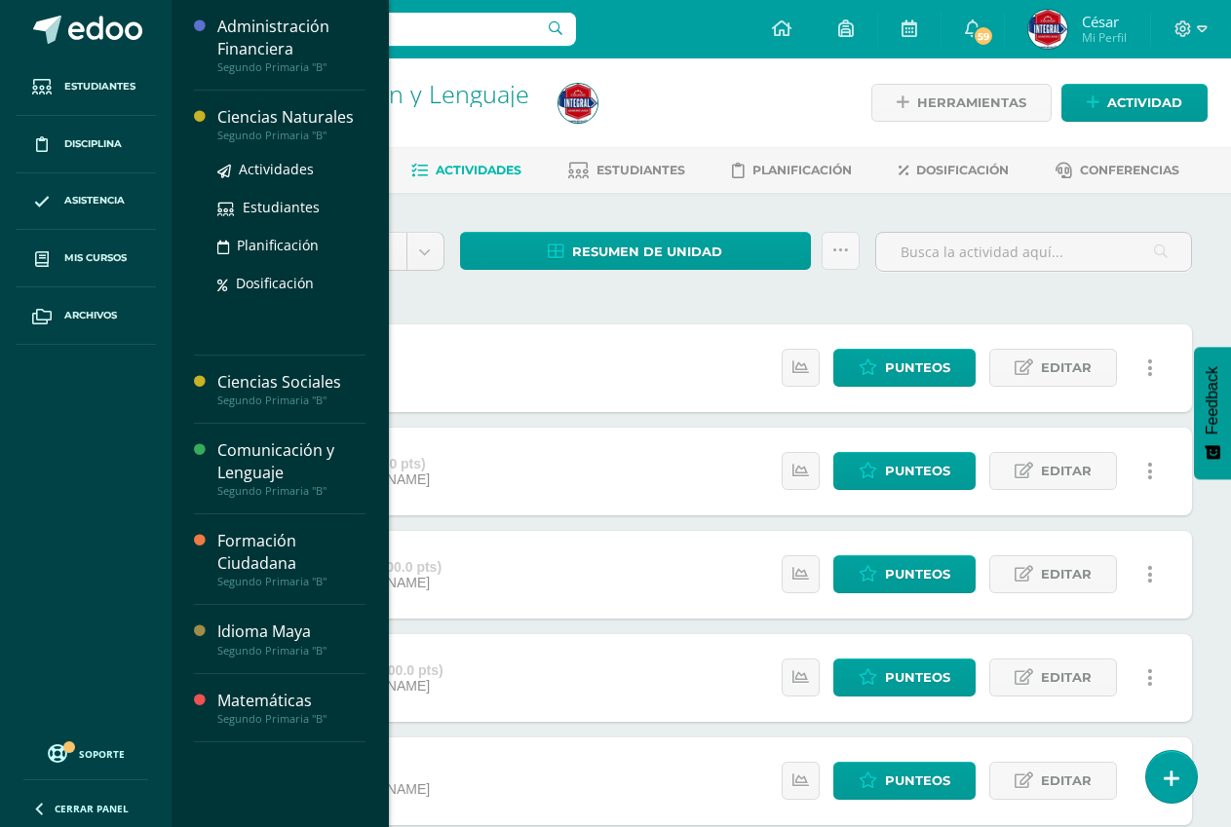
click at [258, 130] on div "Segundo Primaria "B"" at bounding box center [291, 136] width 148 height 14
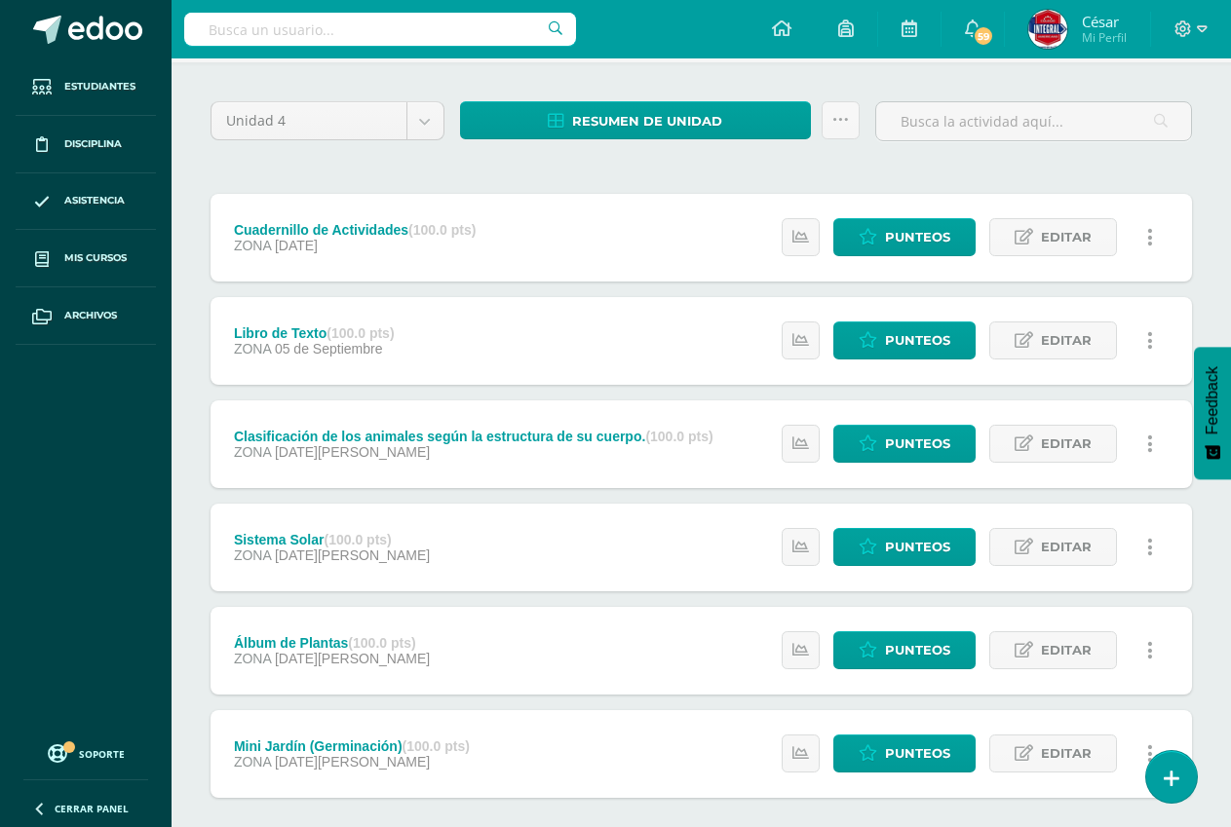
scroll to position [195, 0]
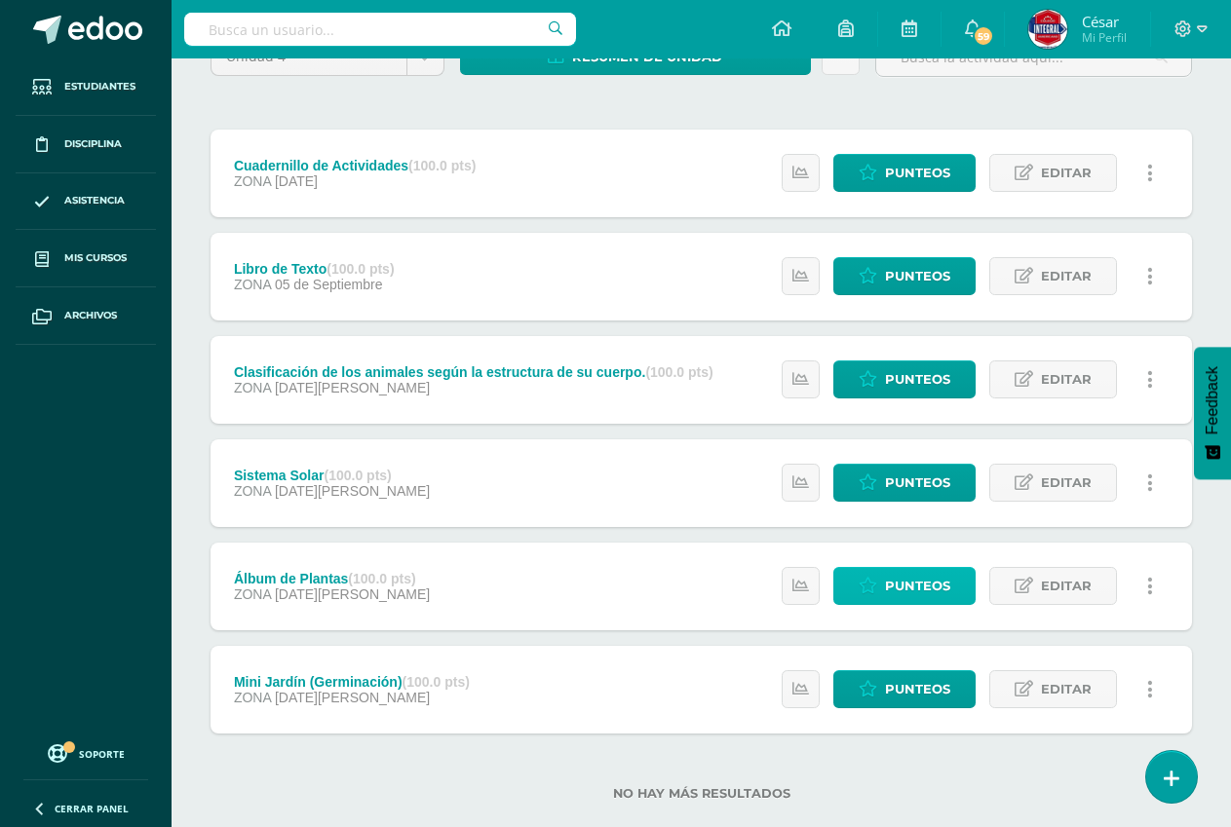
click at [891, 584] on span "Punteos" at bounding box center [917, 586] width 65 height 36
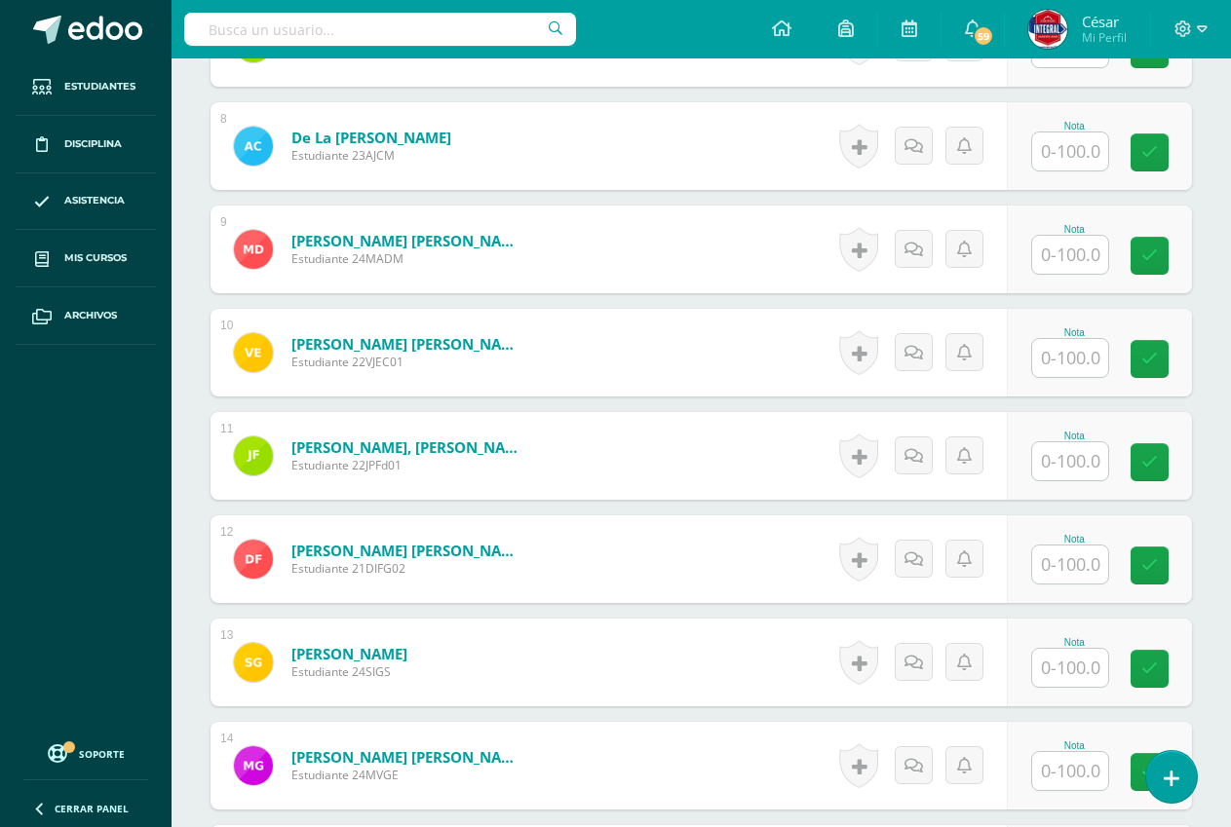
scroll to position [1367, 0]
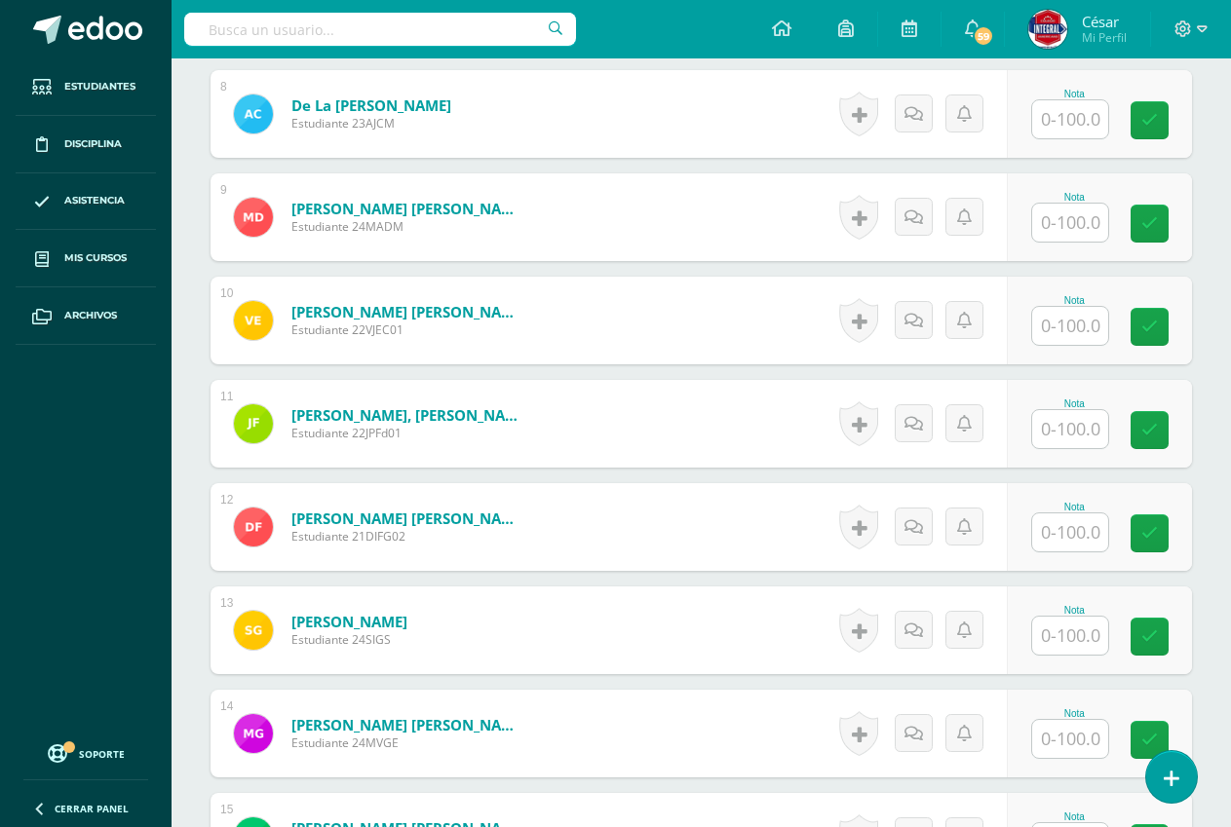
click at [1049, 528] on input "text" at bounding box center [1070, 532] width 76 height 38
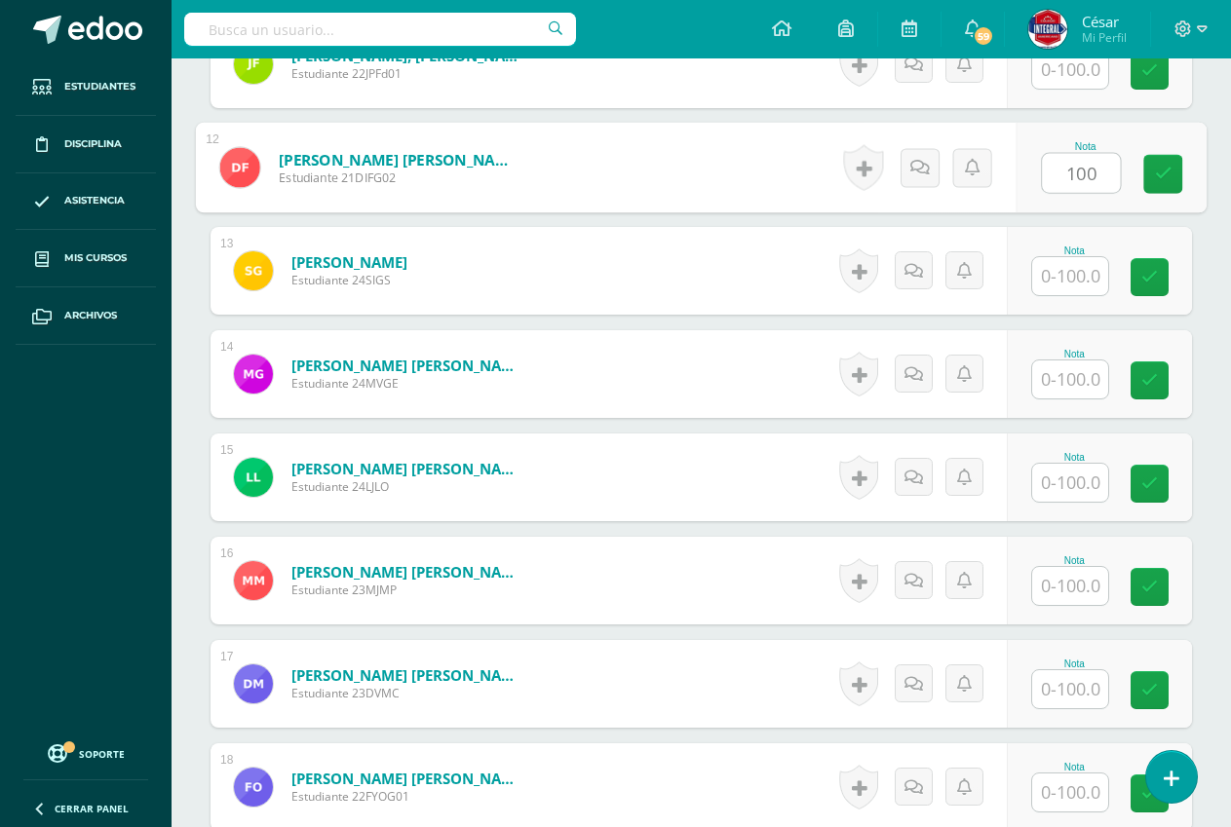
scroll to position [1757, 0]
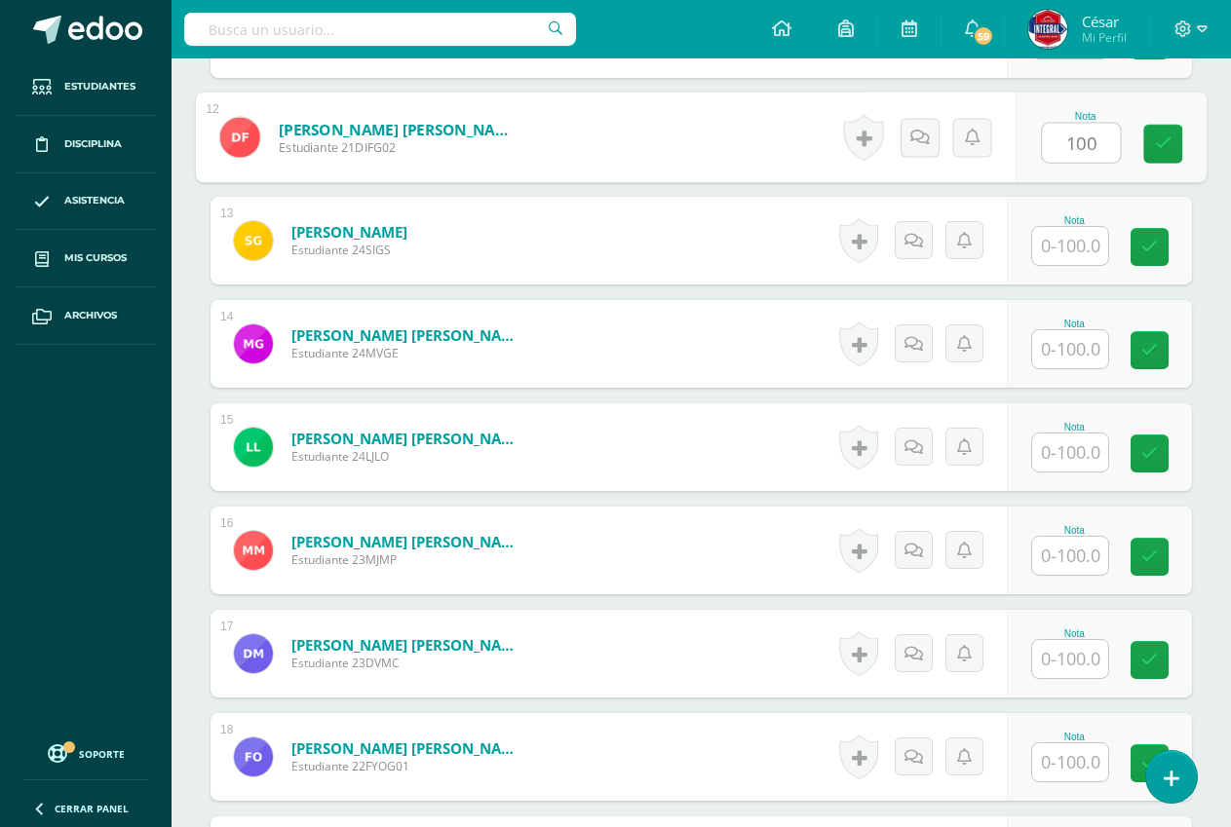
type input "100"
click at [1067, 562] on input "text" at bounding box center [1070, 556] width 76 height 38
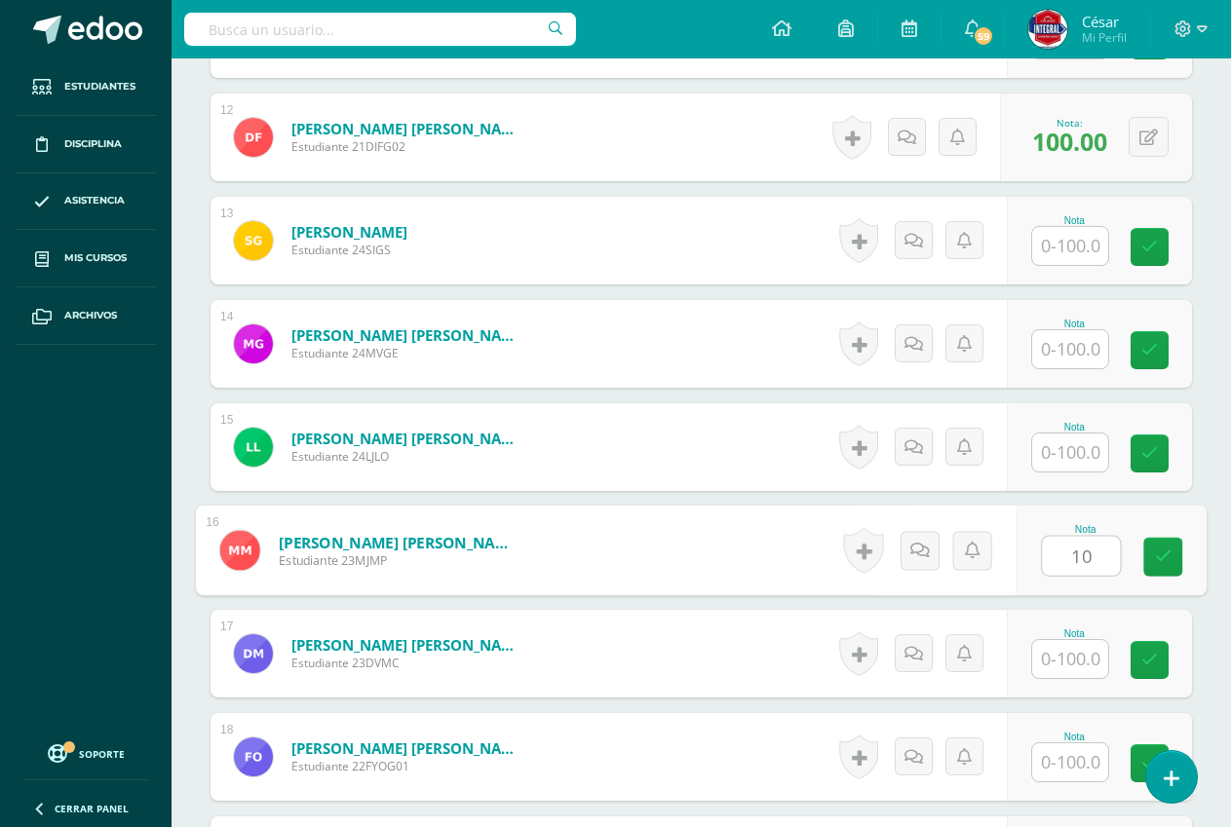
type input "100"
click at [1157, 560] on icon at bounding box center [1164, 557] width 18 height 17
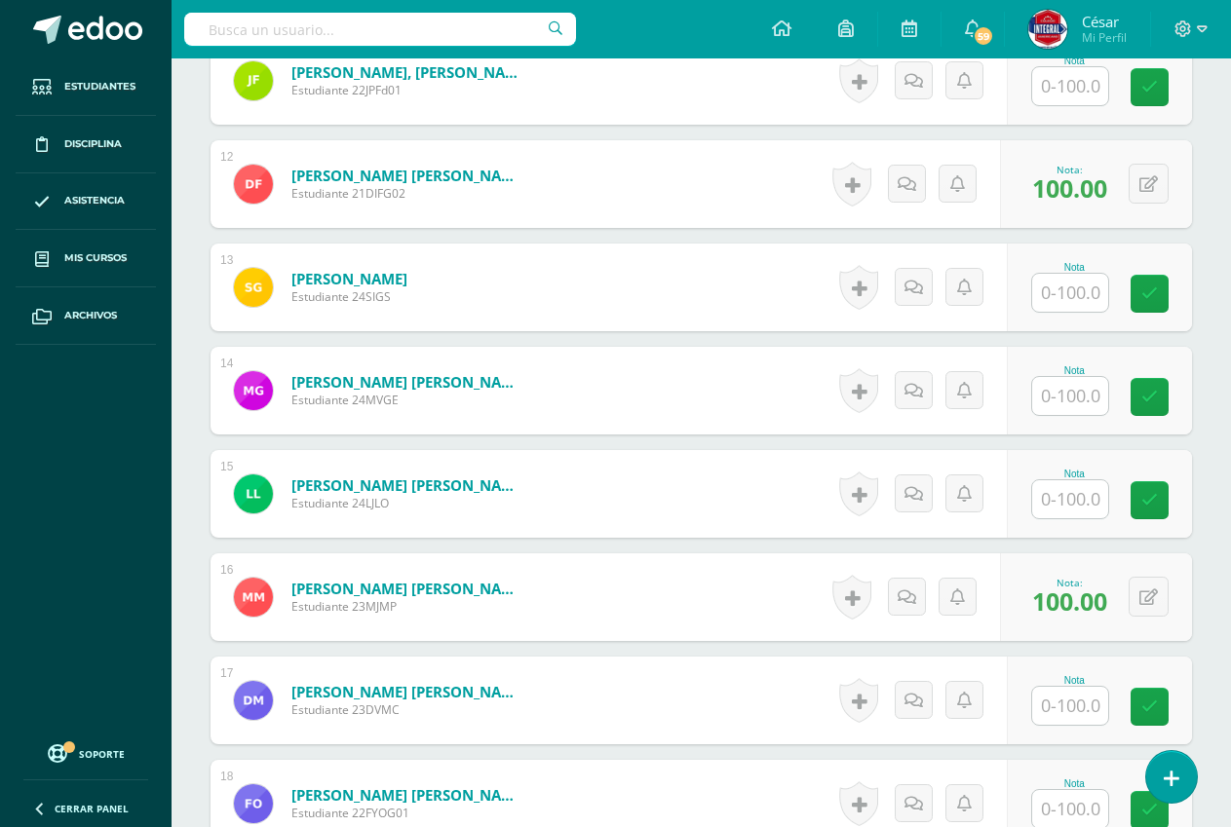
scroll to position [1659, 0]
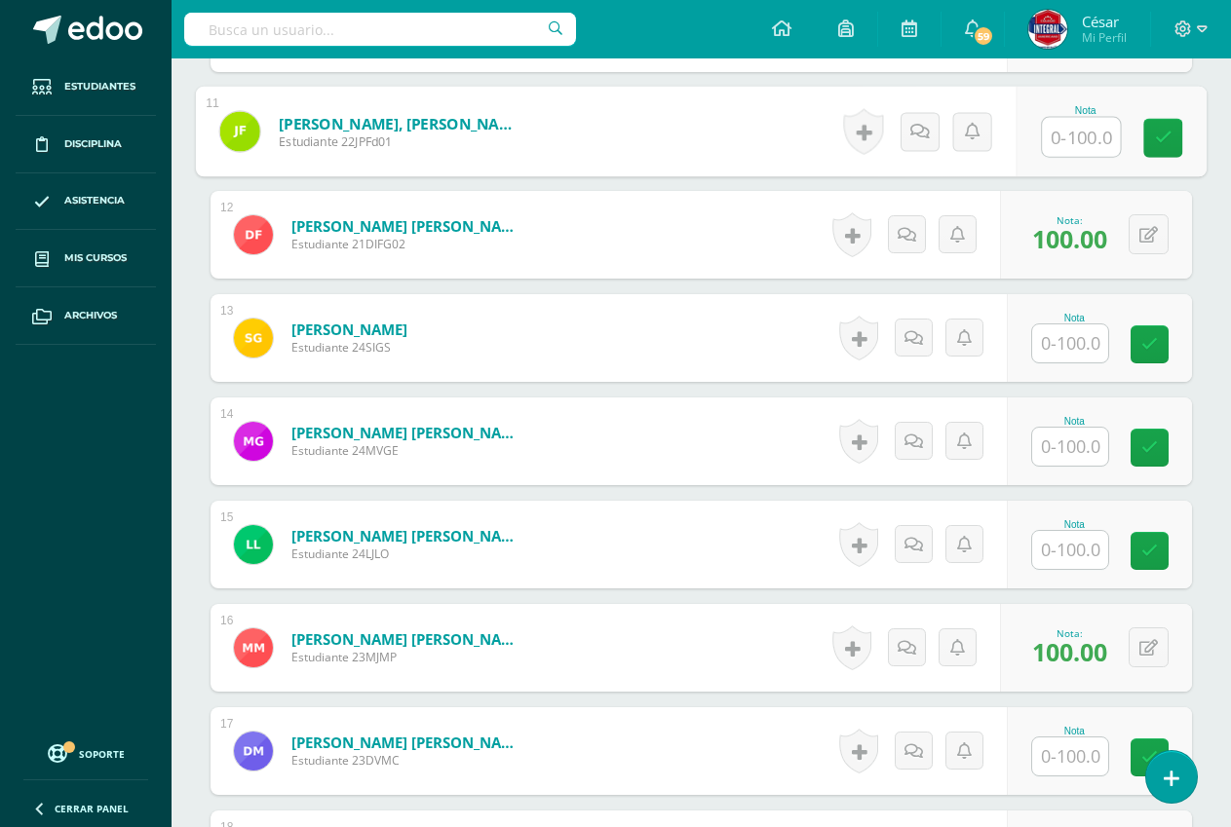
click at [1066, 140] on input "text" at bounding box center [1081, 137] width 78 height 39
type input "100"
click at [1226, 288] on div "¿Estás seguro que quieres eliminar esta actividad? Esto borrará la actividad y …" at bounding box center [700, 344] width 1059 height 3621
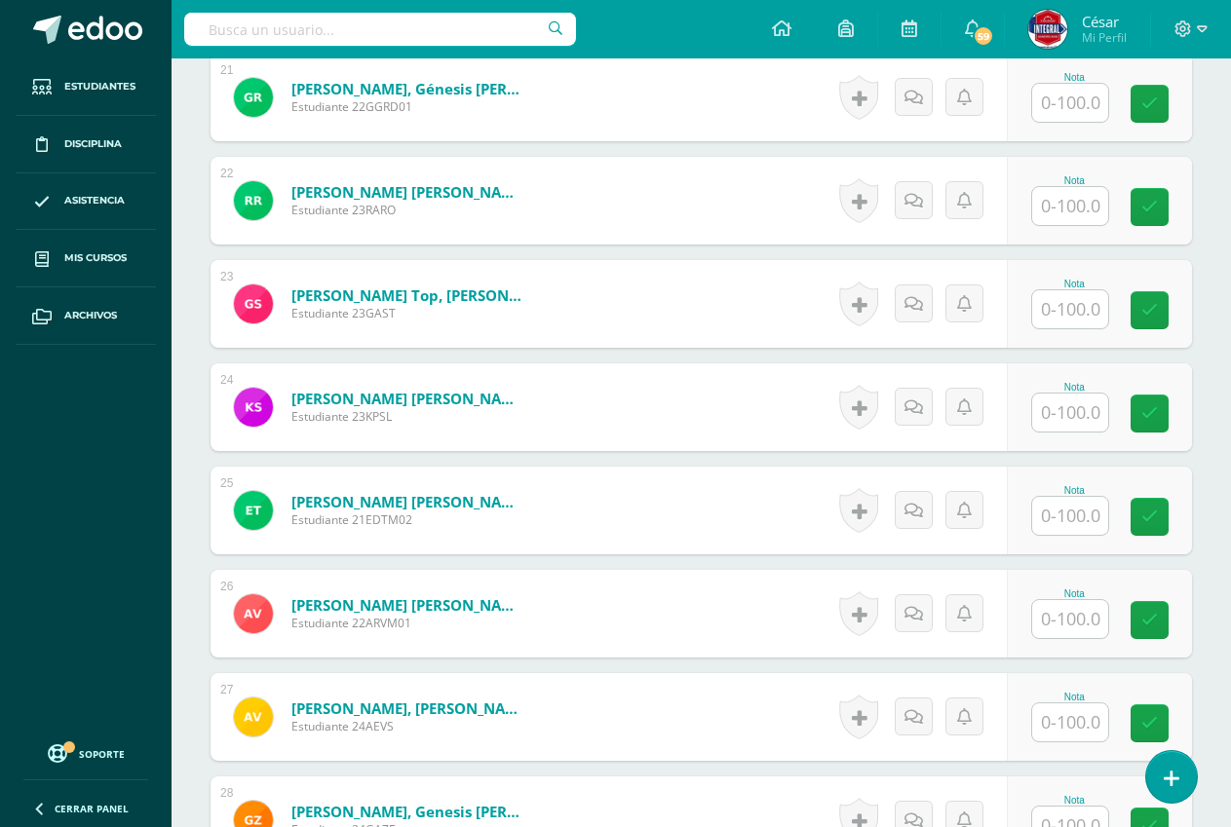
scroll to position [2986, 0]
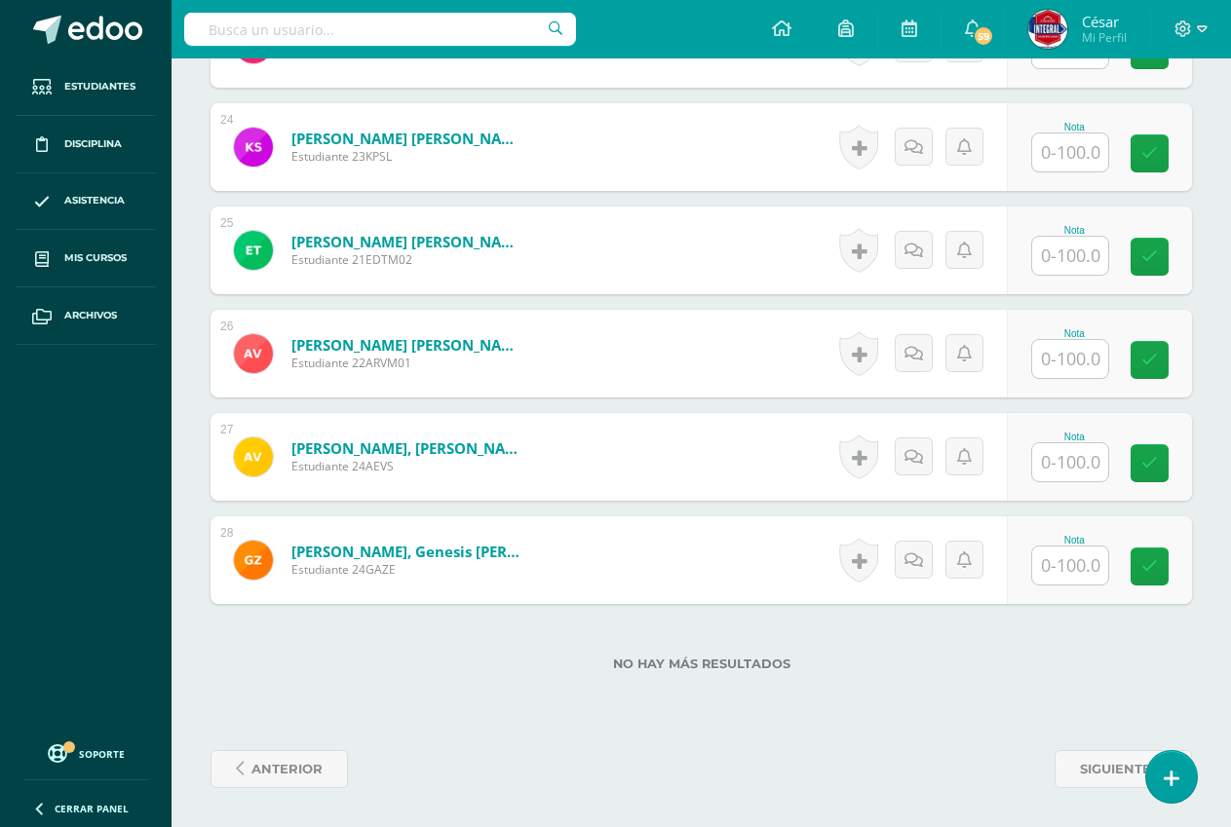
click at [1080, 458] on input "text" at bounding box center [1070, 462] width 76 height 38
type input "100"
click at [1164, 461] on icon at bounding box center [1164, 463] width 18 height 17
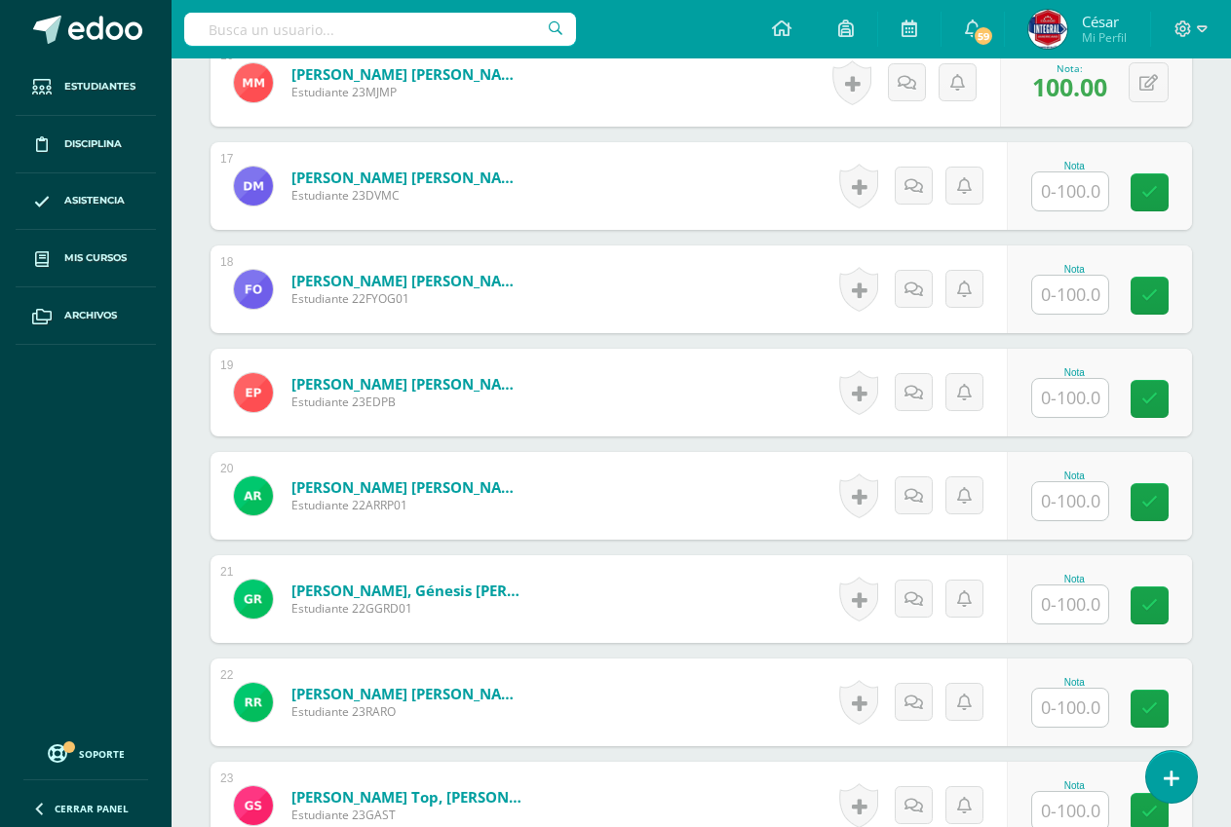
scroll to position [2207, 0]
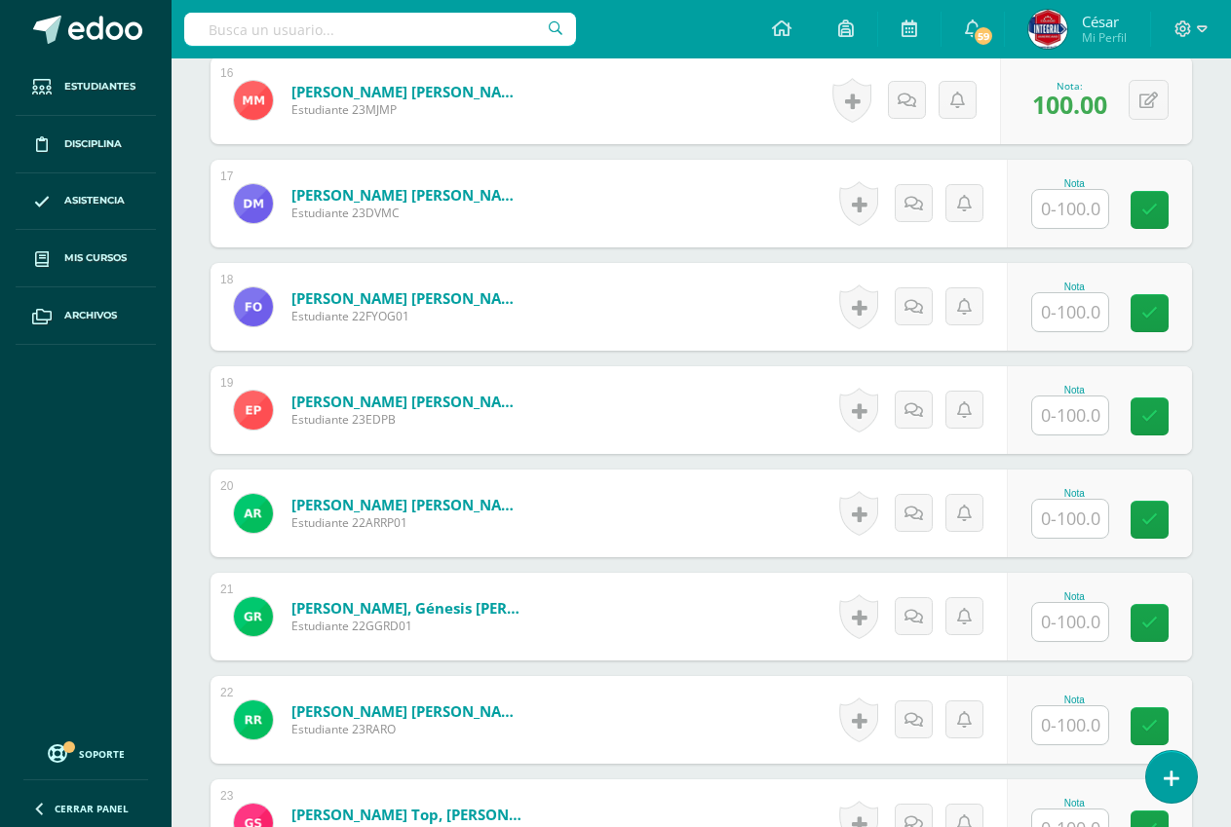
click at [1069, 324] on input "text" at bounding box center [1070, 312] width 76 height 38
type input "100"
click at [1155, 317] on icon at bounding box center [1164, 313] width 18 height 17
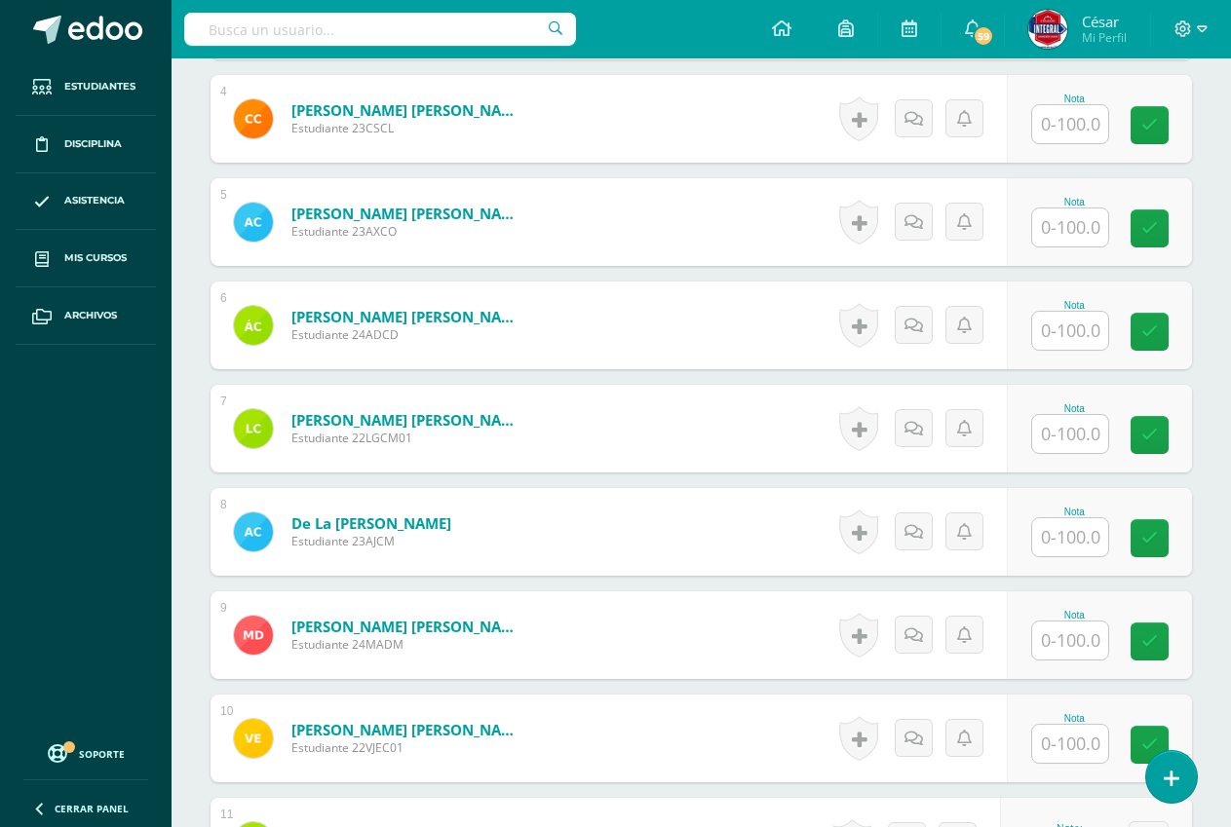
scroll to position [940, 0]
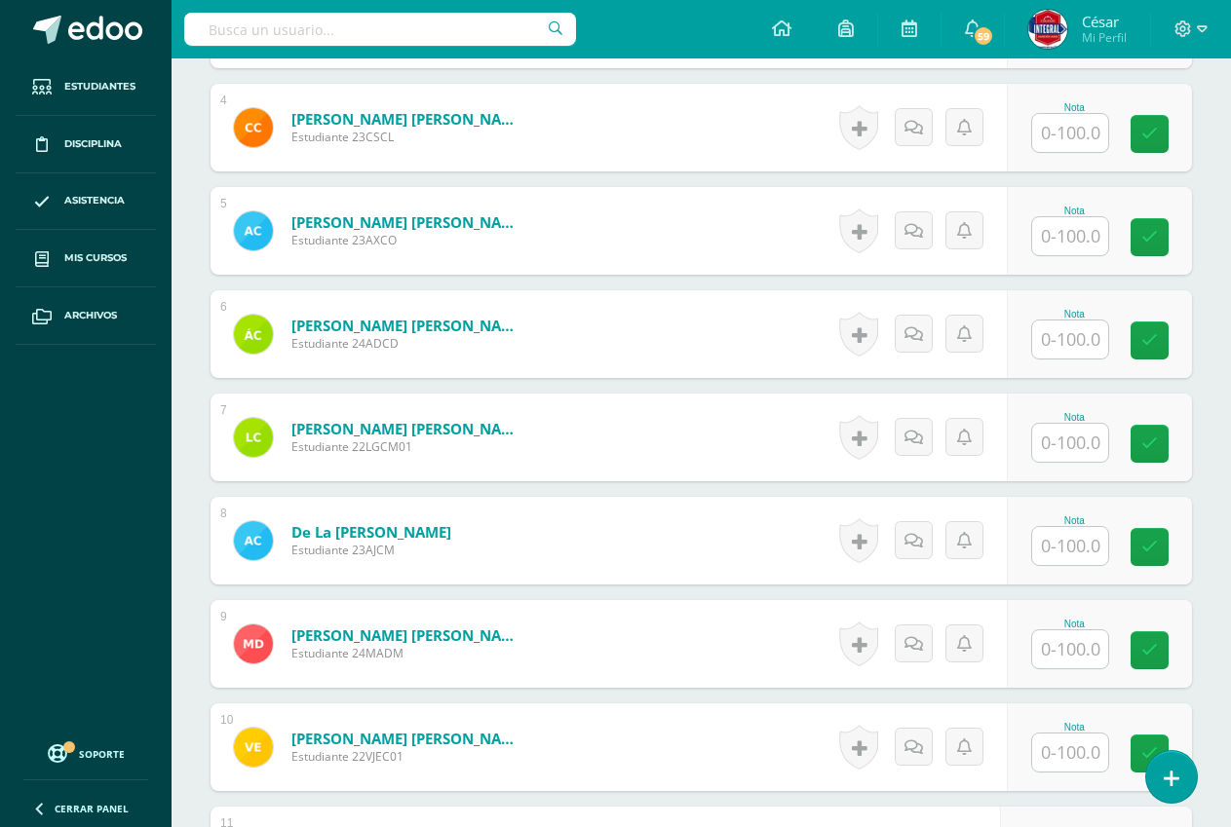
click at [1063, 232] on input "text" at bounding box center [1070, 236] width 76 height 38
type input "100"
click at [1150, 234] on link at bounding box center [1162, 237] width 39 height 39
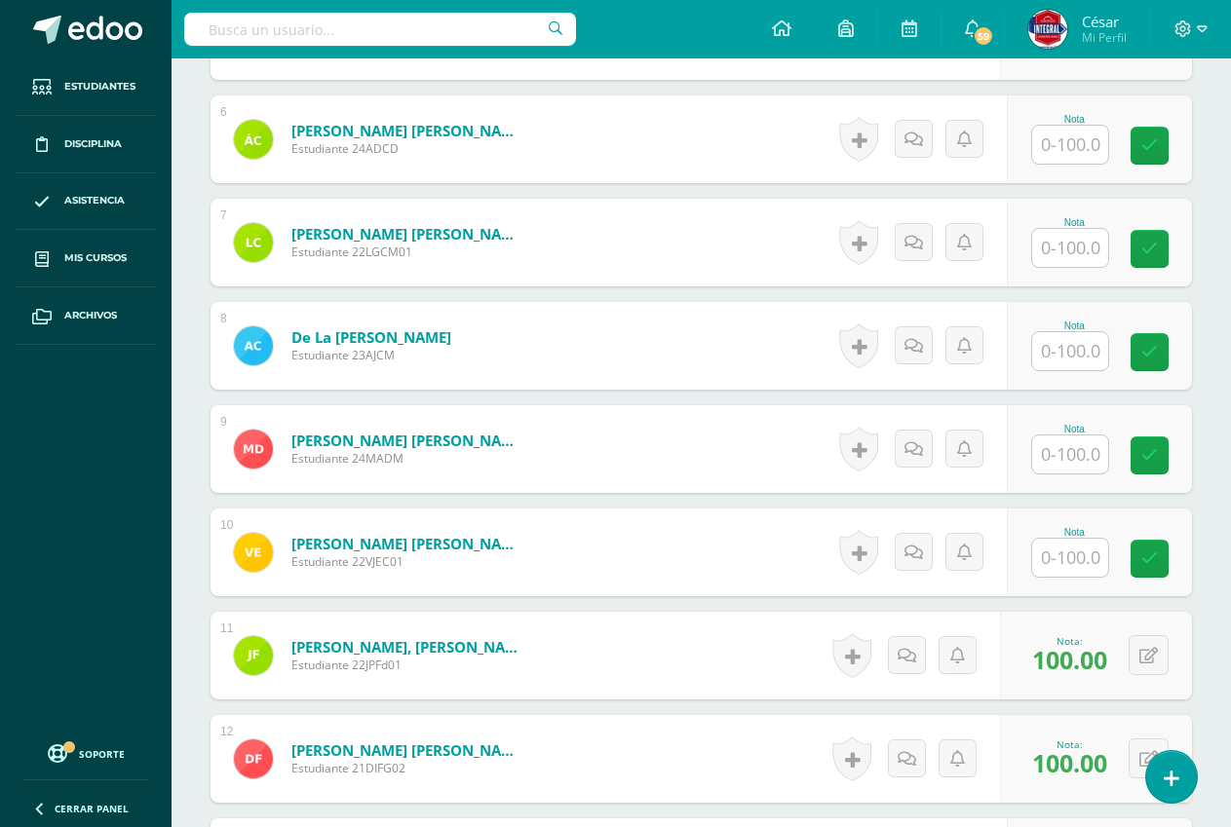
scroll to position [1233, 0]
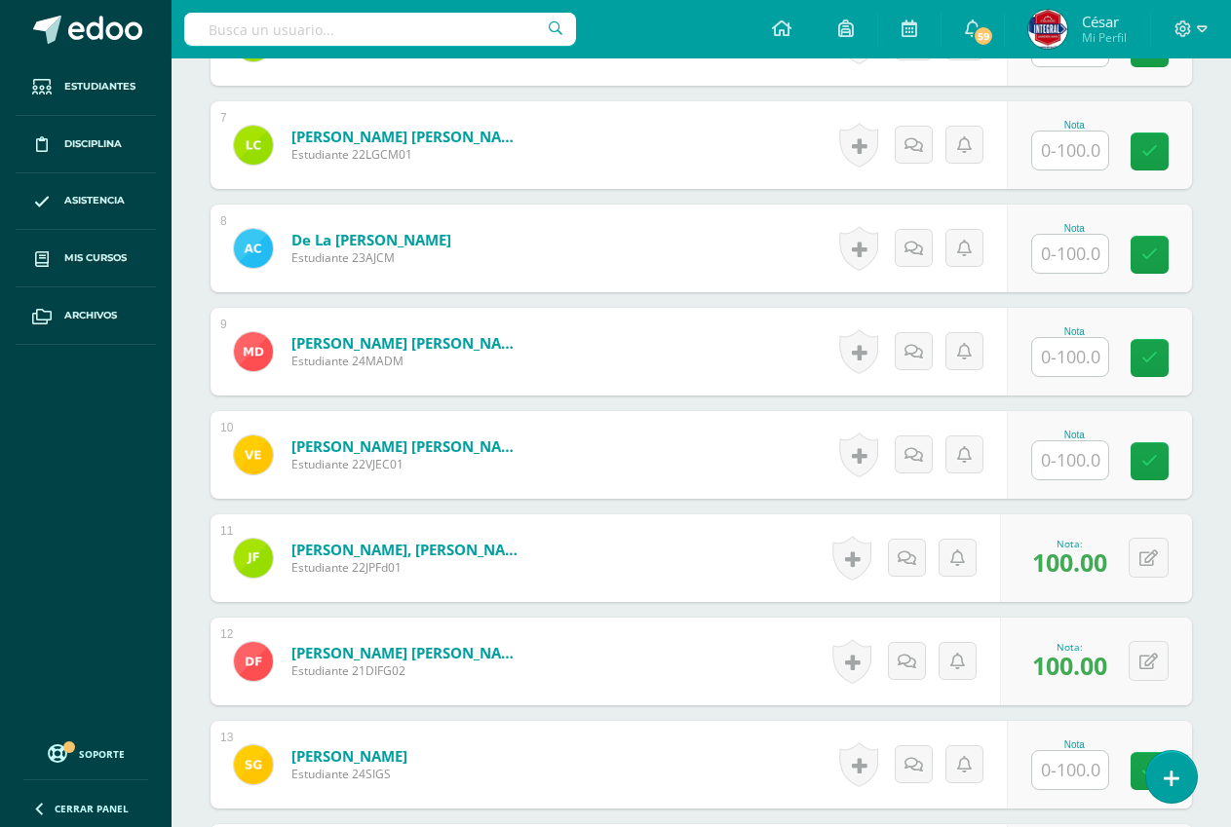
click at [1071, 459] on input "text" at bounding box center [1070, 460] width 76 height 38
type input "100"
click at [1158, 476] on link at bounding box center [1162, 461] width 39 height 39
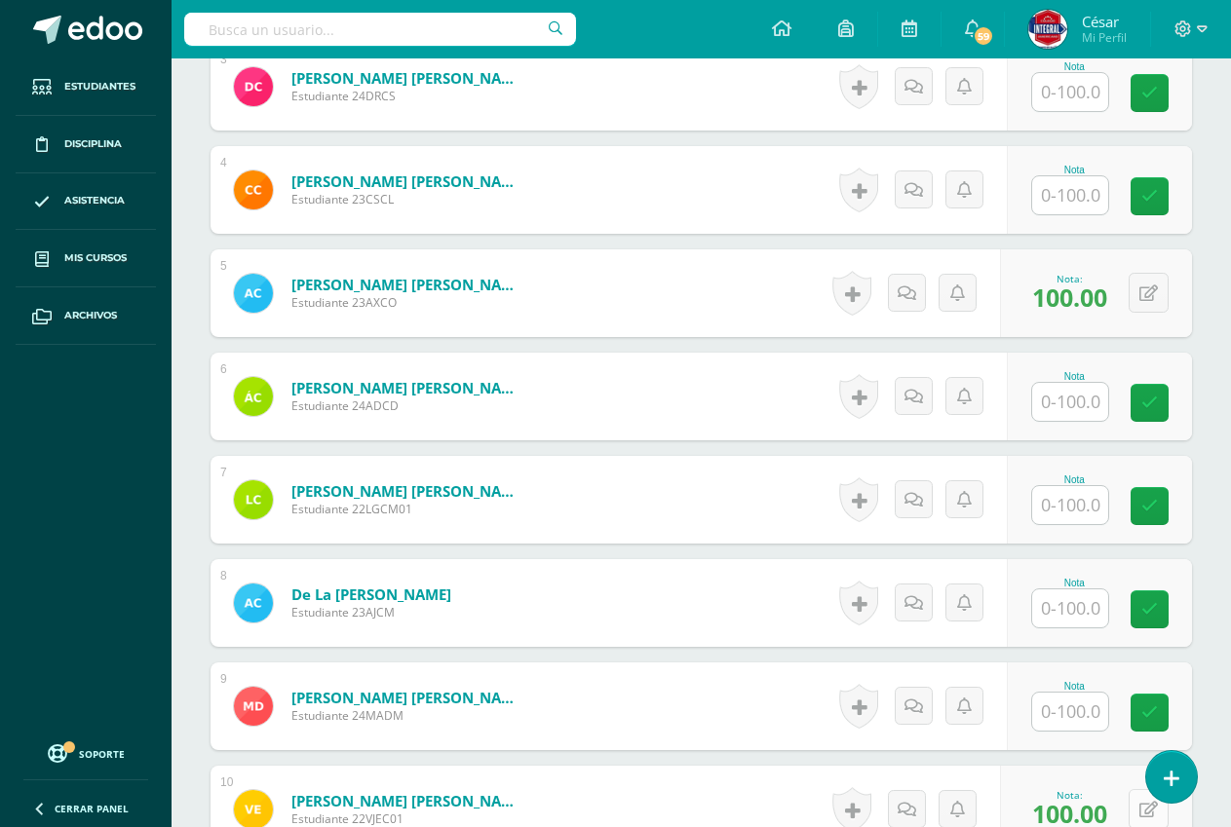
scroll to position [843, 0]
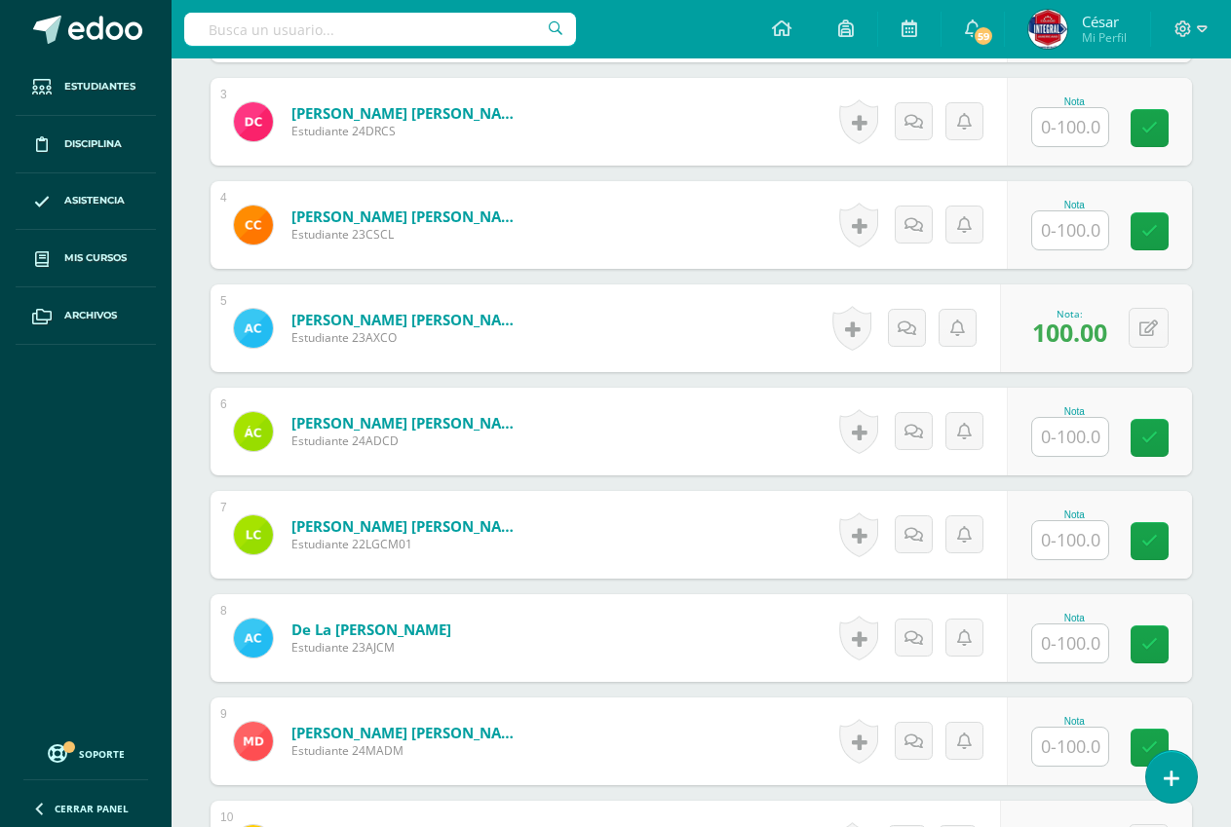
click at [1082, 545] on input "text" at bounding box center [1070, 540] width 76 height 38
type input "100"
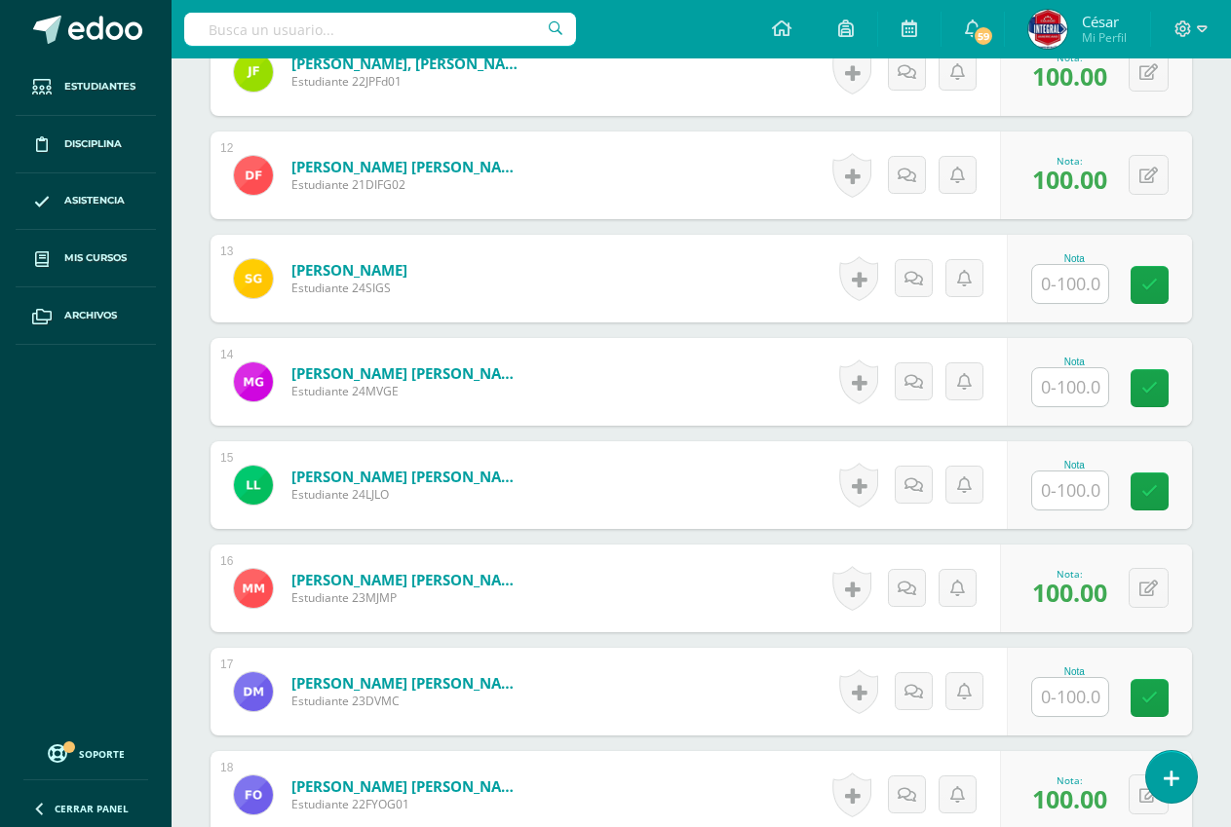
scroll to position [1720, 0]
click at [1053, 393] on input "text" at bounding box center [1070, 386] width 76 height 38
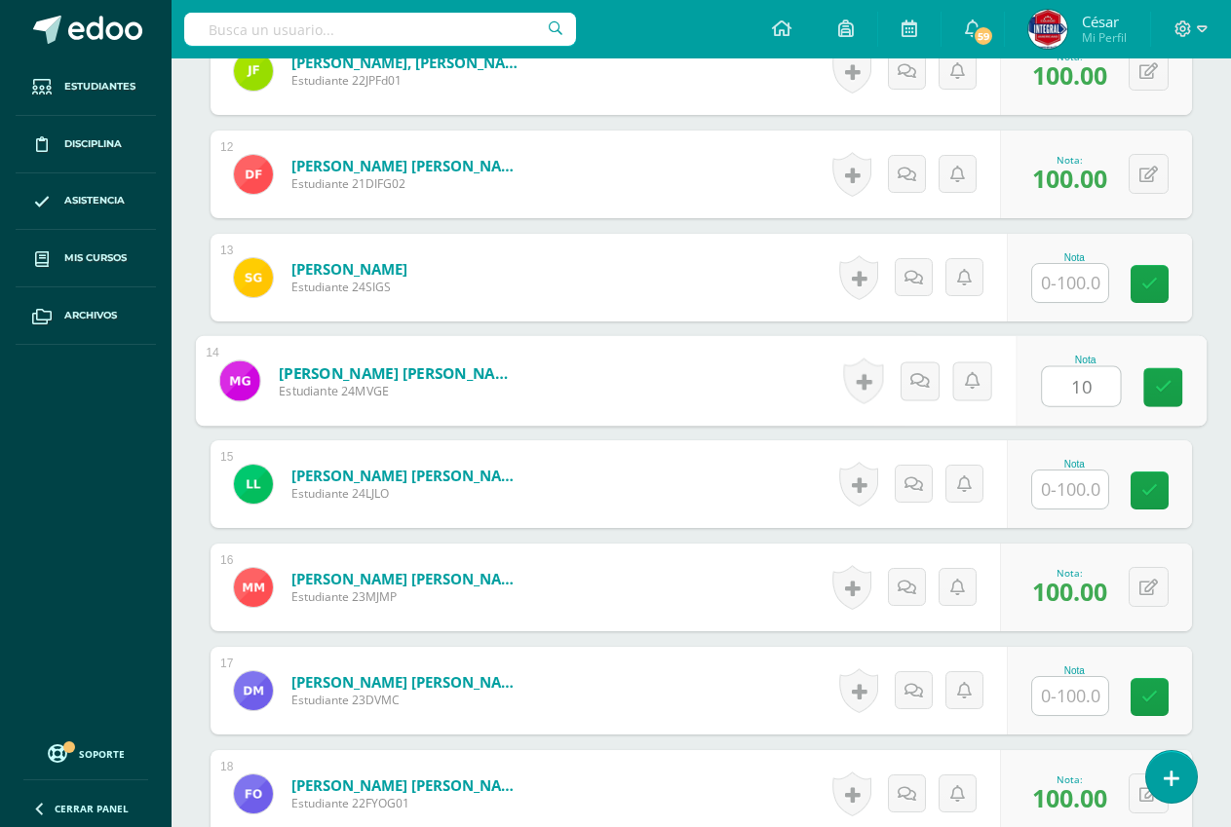
type input "100"
click at [1164, 390] on icon at bounding box center [1164, 387] width 18 height 17
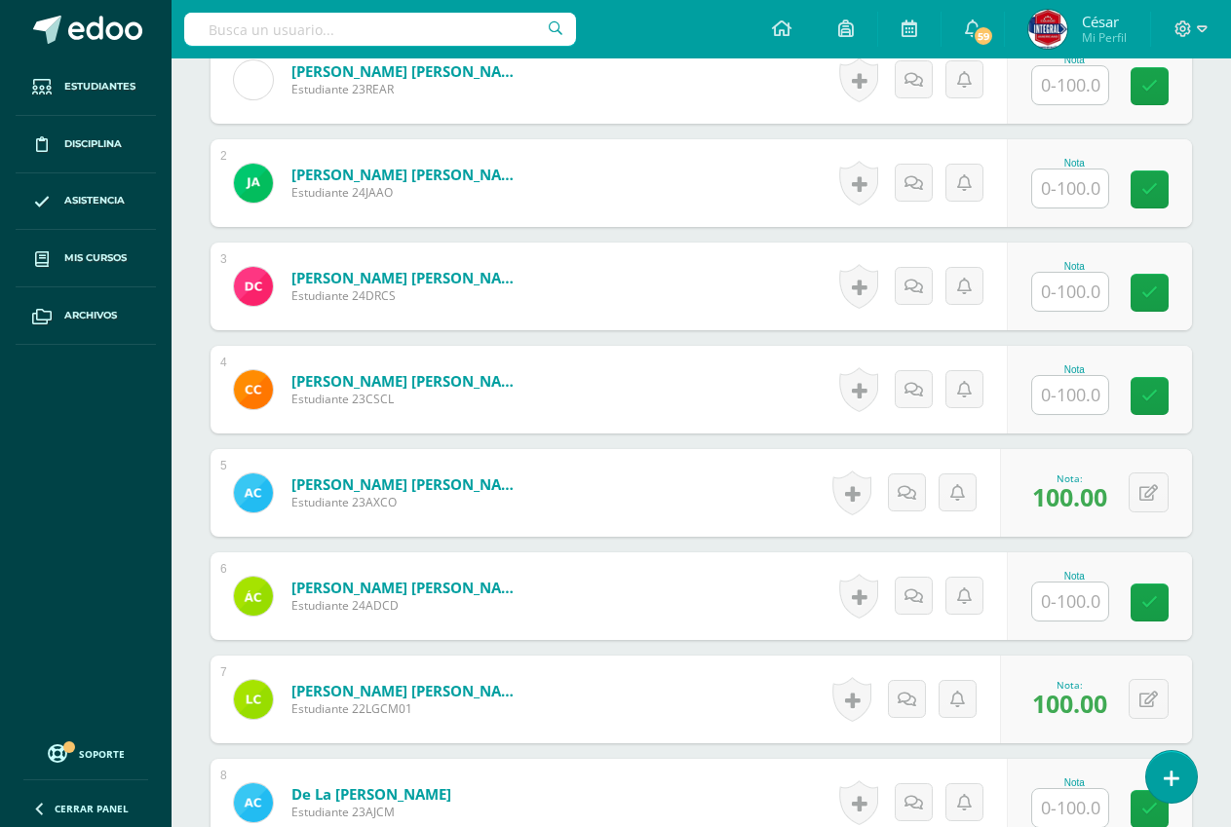
scroll to position [843, 0]
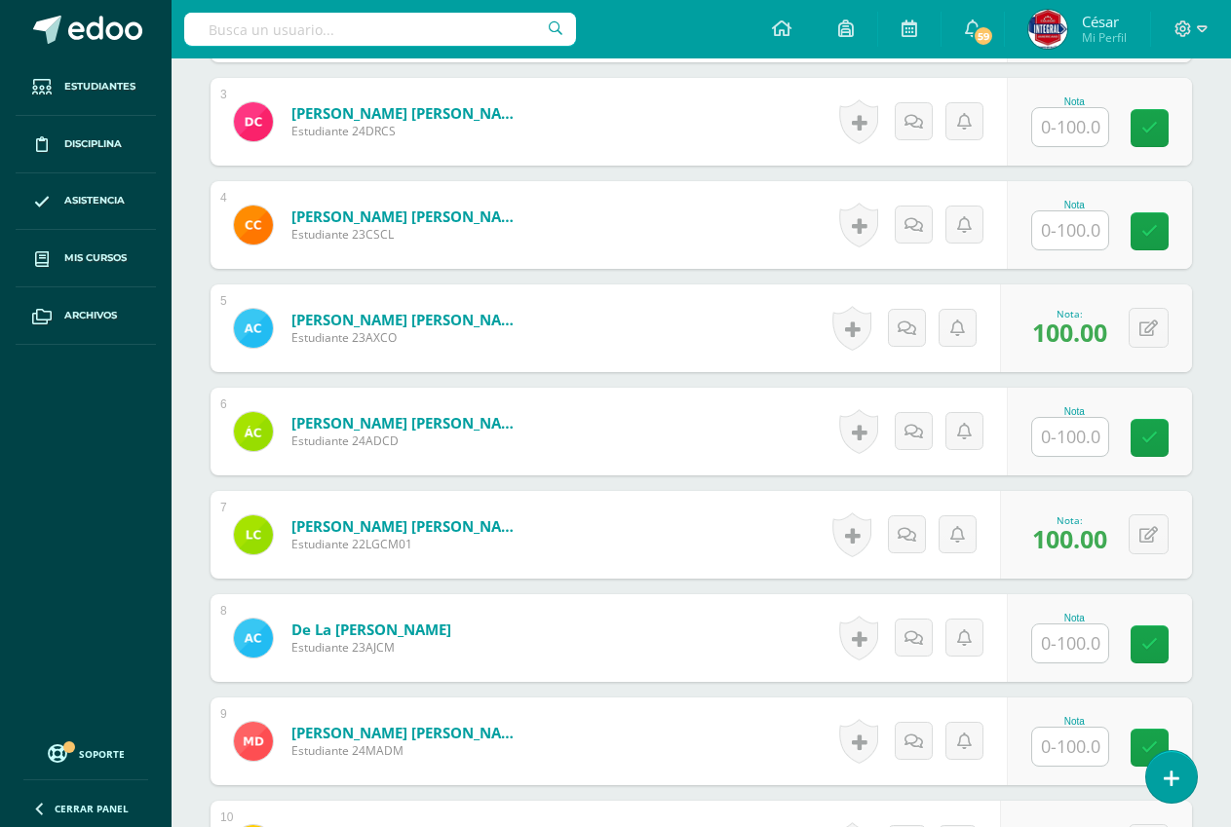
click at [1087, 641] on input "text" at bounding box center [1070, 644] width 76 height 38
type input "100"
click at [1165, 641] on icon at bounding box center [1164, 644] width 18 height 17
click at [1053, 437] on input "text" at bounding box center [1070, 437] width 76 height 38
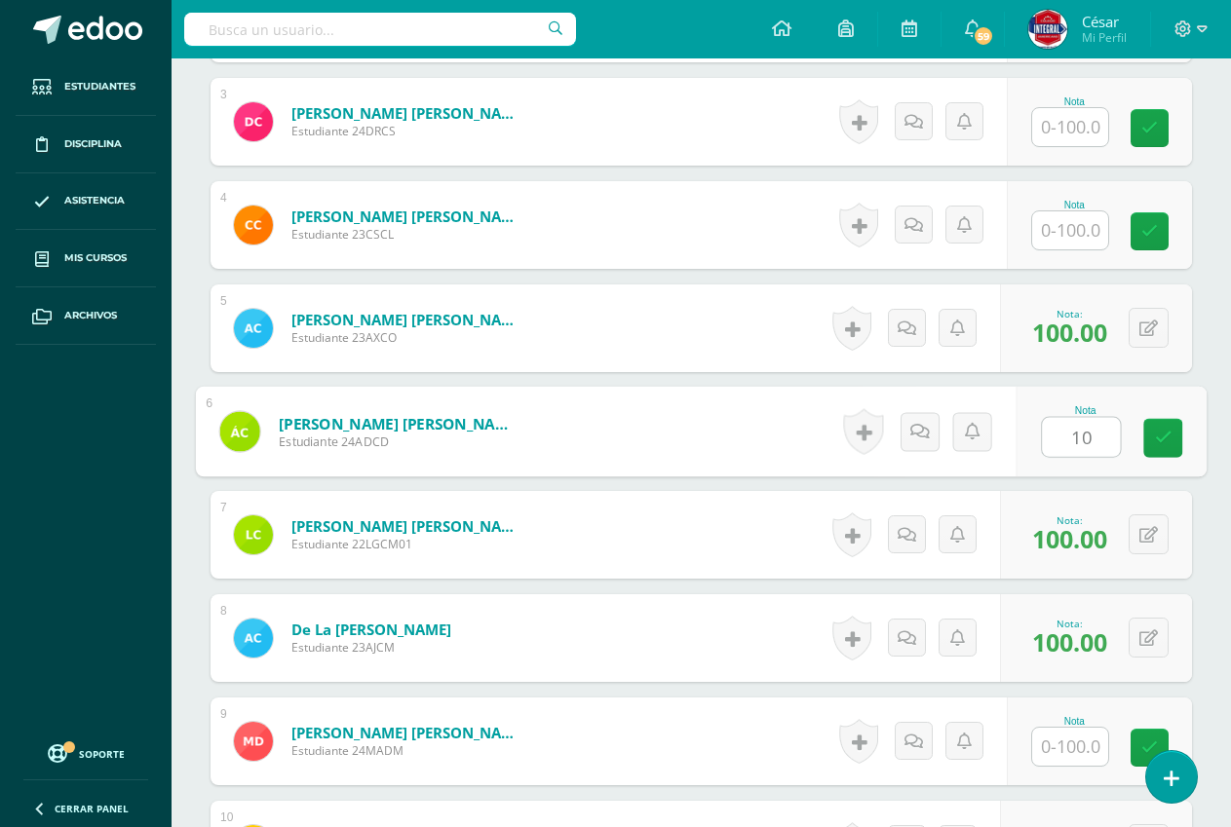
type input "100"
click at [1175, 441] on link at bounding box center [1162, 438] width 39 height 39
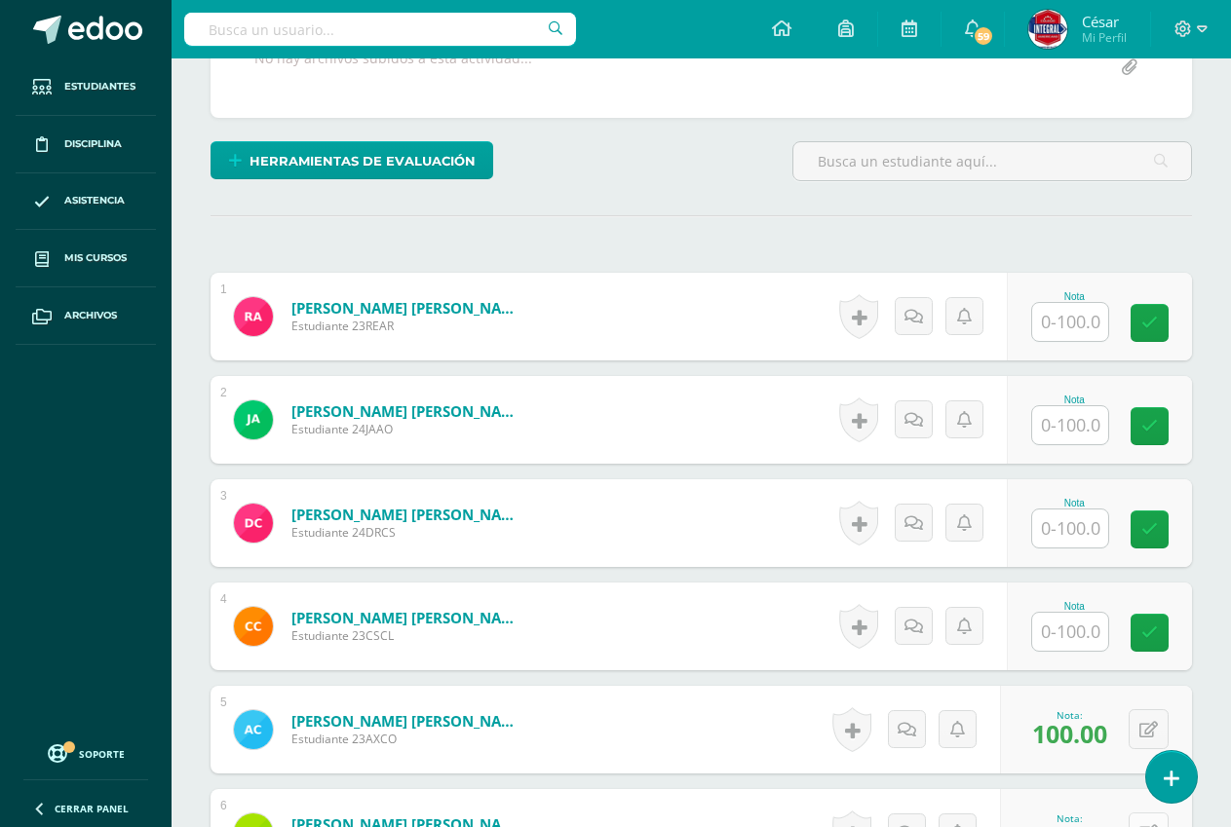
scroll to position [258, 0]
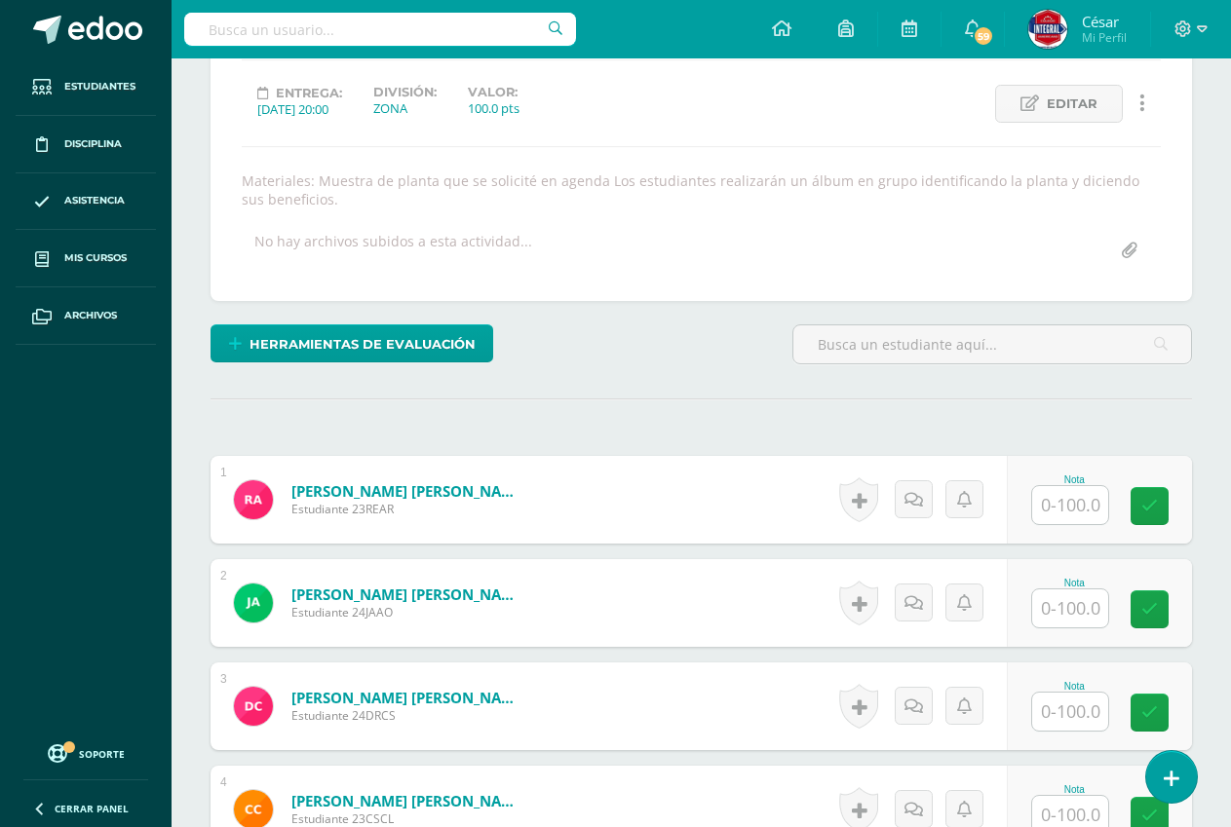
click at [1097, 610] on input "text" at bounding box center [1070, 608] width 76 height 38
type input "100"
click at [1162, 610] on icon at bounding box center [1164, 609] width 18 height 17
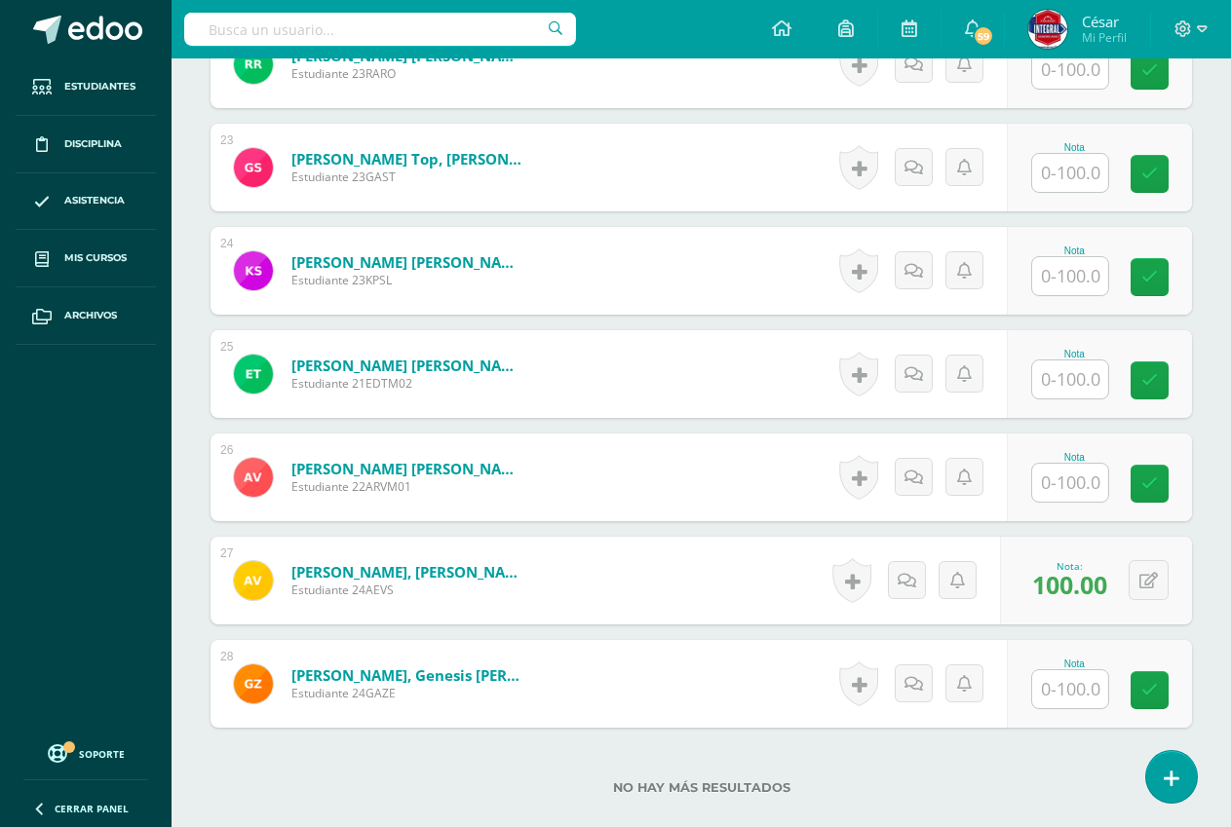
scroll to position [2986, 0]
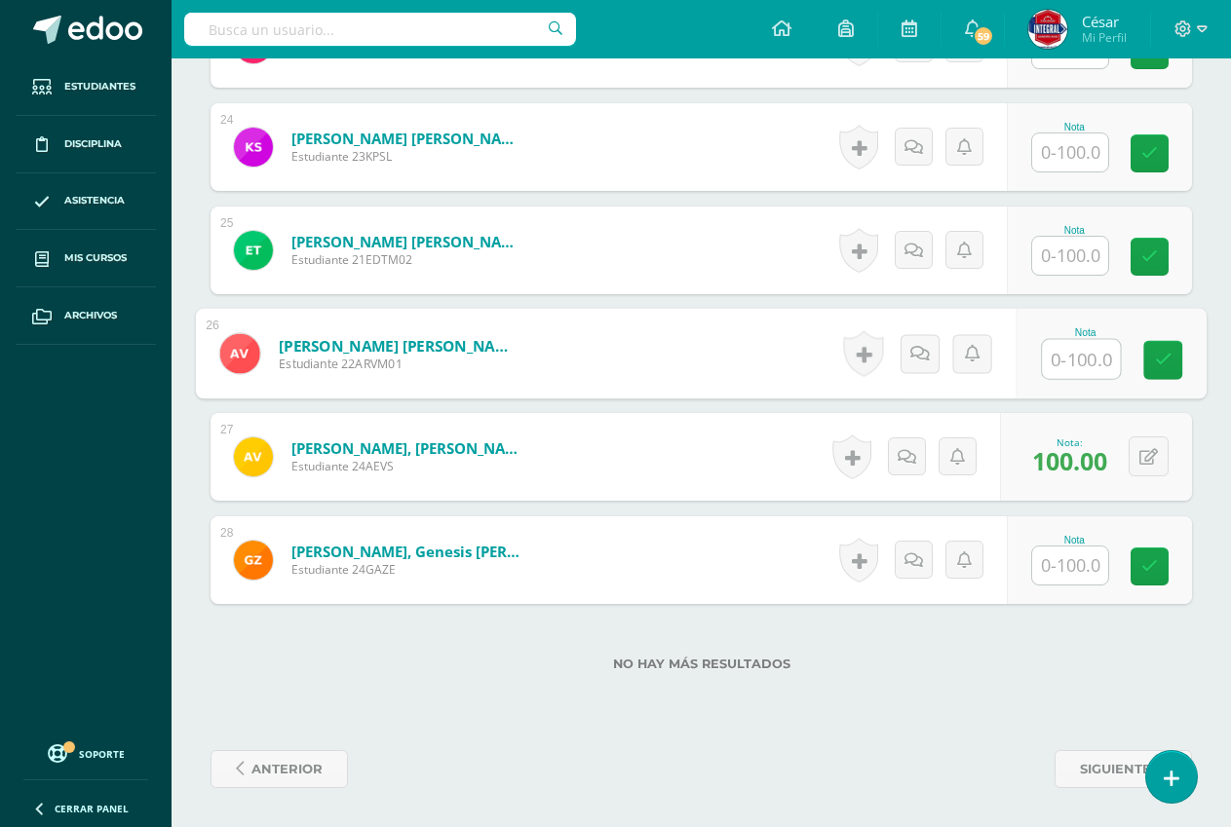
click at [1068, 367] on input "text" at bounding box center [1081, 359] width 78 height 39
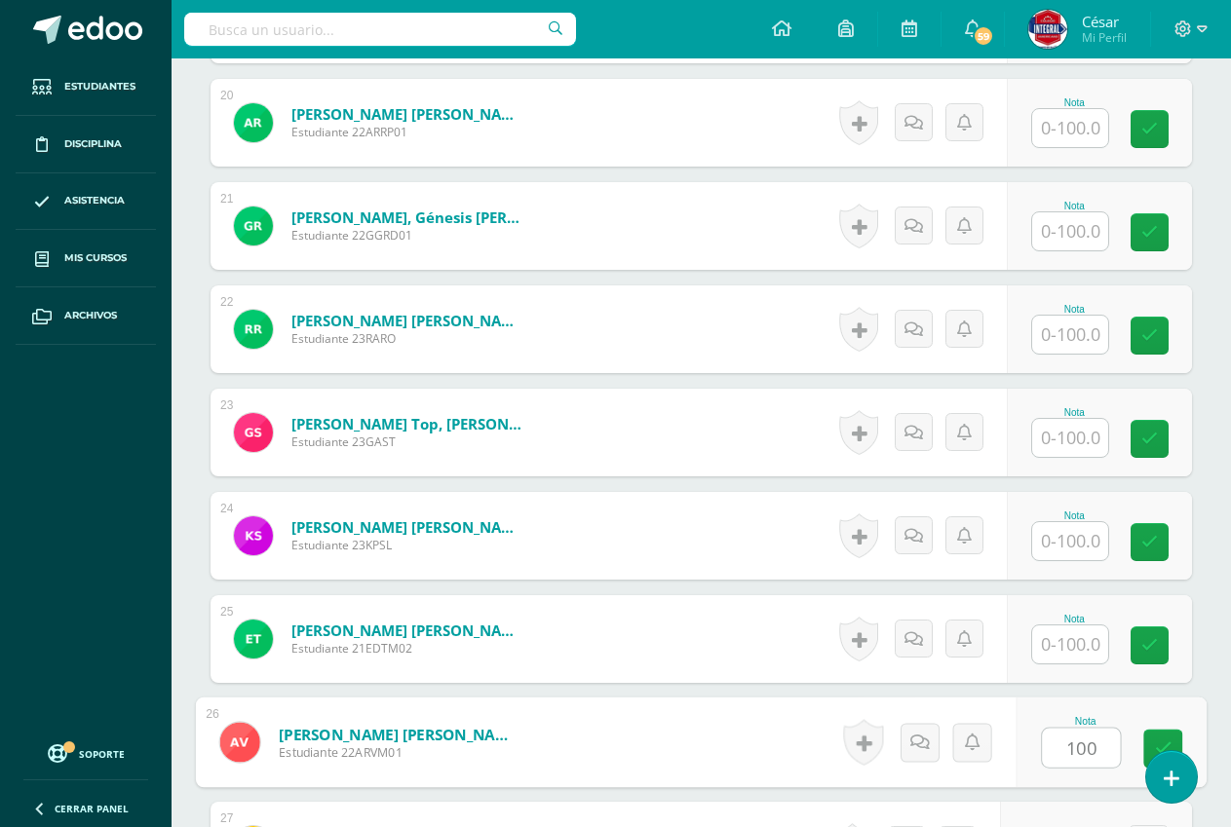
scroll to position [2499, 0]
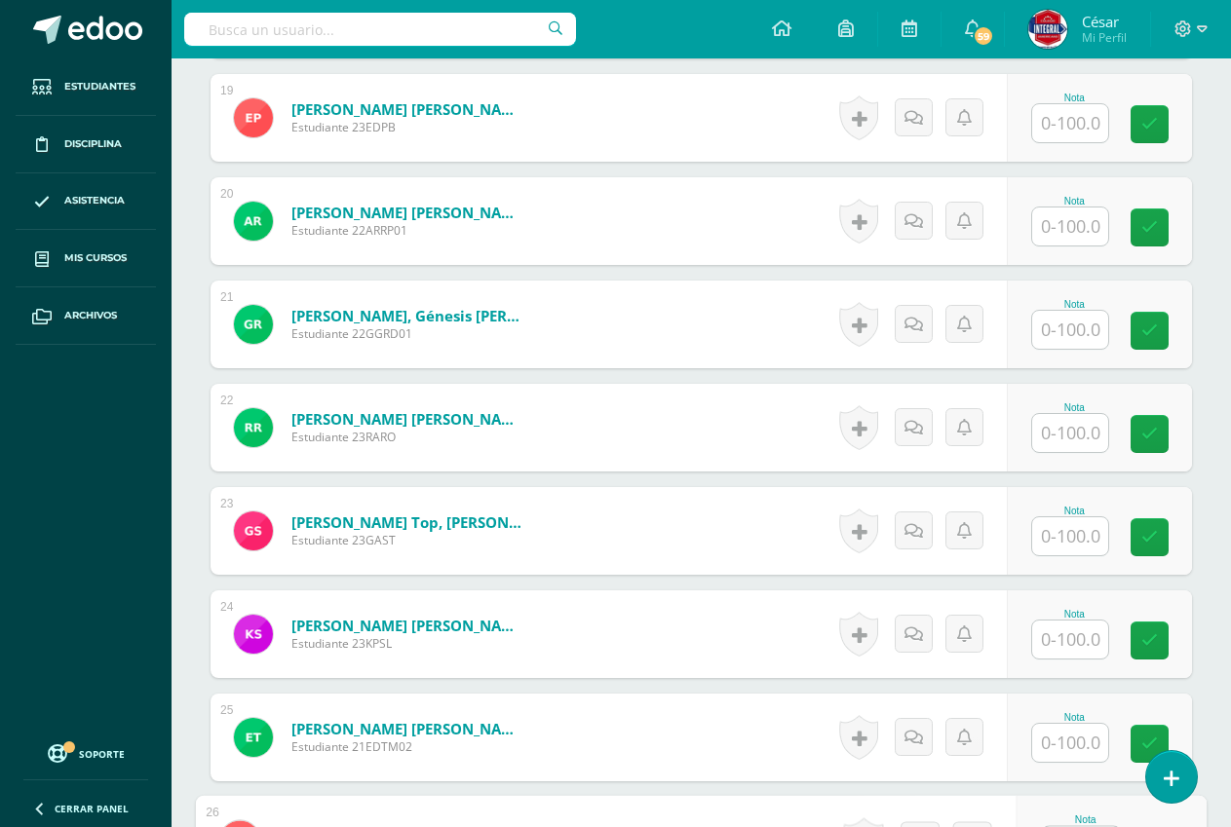
type input "100"
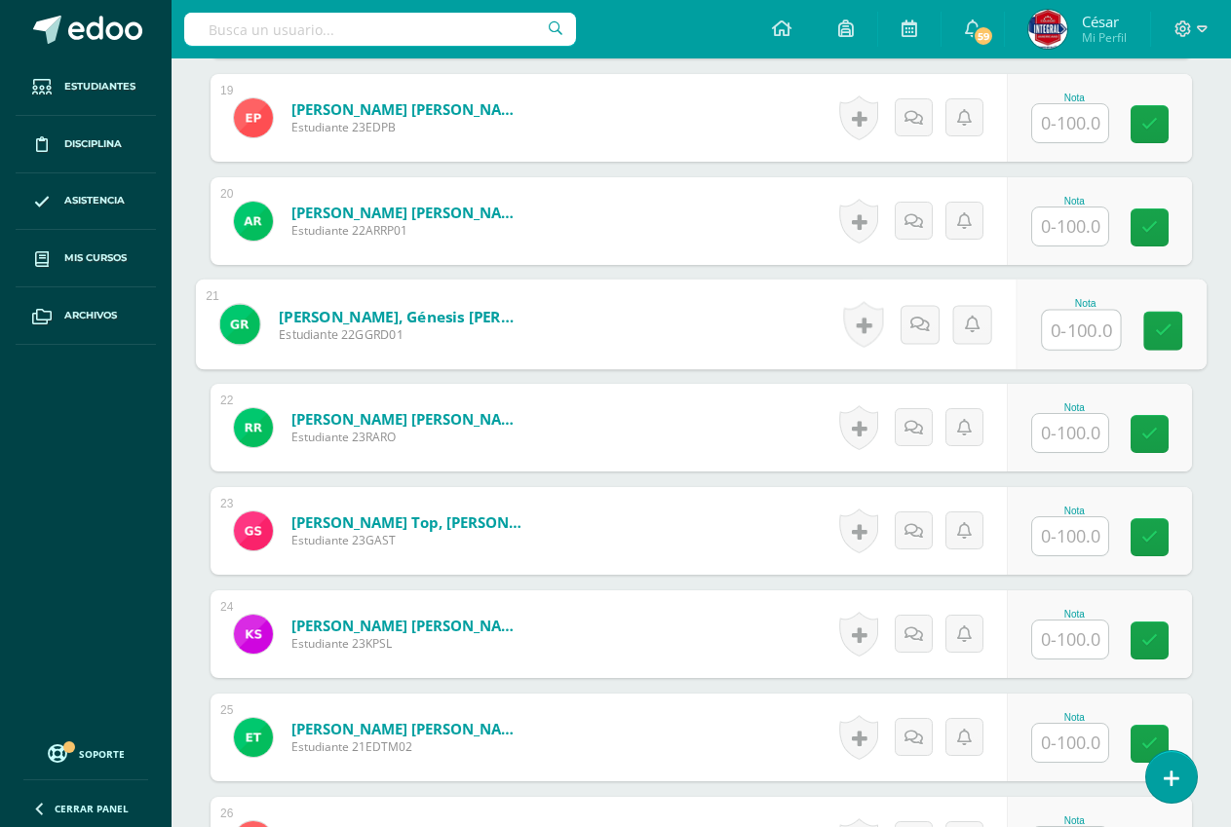
click at [1059, 324] on input "text" at bounding box center [1081, 330] width 78 height 39
type input "100"
click at [1157, 339] on icon at bounding box center [1164, 330] width 18 height 17
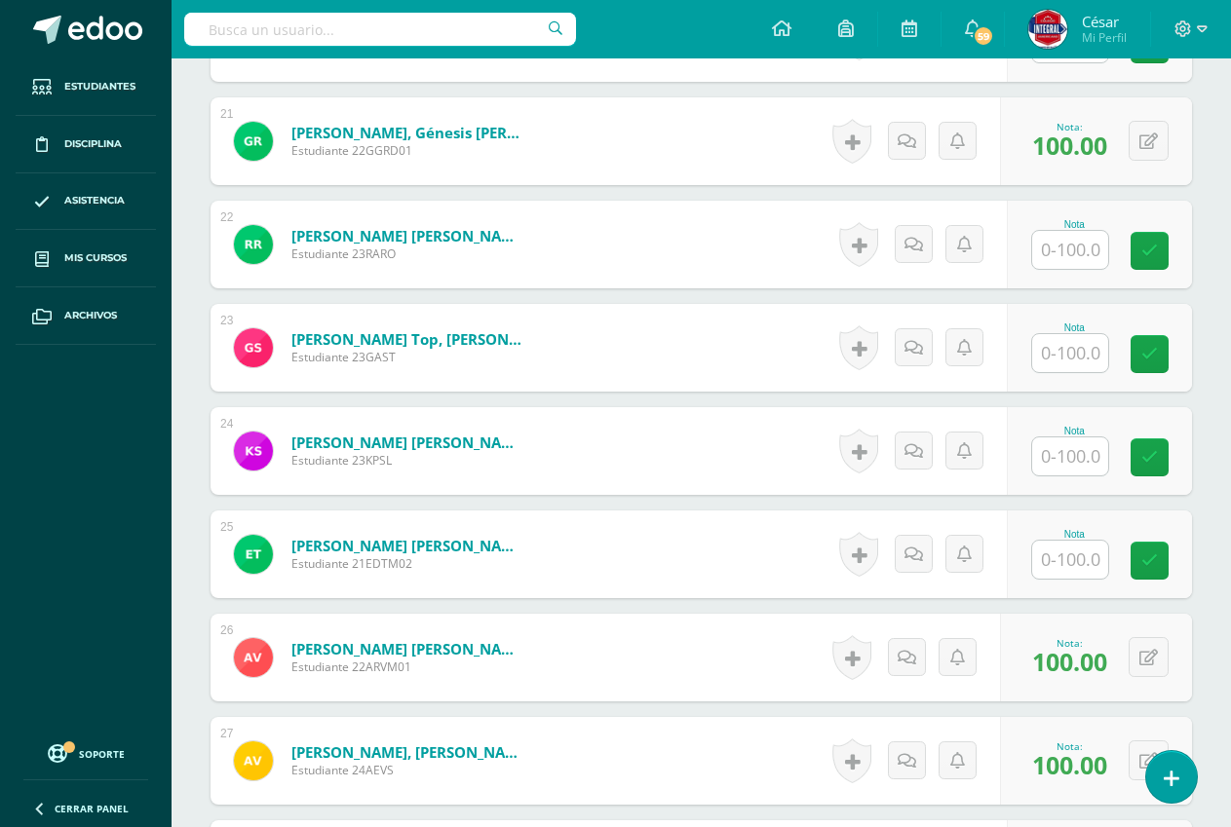
scroll to position [2694, 0]
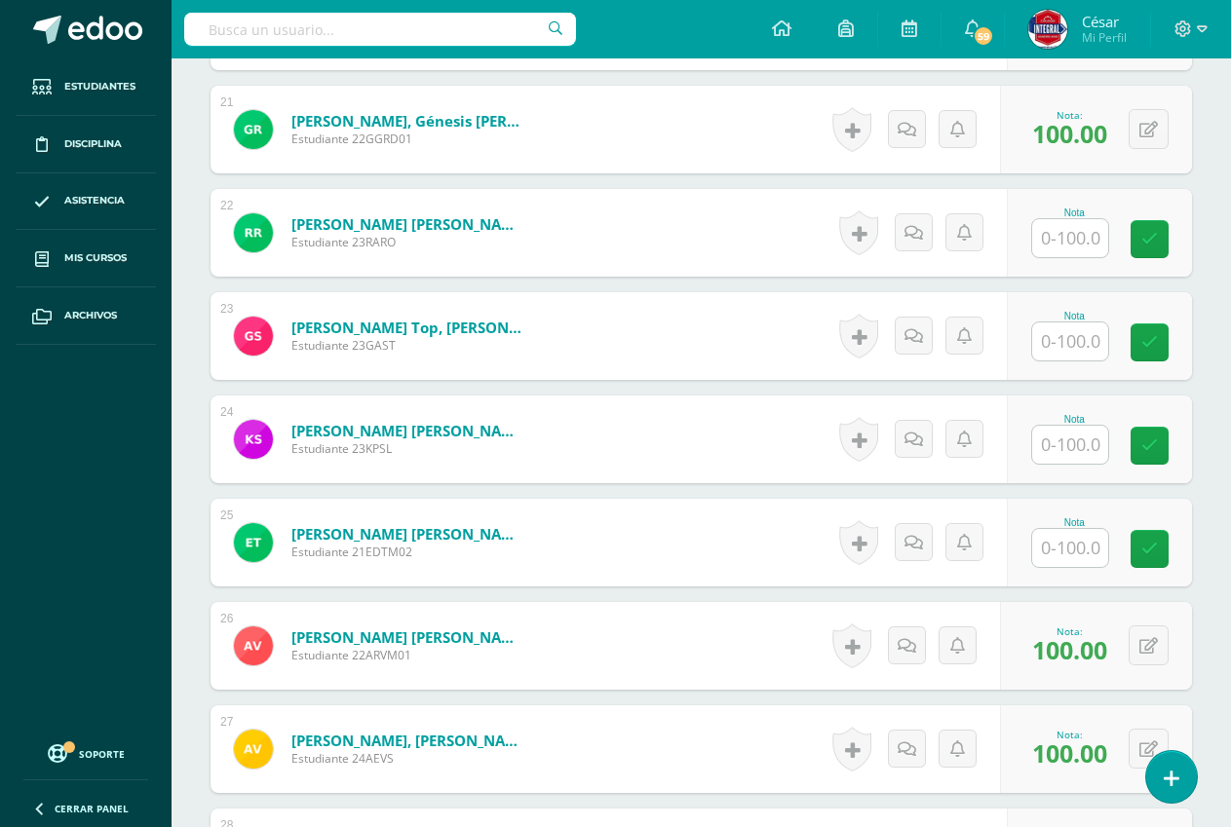
click at [1035, 550] on div "Nota" at bounding box center [1098, 543] width 185 height 88
type input "100"
click at [1159, 555] on icon at bounding box center [1164, 549] width 18 height 17
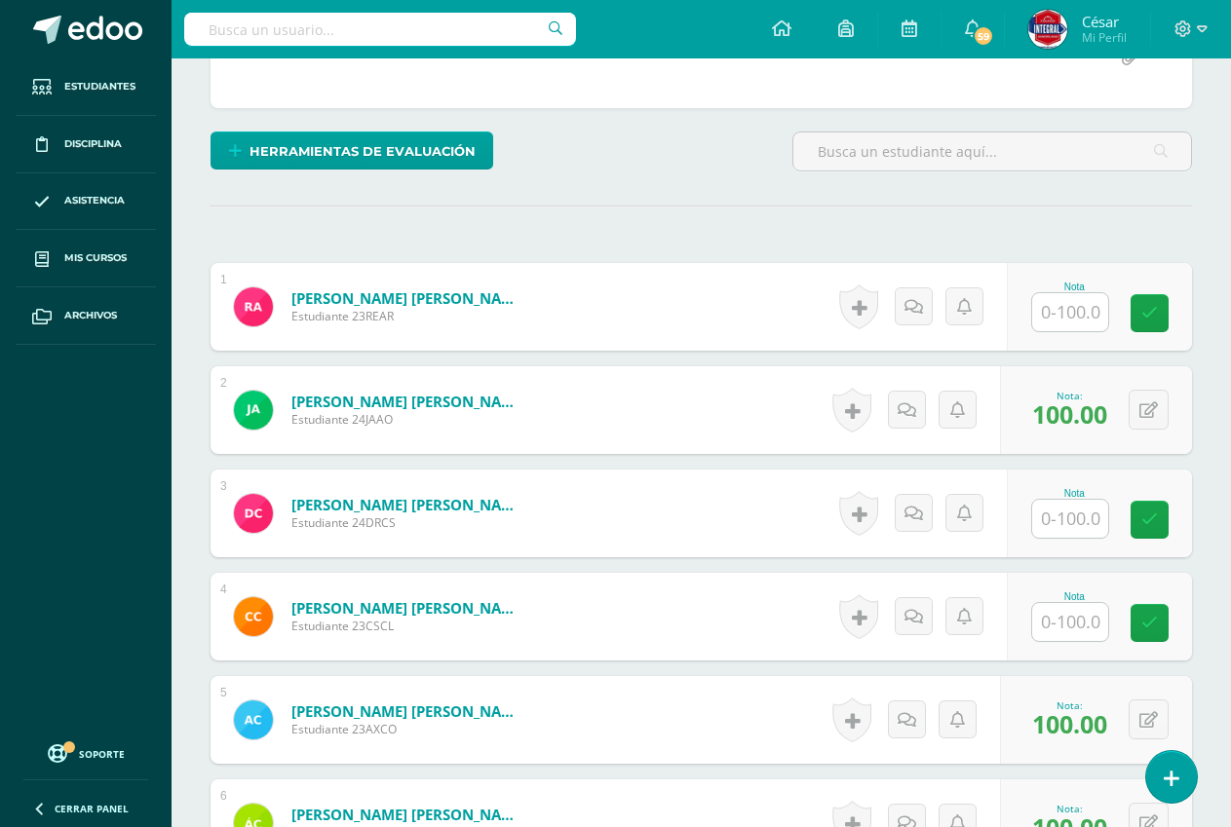
scroll to position [161, 0]
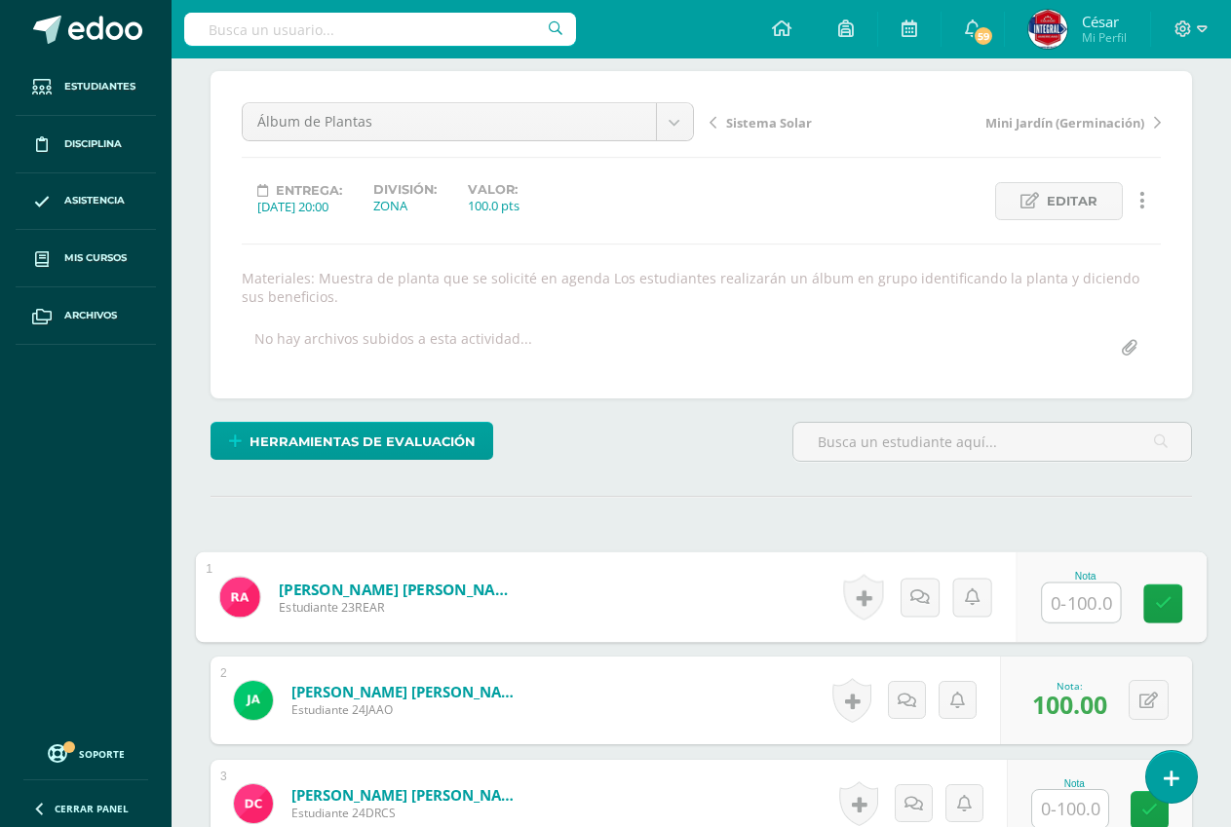
click at [1087, 604] on input "text" at bounding box center [1081, 603] width 78 height 39
type input "100"
click at [1161, 587] on link at bounding box center [1162, 604] width 39 height 39
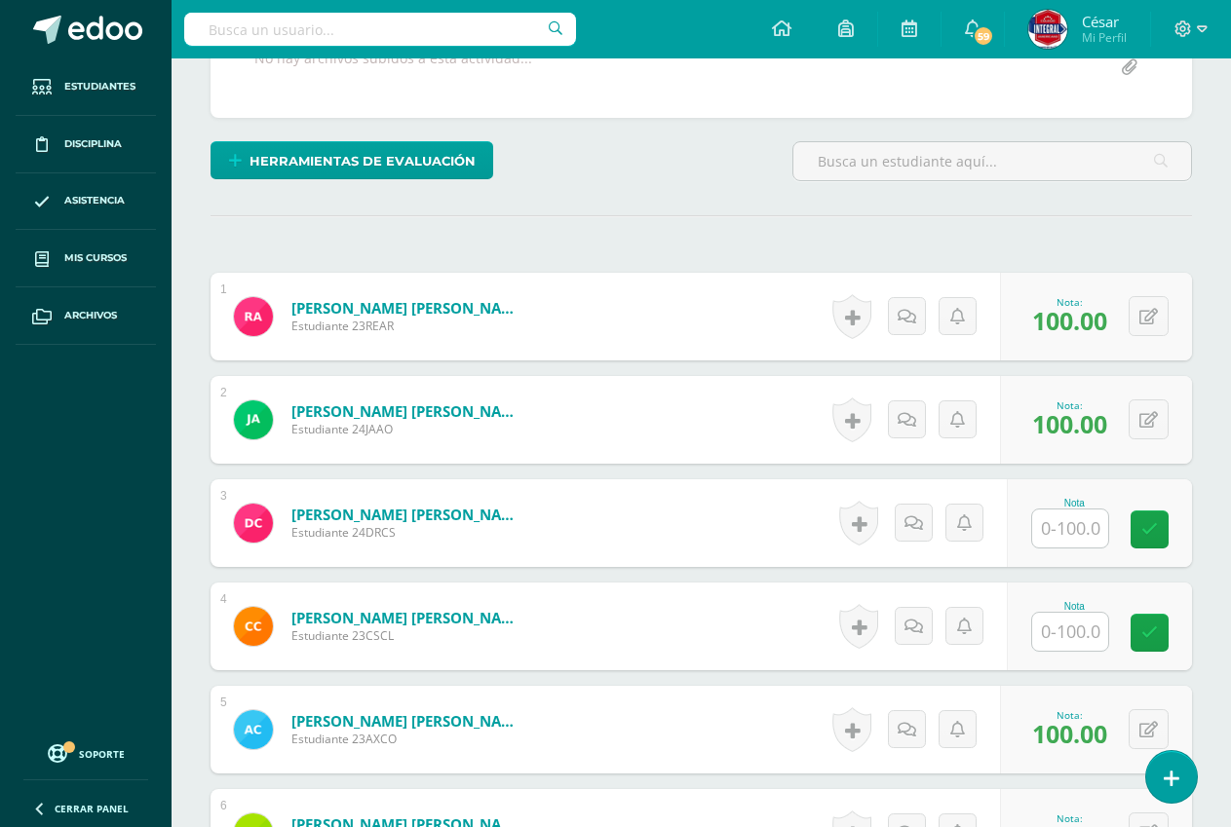
scroll to position [453, 0]
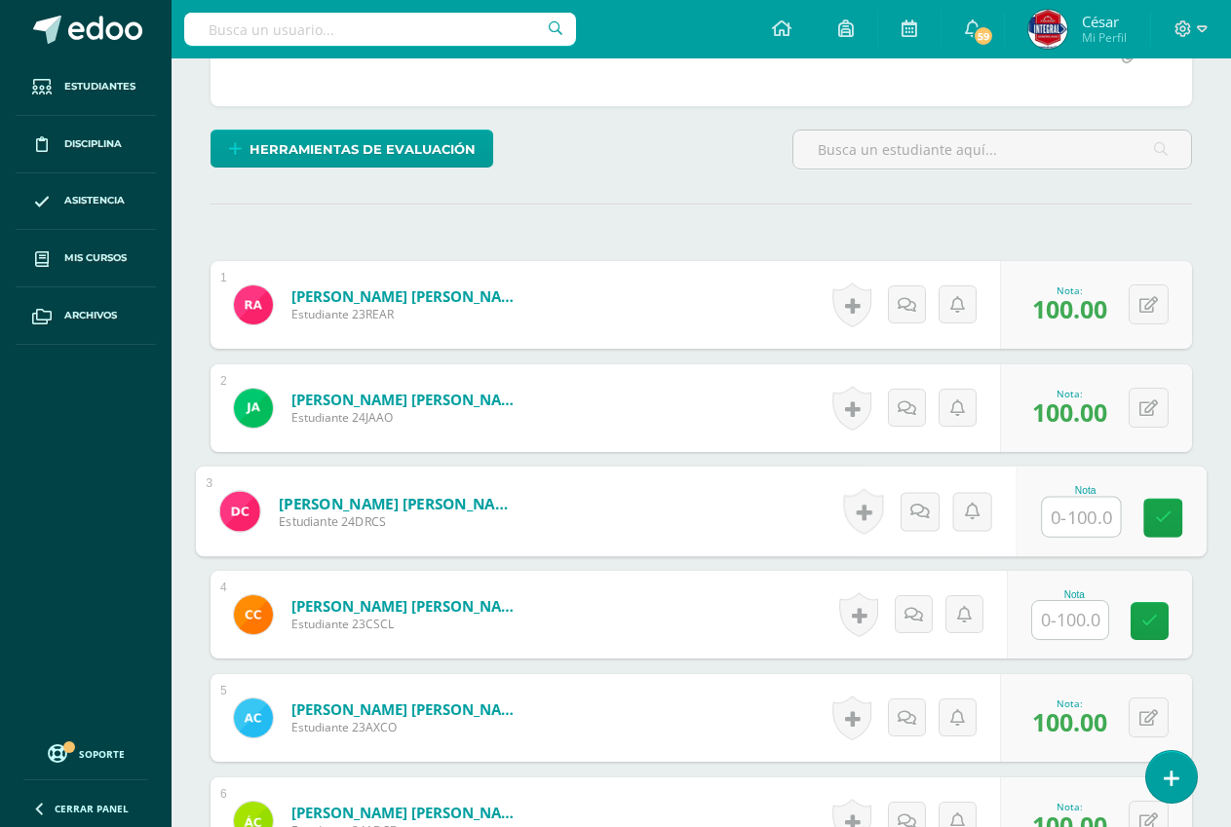
click at [1057, 521] on input "text" at bounding box center [1081, 517] width 78 height 39
type input "0"
click at [1062, 616] on input "text" at bounding box center [1070, 620] width 76 height 38
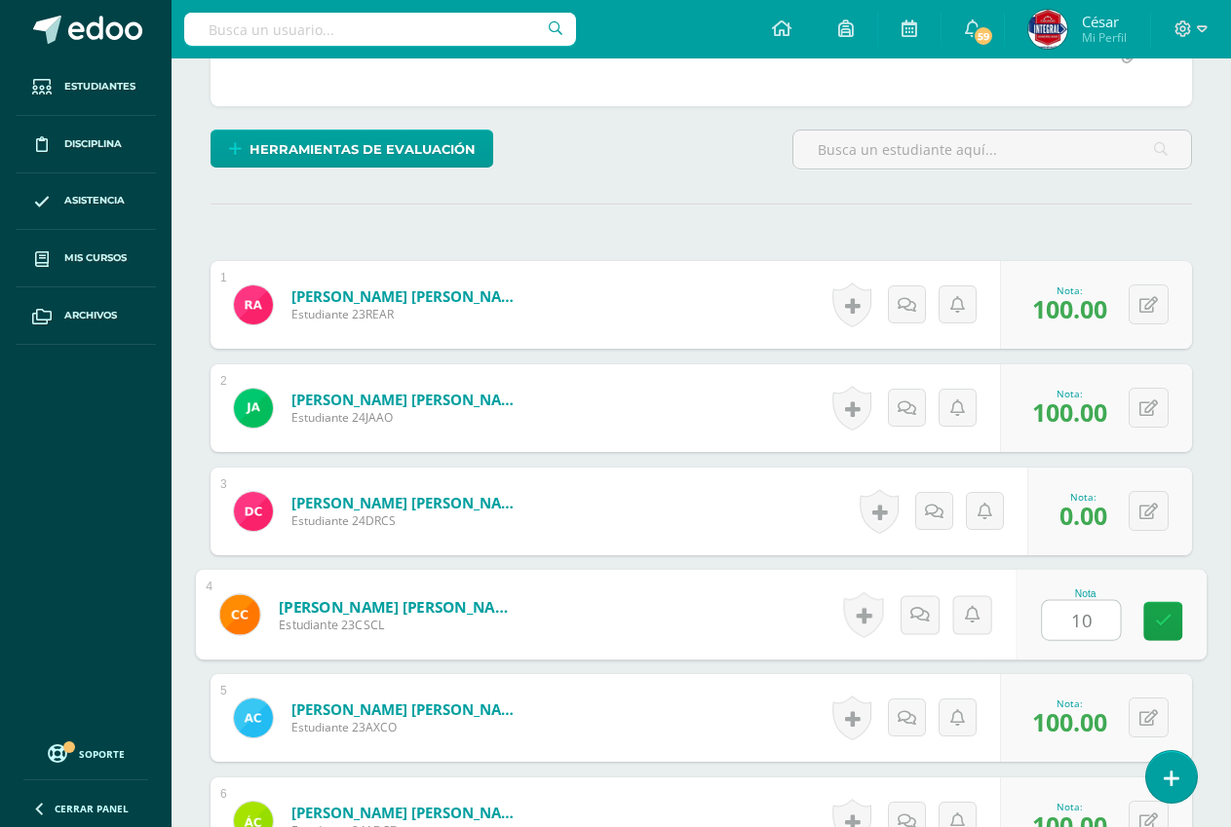
type input "100"
click at [1159, 616] on icon at bounding box center [1164, 621] width 18 height 17
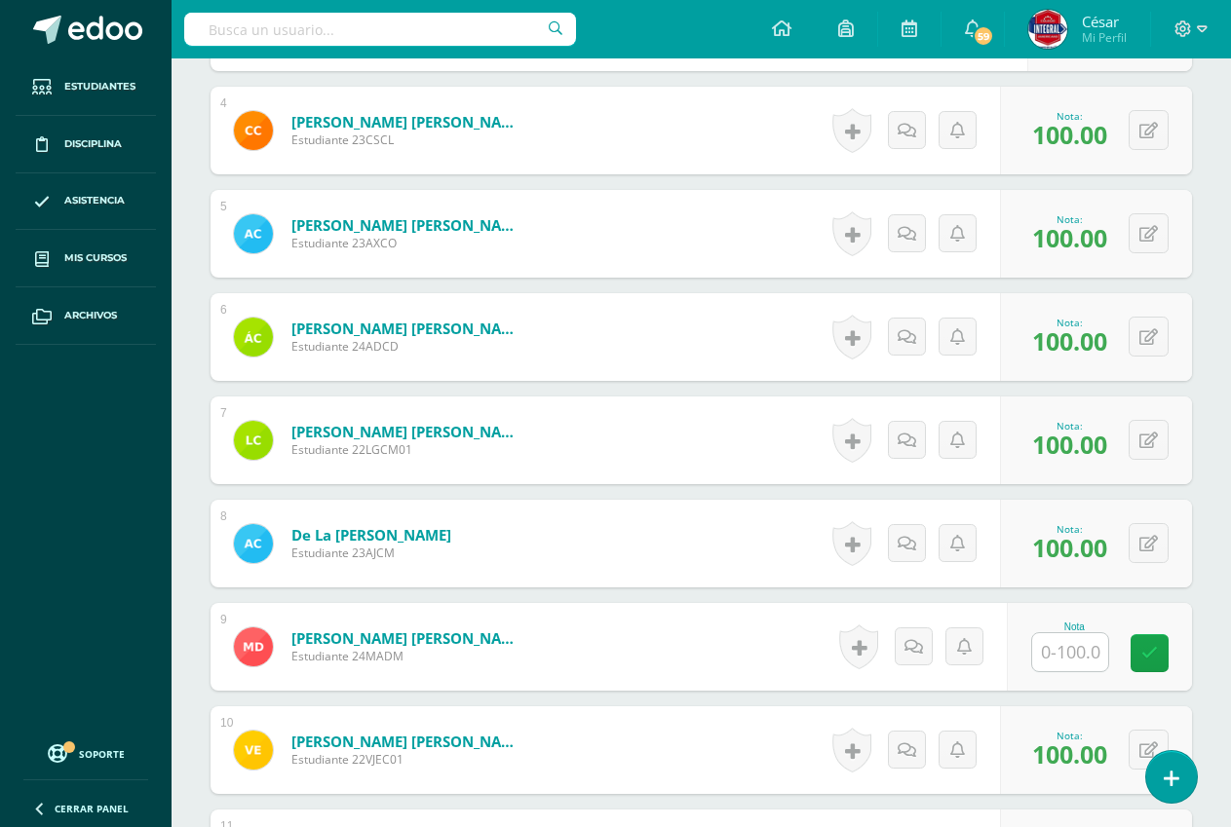
scroll to position [1038, 0]
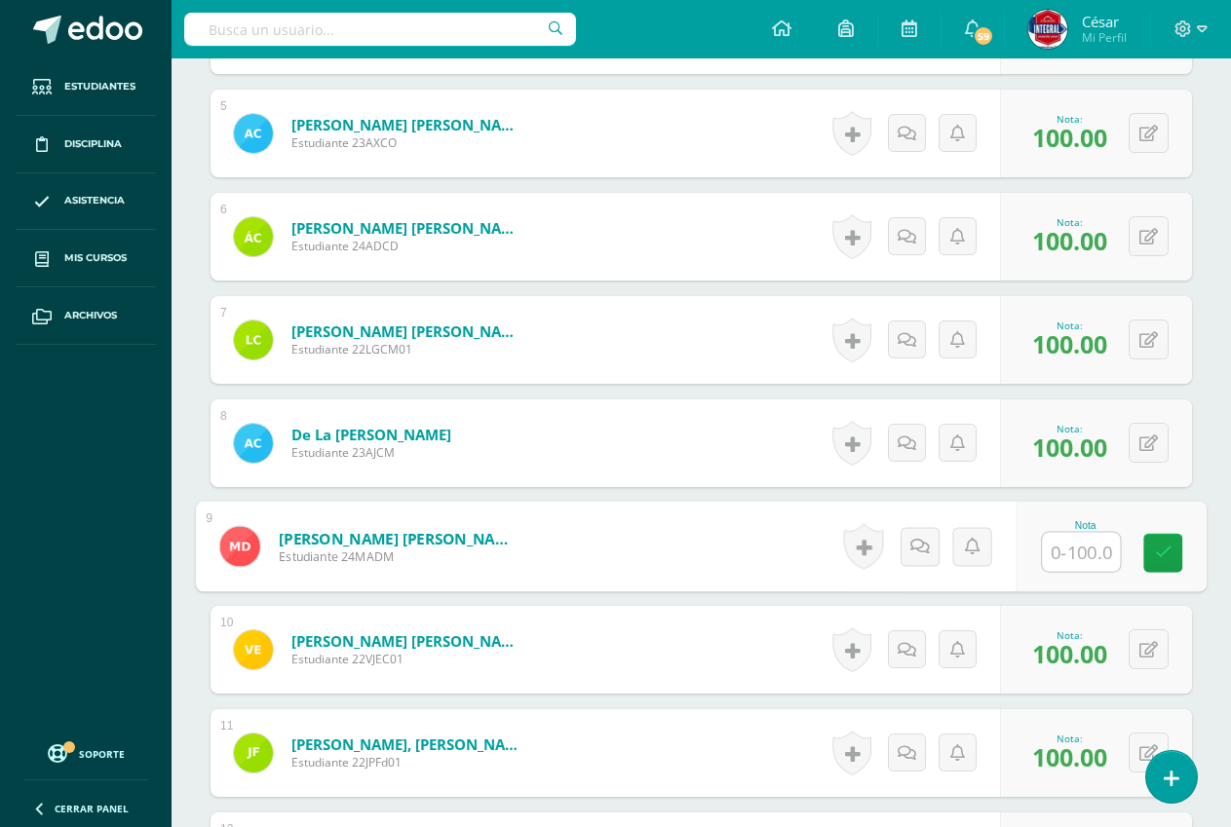
click at [1093, 564] on input "text" at bounding box center [1081, 552] width 78 height 39
type input "100"
click at [1164, 556] on icon at bounding box center [1164, 553] width 18 height 17
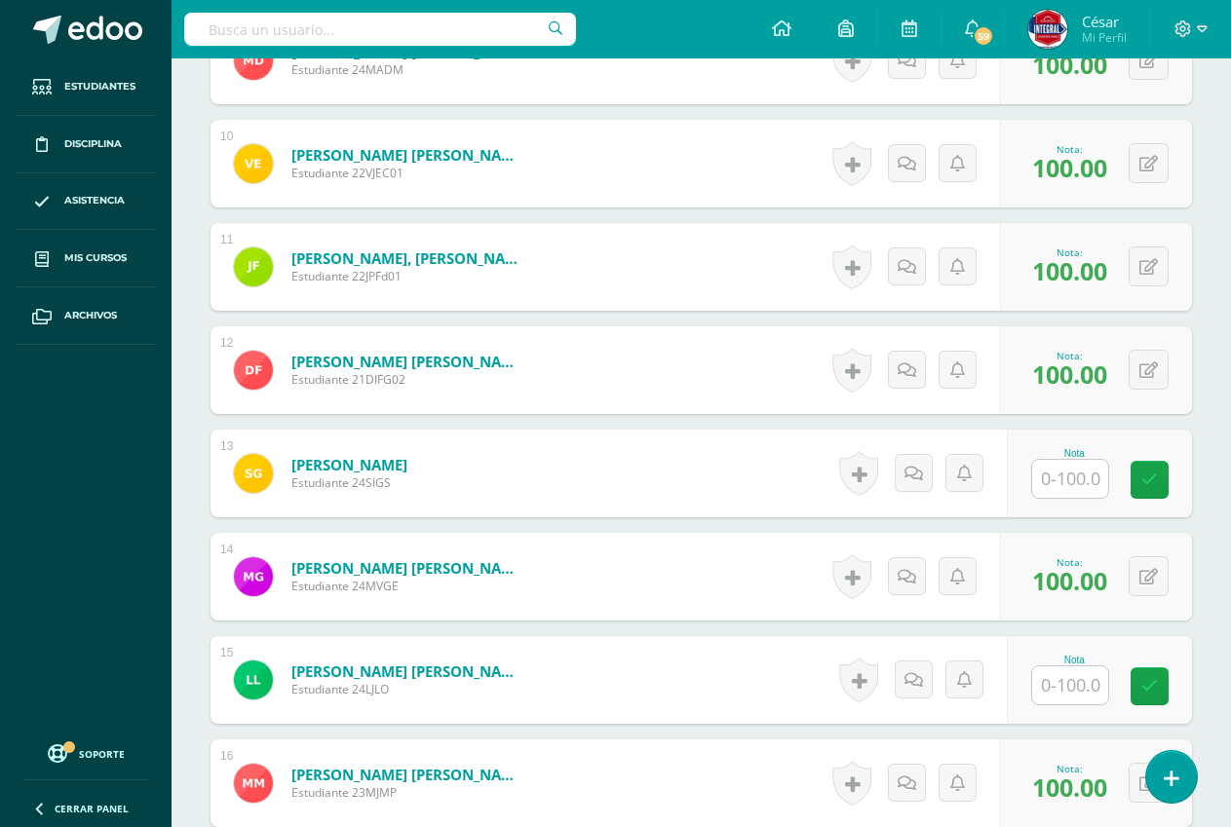
scroll to position [1525, 0]
click at [1080, 484] on input "text" at bounding box center [1070, 478] width 76 height 38
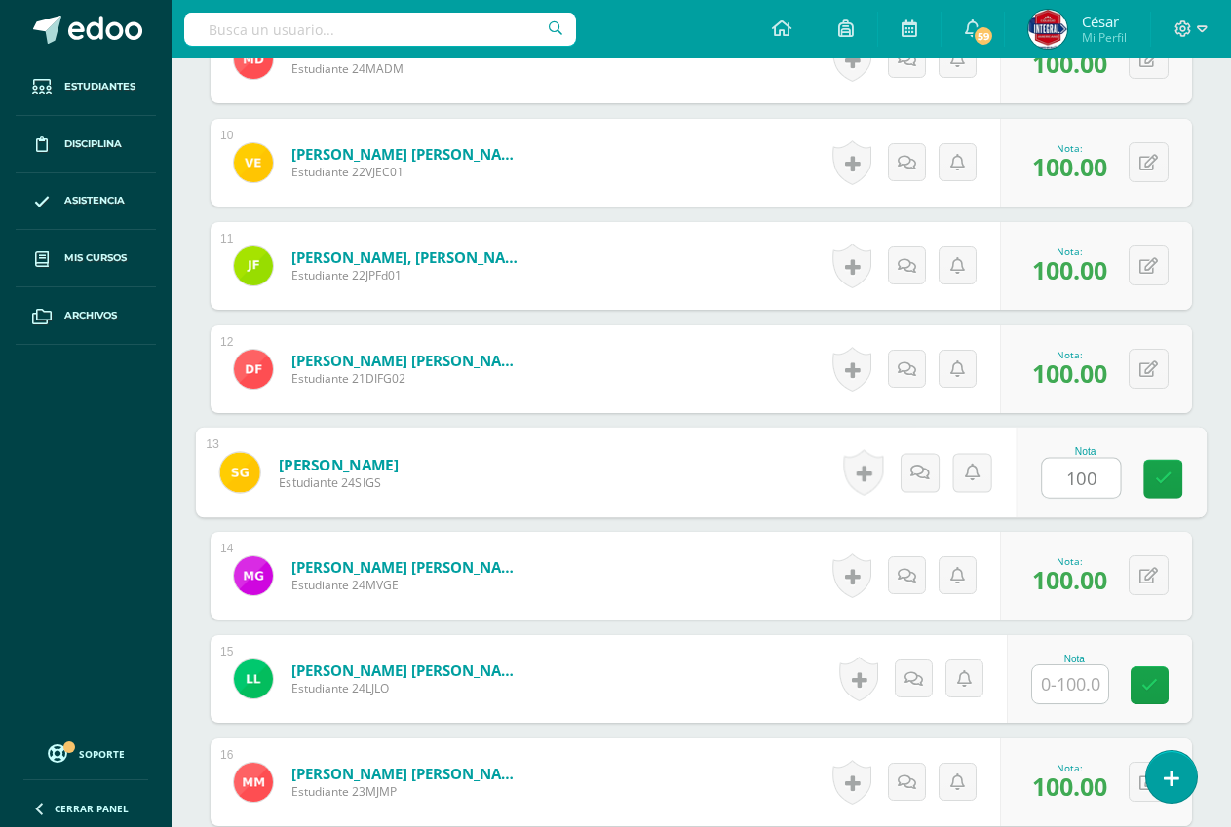
type input "100"
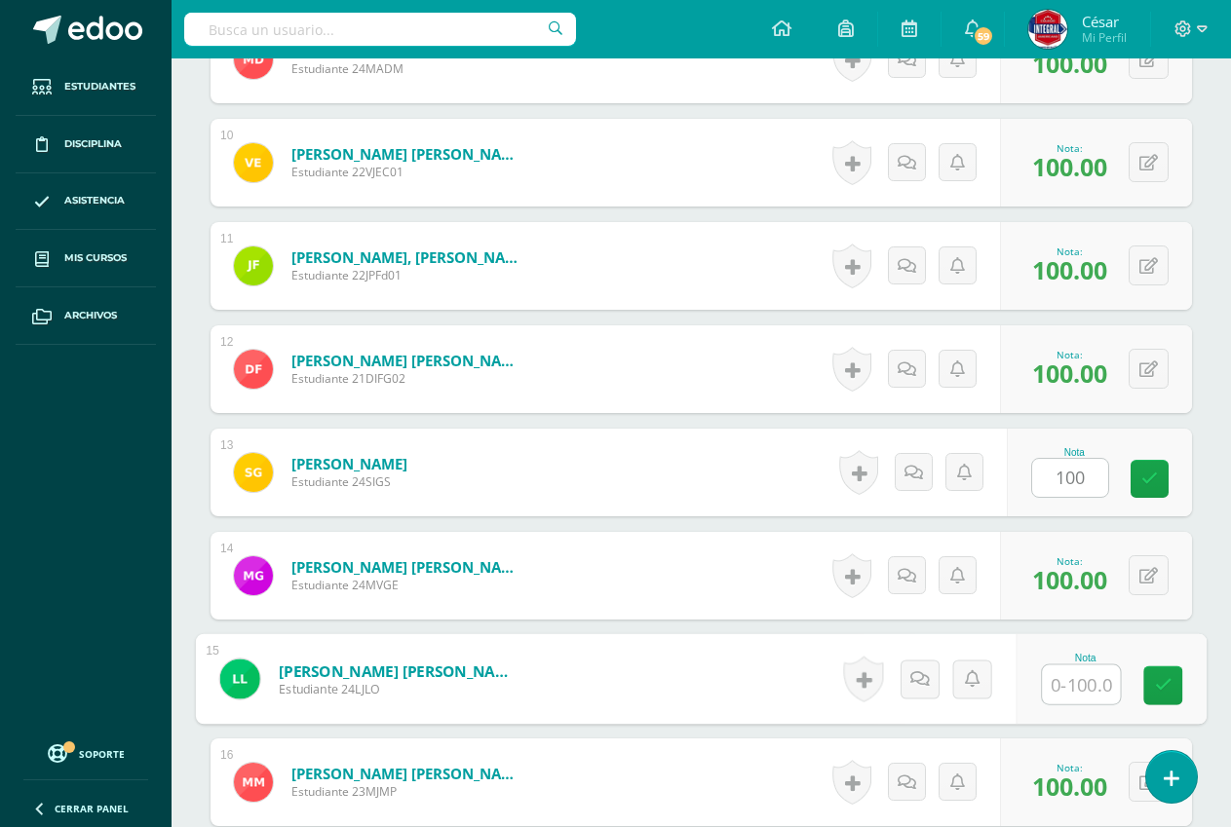
click at [1083, 700] on input "text" at bounding box center [1081, 684] width 78 height 39
type input "0"
click at [1148, 679] on link at bounding box center [1162, 685] width 39 height 39
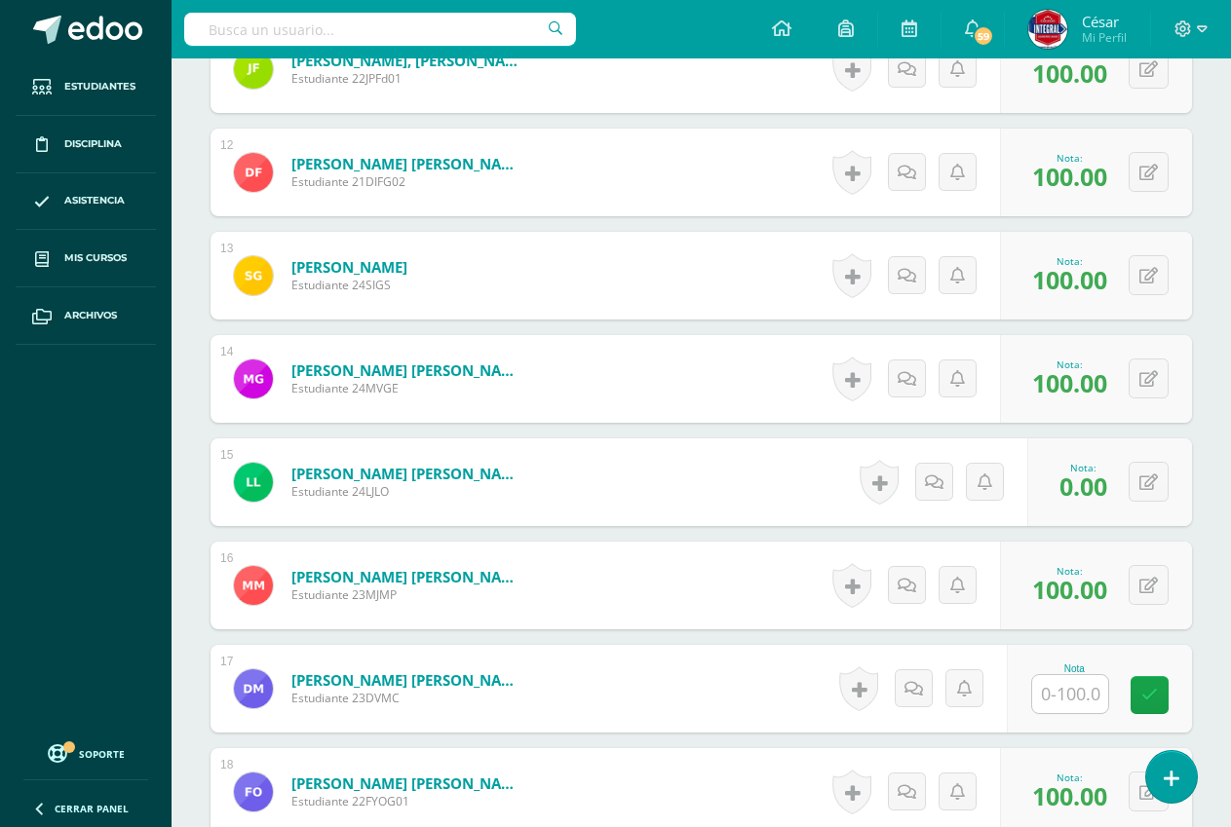
scroll to position [1817, 0]
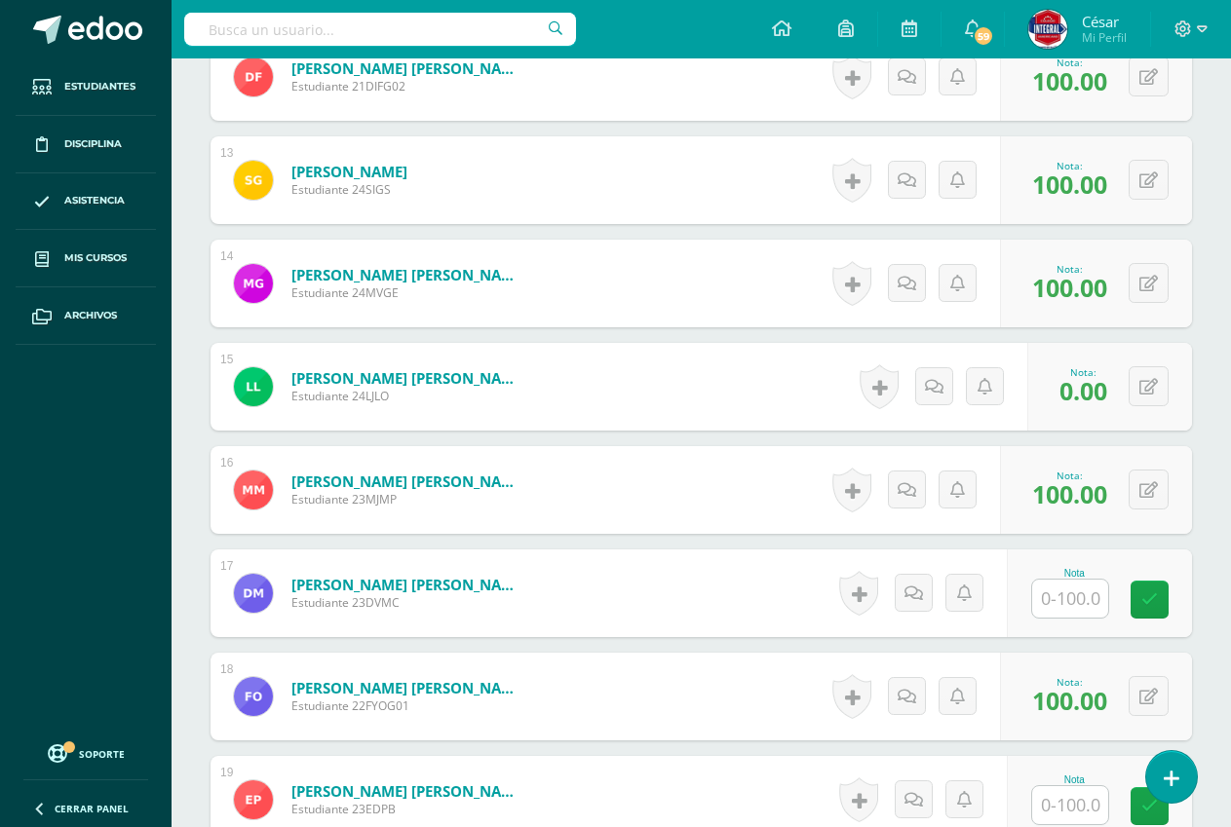
click at [1086, 588] on input "text" at bounding box center [1070, 599] width 76 height 38
type input "100"
click at [1167, 596] on icon at bounding box center [1164, 599] width 18 height 17
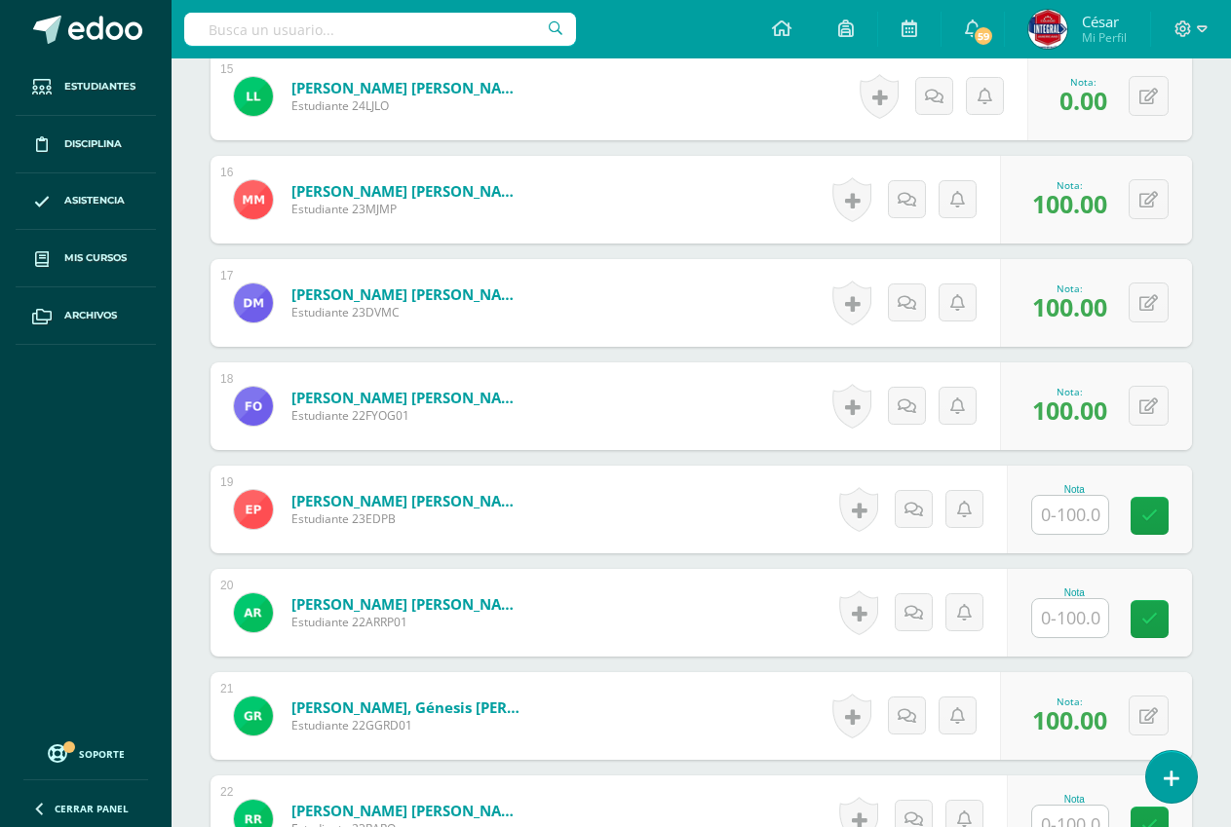
scroll to position [2109, 0]
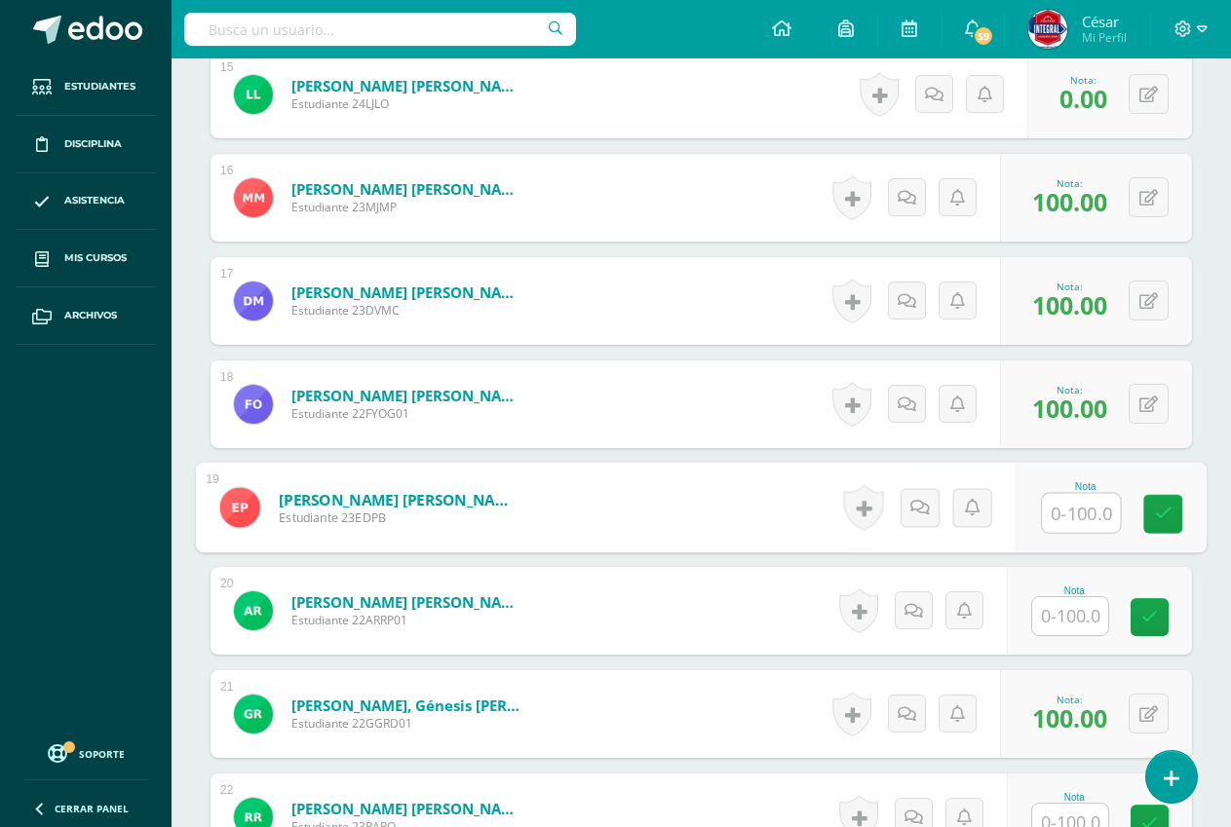
click at [1075, 524] on input "text" at bounding box center [1081, 513] width 78 height 39
type input "100"
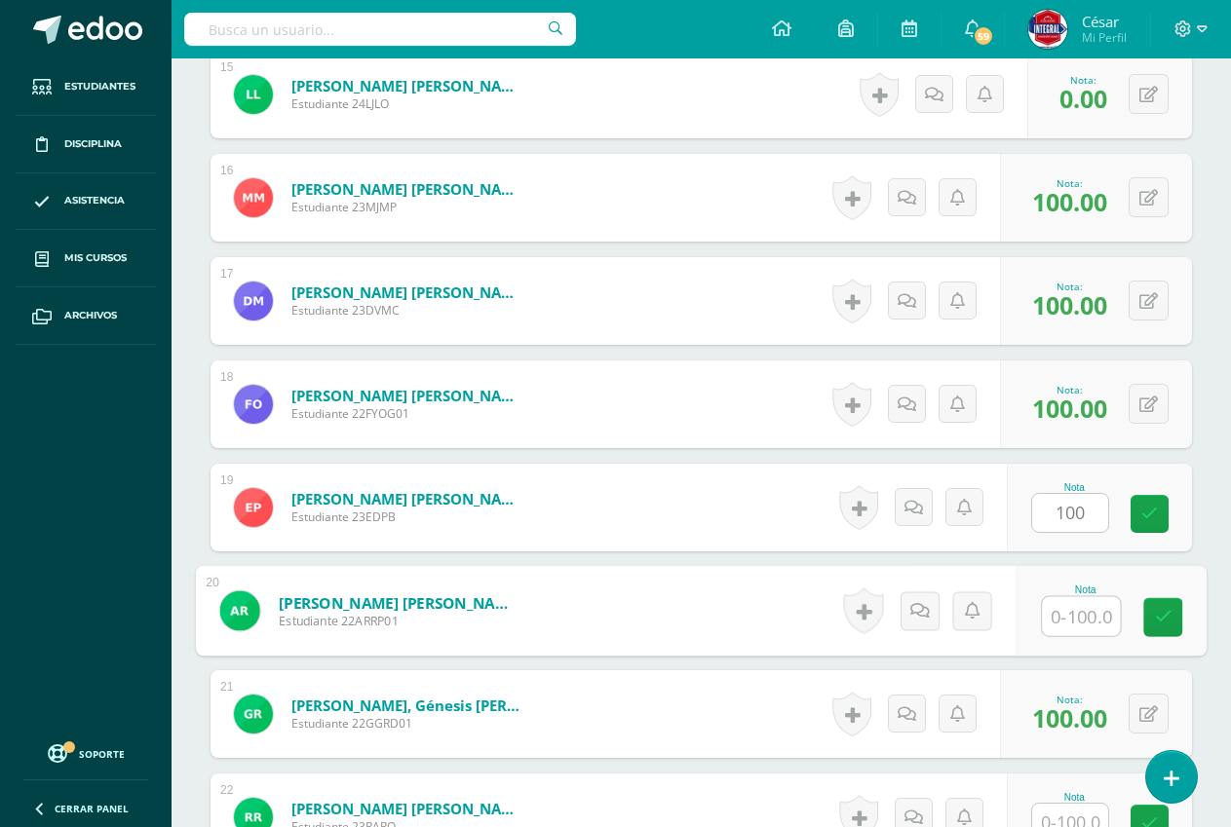
click at [1081, 615] on input "text" at bounding box center [1081, 616] width 78 height 39
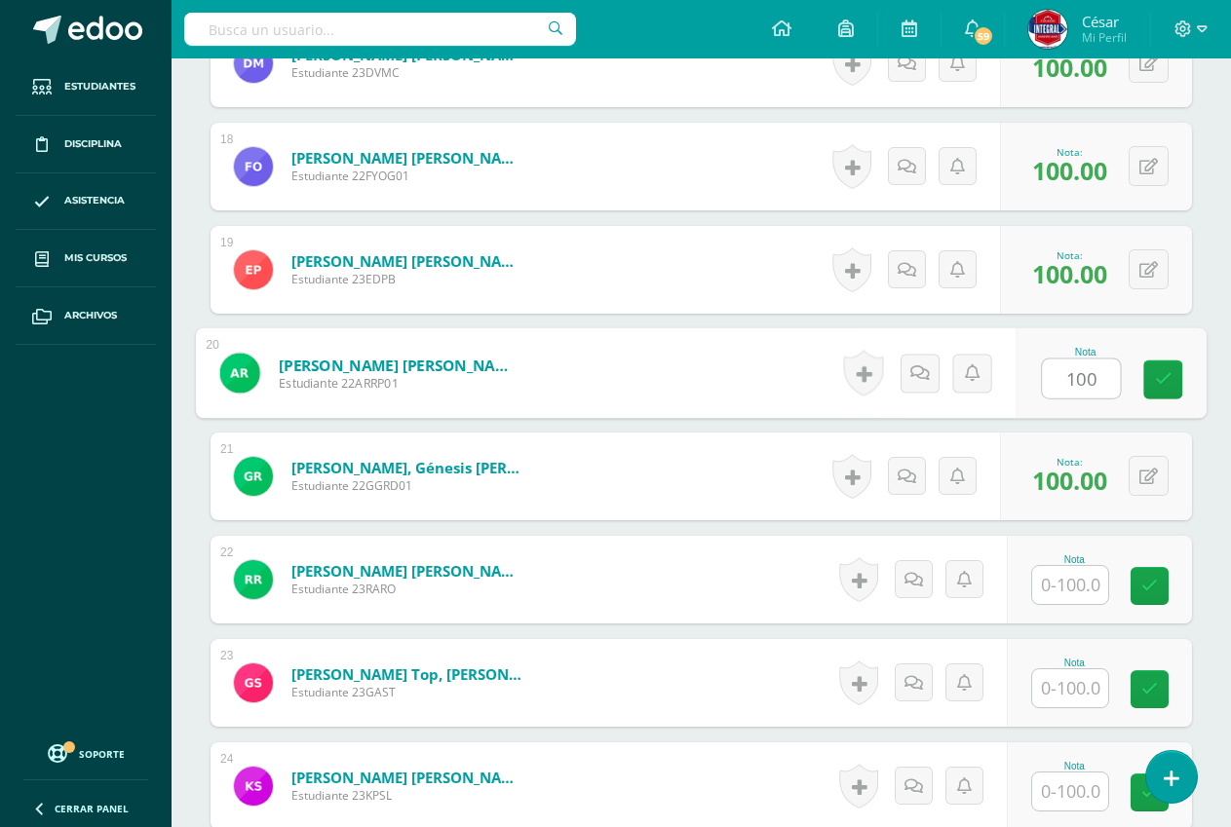
scroll to position [2402, 0]
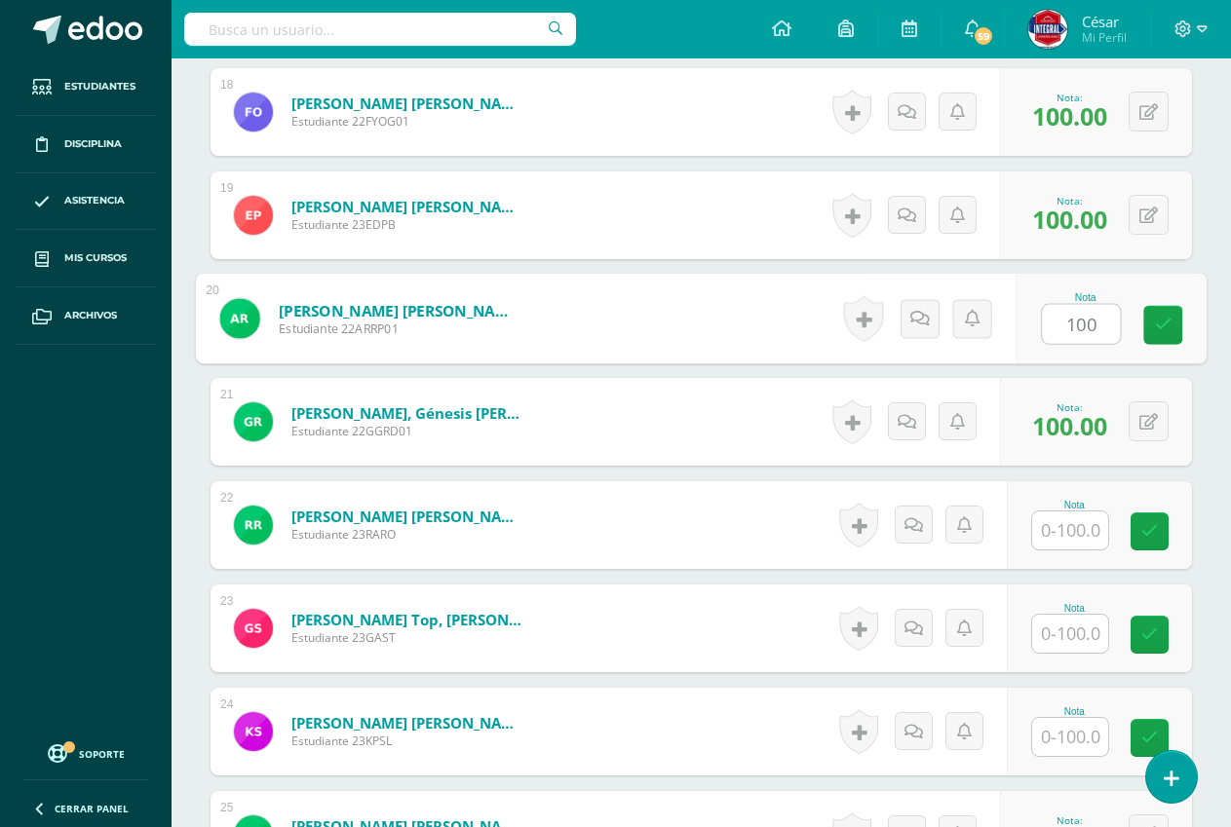
type input "100"
click at [1075, 534] on input "text" at bounding box center [1070, 531] width 76 height 38
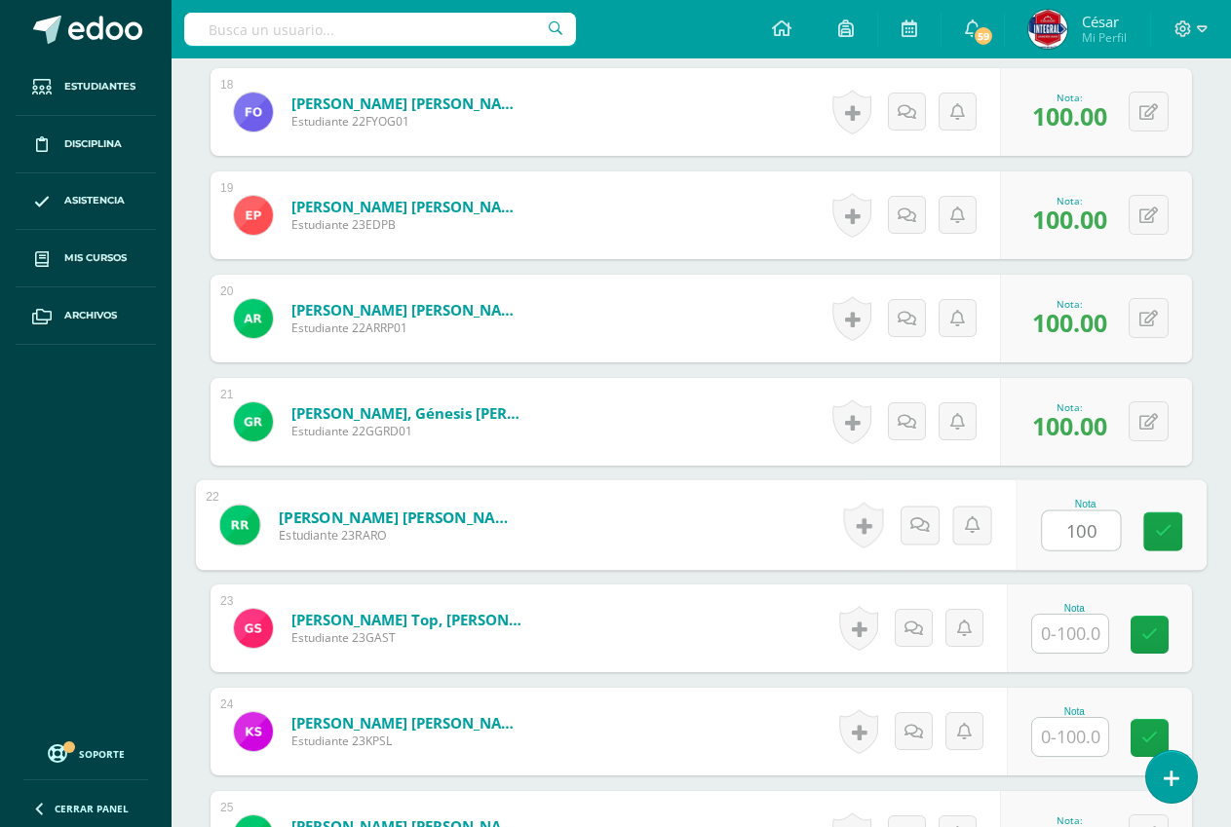
type input "100"
click at [1079, 663] on div "Nota" at bounding box center [1098, 629] width 185 height 88
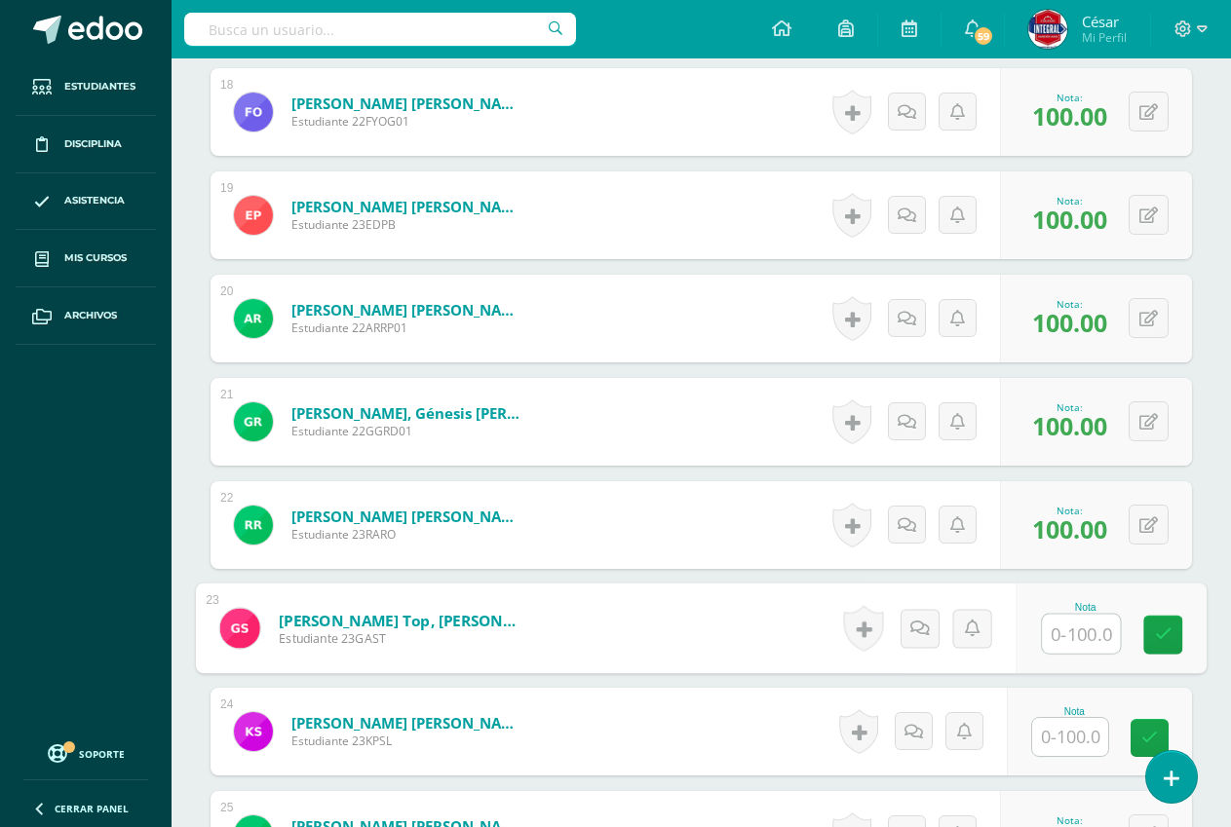
click at [1074, 630] on input "text" at bounding box center [1081, 634] width 78 height 39
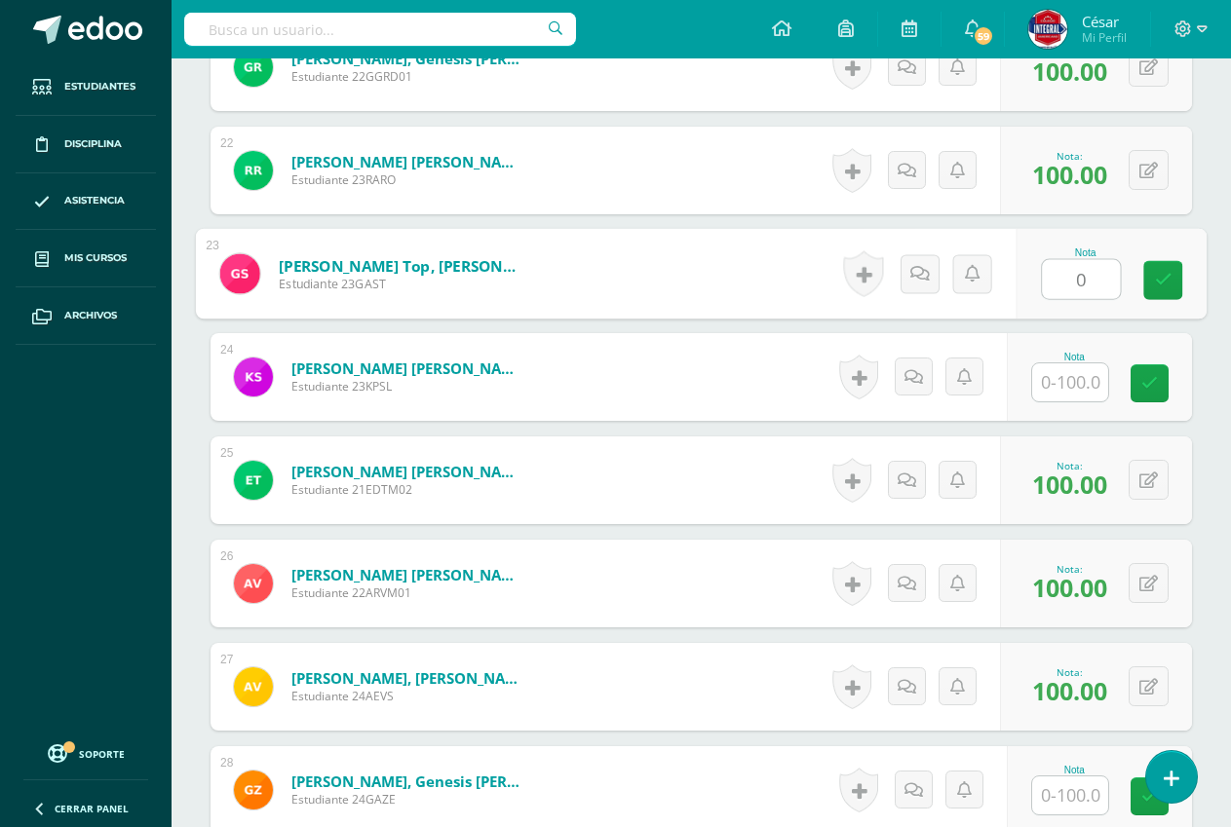
scroll to position [2791, 0]
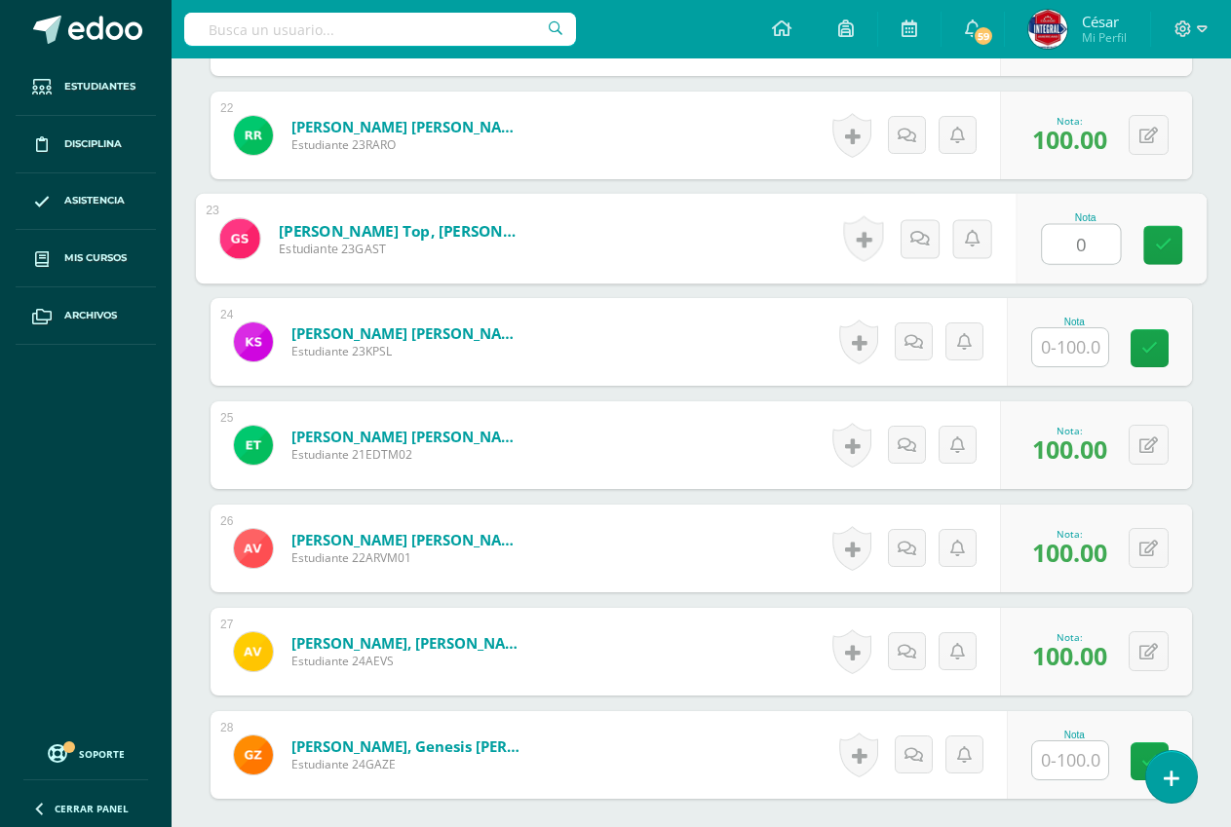
type input "0"
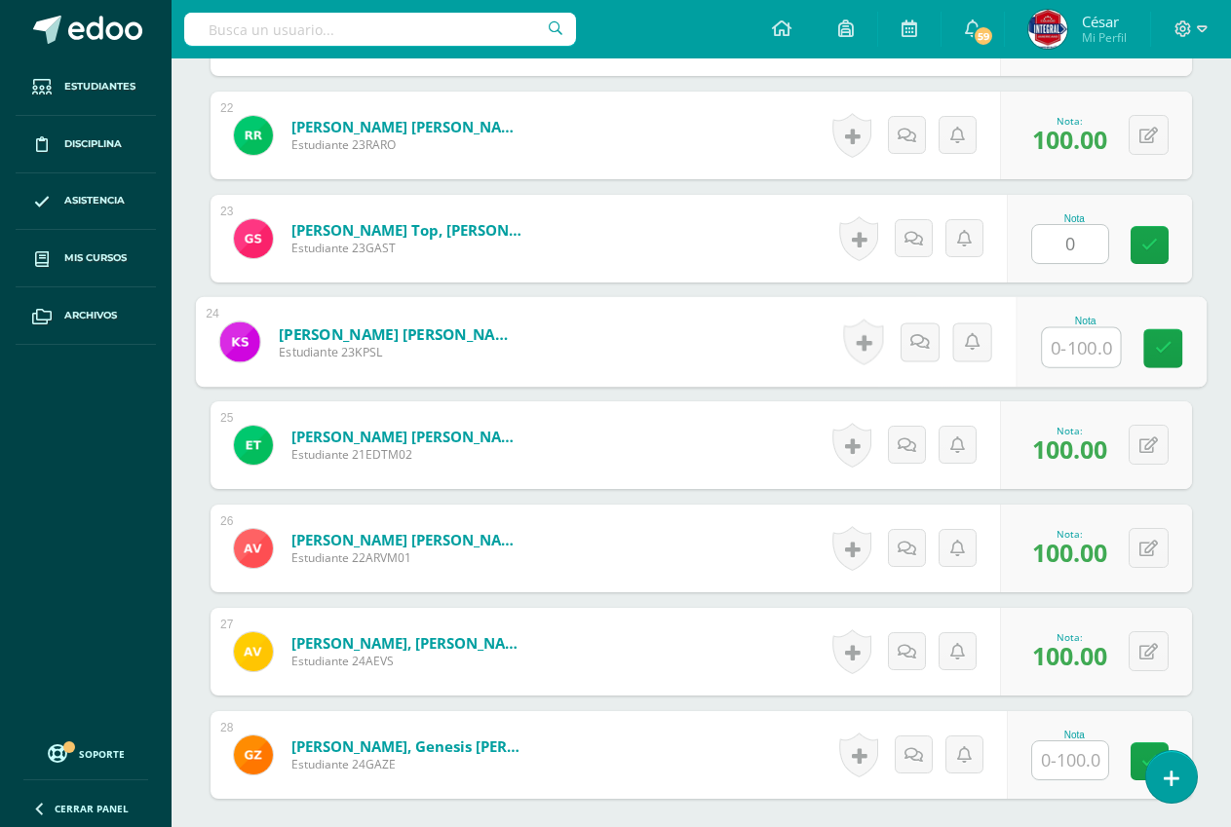
click at [1073, 355] on input "text" at bounding box center [1081, 347] width 78 height 39
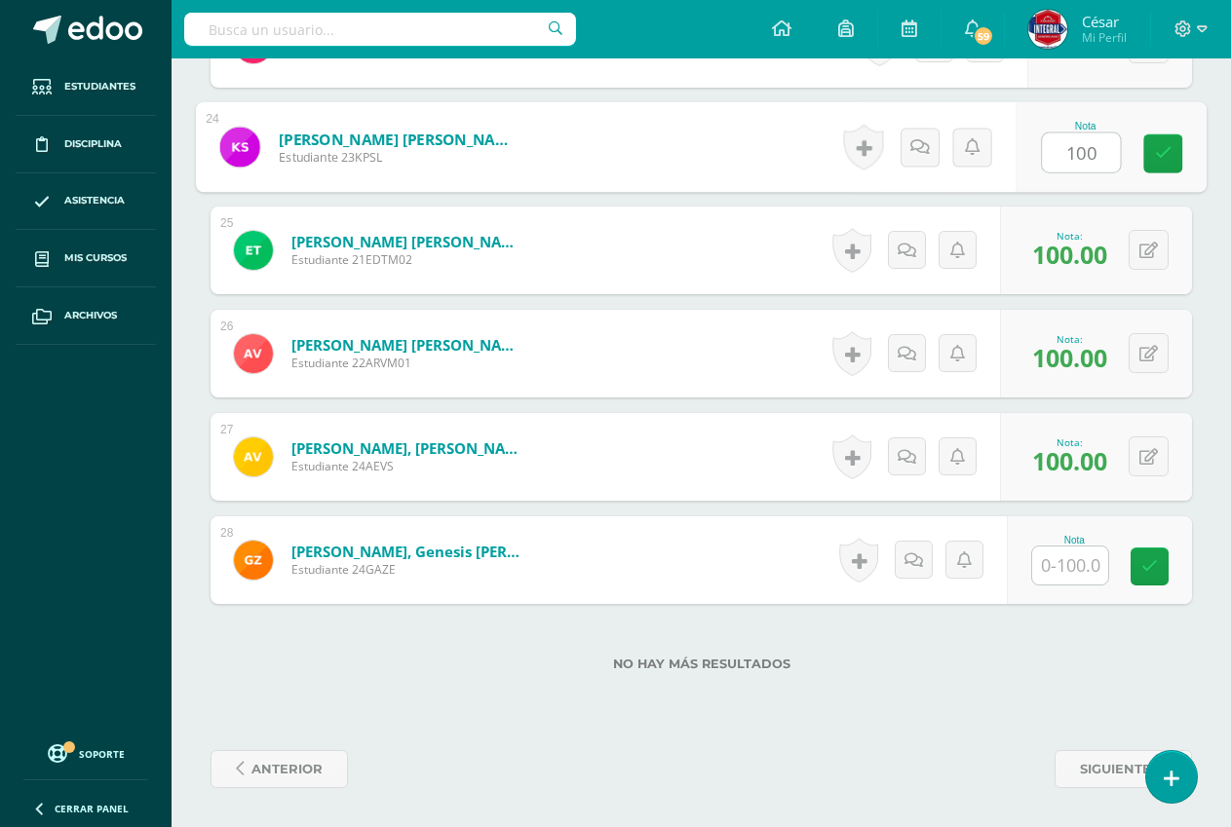
type input "100"
click at [1082, 556] on input "text" at bounding box center [1070, 566] width 76 height 38
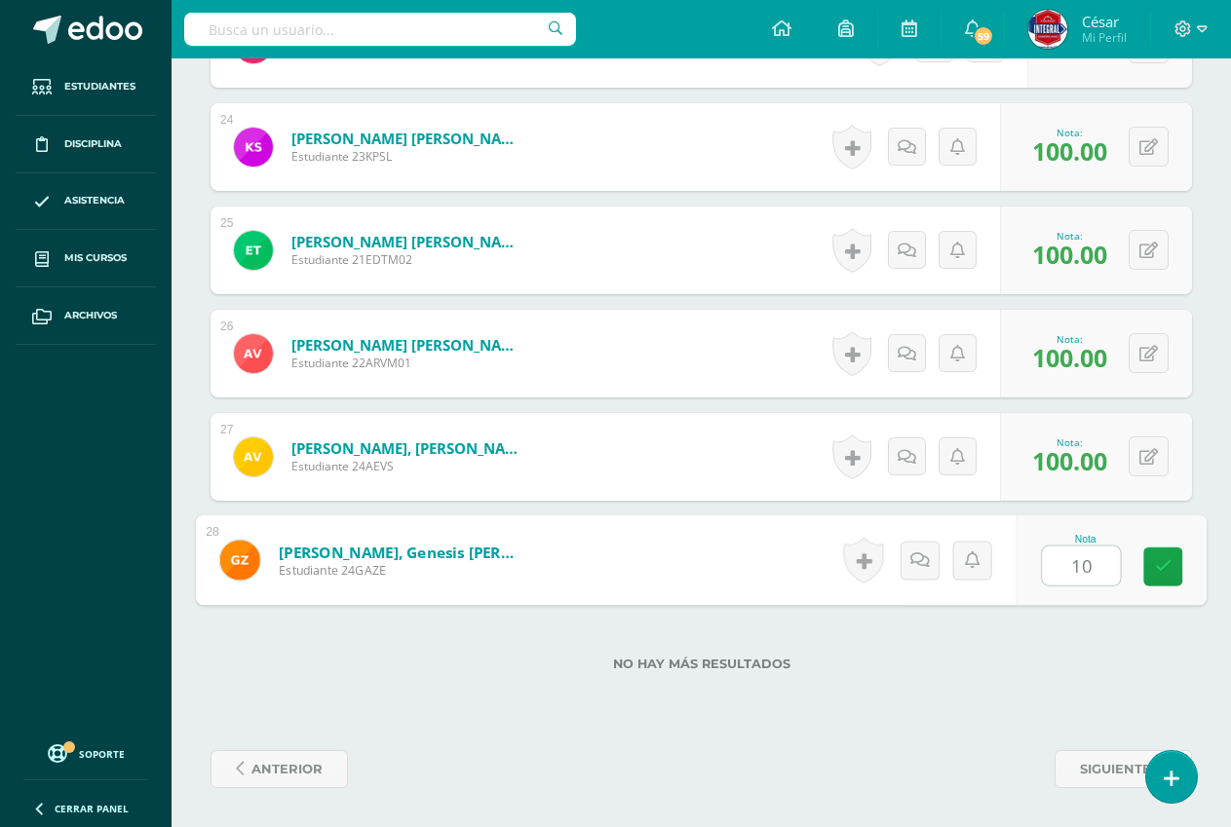
type input "100"
click at [1149, 559] on link at bounding box center [1162, 567] width 39 height 39
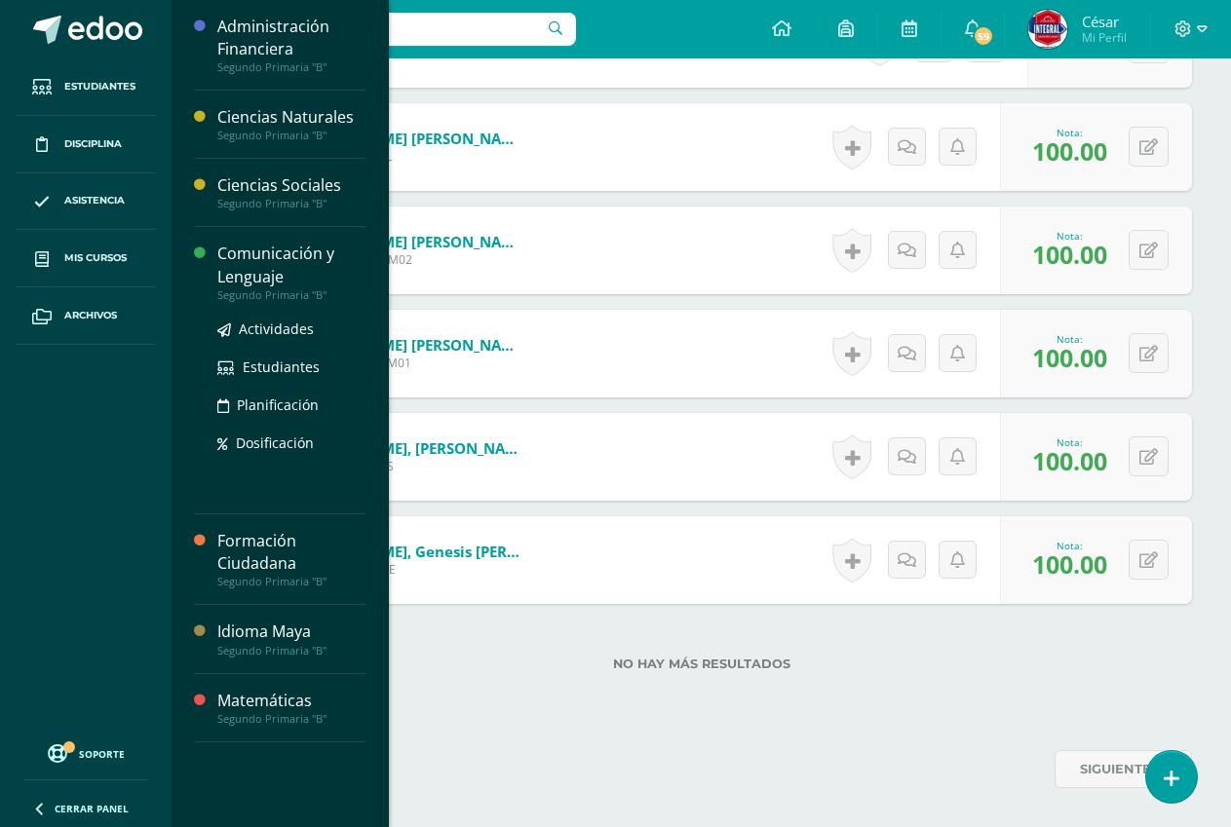
click at [273, 278] on div "Comunicación y Lenguaje" at bounding box center [291, 265] width 148 height 45
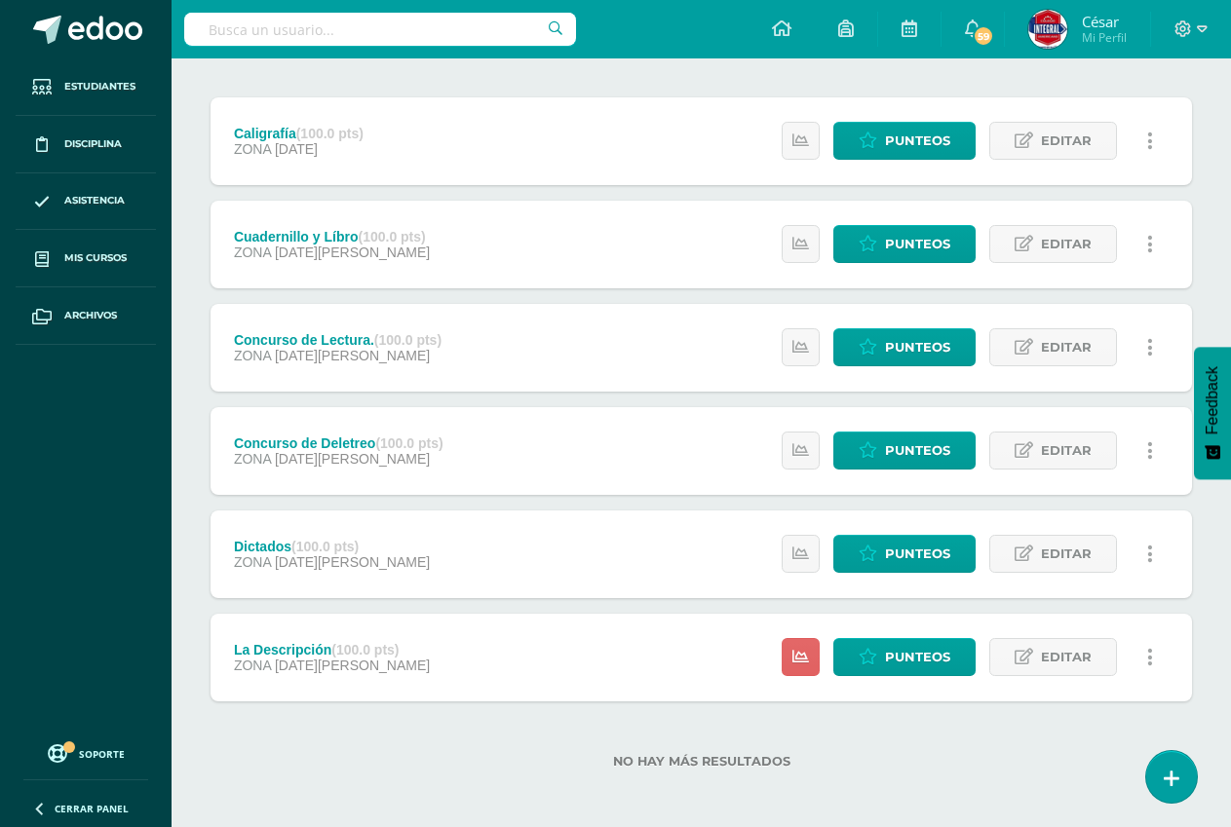
scroll to position [231, 0]
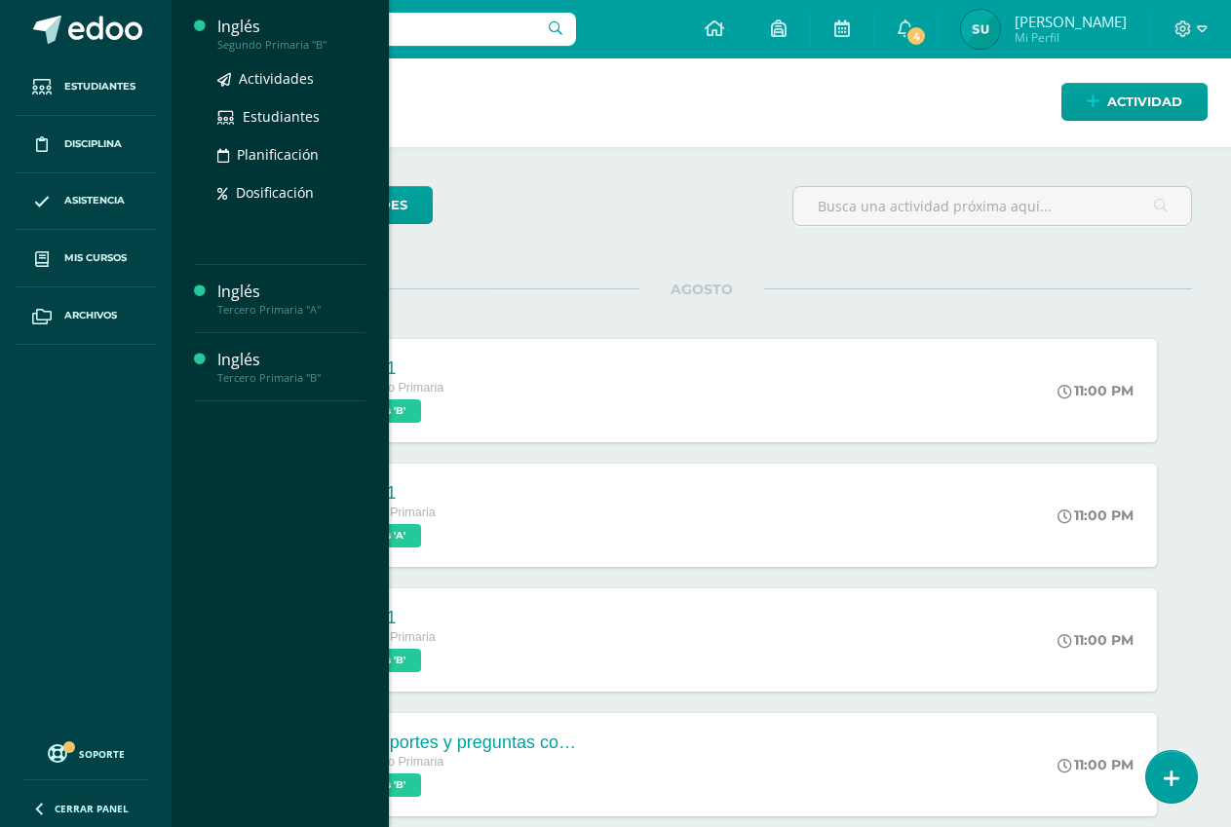
click at [238, 20] on div "Inglés" at bounding box center [291, 27] width 148 height 22
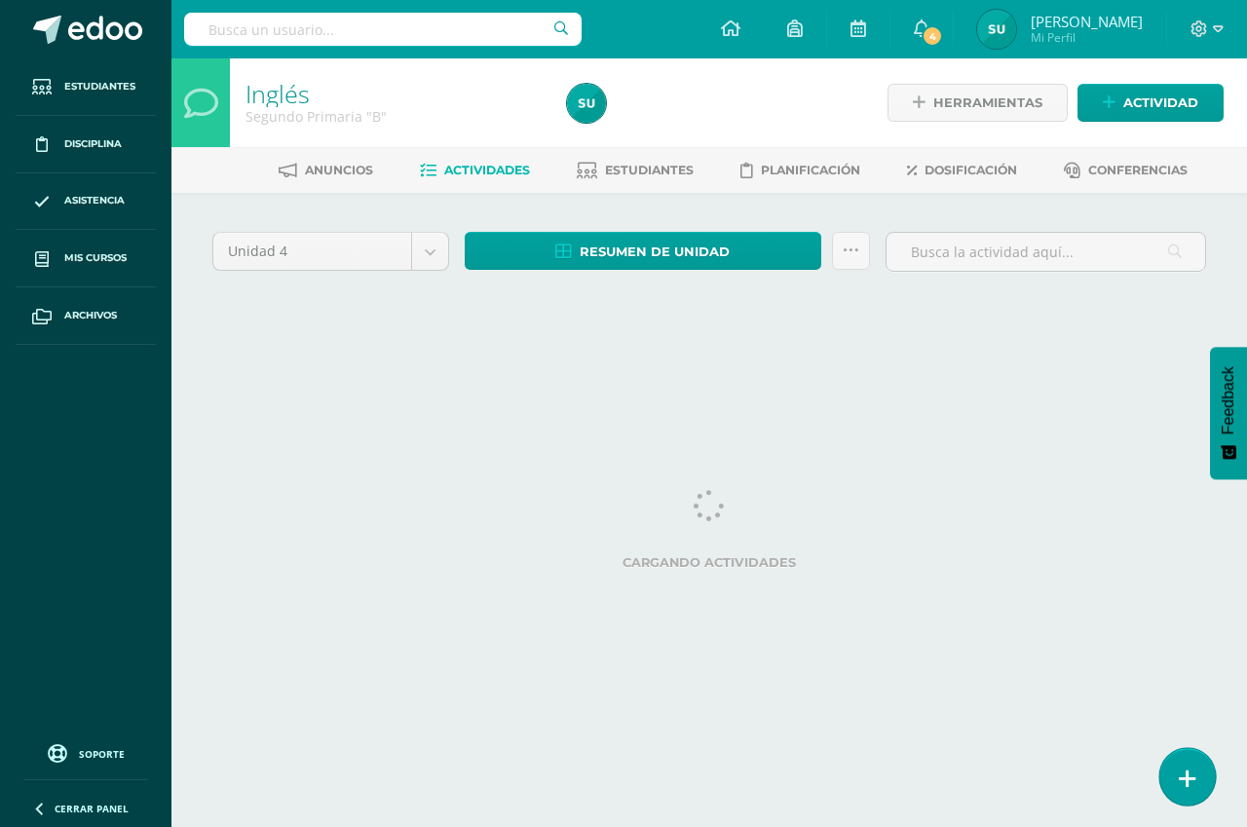
click at [1183, 780] on icon at bounding box center [1188, 779] width 18 height 22
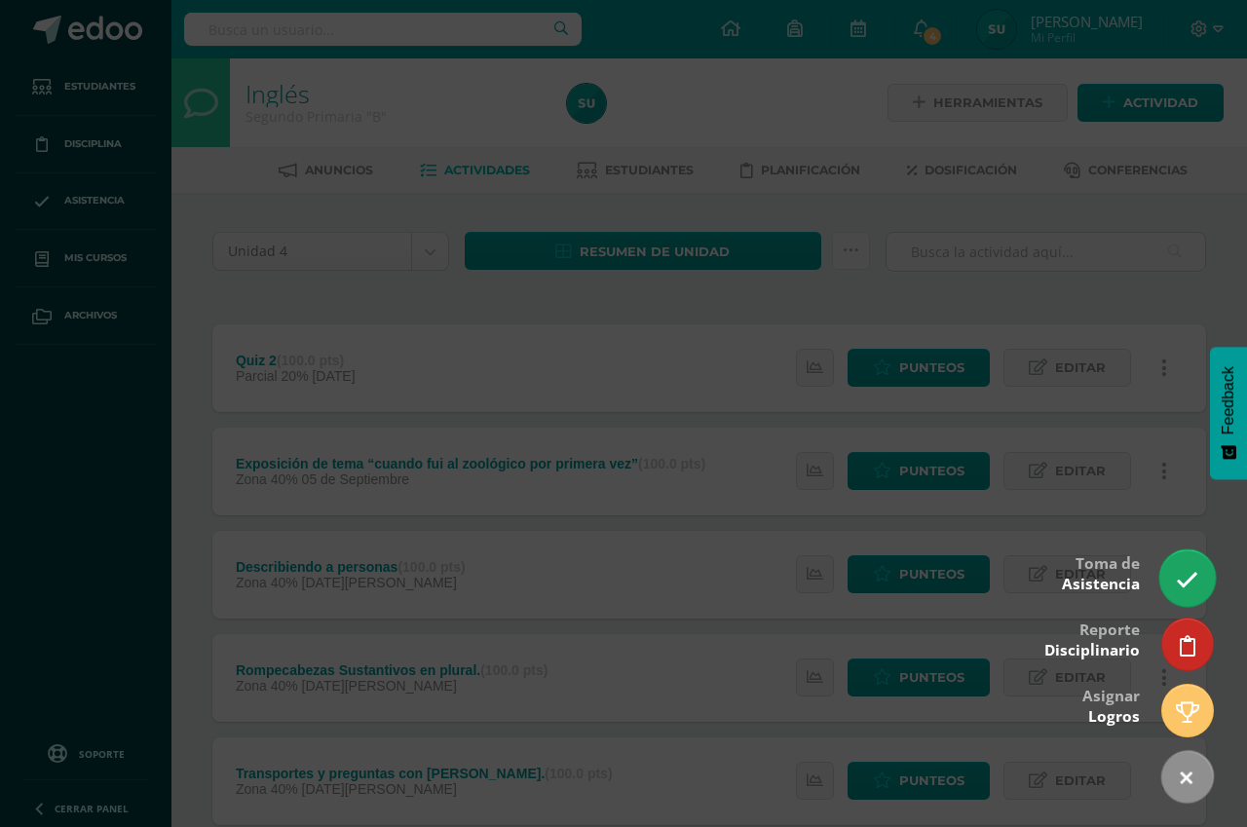
click at [1177, 566] on link at bounding box center [1187, 578] width 56 height 57
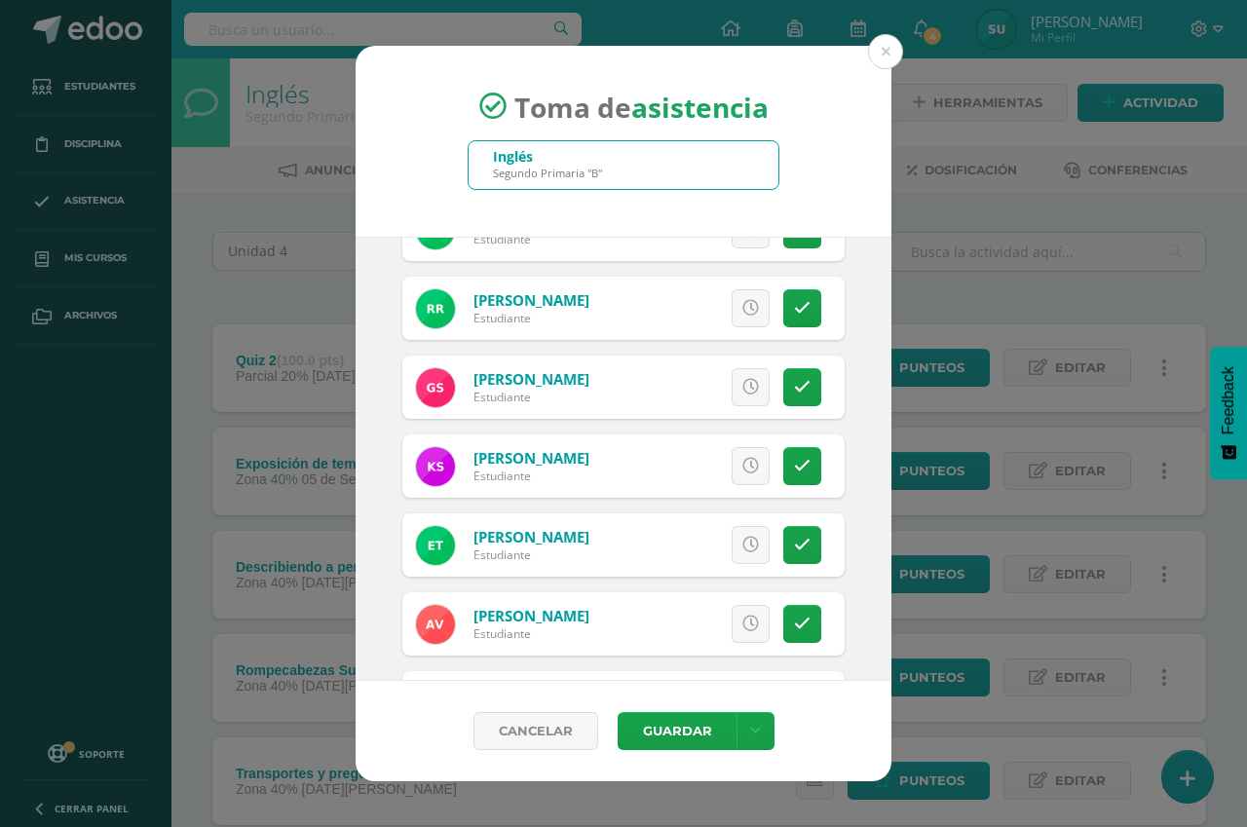
scroll to position [1754, 0]
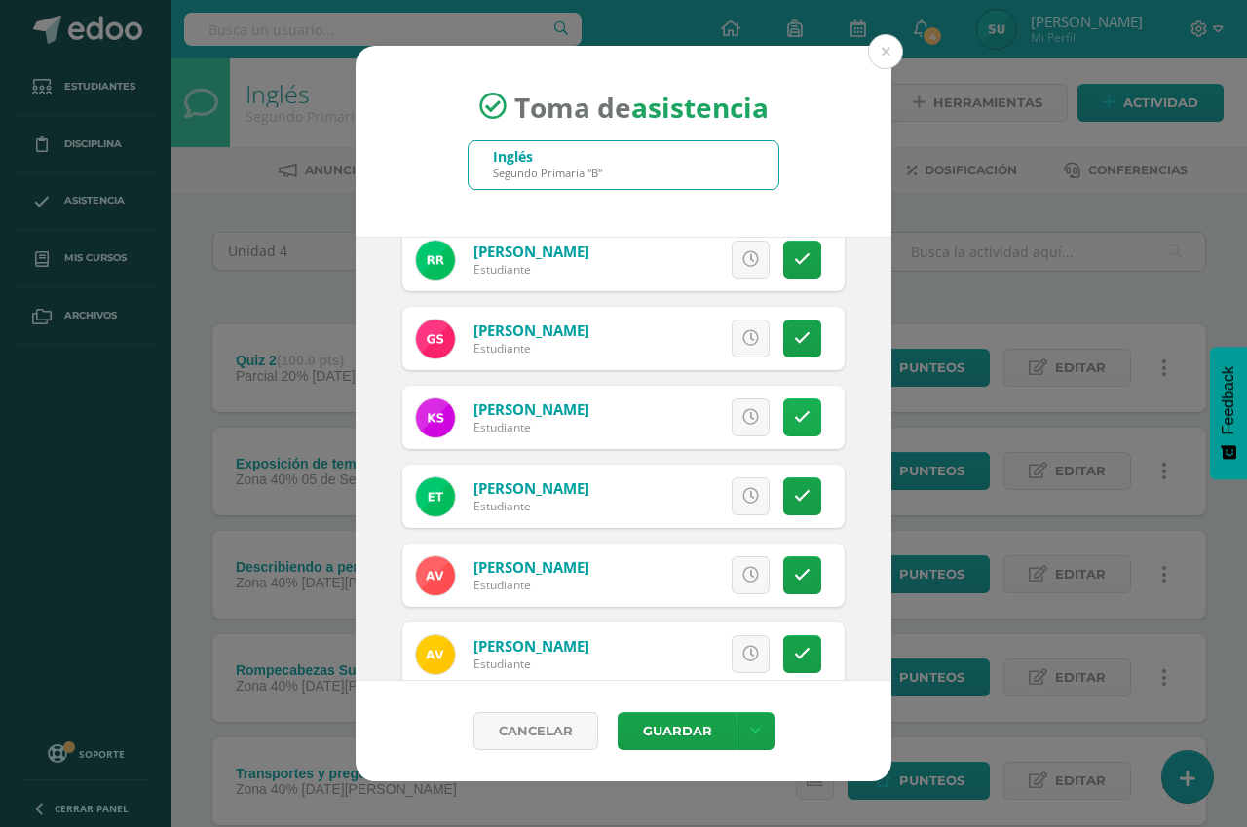
click at [794, 412] on icon at bounding box center [802, 417] width 17 height 17
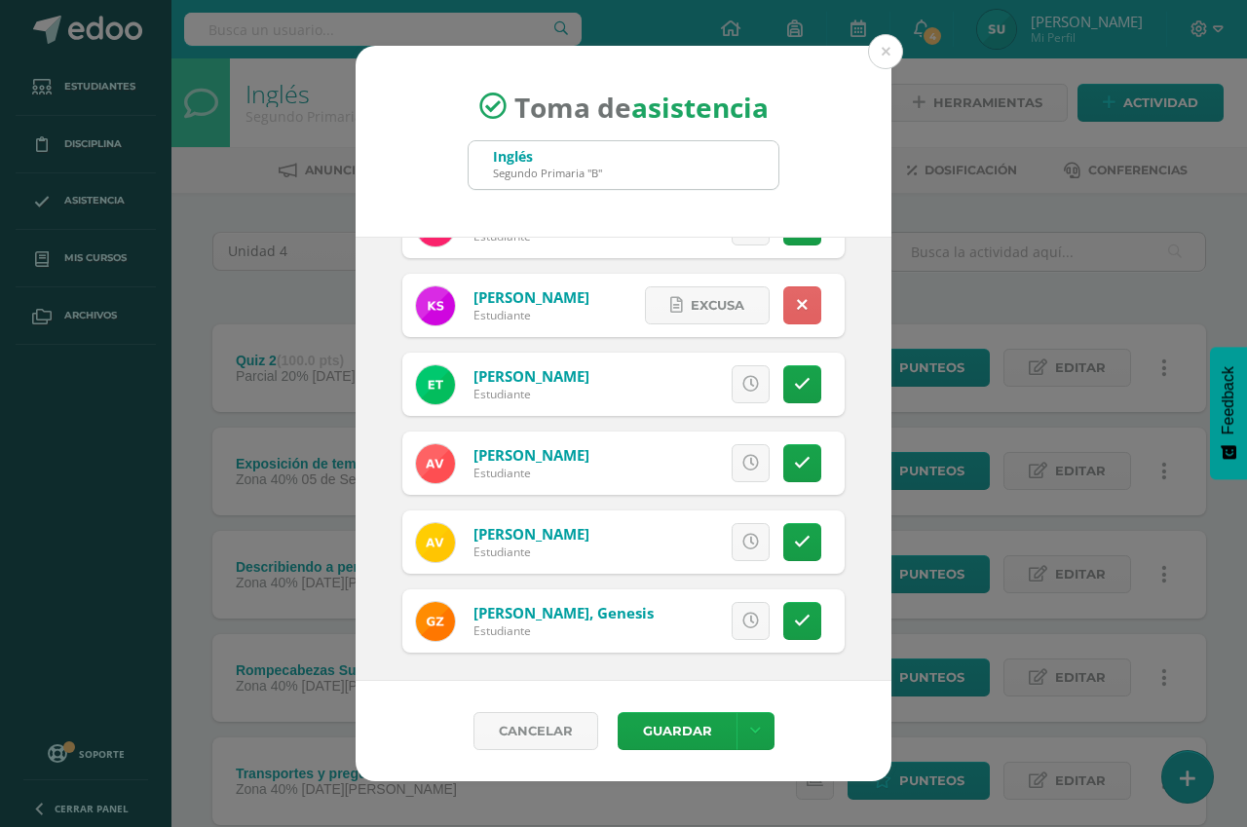
scroll to position [1870, 0]
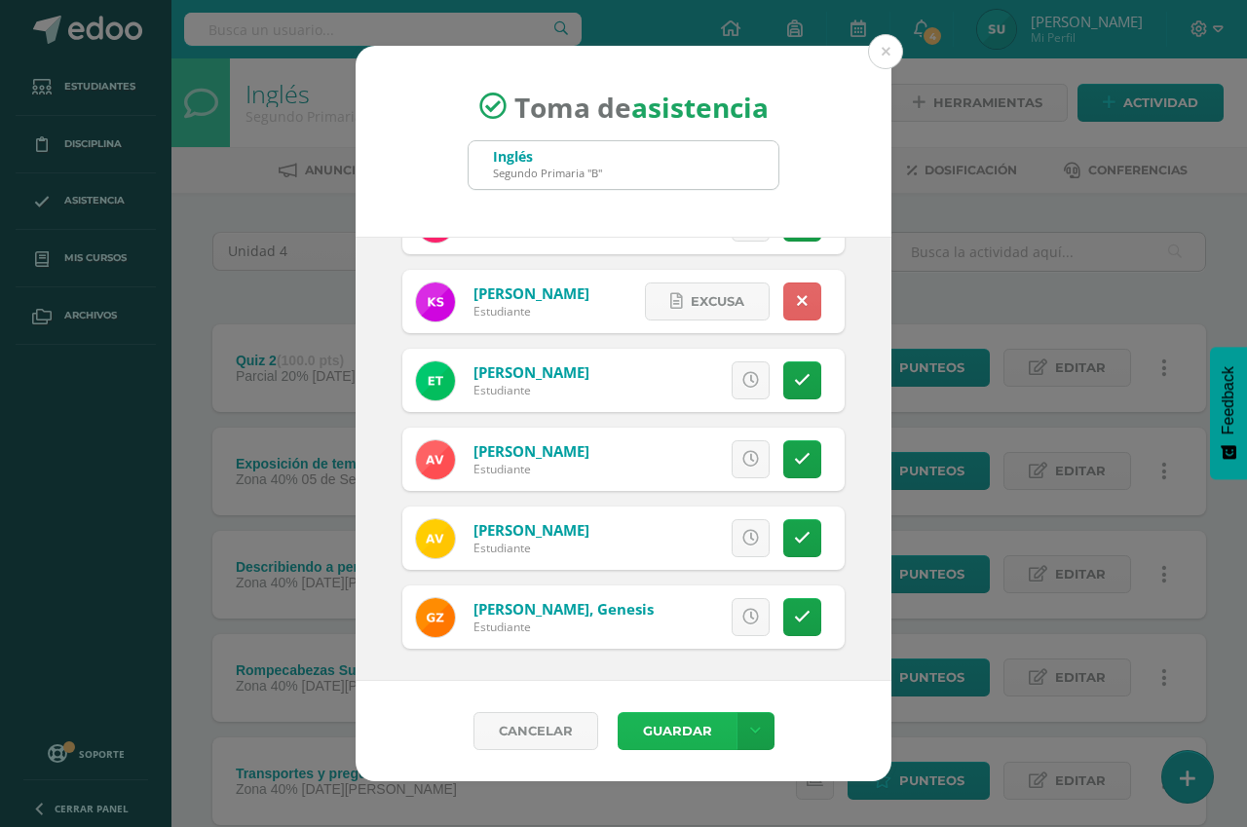
click at [677, 735] on button "Guardar" at bounding box center [677, 731] width 119 height 38
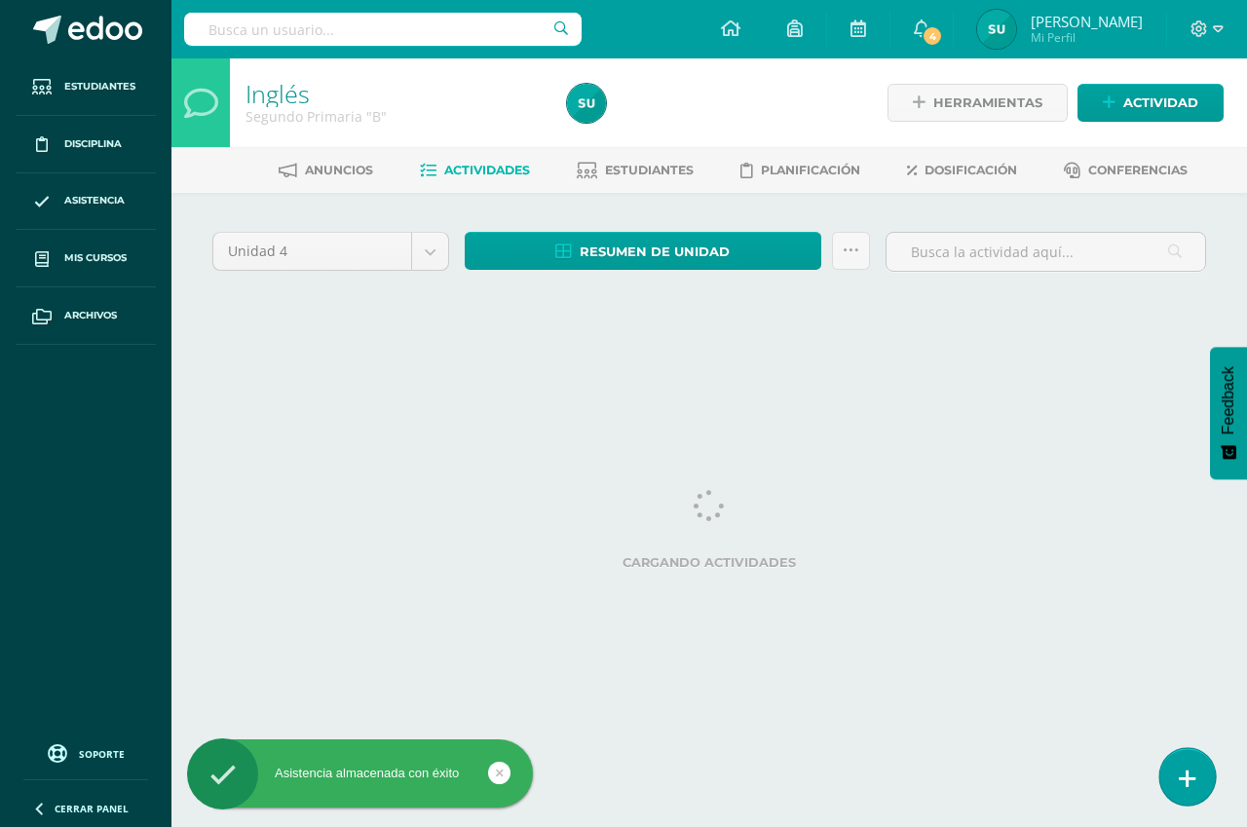
click at [1192, 781] on icon at bounding box center [1188, 779] width 18 height 22
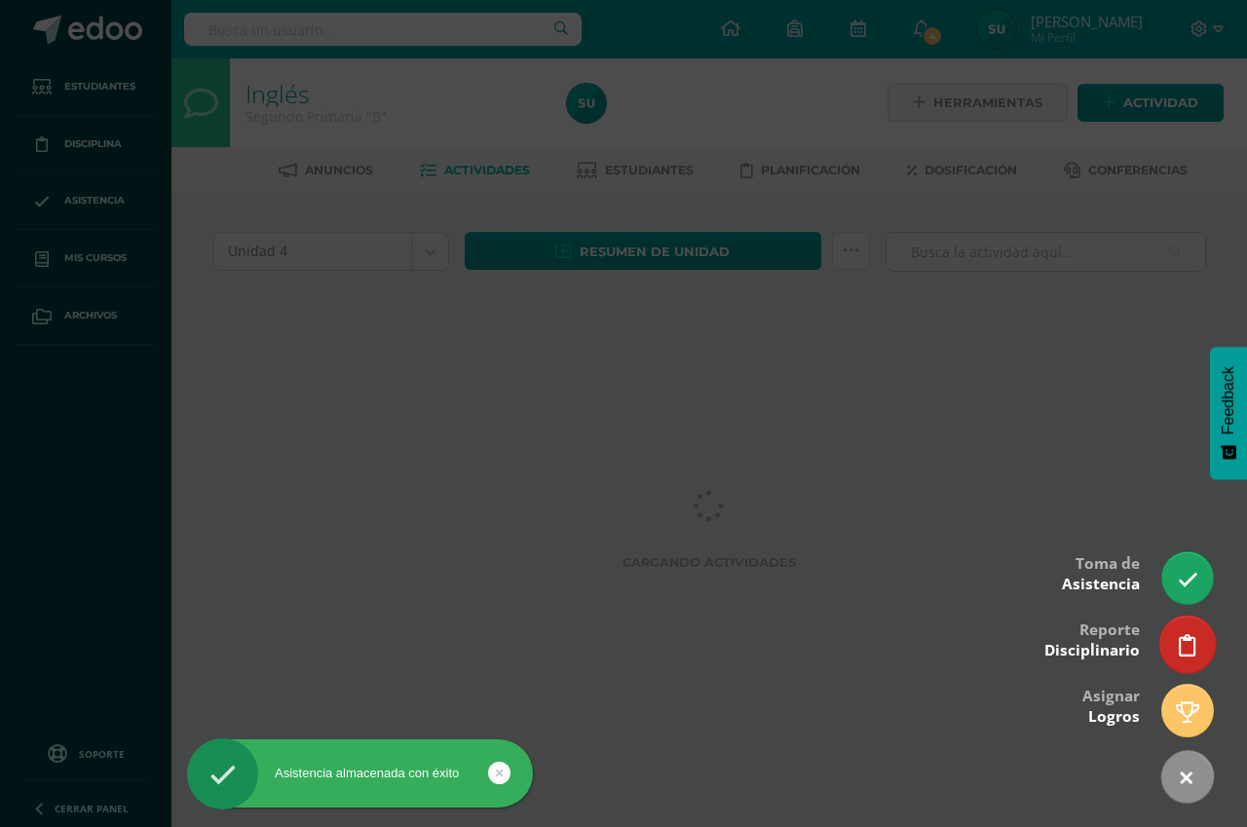
click at [1186, 643] on icon at bounding box center [1188, 646] width 18 height 22
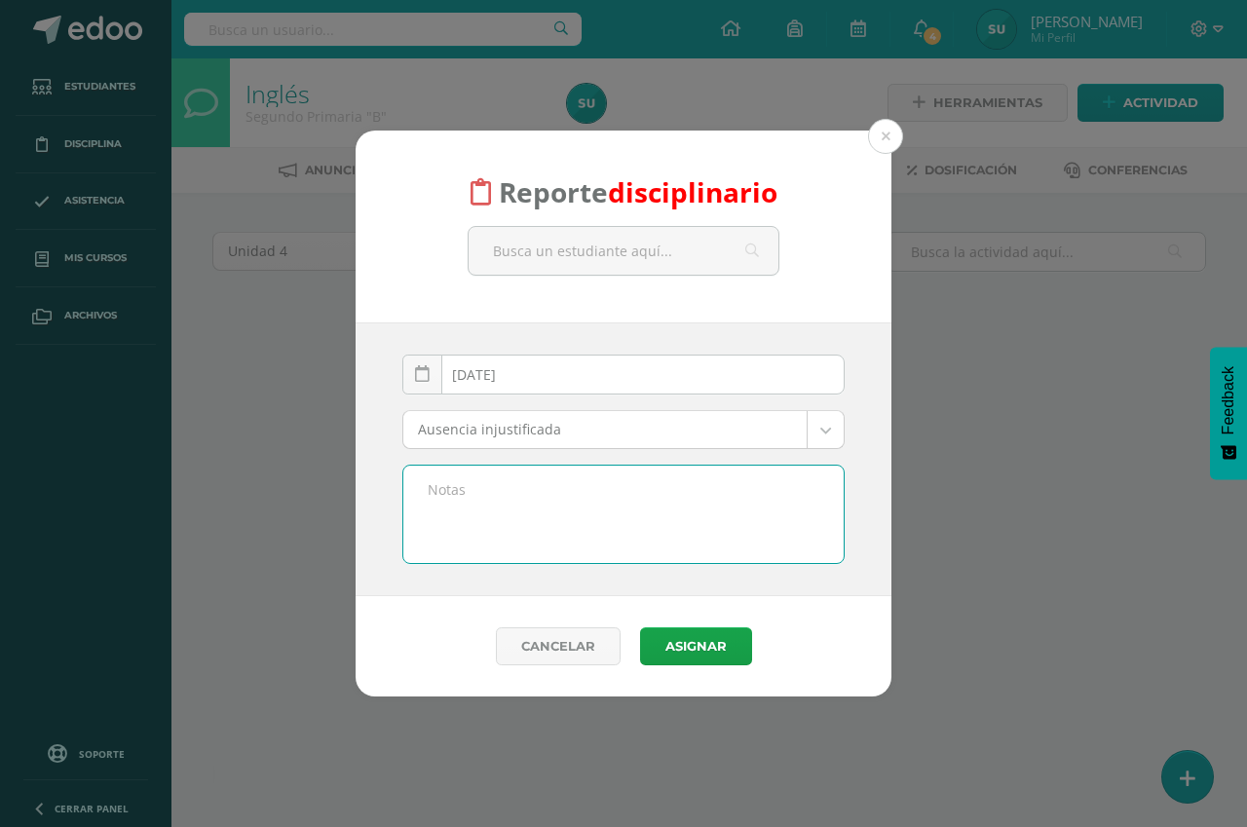
click at [460, 487] on textarea at bounding box center [623, 514] width 440 height 97
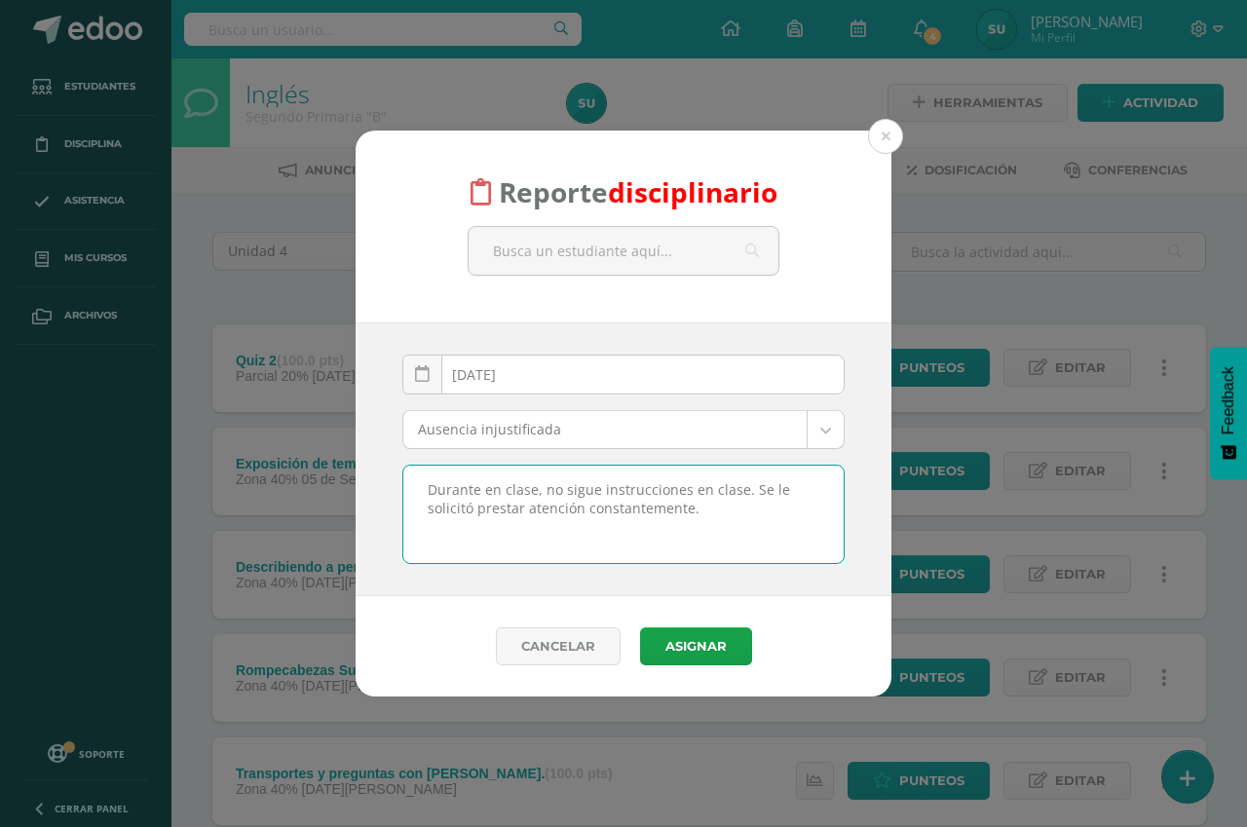
type textarea "Durante en clase, no sigue instrucciones en clase. Se le solicitó prestar atenc…"
click at [886, 141] on button at bounding box center [885, 136] width 35 height 35
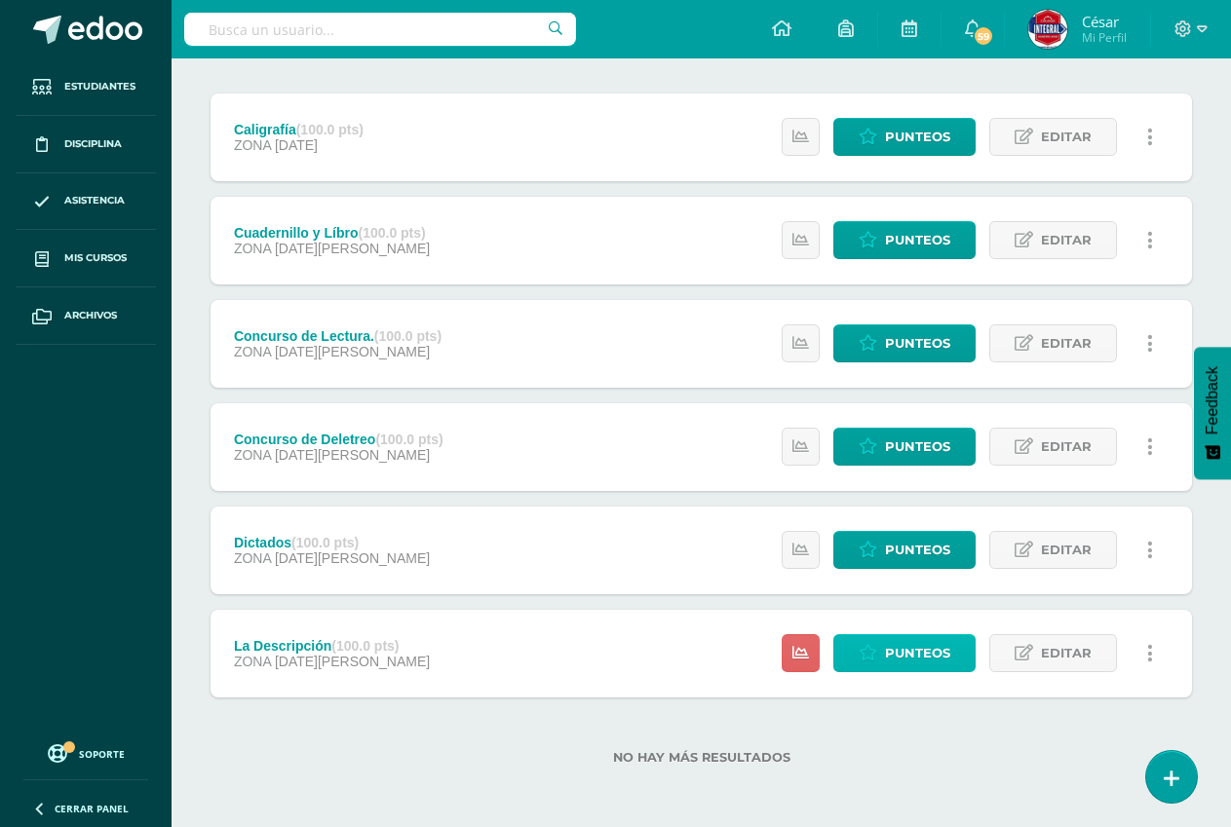
click at [902, 656] on span "Punteos" at bounding box center [917, 653] width 65 height 36
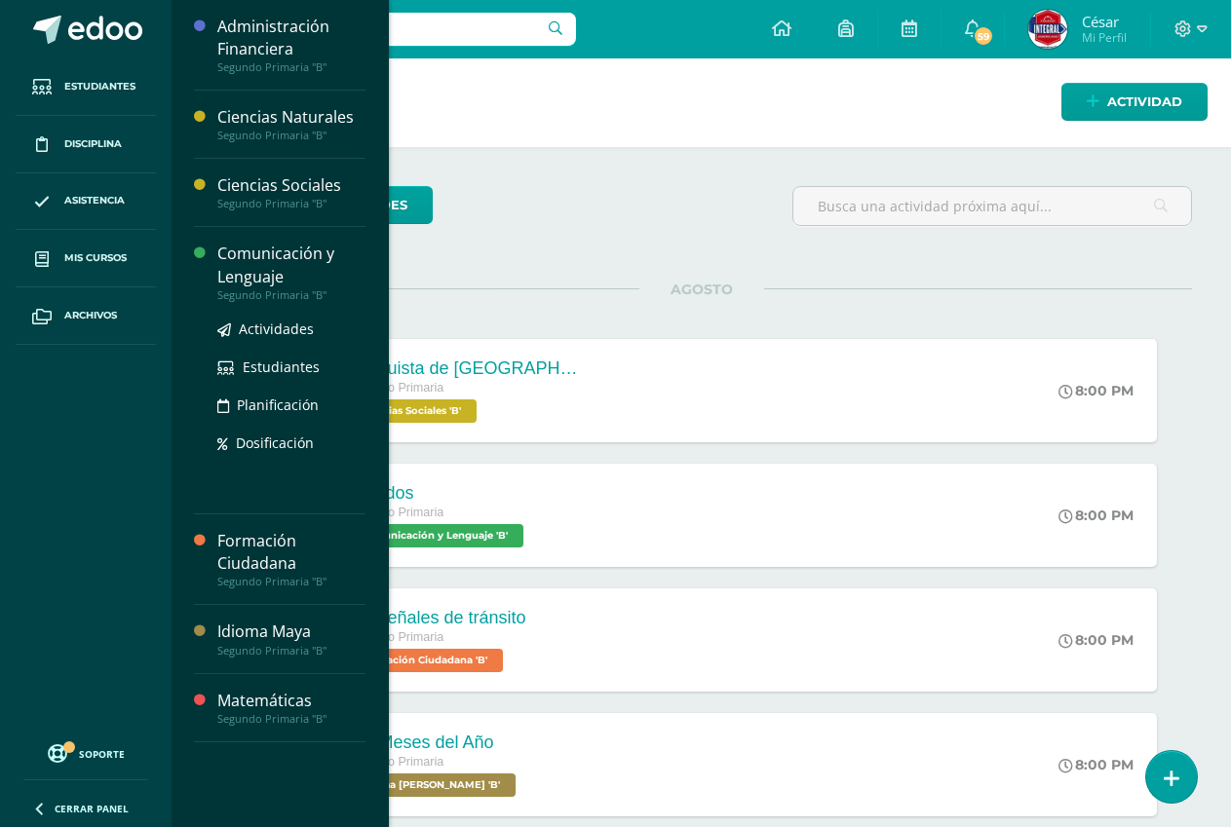
click at [282, 270] on div "Comunicación y Lenguaje" at bounding box center [291, 265] width 148 height 45
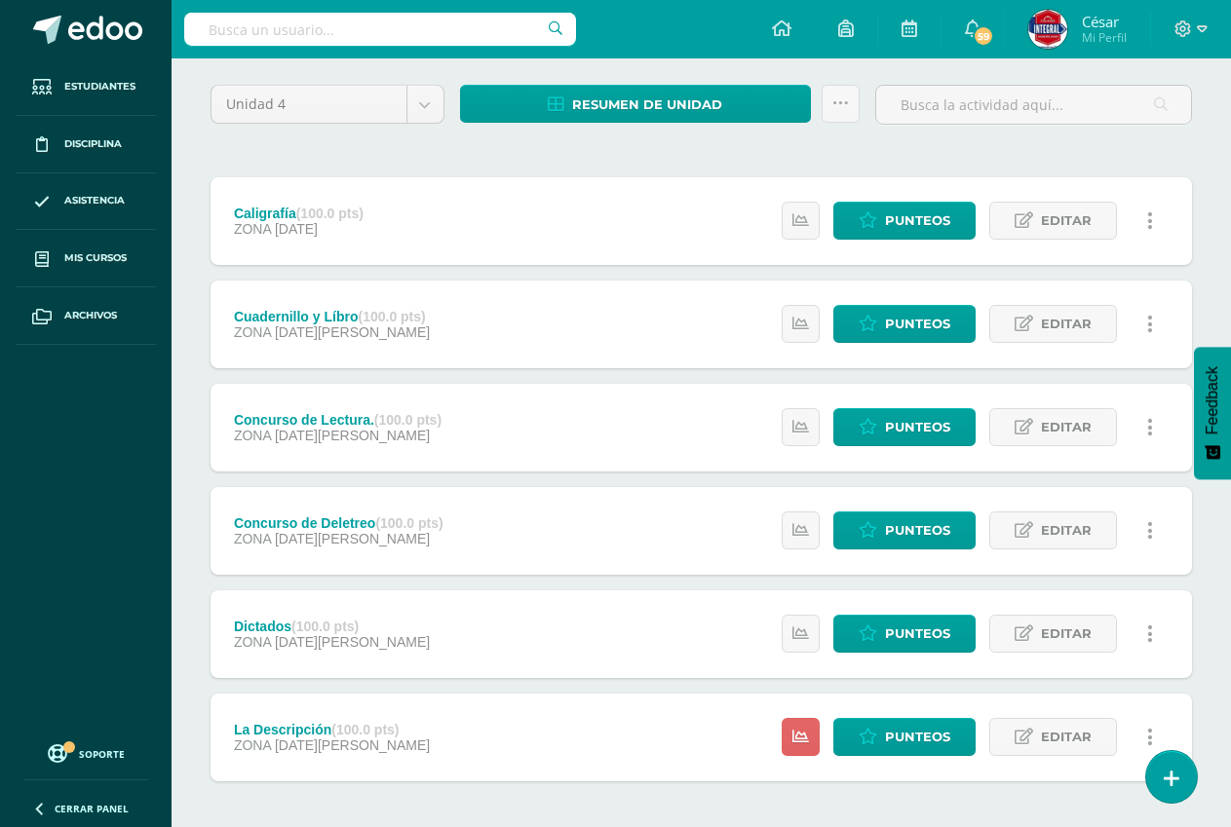
scroll to position [231, 0]
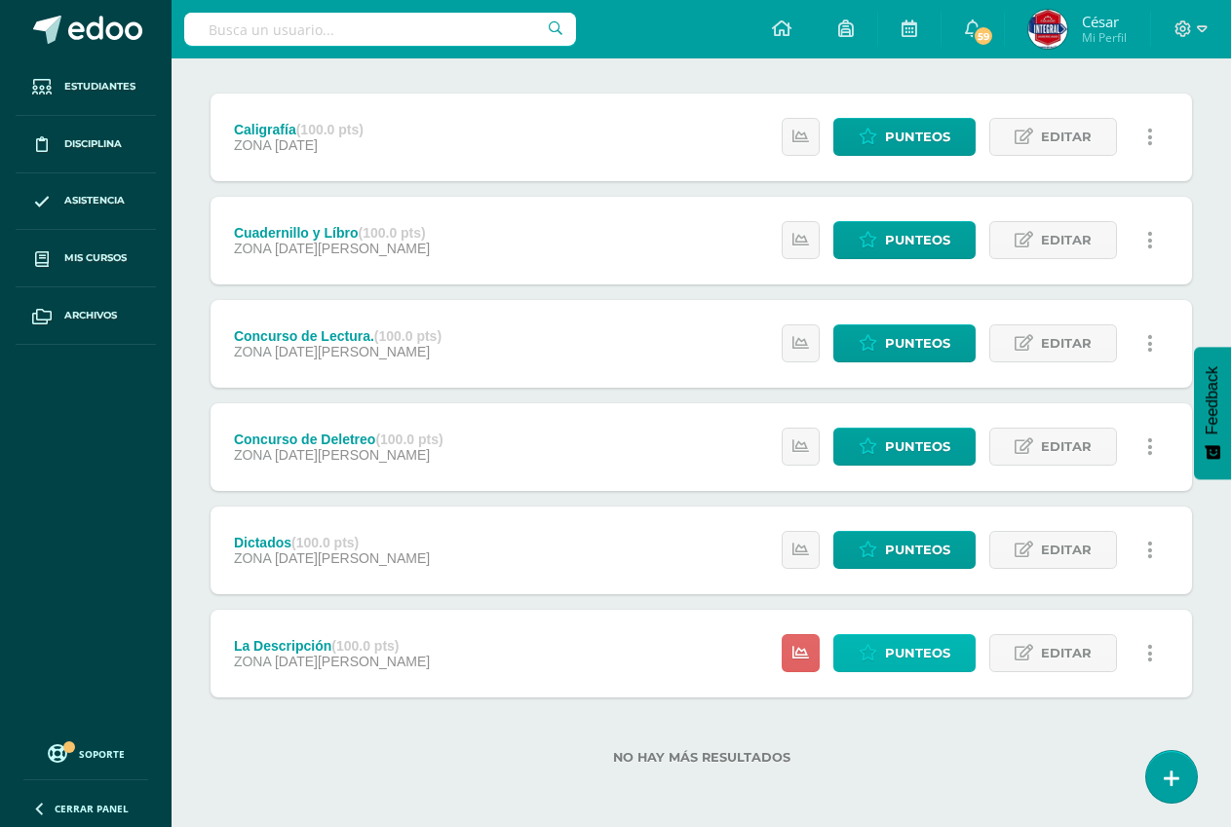
click at [898, 653] on span "Punteos" at bounding box center [917, 653] width 65 height 36
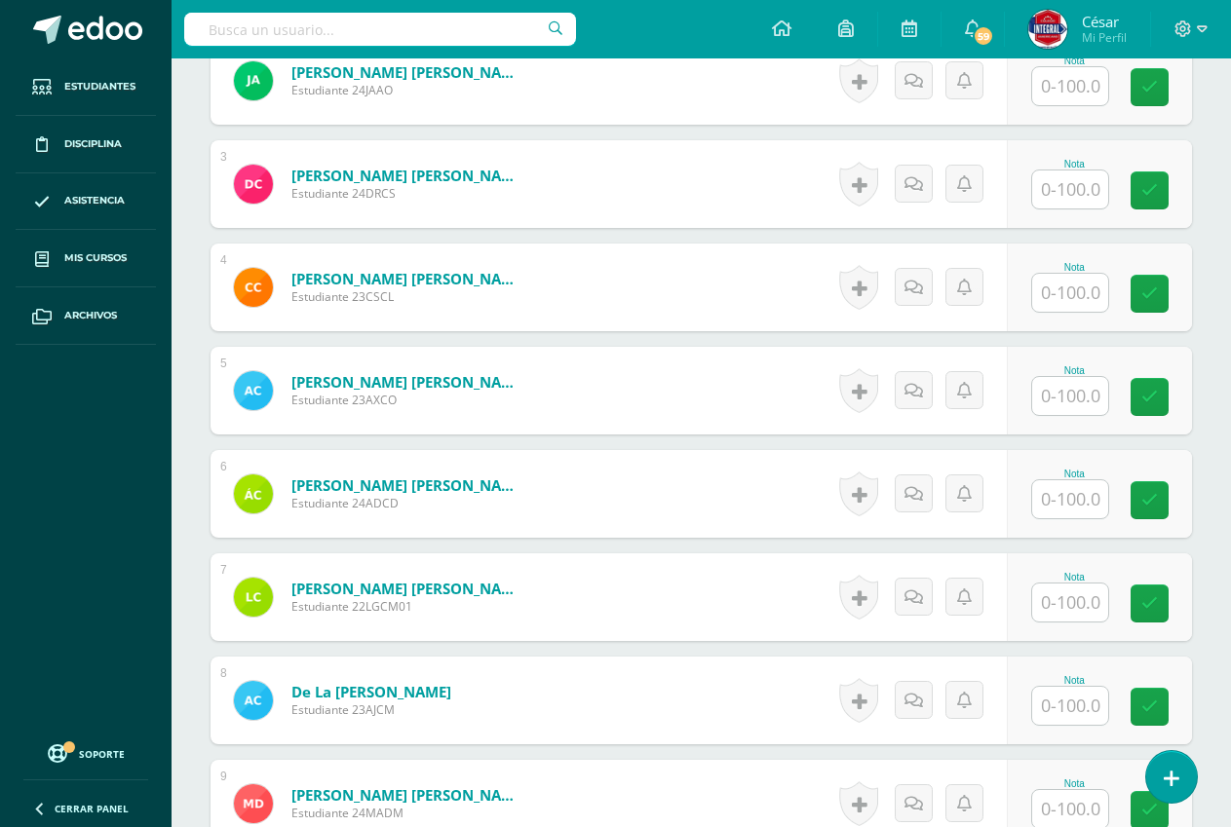
scroll to position [781, 0]
click at [1059, 383] on input "text" at bounding box center [1070, 395] width 76 height 38
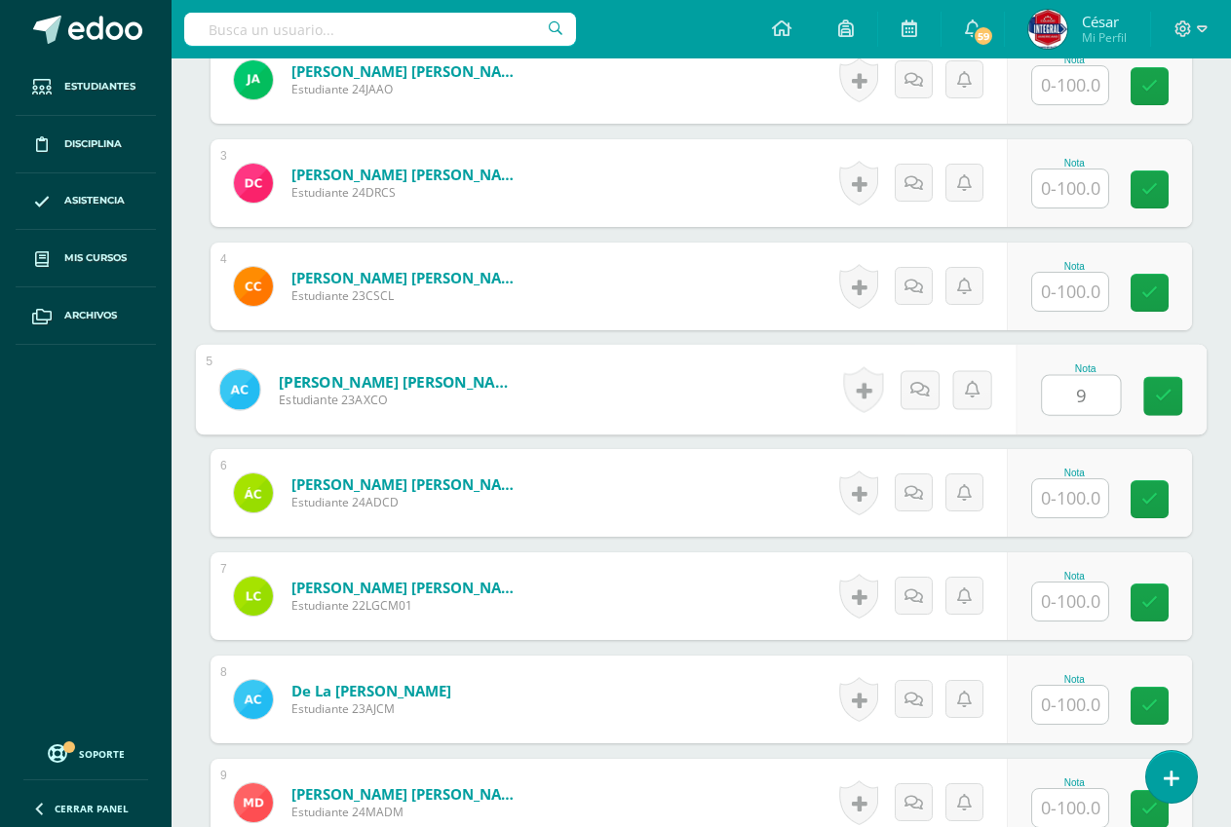
type input "90"
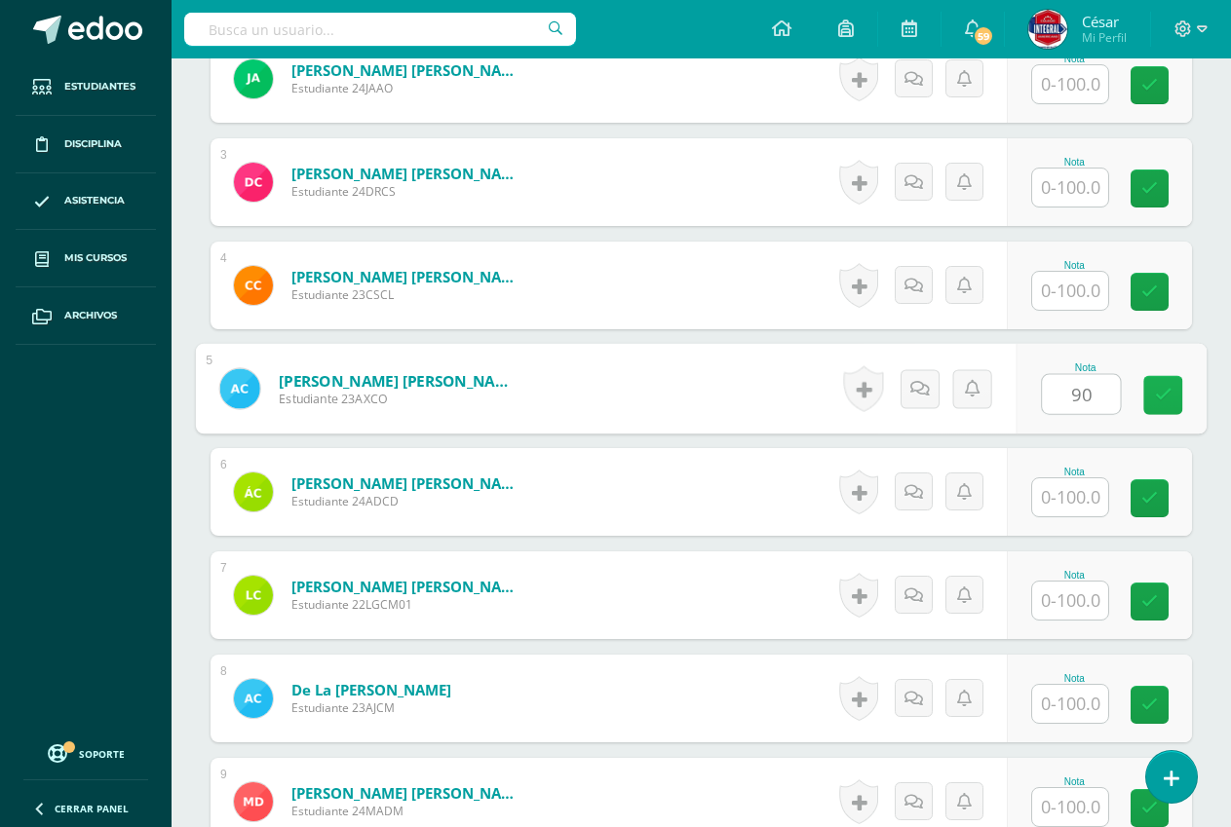
click at [1166, 396] on icon at bounding box center [1164, 395] width 18 height 17
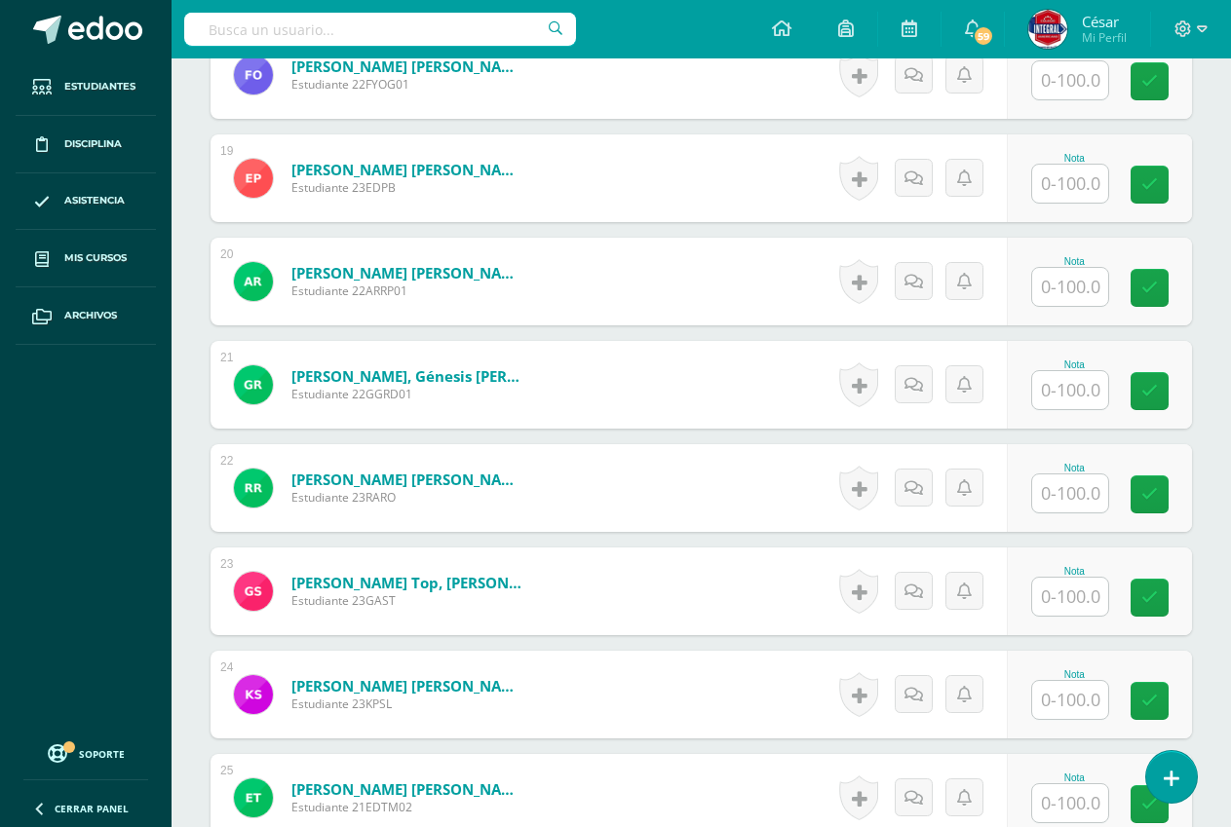
scroll to position [2986, 0]
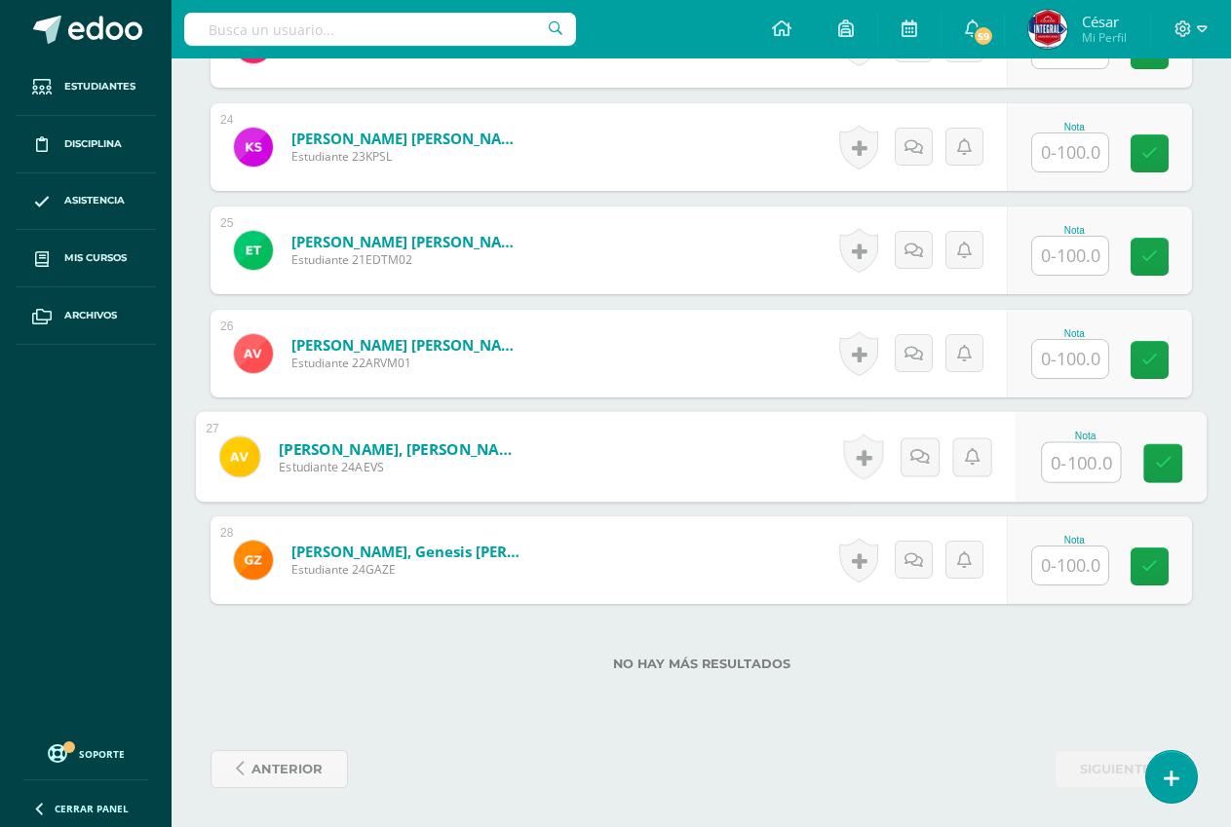
click at [1069, 459] on input "text" at bounding box center [1081, 462] width 78 height 39
type input "100"
click at [1158, 452] on link at bounding box center [1162, 463] width 39 height 39
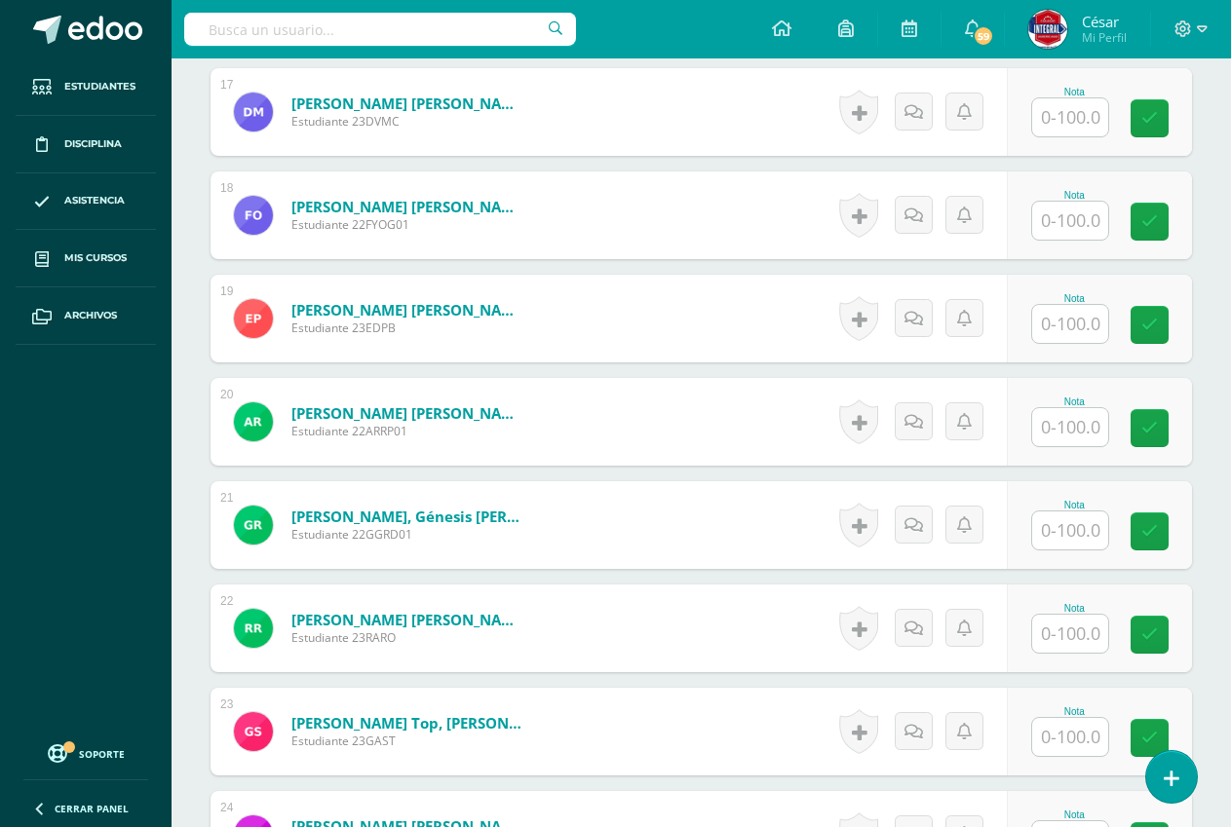
scroll to position [2304, 0]
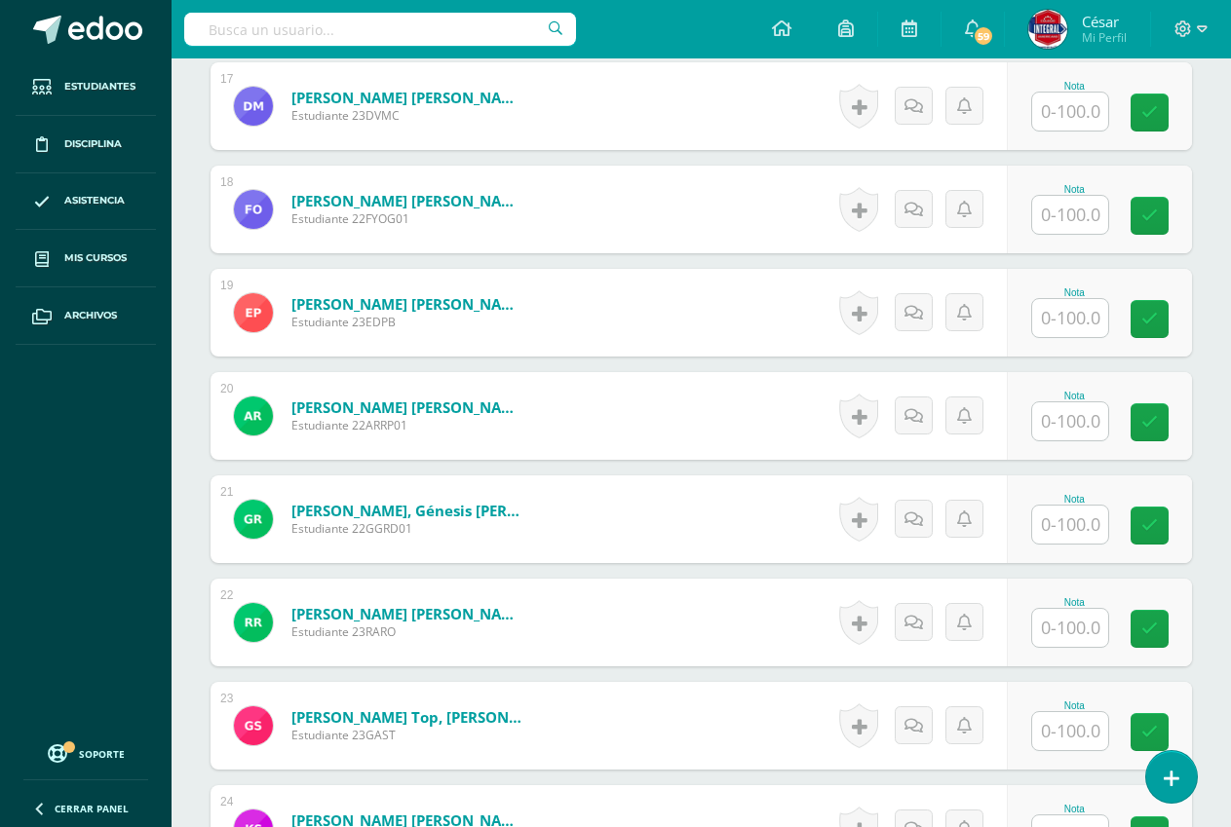
click at [1061, 429] on input "text" at bounding box center [1070, 421] width 76 height 38
type input "100"
click at [1165, 437] on link at bounding box center [1162, 422] width 39 height 39
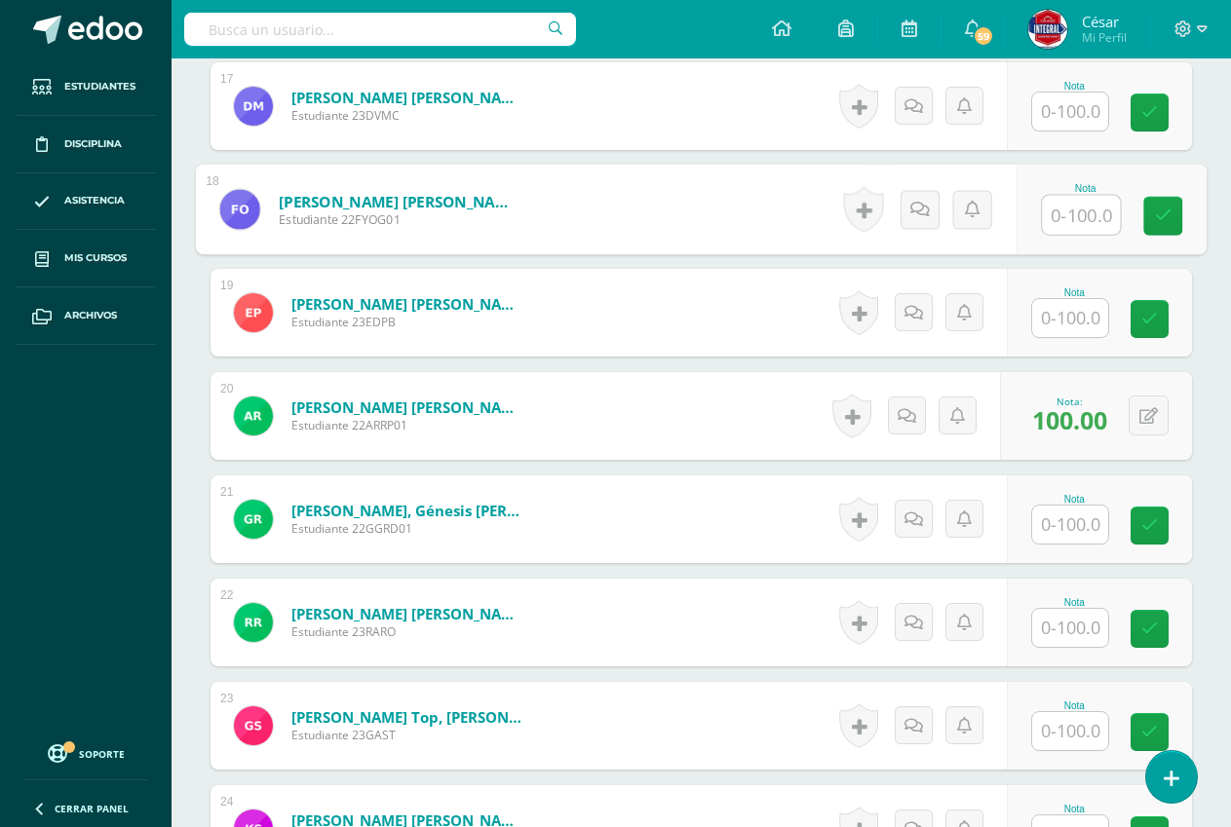
click at [1071, 206] on input "text" at bounding box center [1081, 215] width 78 height 39
type input "100"
click at [1181, 215] on link at bounding box center [1162, 216] width 39 height 39
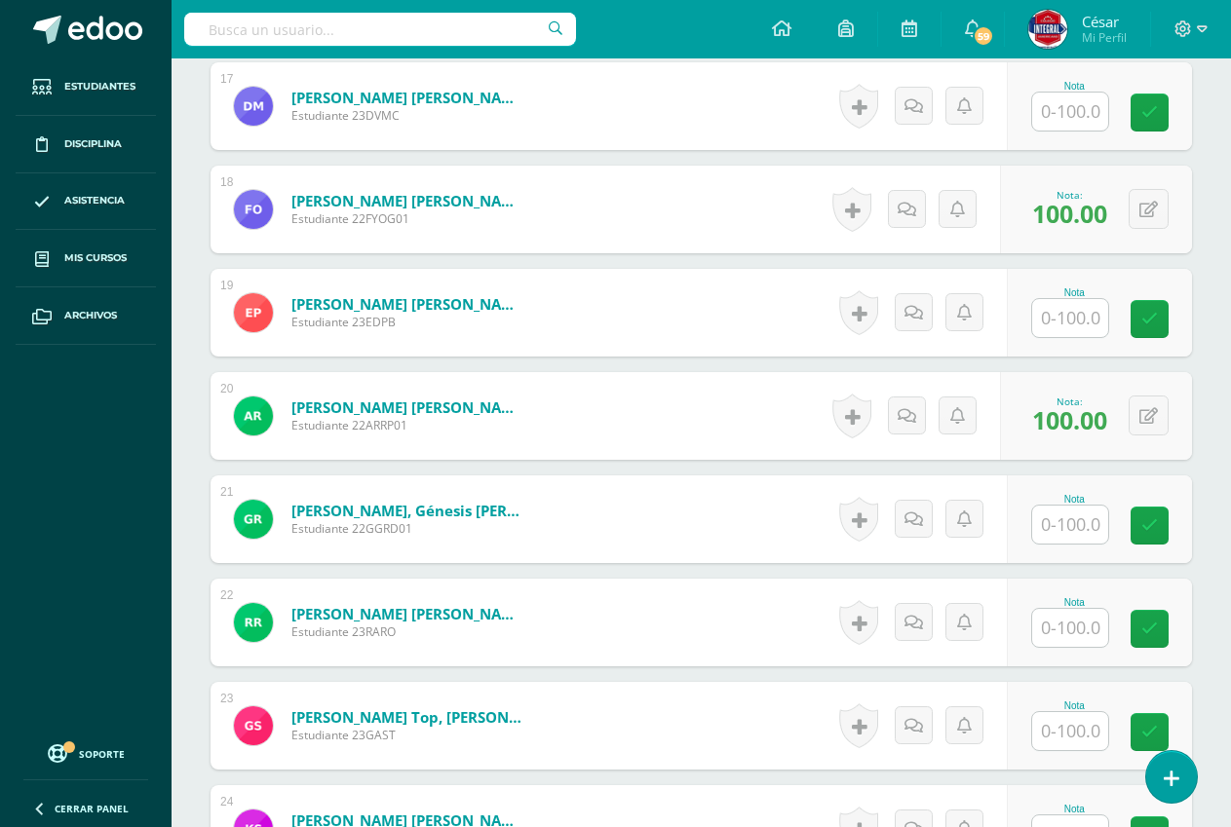
click at [1065, 525] on input "text" at bounding box center [1070, 525] width 76 height 38
type input "100"
click at [1167, 521] on icon at bounding box center [1164, 525] width 18 height 17
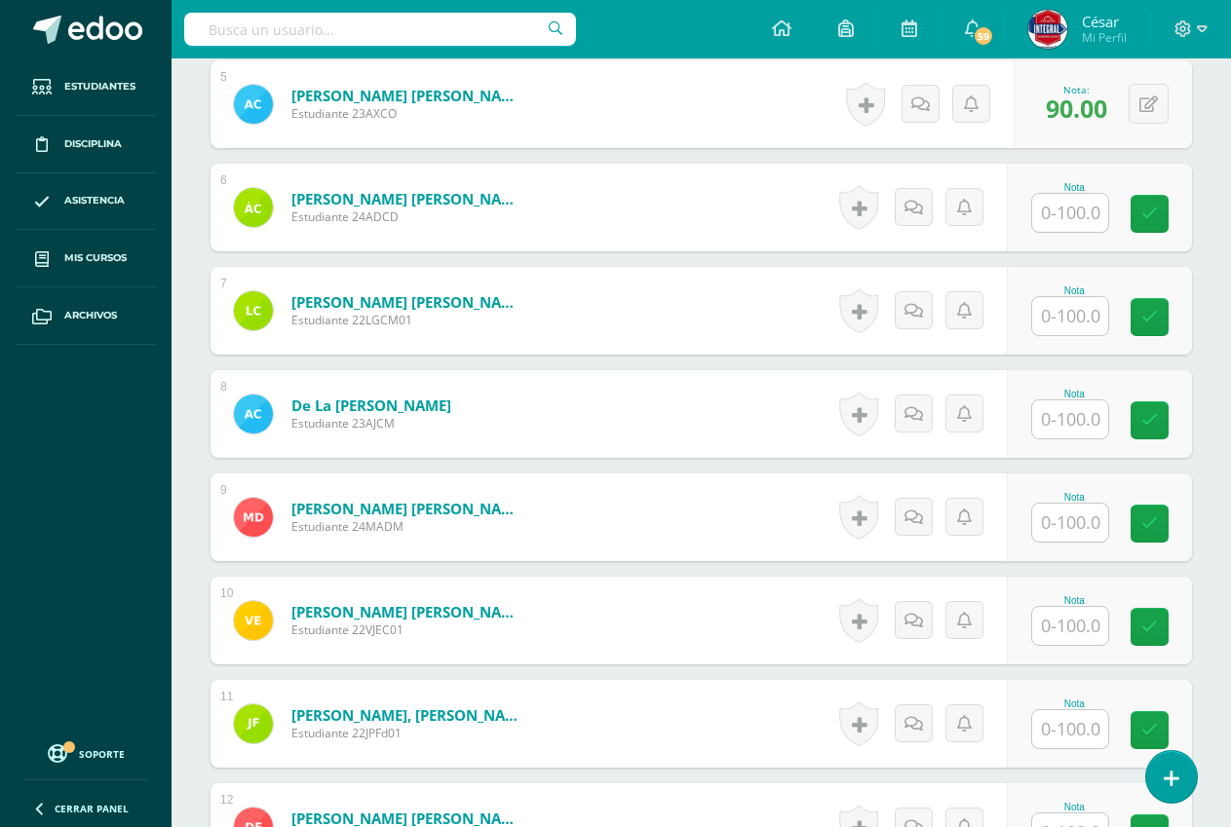
scroll to position [1038, 0]
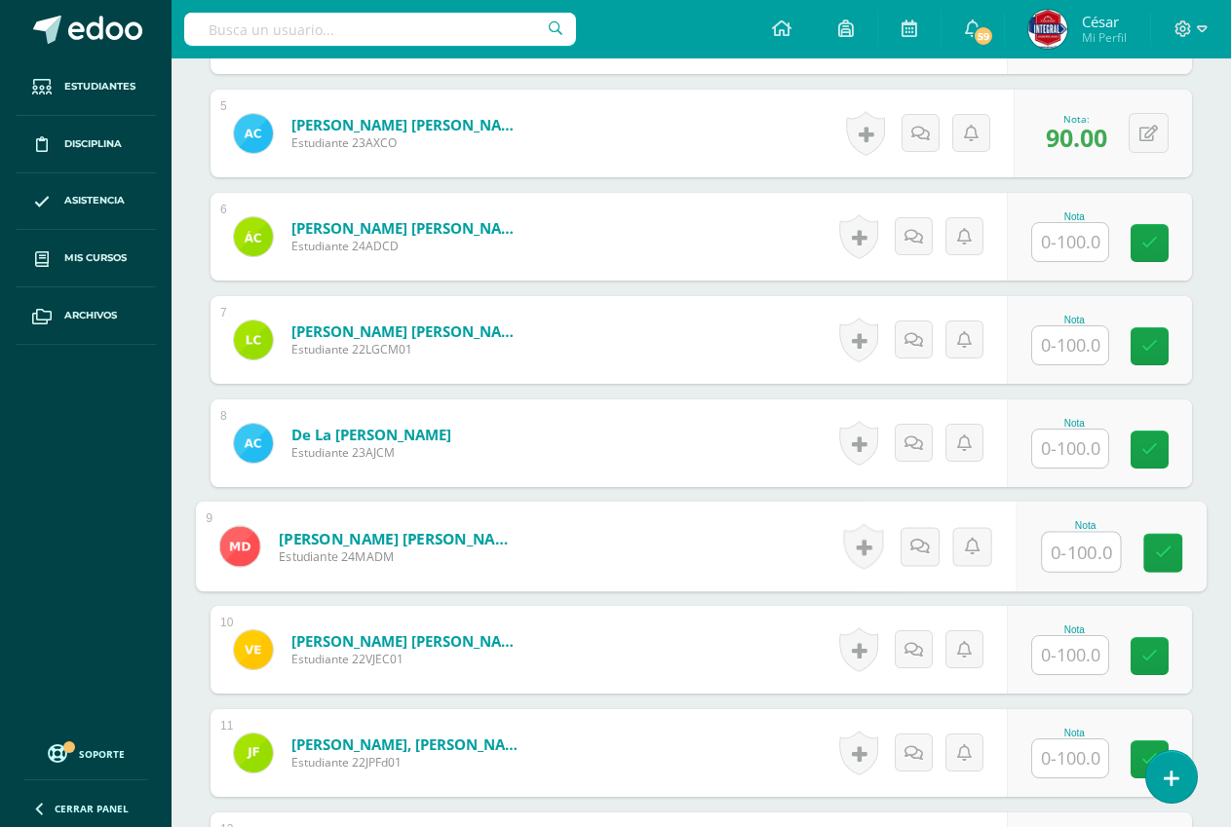
click at [1056, 554] on input "text" at bounding box center [1081, 552] width 78 height 39
type input "80"
click at [1149, 554] on link at bounding box center [1162, 553] width 39 height 39
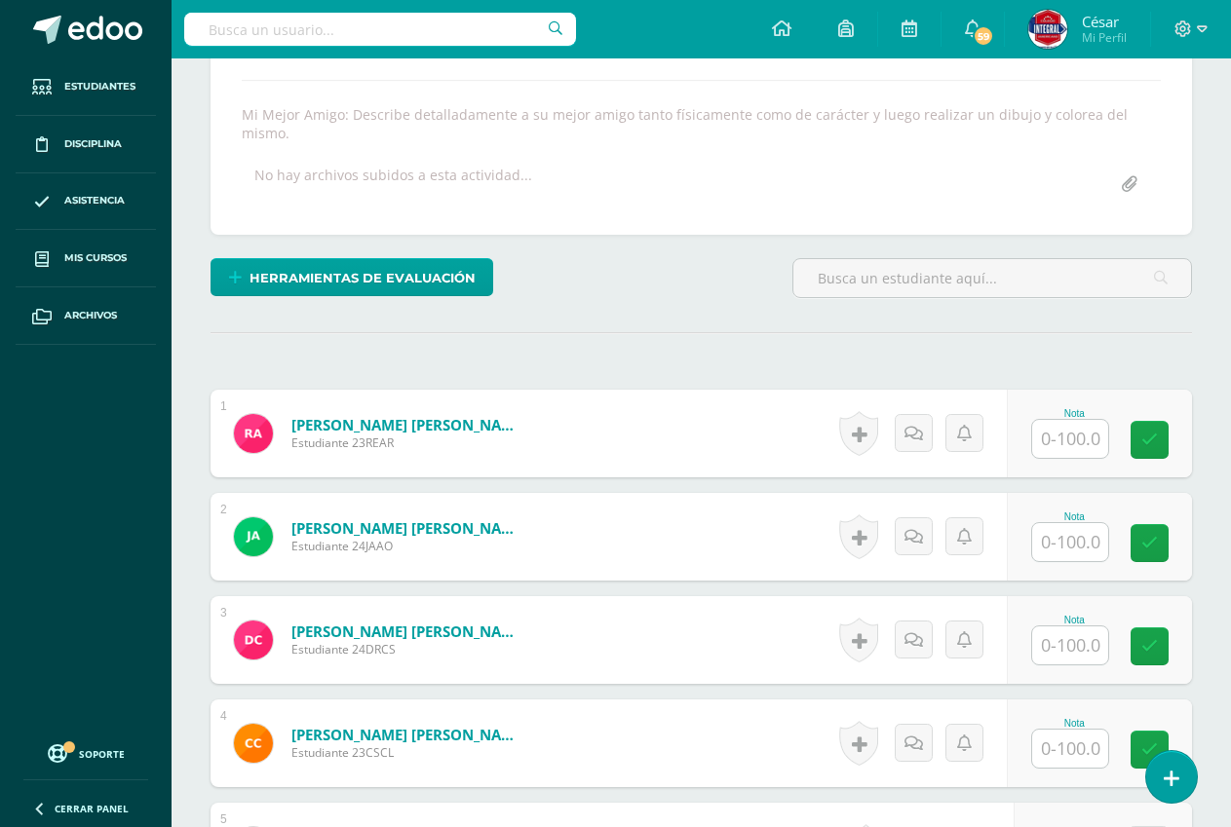
scroll to position [356, 0]
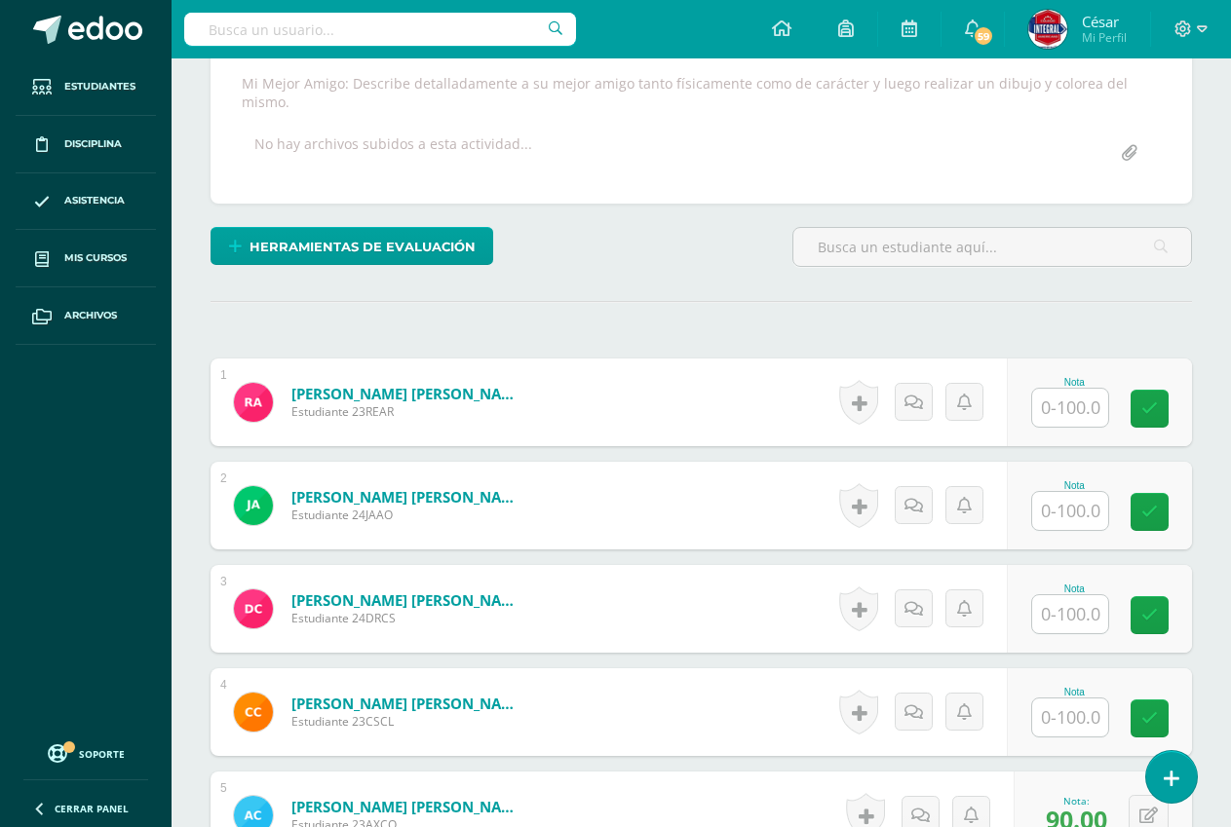
click at [1062, 509] on input "text" at bounding box center [1070, 511] width 76 height 38
type input "90"
click at [1165, 516] on icon at bounding box center [1164, 512] width 18 height 17
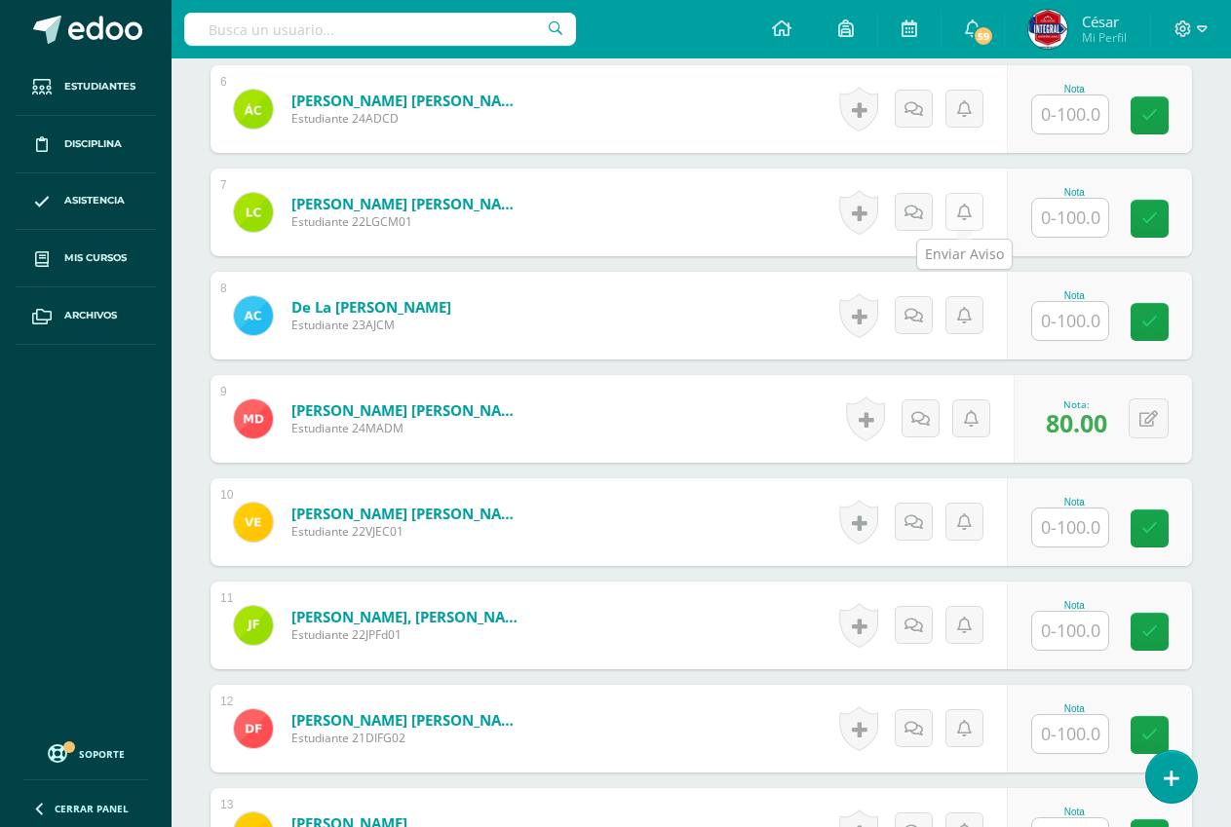
scroll to position [1233, 0]
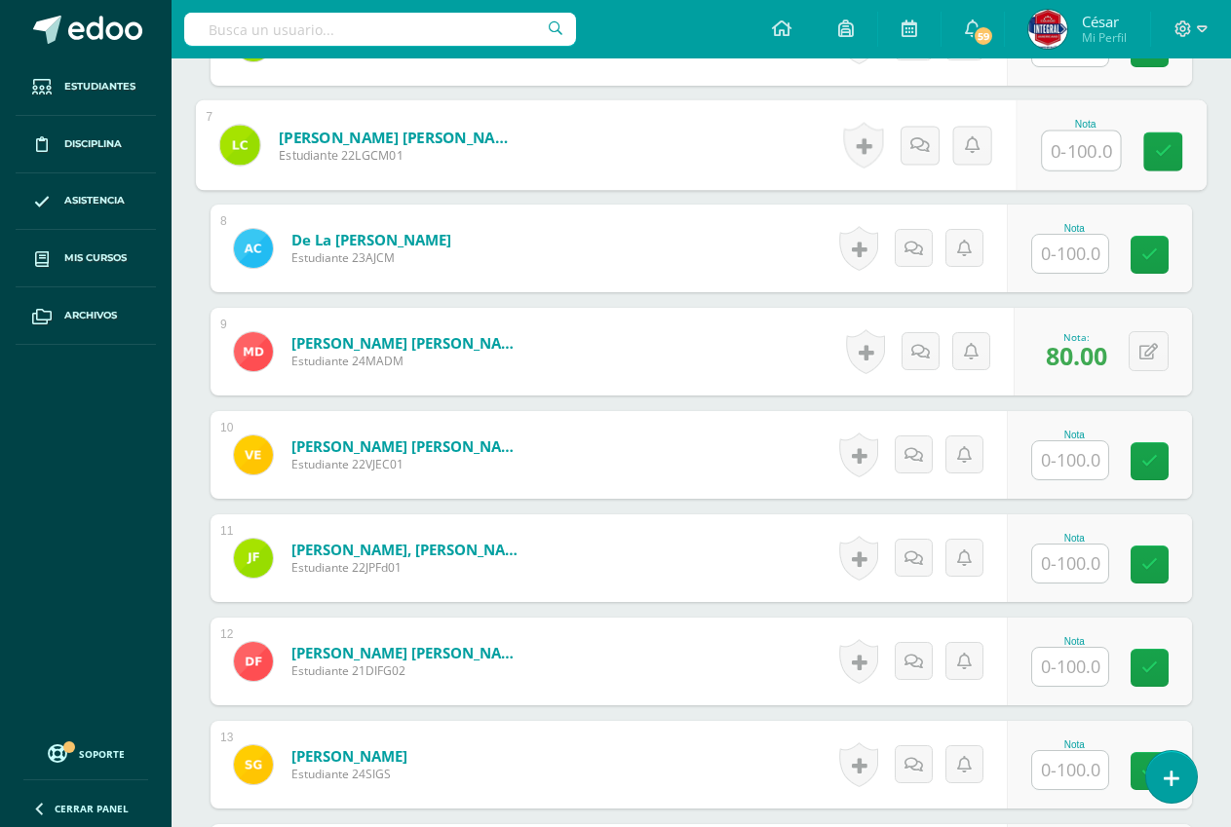
click at [1051, 158] on input "text" at bounding box center [1081, 151] width 78 height 39
type input "100"
click at [1161, 134] on link at bounding box center [1162, 152] width 39 height 39
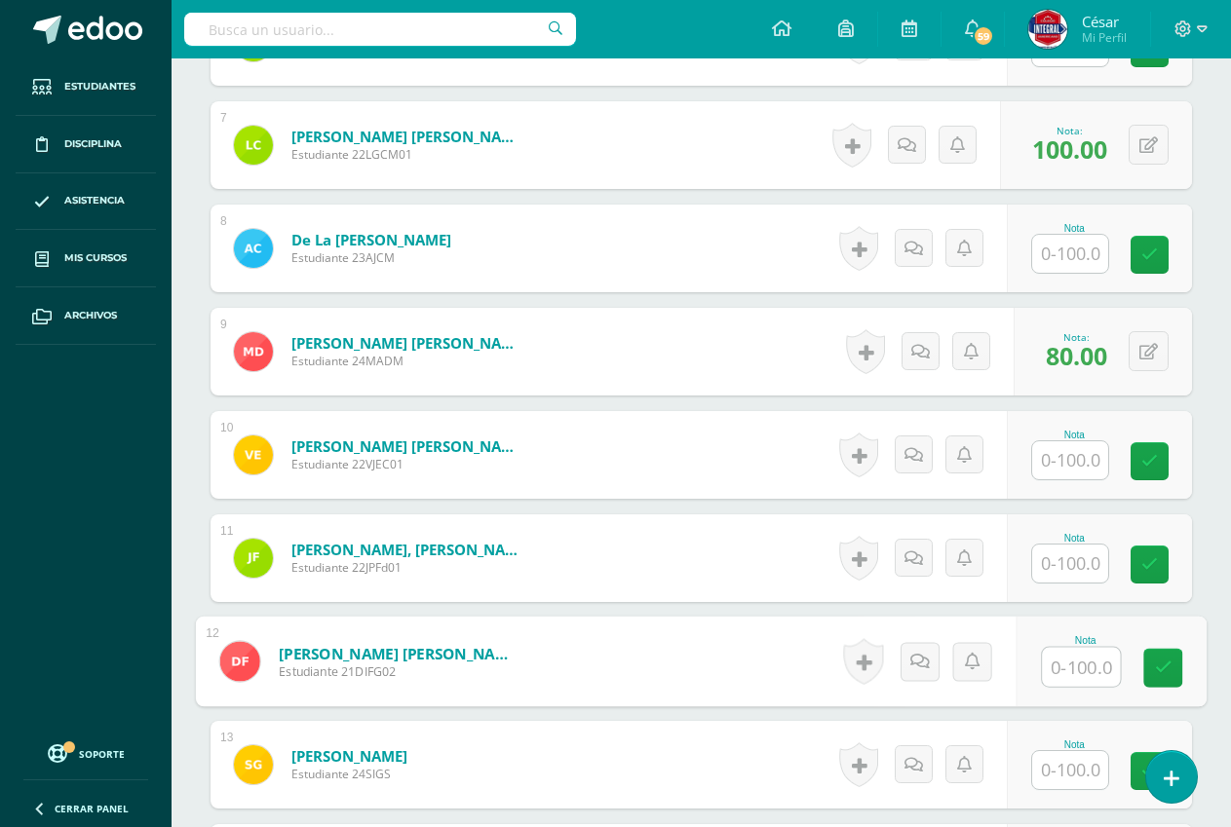
click at [1047, 677] on input "text" at bounding box center [1081, 667] width 78 height 39
type input "100"
click at [1157, 675] on icon at bounding box center [1164, 668] width 18 height 17
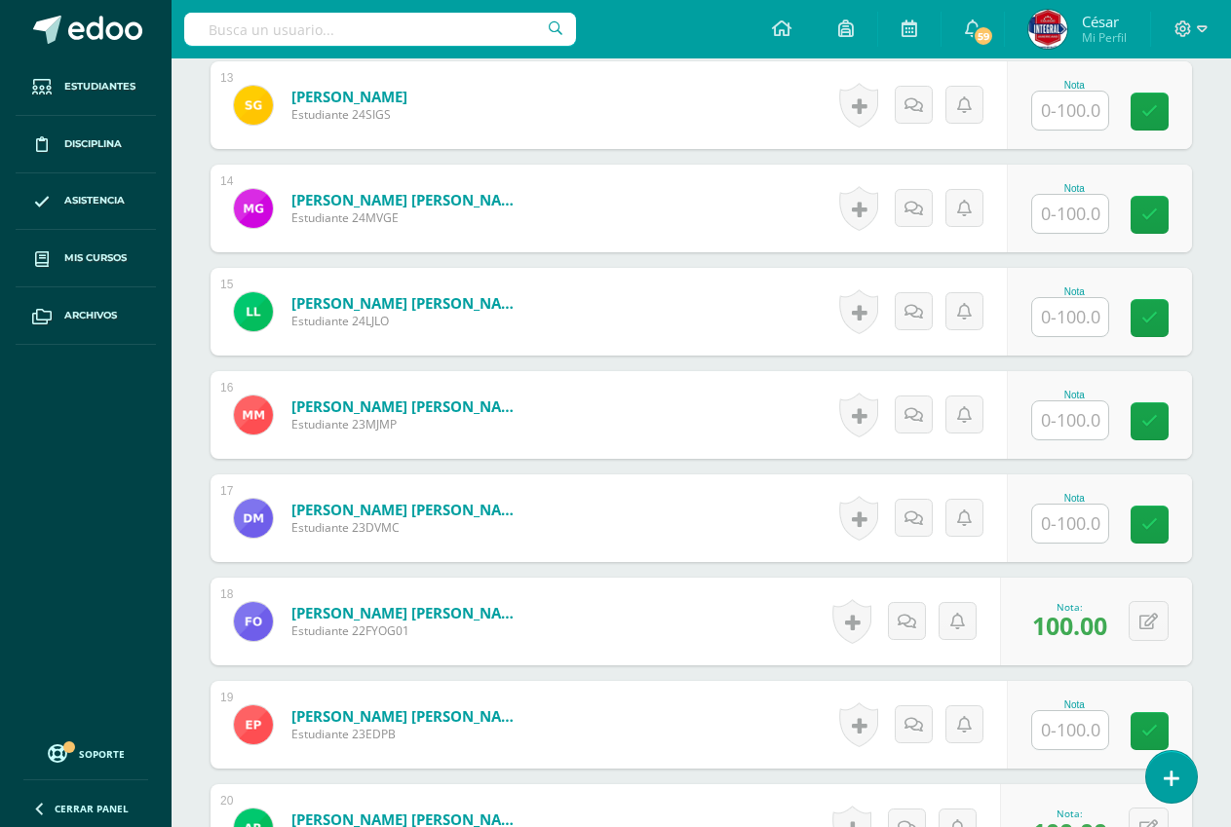
scroll to position [1915, 0]
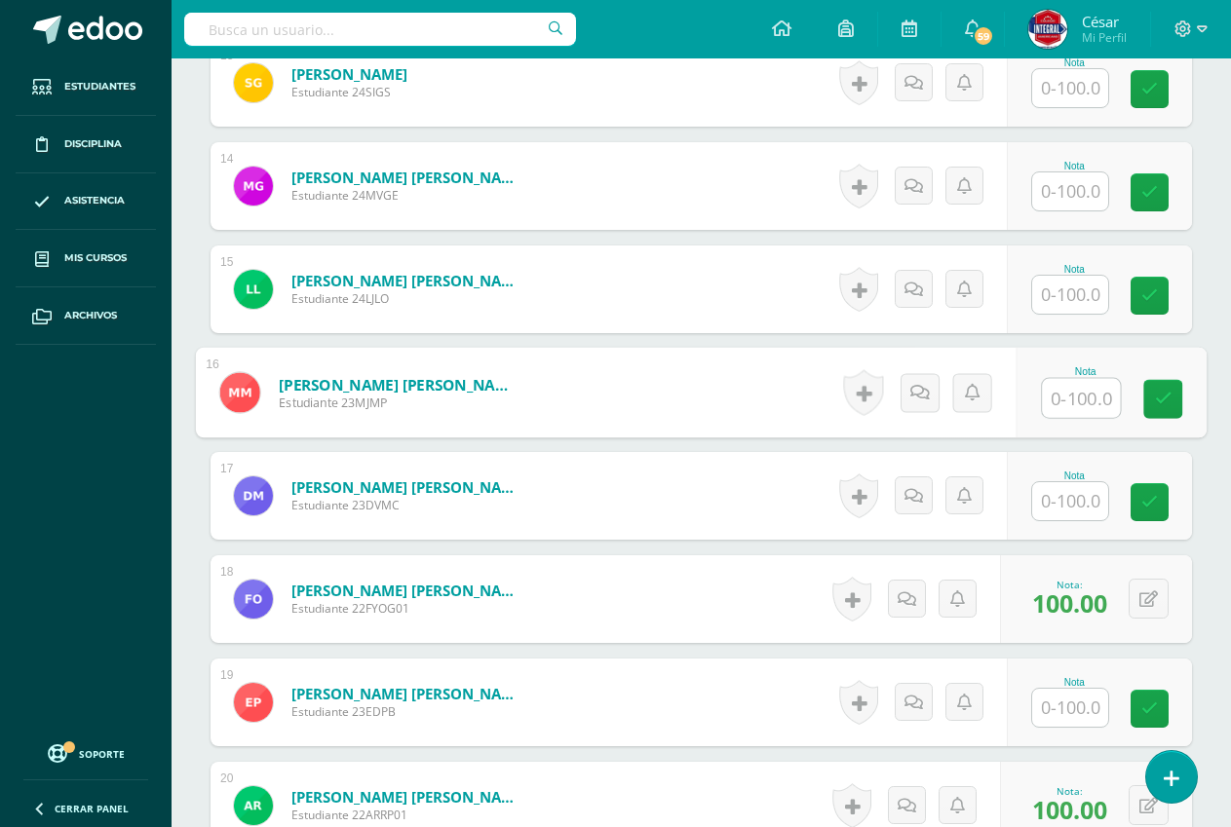
click at [1059, 398] on input "text" at bounding box center [1081, 398] width 78 height 39
type input "100"
click at [1162, 393] on icon at bounding box center [1164, 399] width 18 height 17
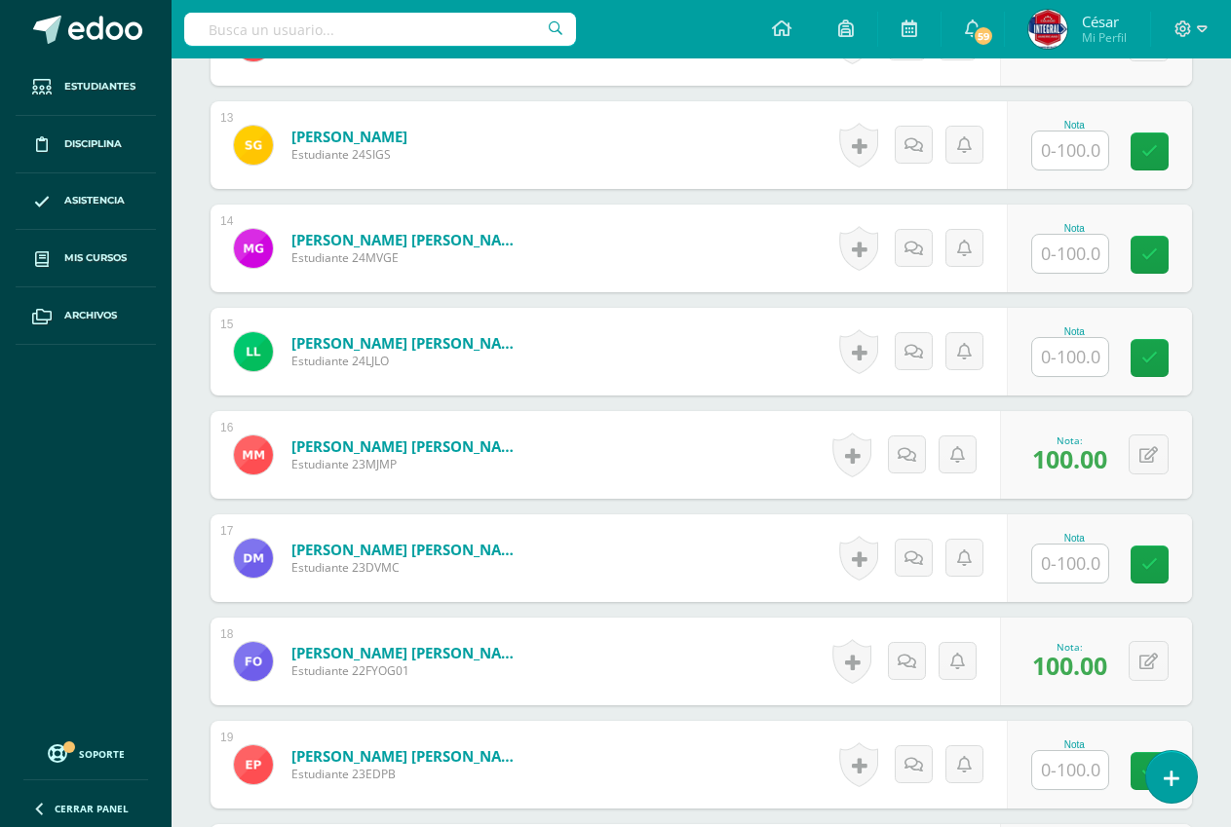
scroll to position [1817, 0]
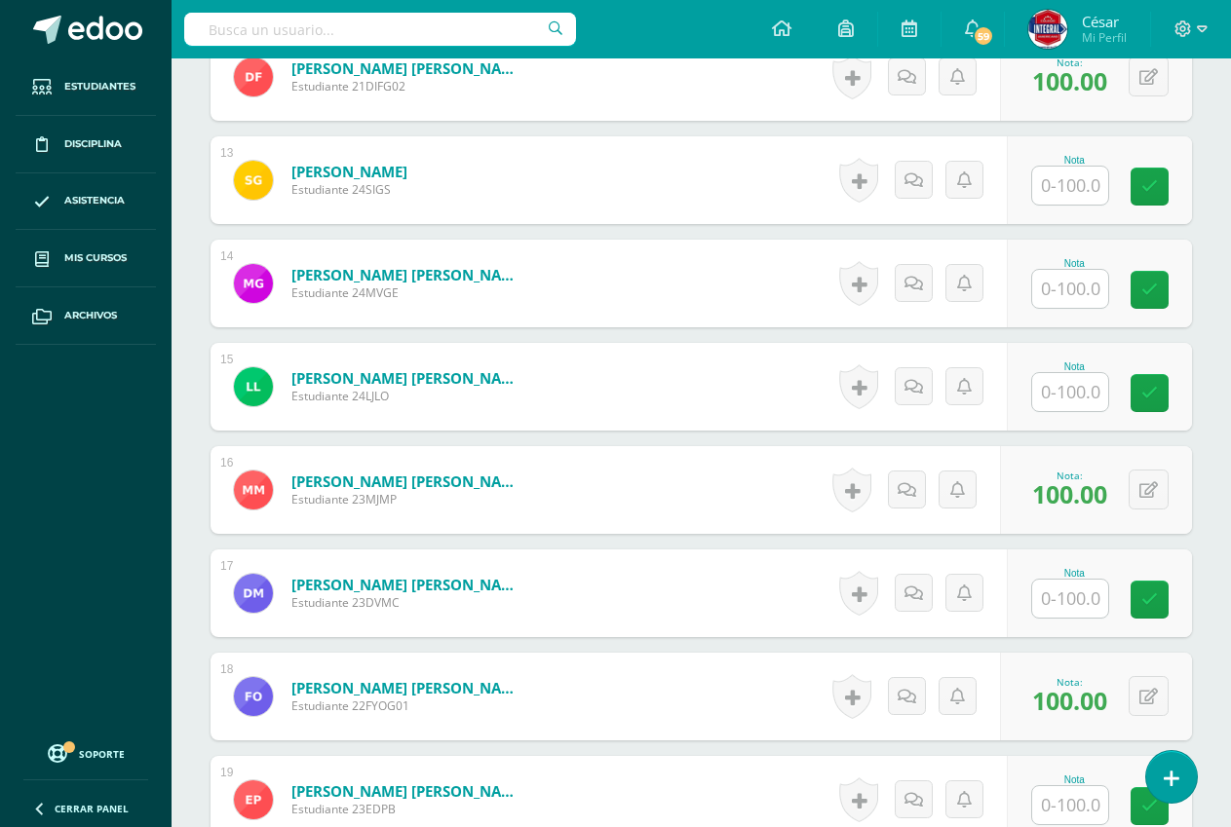
click at [1081, 291] on input "text" at bounding box center [1070, 289] width 76 height 38
type input "90"
click at [1146, 295] on link at bounding box center [1162, 290] width 39 height 39
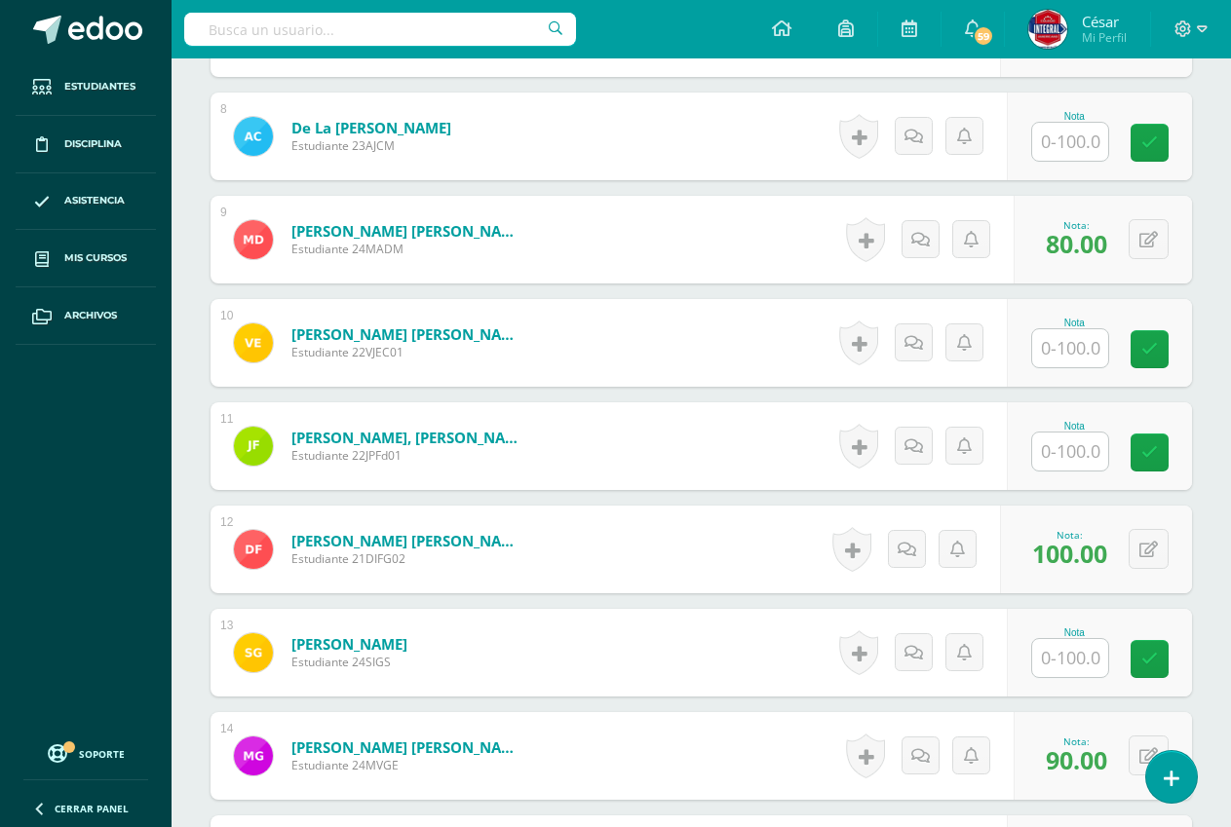
scroll to position [1330, 0]
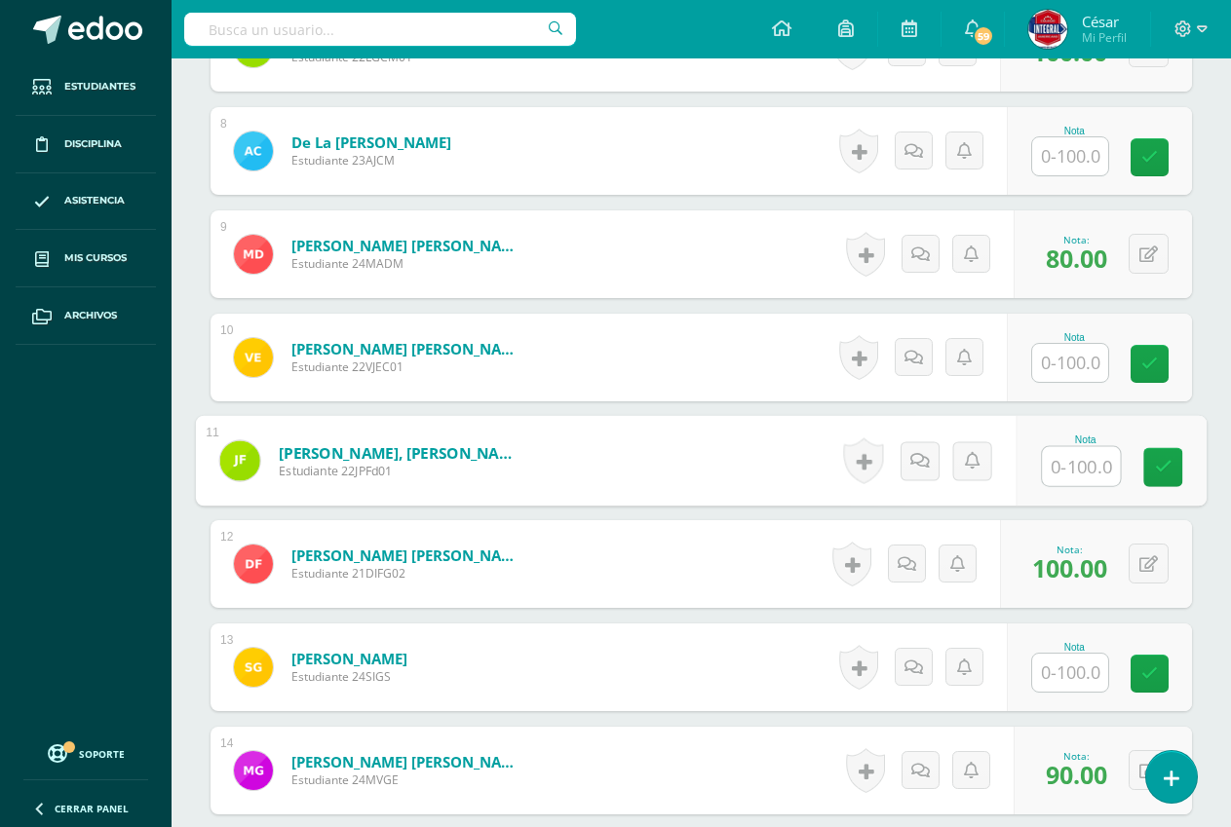
click at [1066, 474] on input "text" at bounding box center [1081, 466] width 78 height 39
type input "100"
click at [1172, 456] on link at bounding box center [1162, 467] width 39 height 39
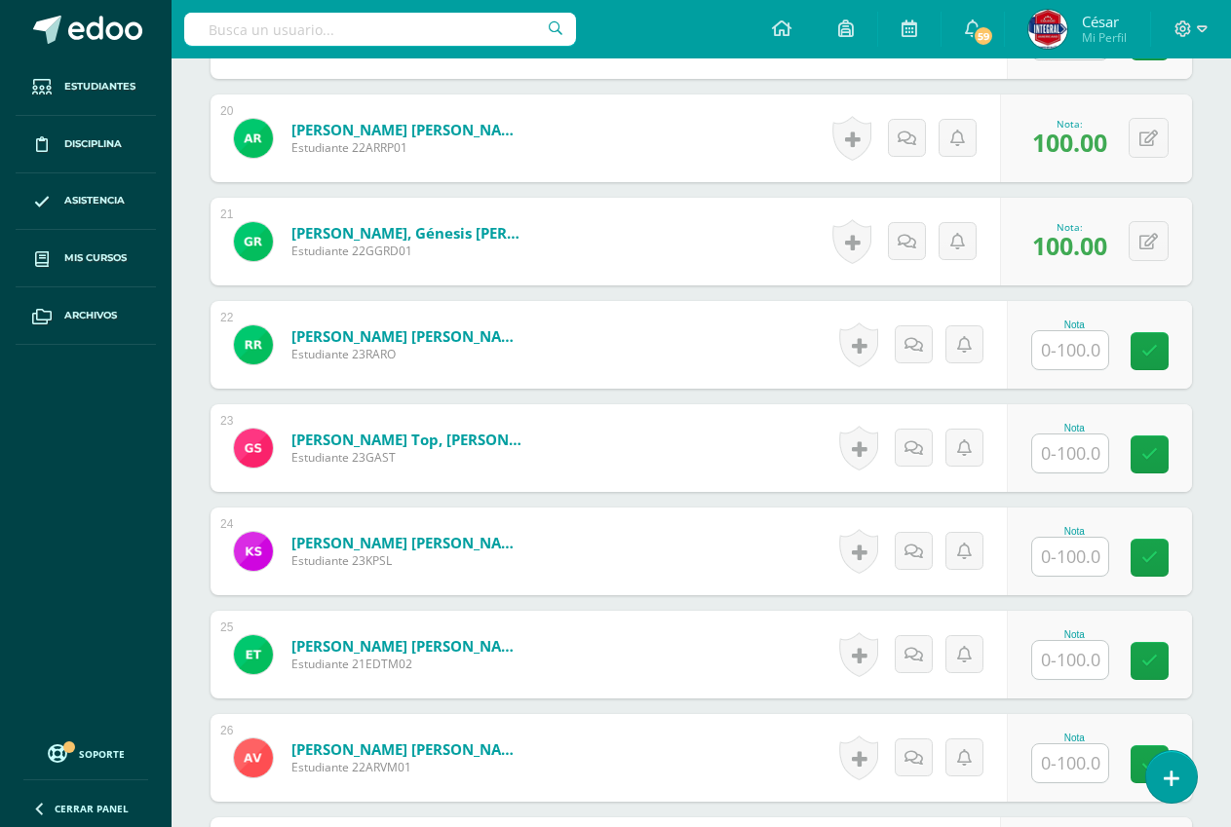
scroll to position [2499, 0]
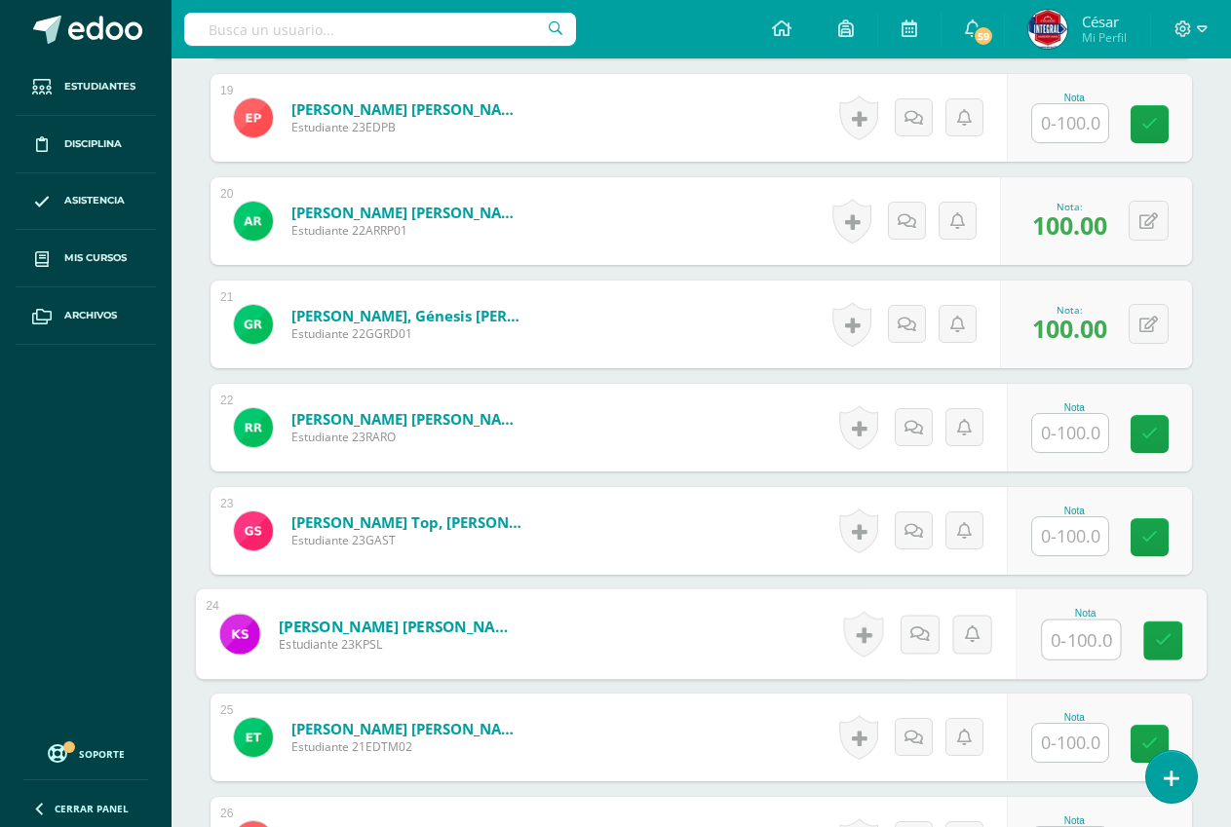
click at [1057, 639] on input "text" at bounding box center [1081, 640] width 78 height 39
type input "90"
click at [1153, 645] on link at bounding box center [1162, 641] width 39 height 39
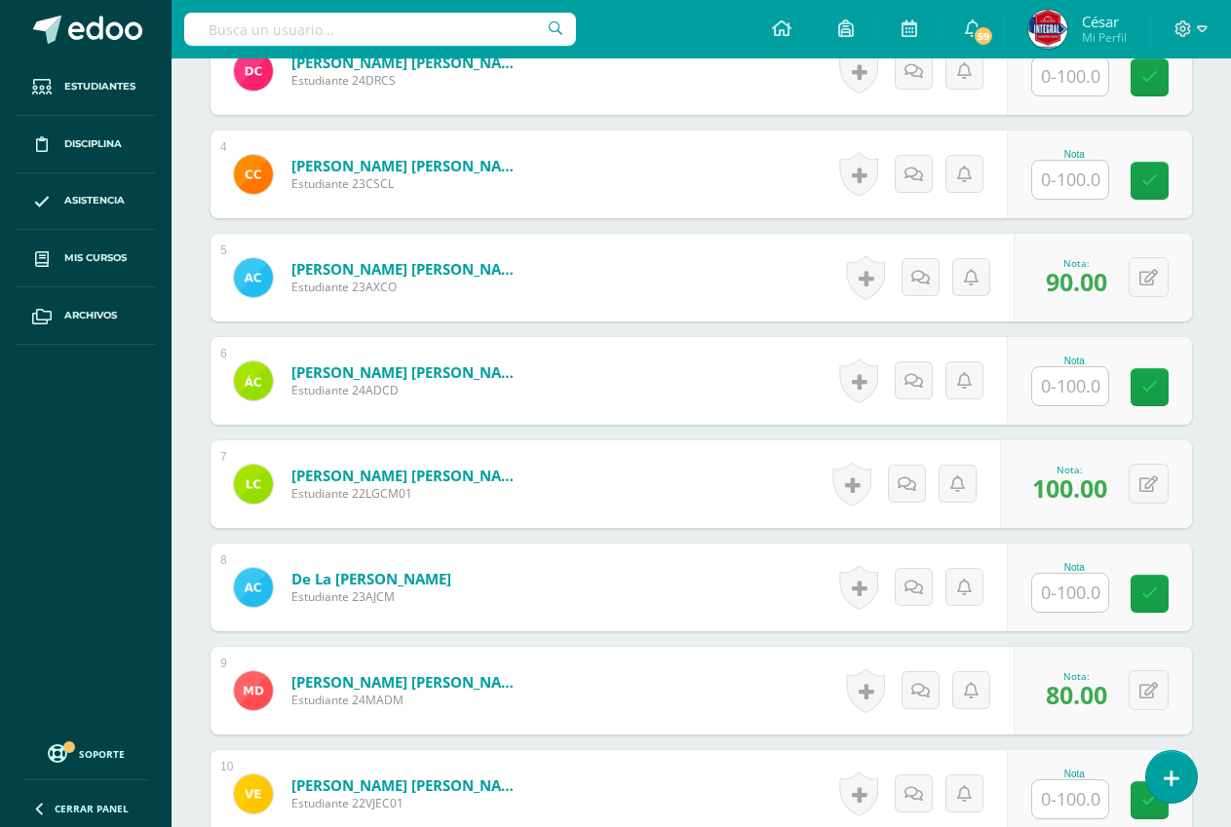
scroll to position [550, 0]
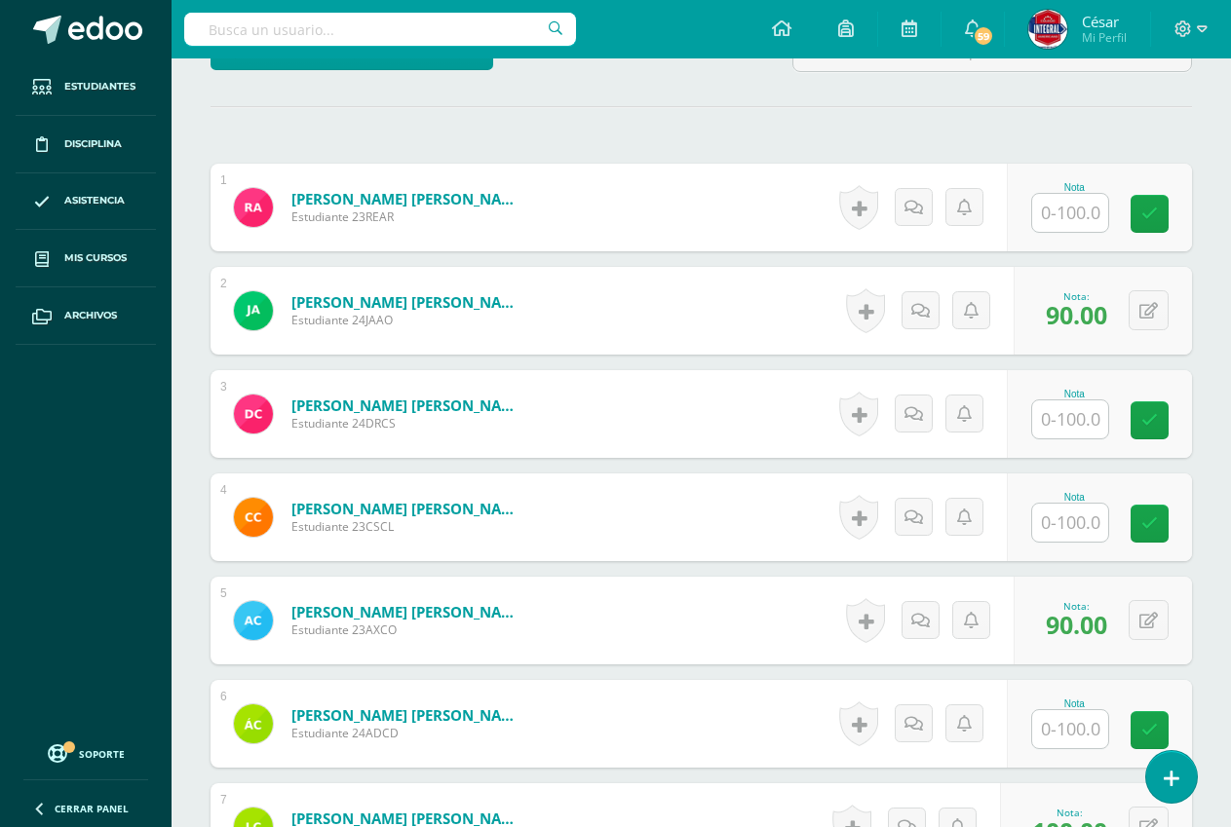
click at [1084, 226] on input "text" at bounding box center [1070, 213] width 76 height 38
type input "90"
click at [1173, 211] on link at bounding box center [1162, 214] width 39 height 39
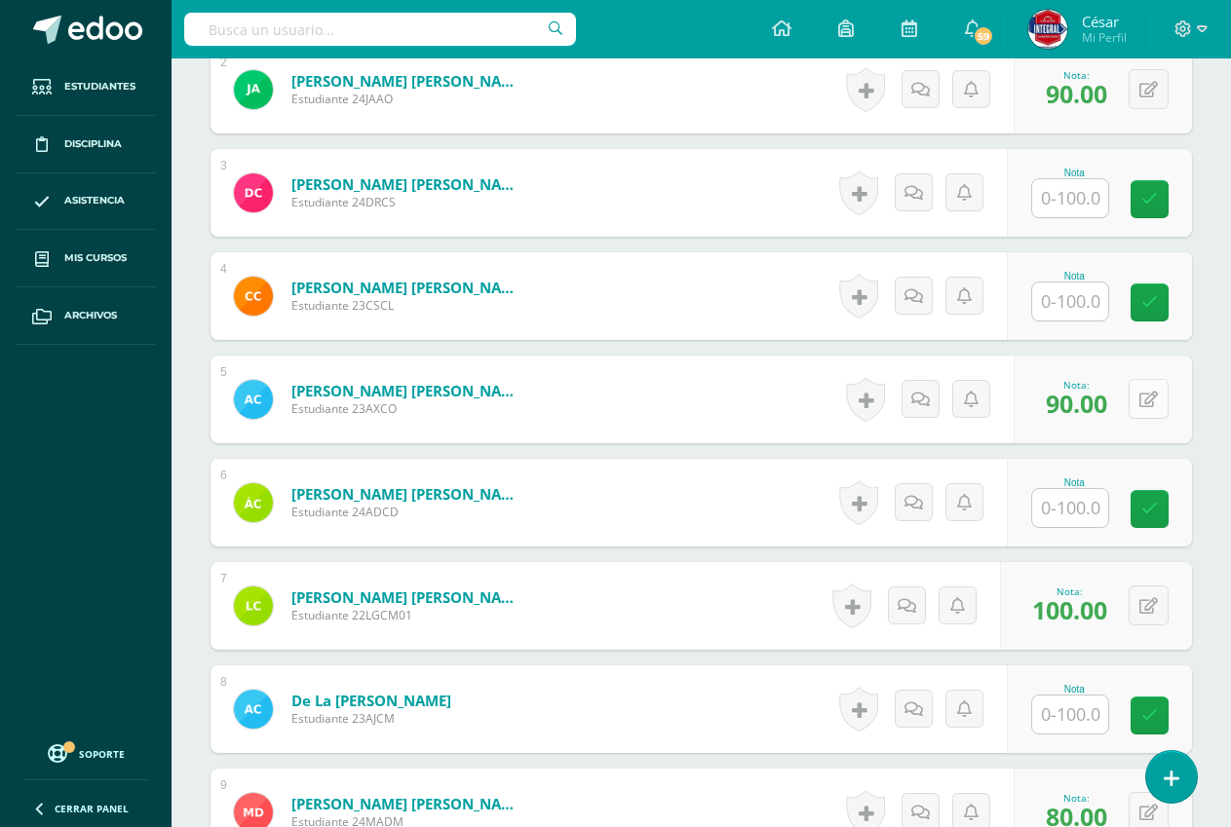
scroll to position [843, 0]
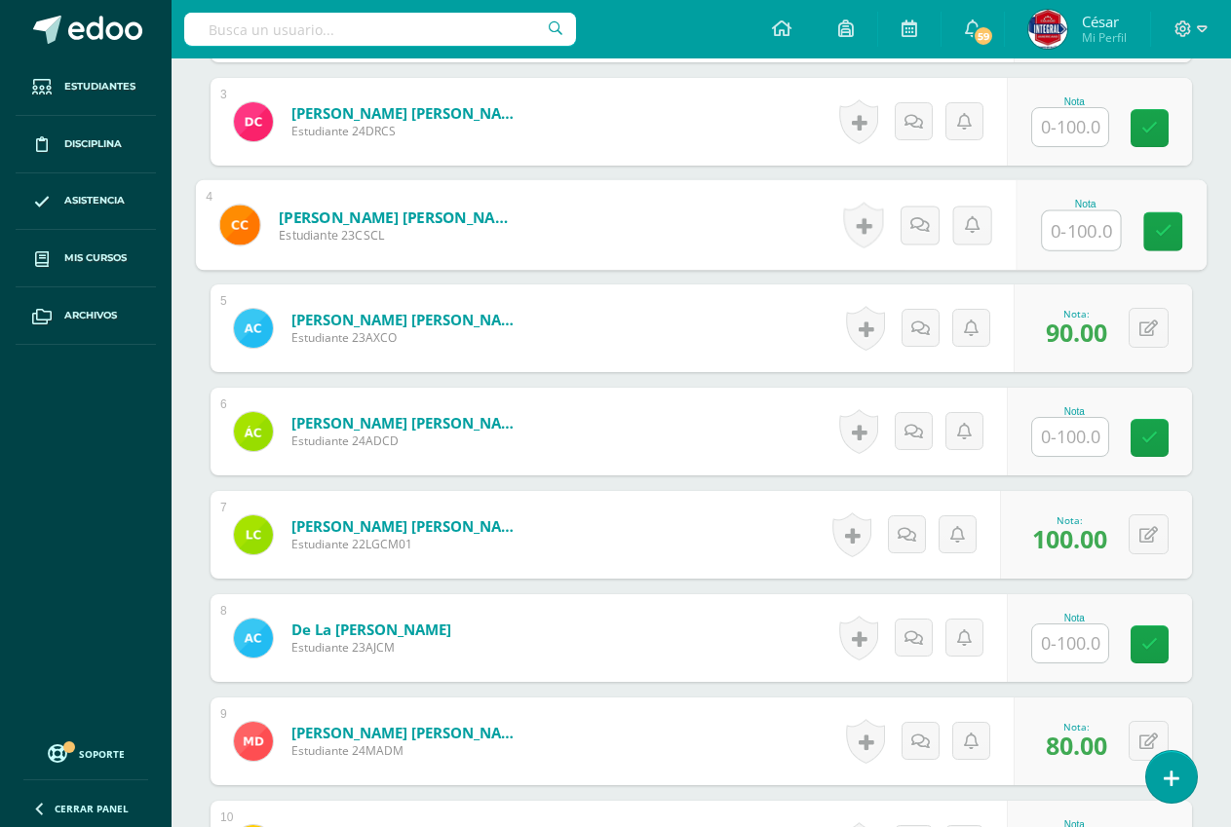
click at [1077, 234] on input "text" at bounding box center [1081, 230] width 78 height 39
type input "95"
click at [1167, 217] on link at bounding box center [1162, 231] width 39 height 39
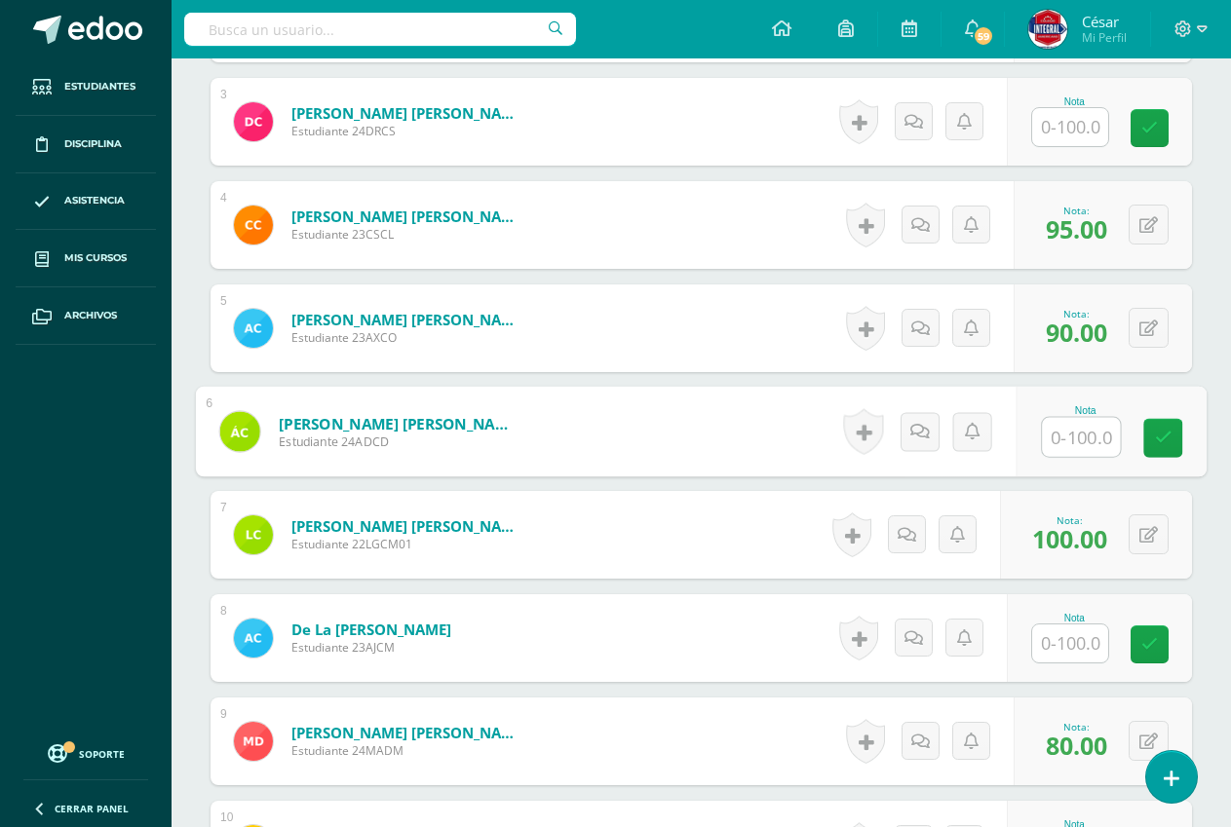
click at [1077, 450] on input "text" at bounding box center [1081, 437] width 78 height 39
type input "95"
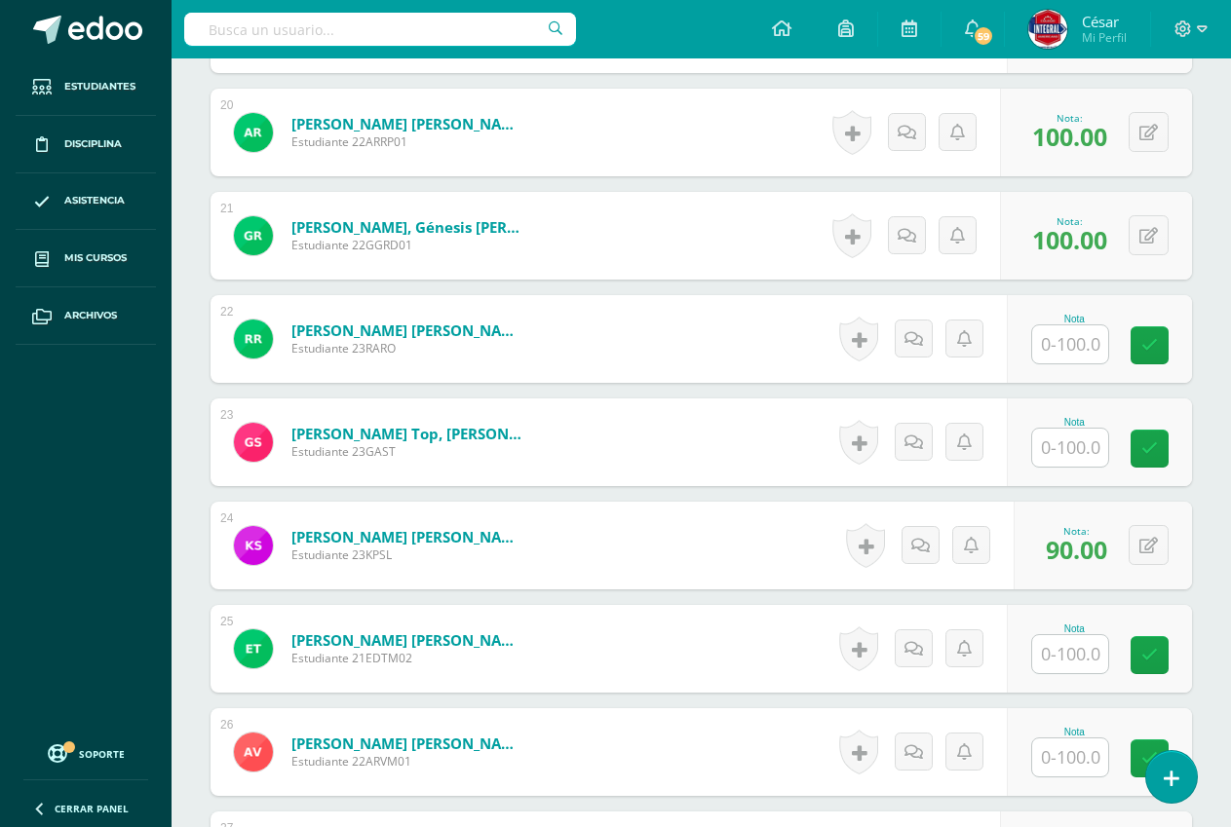
scroll to position [2499, 0]
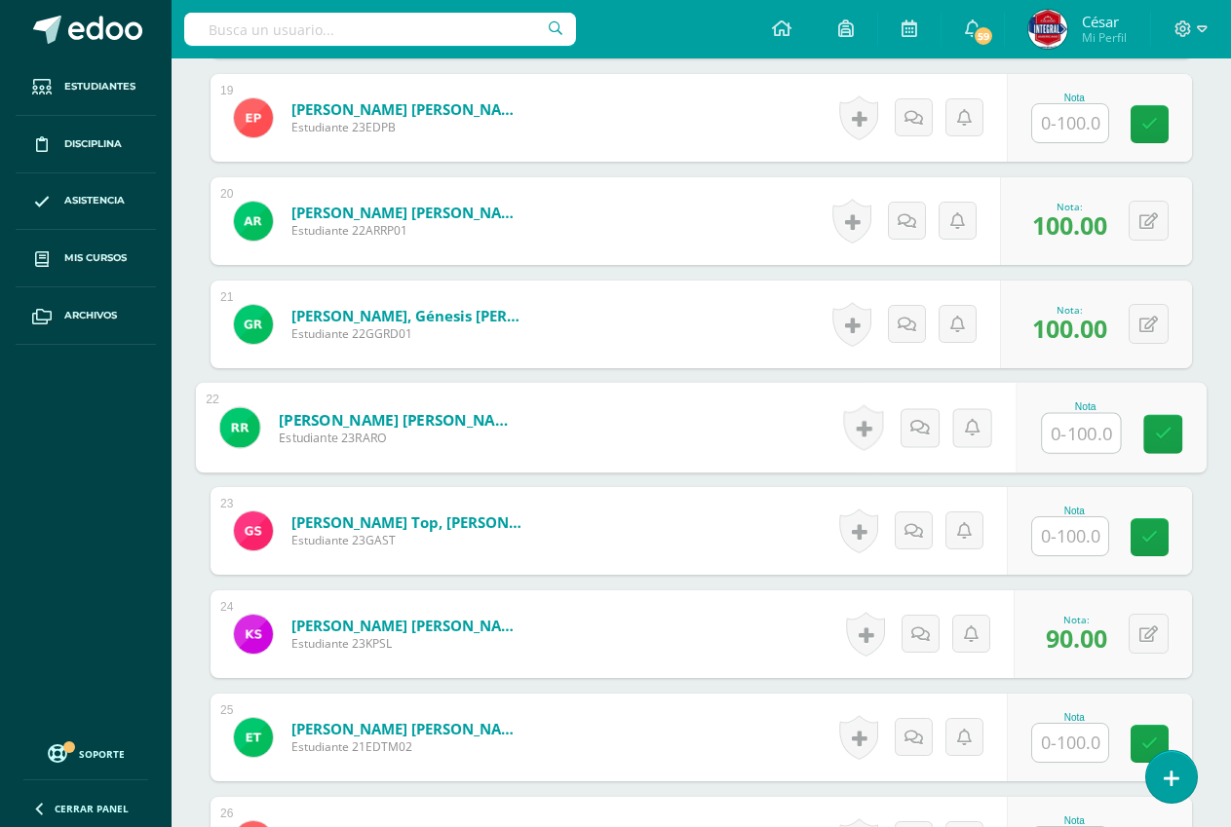
click at [1054, 440] on input "text" at bounding box center [1081, 433] width 78 height 39
type input "95"
click at [1173, 433] on link at bounding box center [1162, 434] width 39 height 39
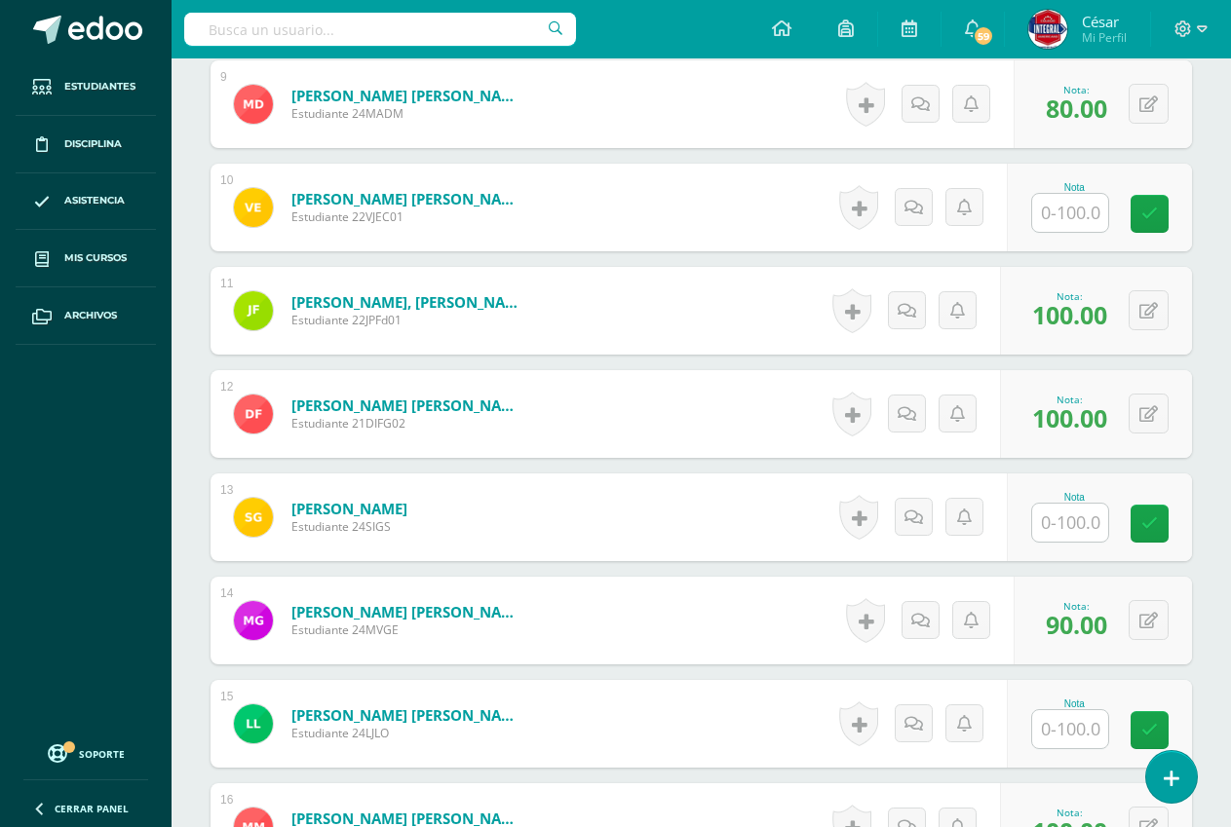
scroll to position [1817, 0]
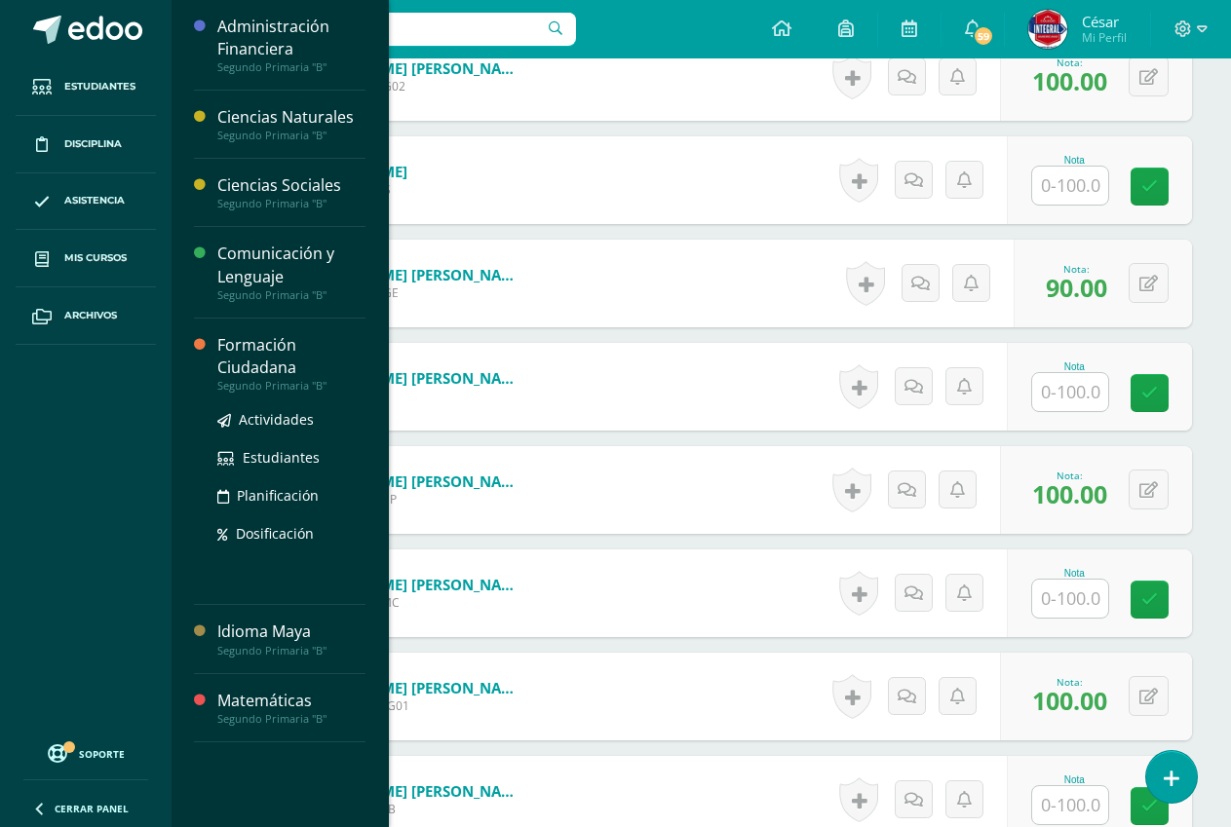
click at [260, 370] on div "Formación Ciudadana" at bounding box center [291, 356] width 148 height 45
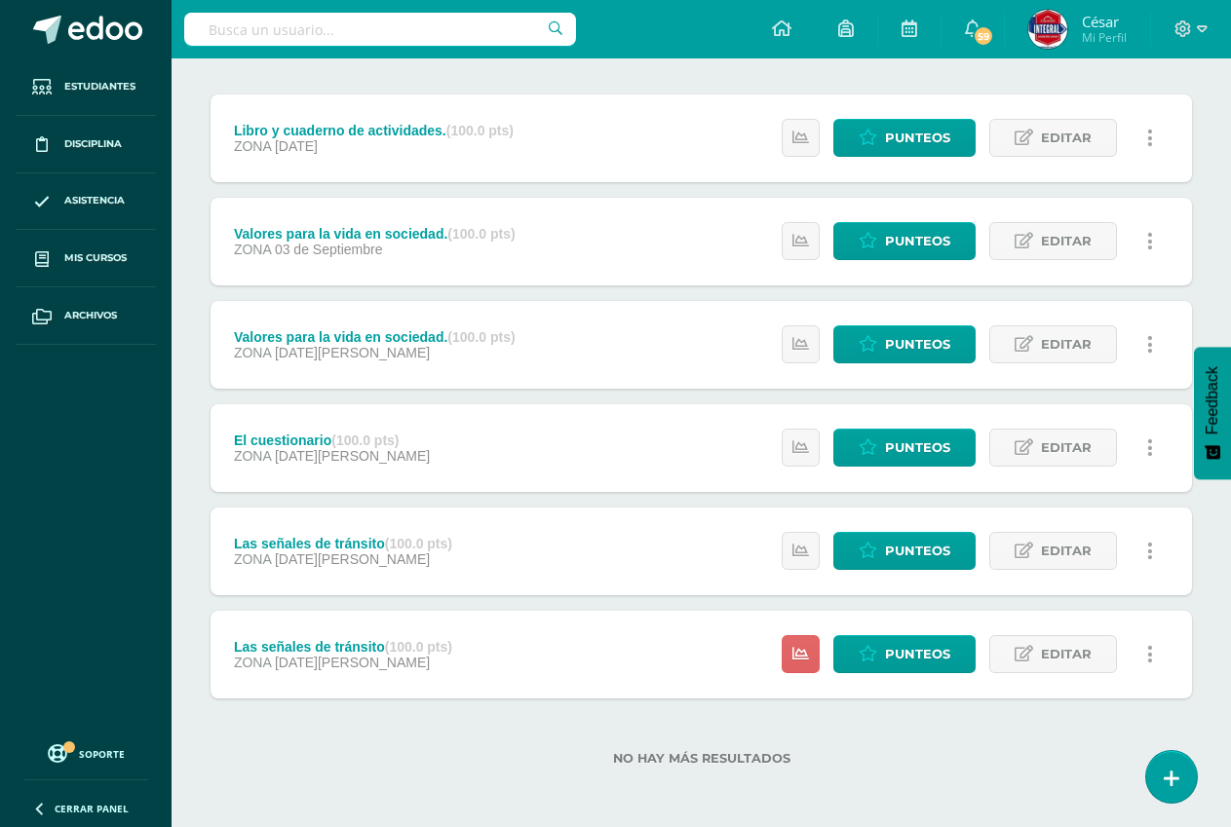
scroll to position [231, 0]
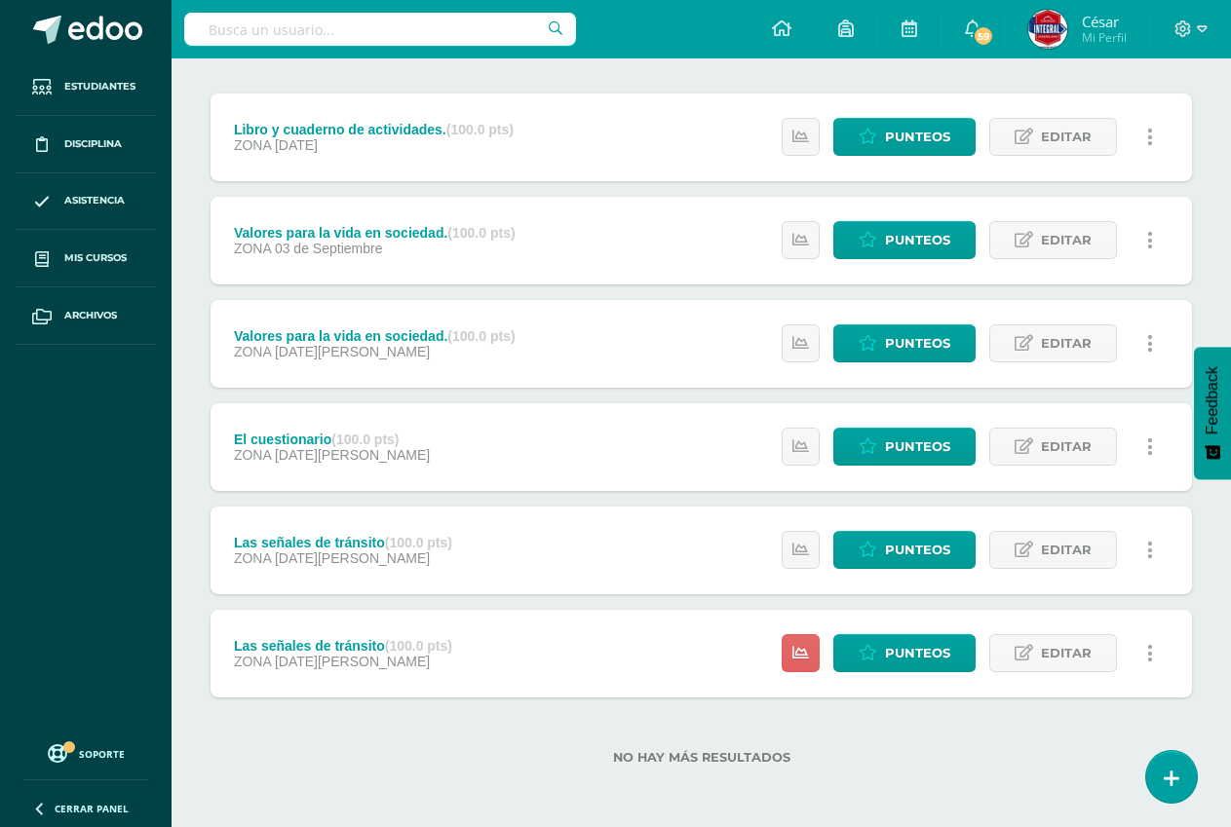
click at [549, 657] on div "Las señales de tránsito (100.0 pts) ZONA 06 de Agosto Estatus de Actividad: 28 …" at bounding box center [700, 654] width 981 height 88
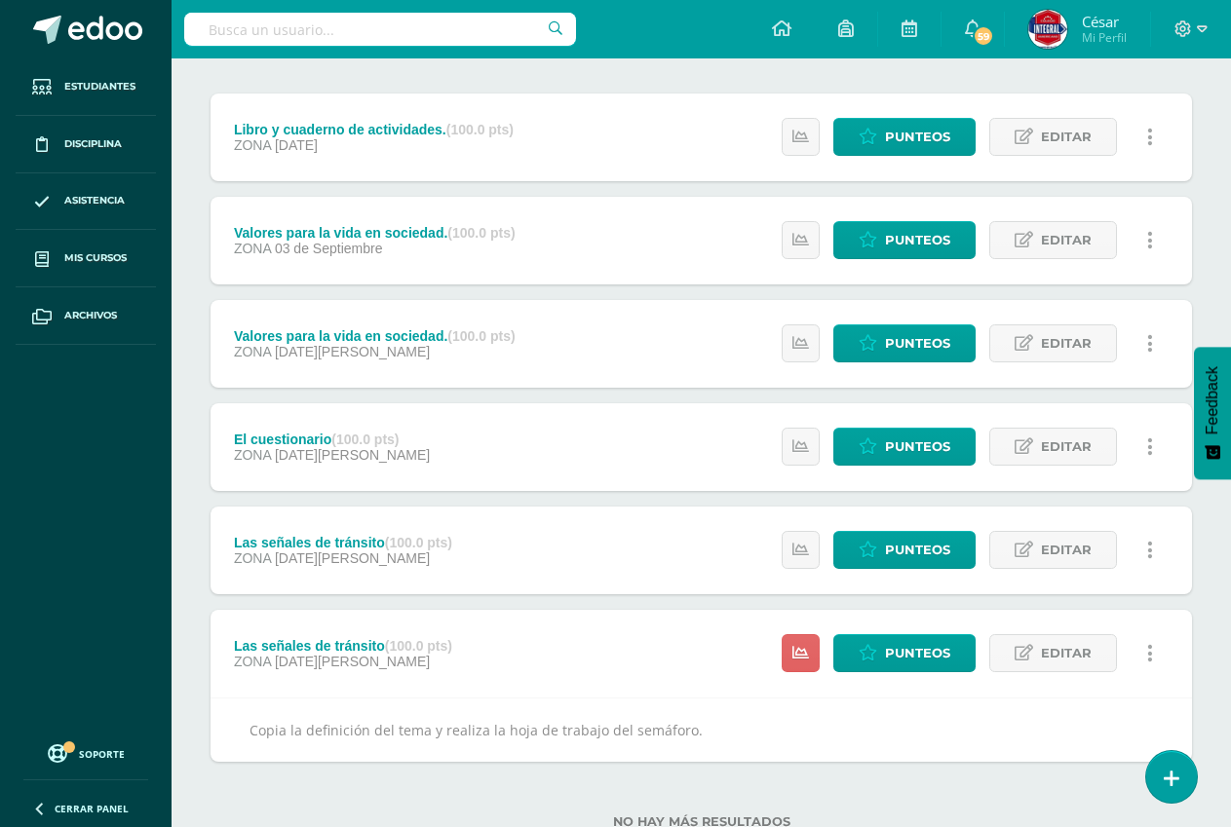
click at [578, 554] on div "Las señales de tránsito (100.0 pts) ZONA 13 de Agosto Estatus de Actividad: 28 …" at bounding box center [700, 551] width 981 height 88
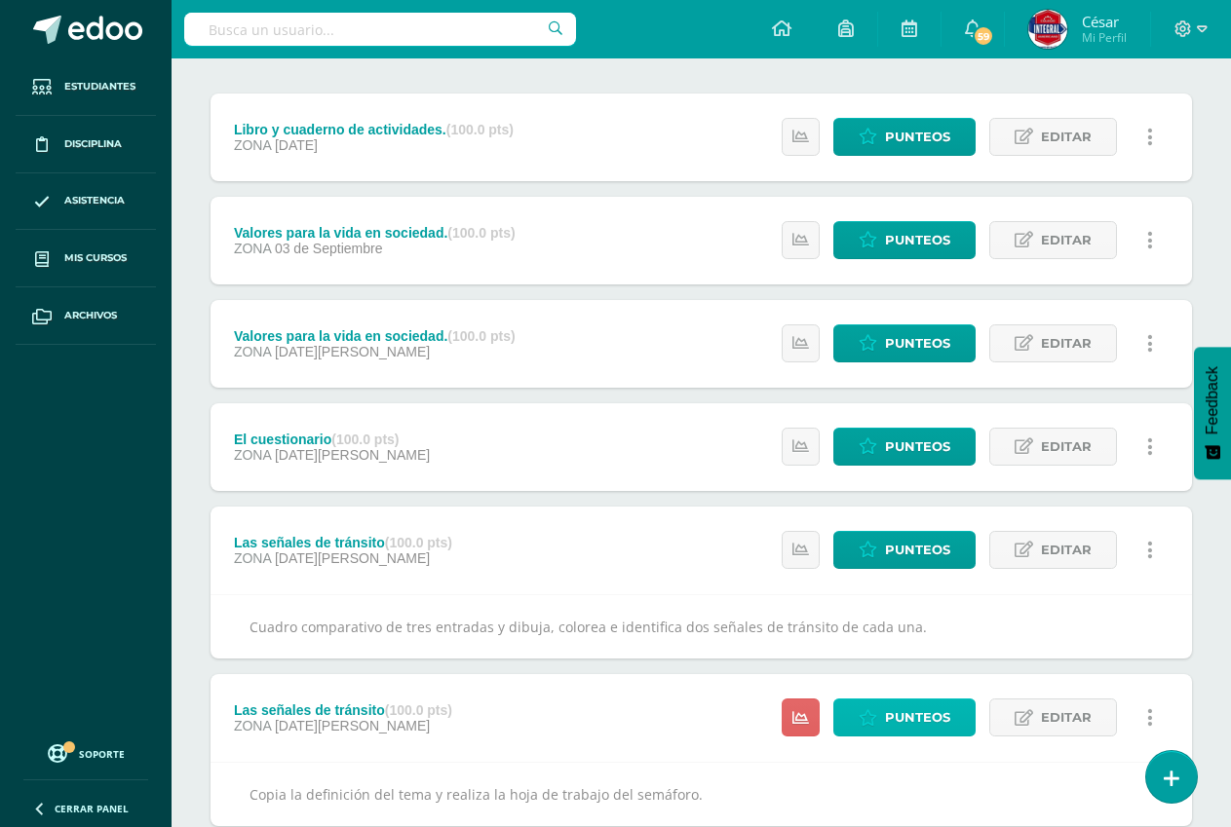
click at [938, 730] on span "Punteos" at bounding box center [917, 718] width 65 height 36
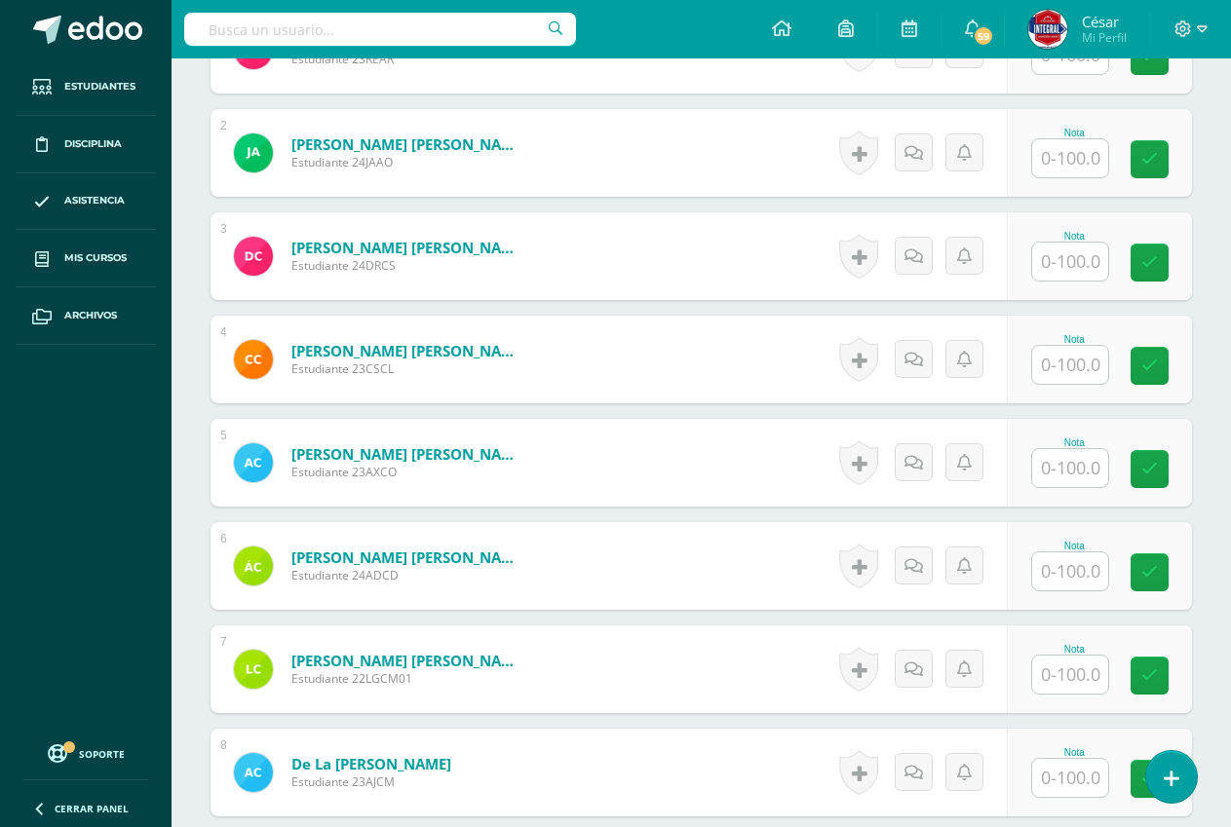
scroll to position [977, 0]
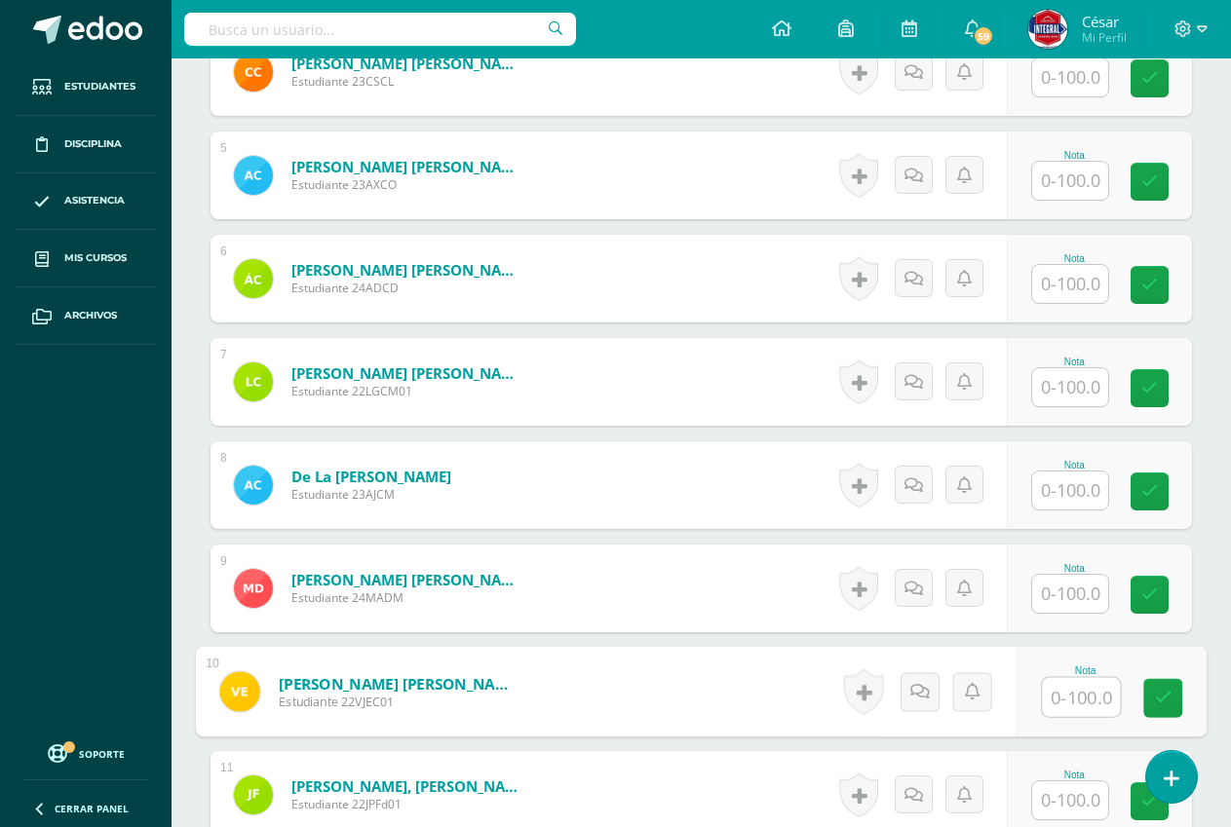
click at [1079, 703] on input "text" at bounding box center [1081, 697] width 78 height 39
type input "100"
click at [1169, 695] on icon at bounding box center [1164, 698] width 18 height 17
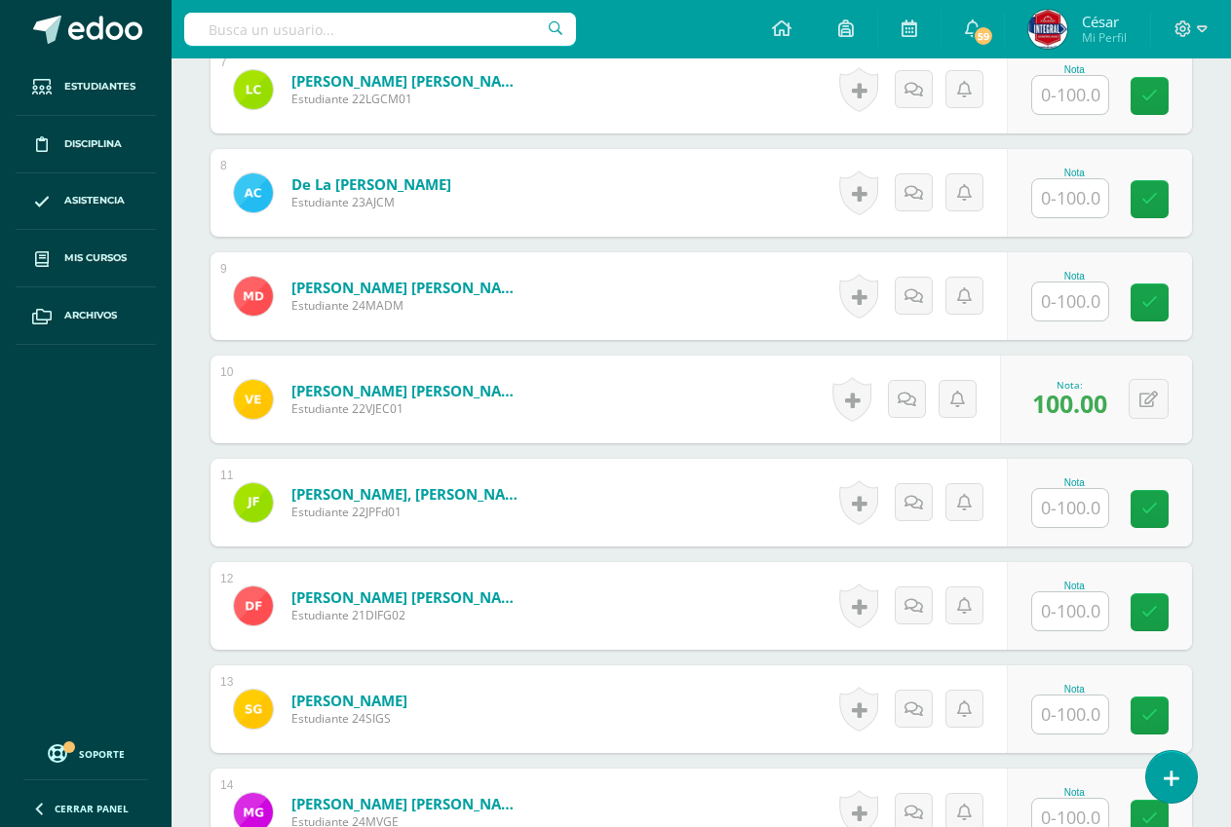
scroll to position [1367, 0]
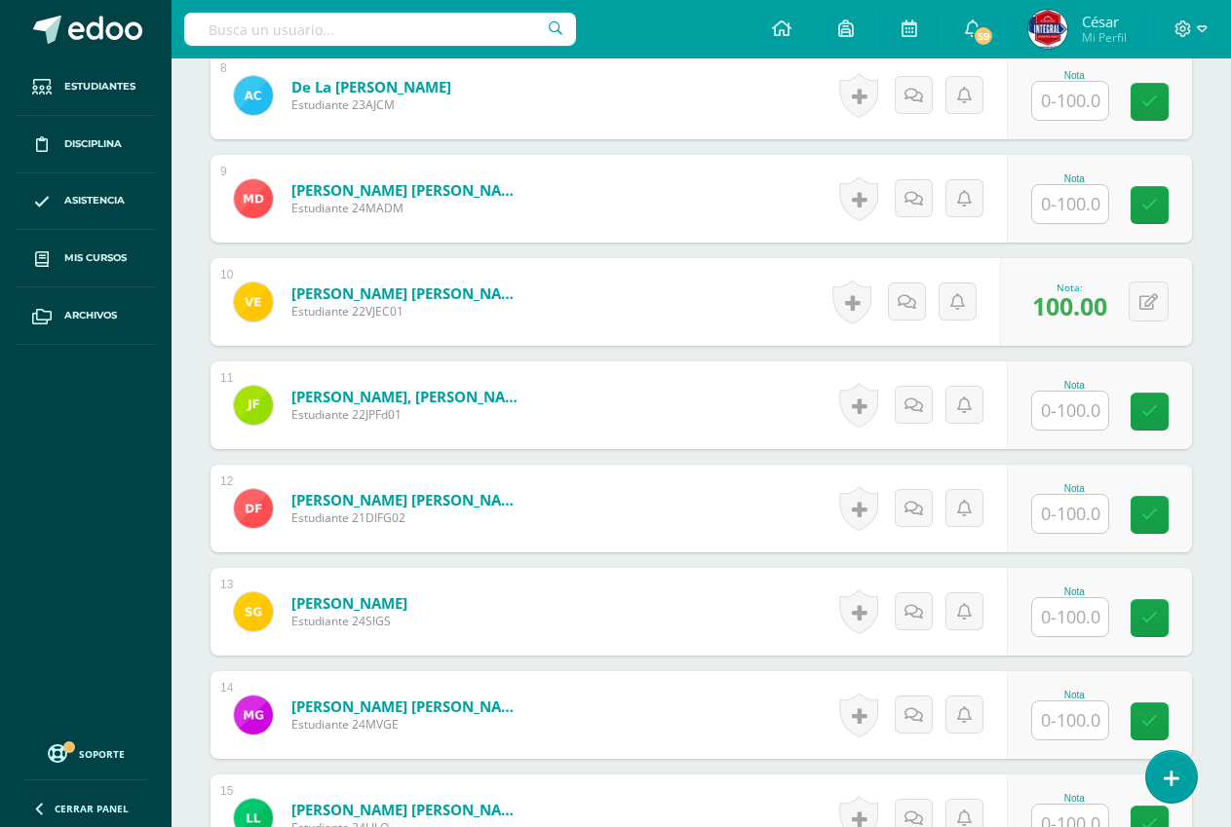
click at [1069, 421] on input "text" at bounding box center [1070, 411] width 76 height 38
type input "100"
click at [1149, 407] on link at bounding box center [1162, 412] width 39 height 39
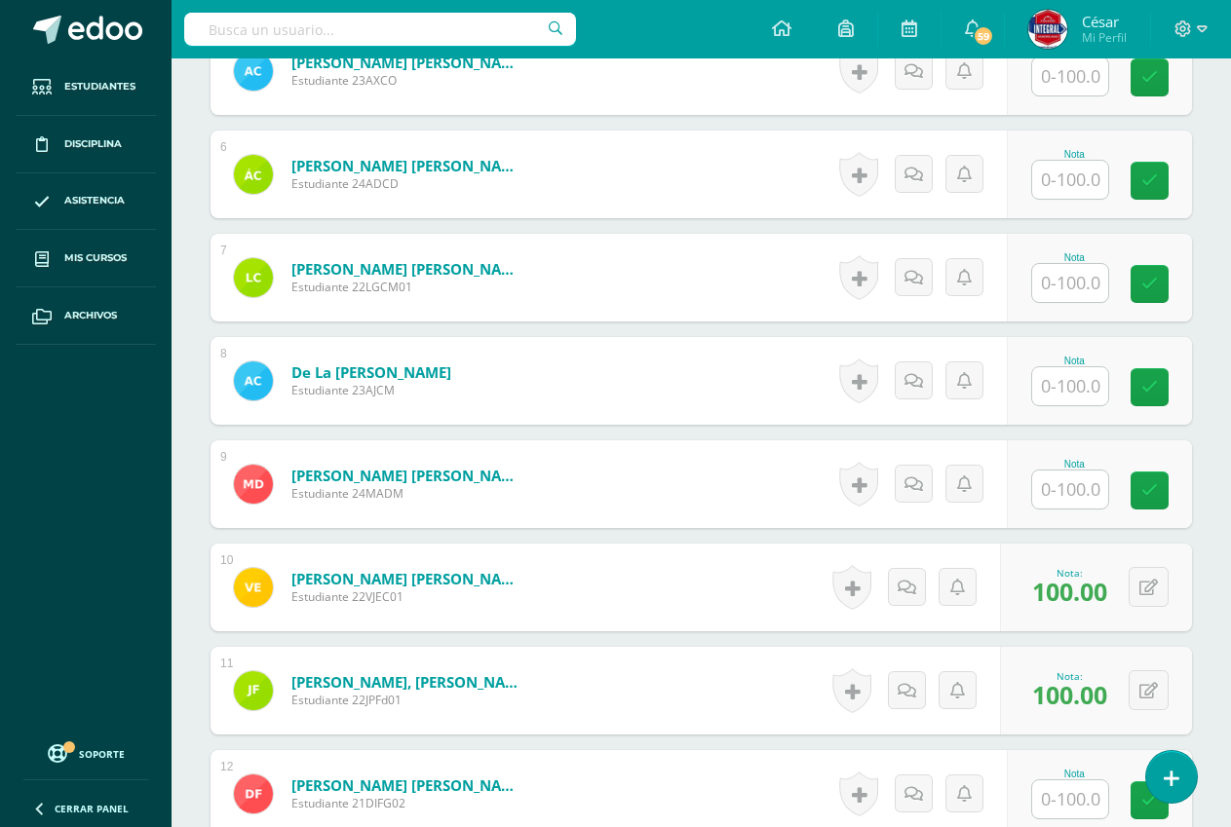
scroll to position [1075, 0]
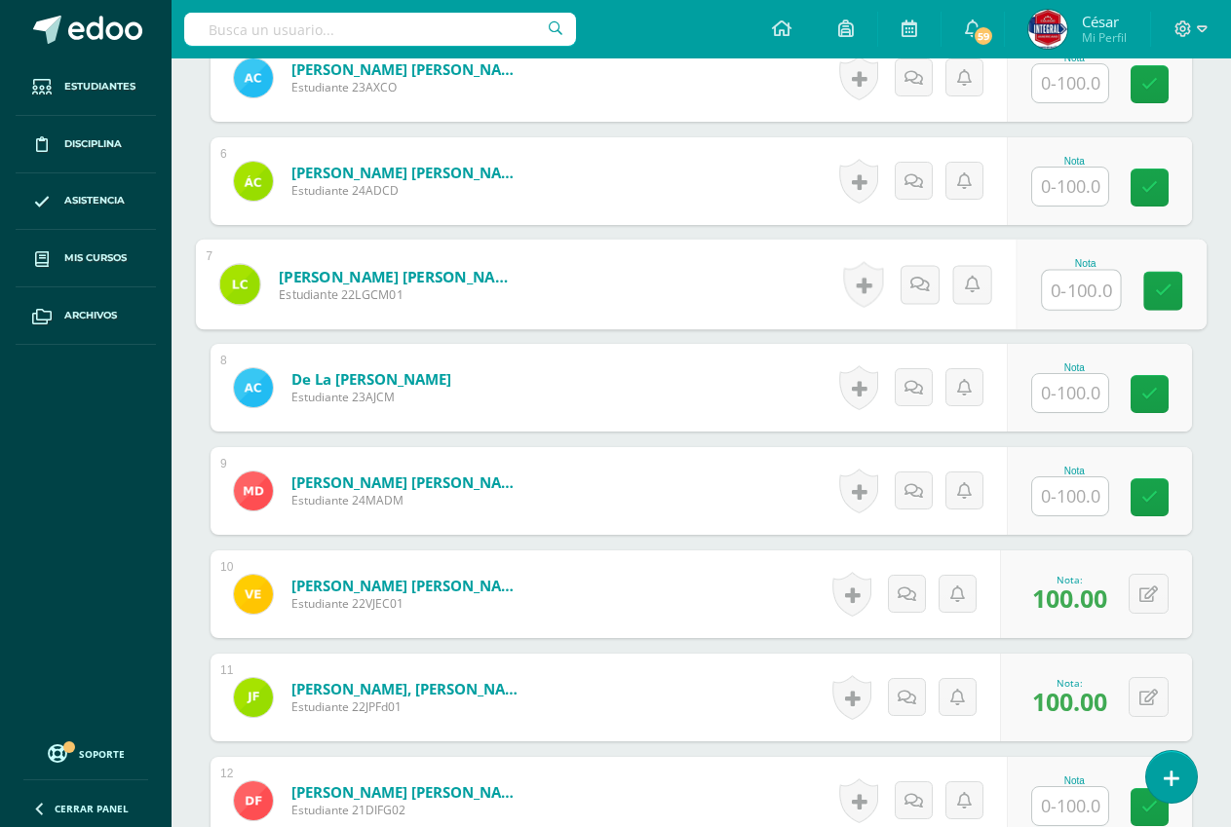
click at [1083, 282] on input "text" at bounding box center [1081, 290] width 78 height 39
type input "100"
click at [1157, 290] on icon at bounding box center [1164, 291] width 18 height 17
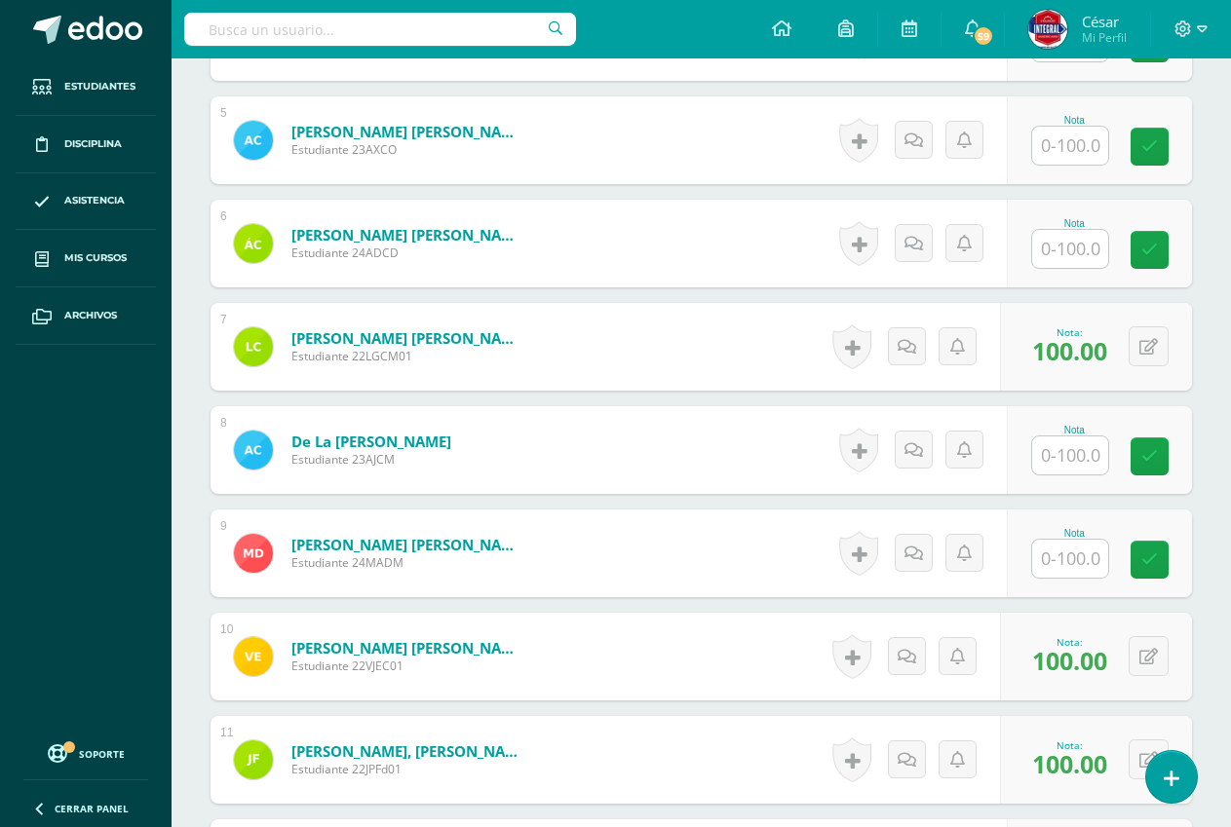
scroll to position [977, 0]
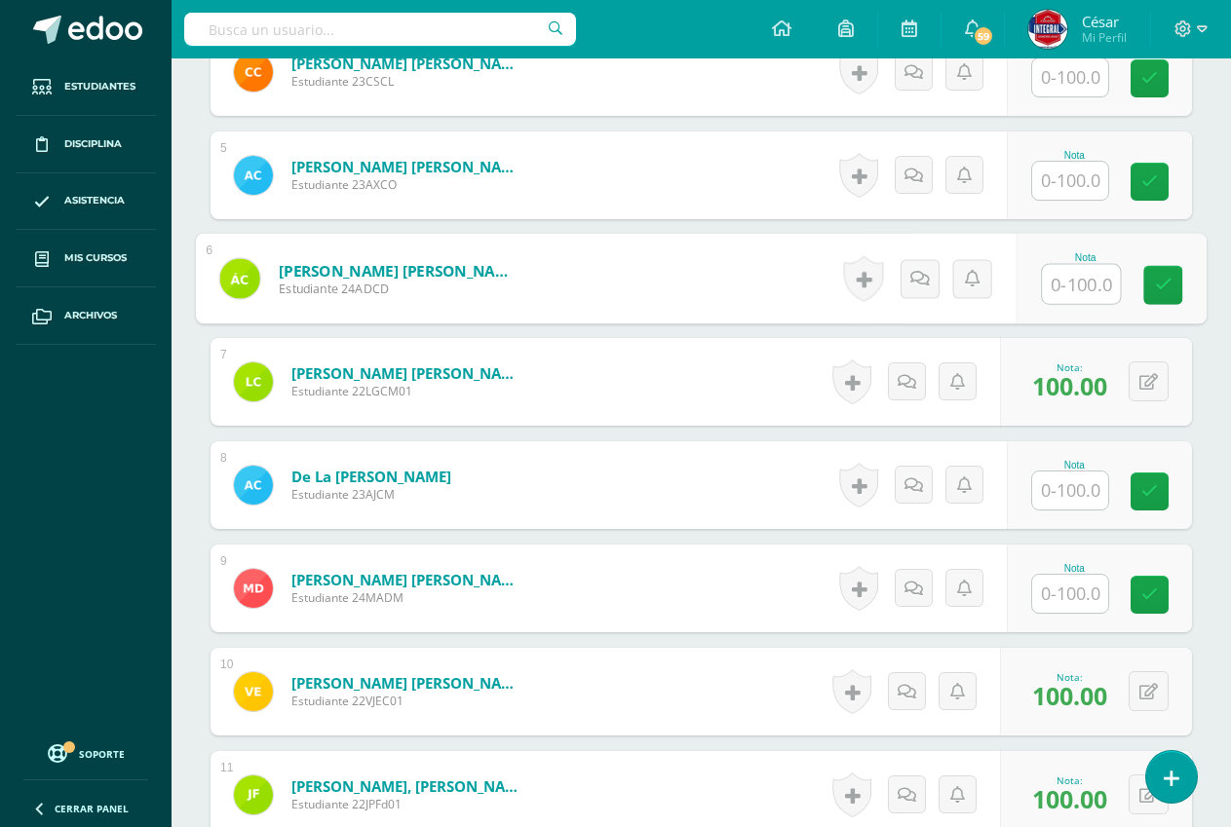
click at [1056, 284] on input "text" at bounding box center [1081, 284] width 78 height 39
type input "100"
click at [1151, 287] on link at bounding box center [1162, 285] width 39 height 39
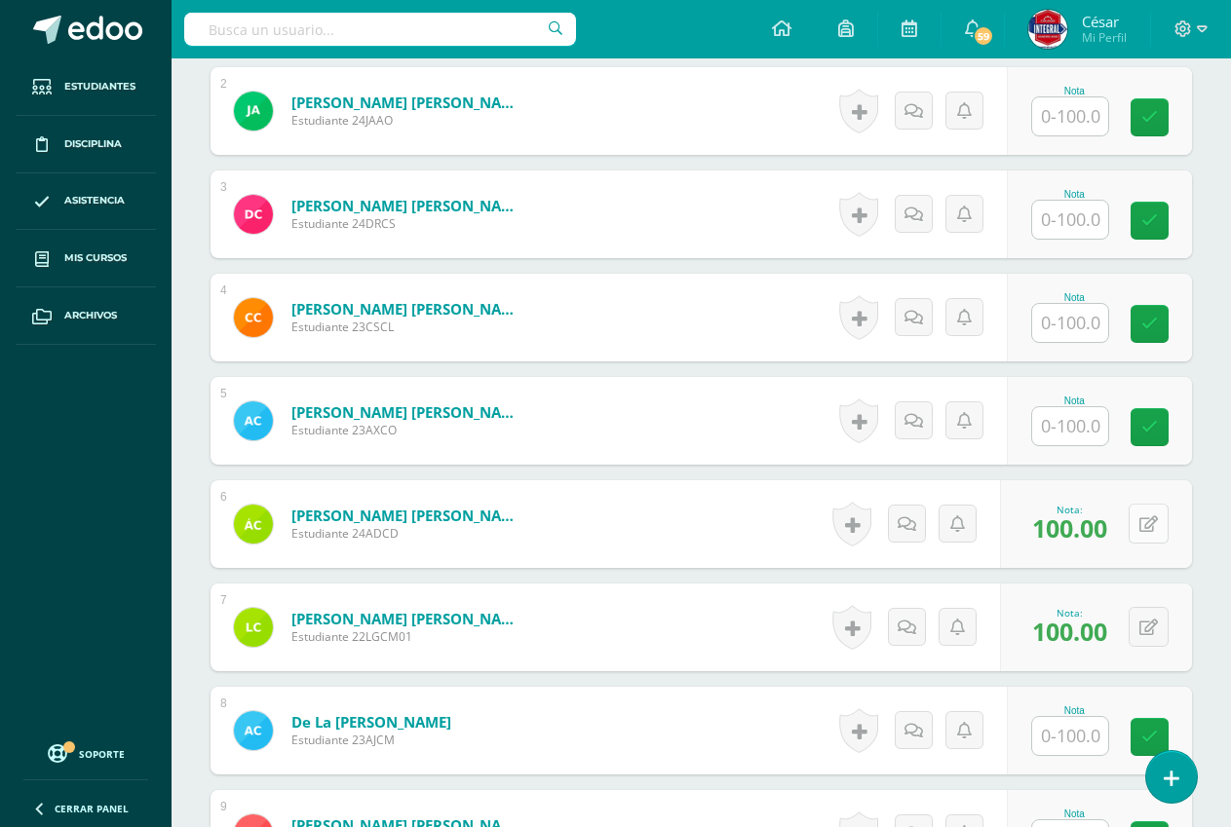
scroll to position [685, 0]
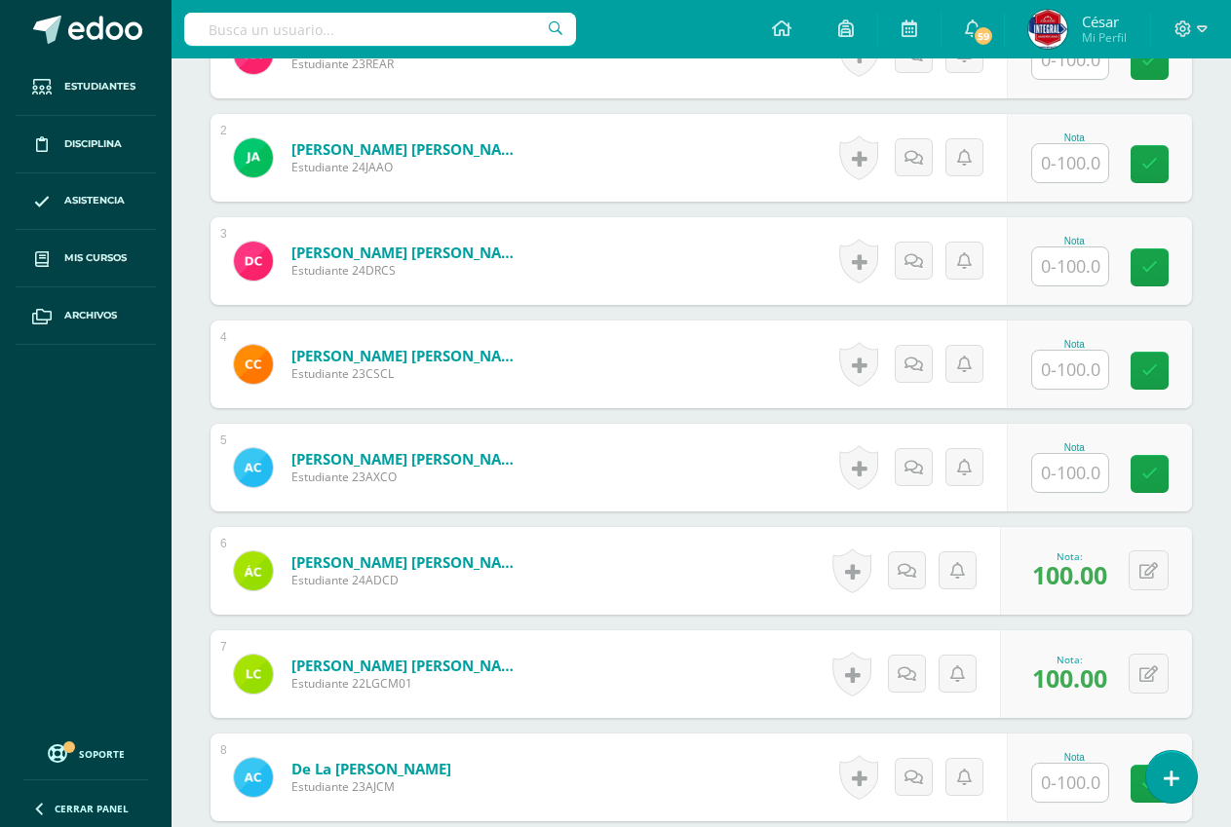
click at [1074, 276] on input "text" at bounding box center [1070, 266] width 76 height 38
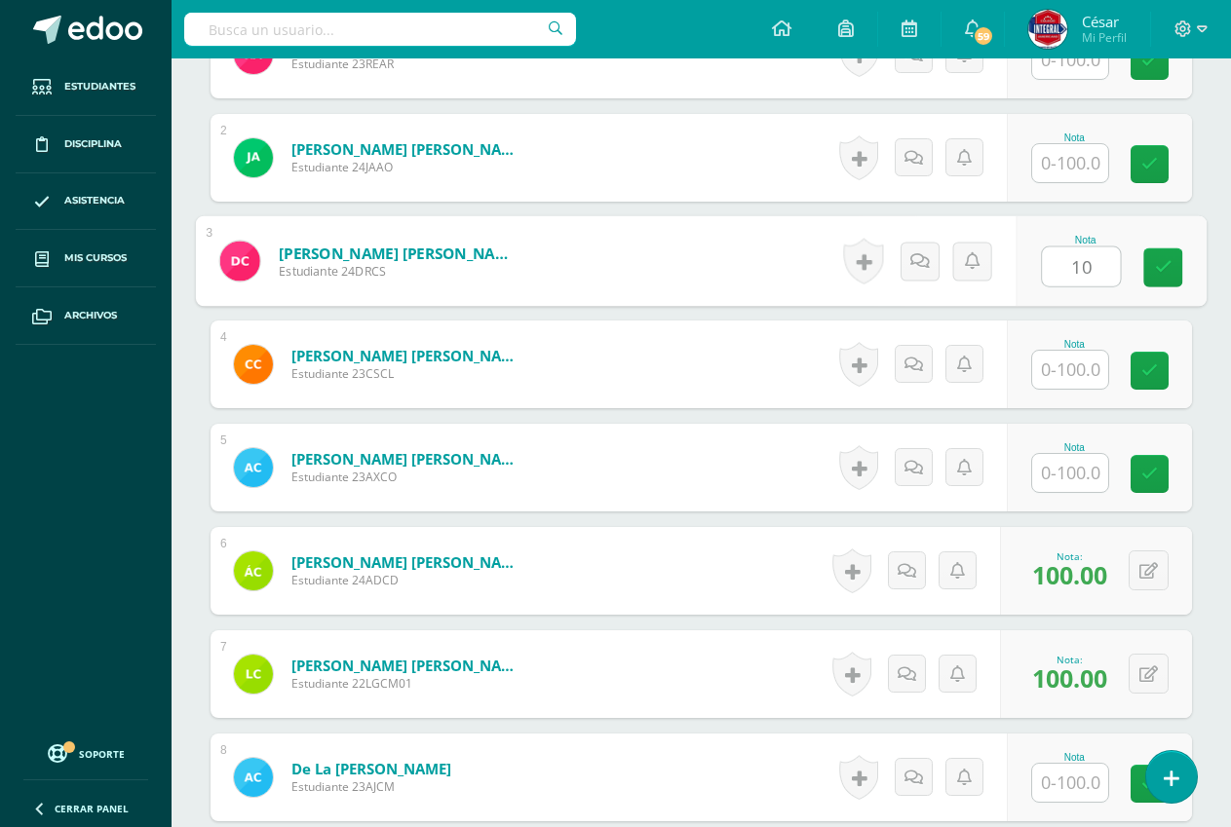
type input "100"
click at [1160, 264] on icon at bounding box center [1164, 267] width 18 height 17
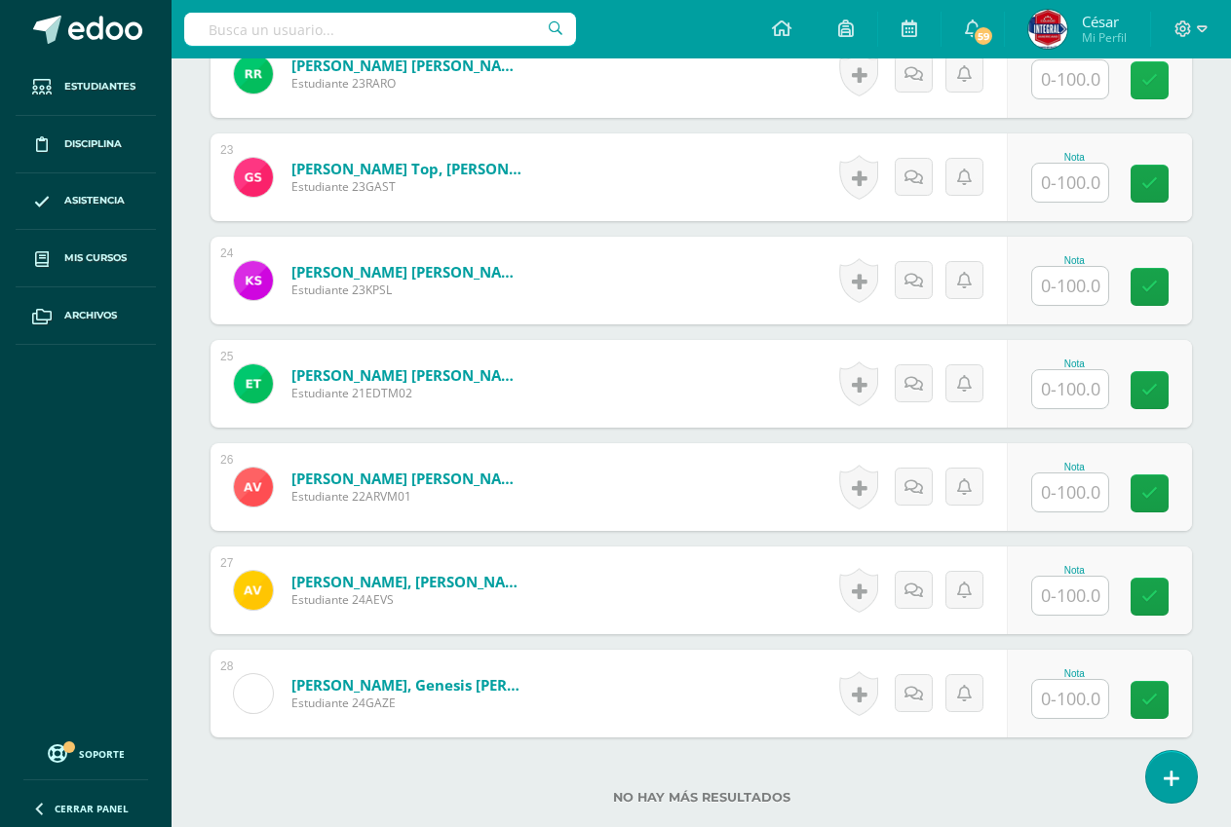
scroll to position [2968, 0]
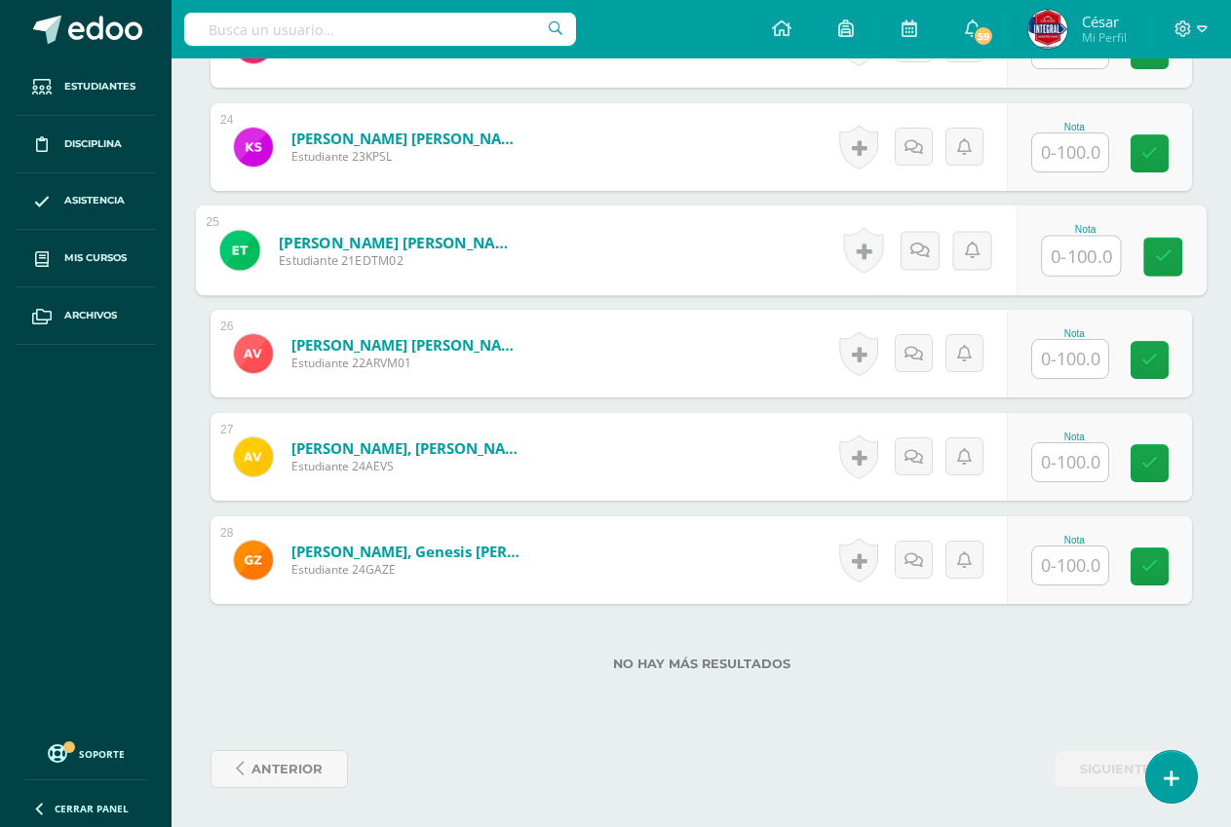
click at [1053, 252] on input "text" at bounding box center [1081, 256] width 78 height 39
type input "100"
click at [1162, 266] on link at bounding box center [1162, 257] width 39 height 39
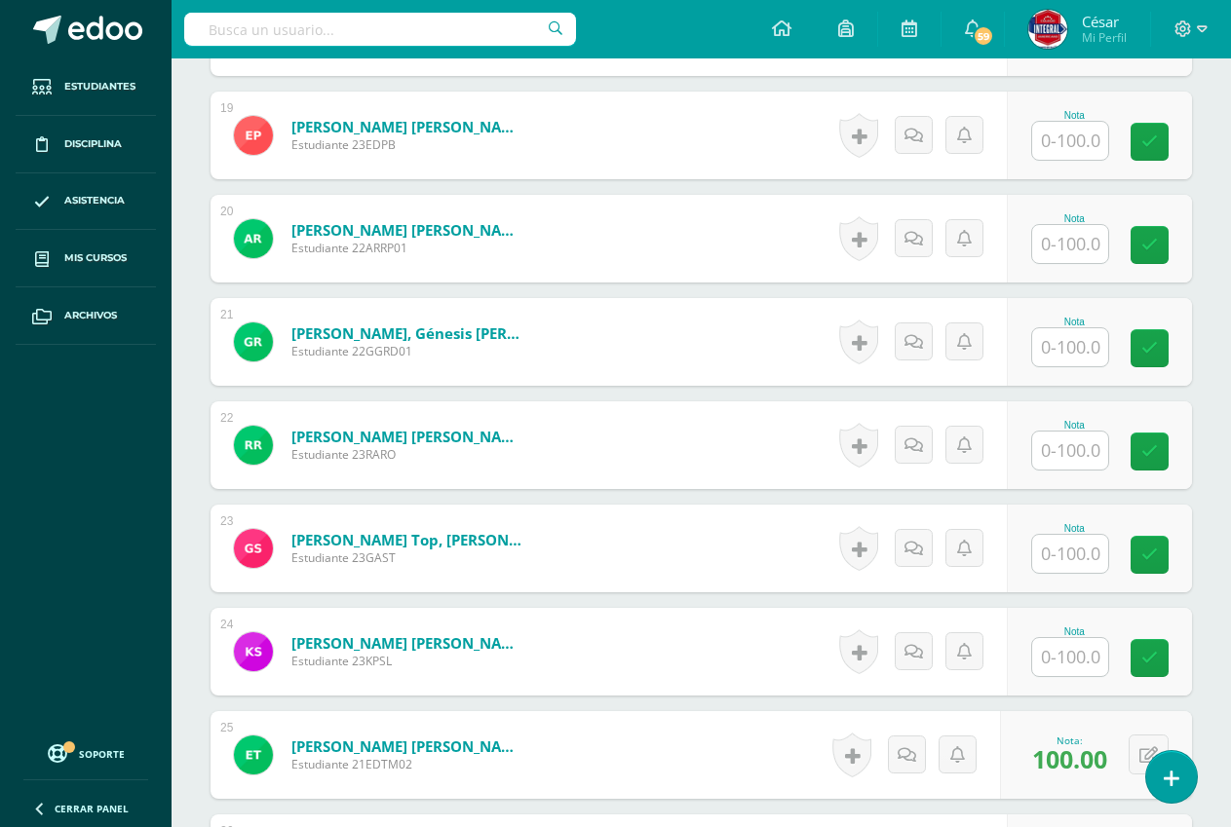
scroll to position [2481, 0]
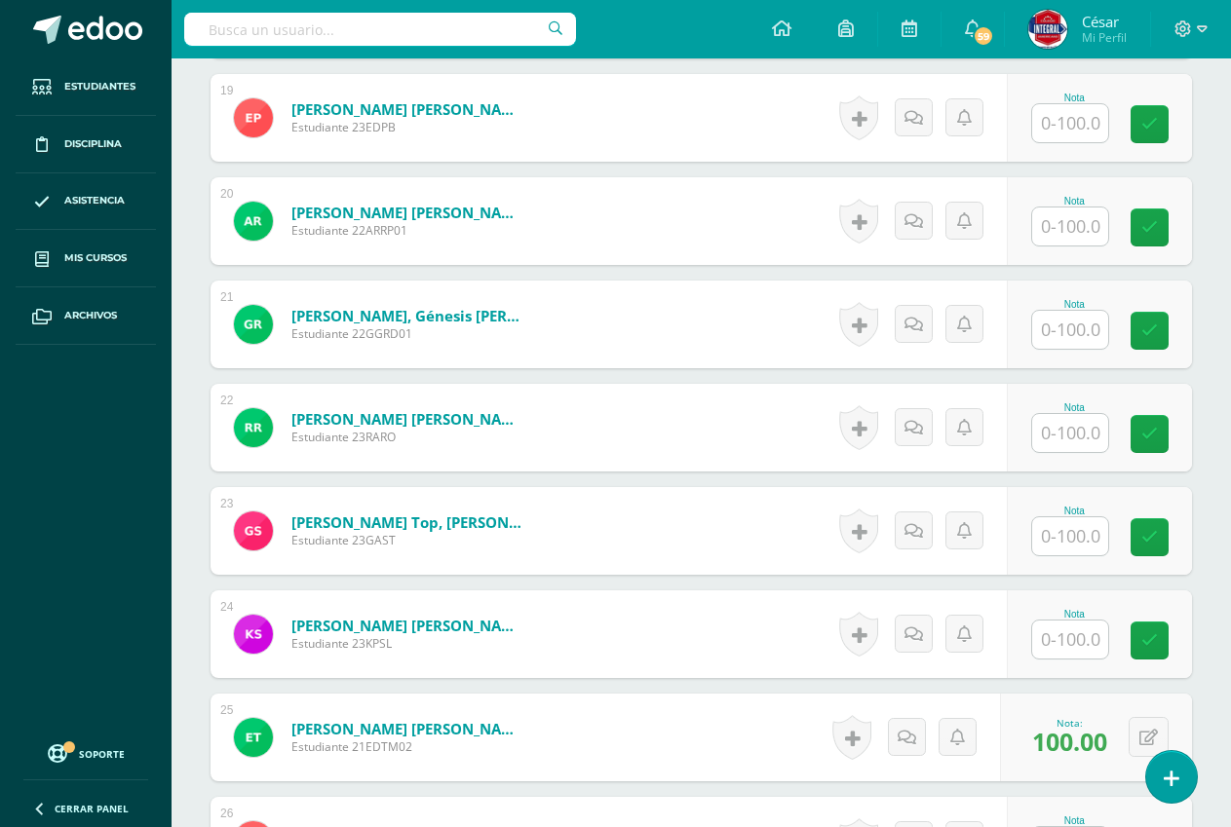
click at [1082, 332] on input "text" at bounding box center [1070, 330] width 76 height 38
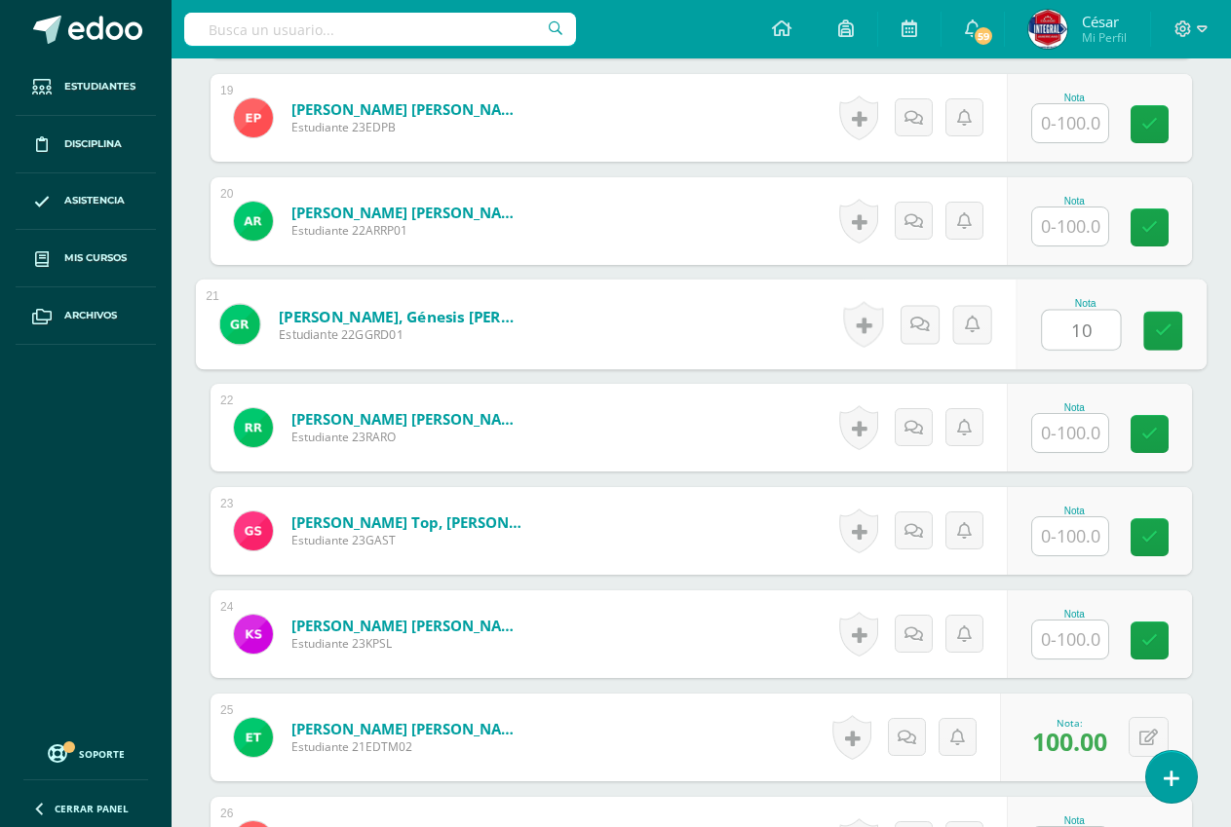
type input "100"
click at [1155, 330] on icon at bounding box center [1164, 330] width 18 height 17
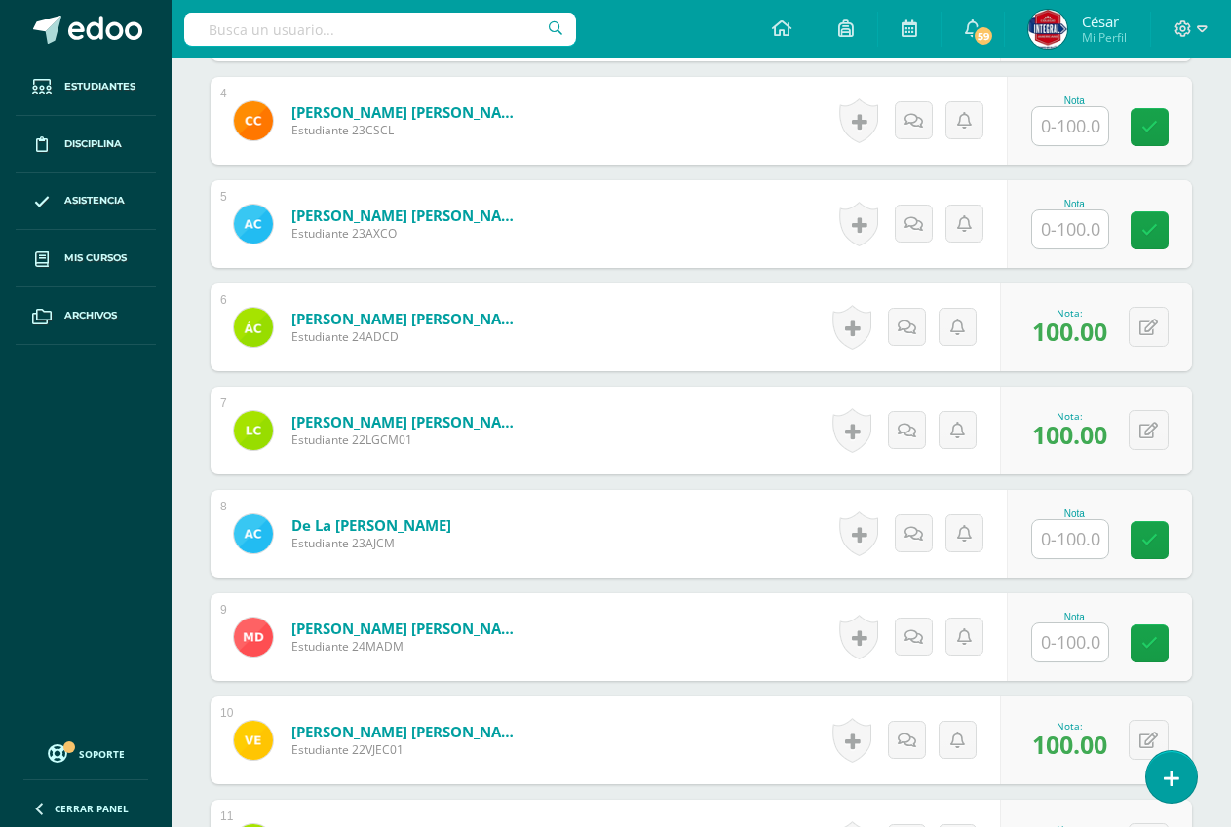
scroll to position [922, 0]
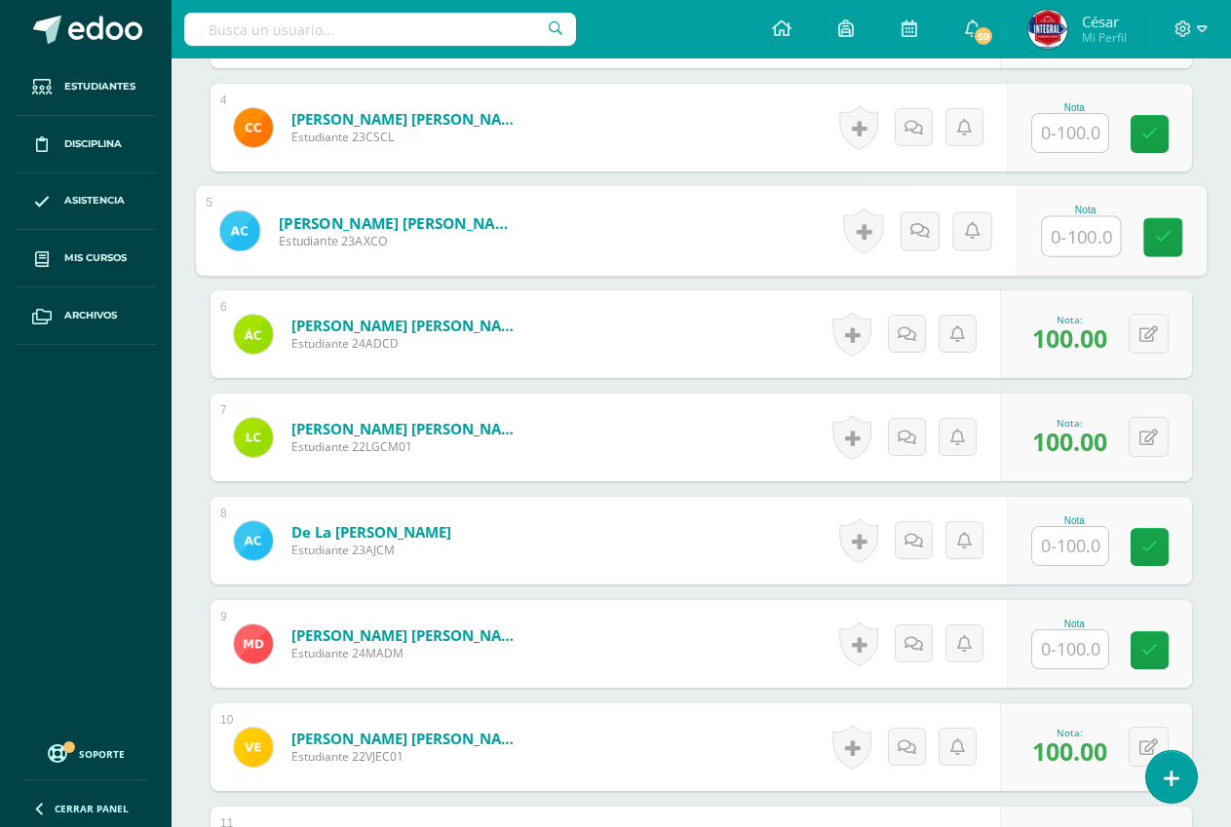
click at [1081, 235] on input "text" at bounding box center [1081, 236] width 78 height 39
type input "70"
click at [1158, 249] on link at bounding box center [1162, 237] width 39 height 39
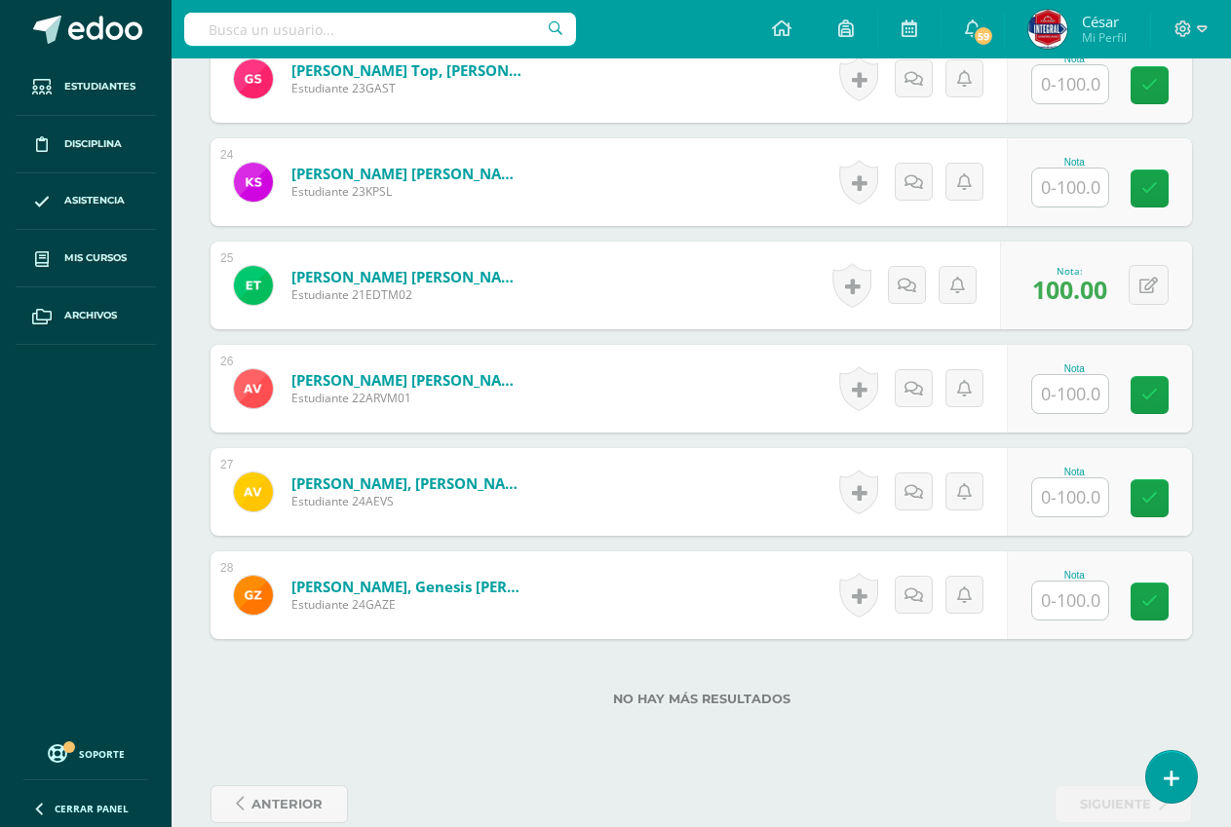
scroll to position [2968, 0]
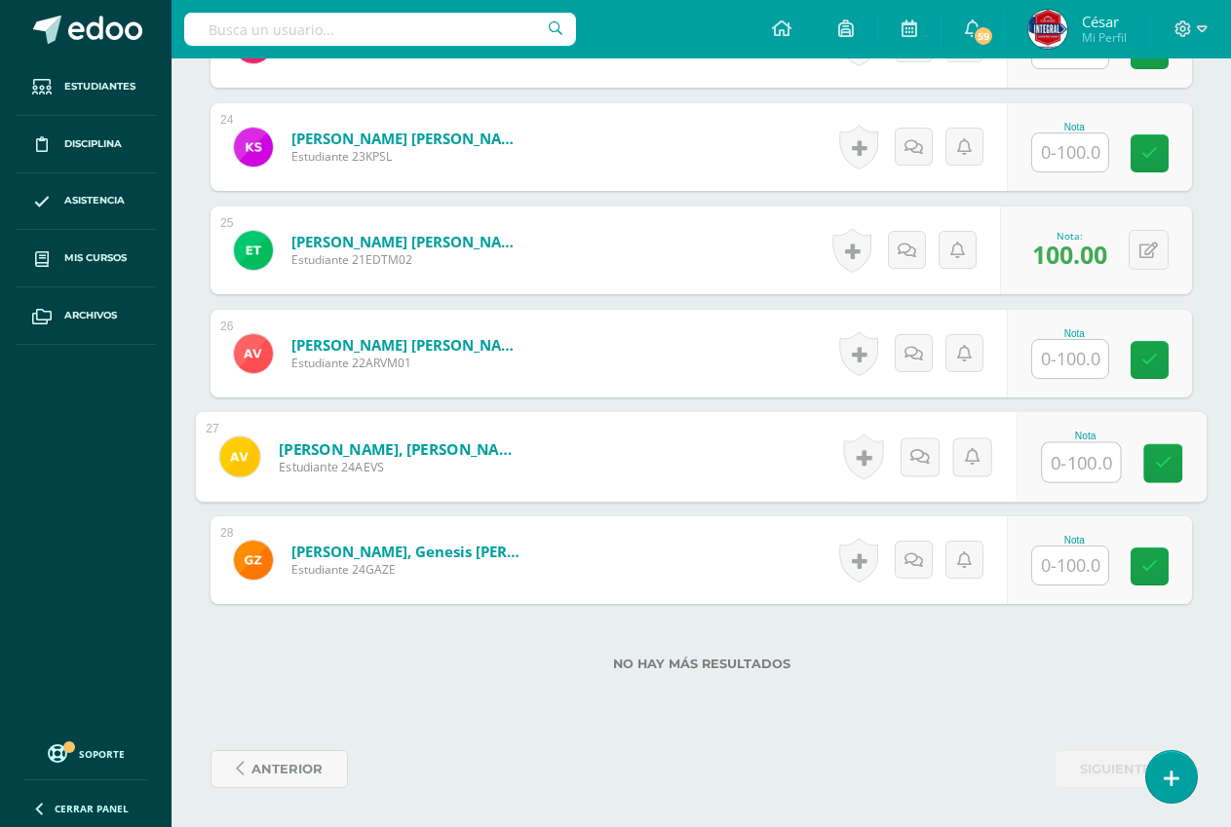
click at [1066, 469] on input "text" at bounding box center [1081, 462] width 78 height 39
type input "100"
click at [1150, 473] on link at bounding box center [1162, 463] width 39 height 39
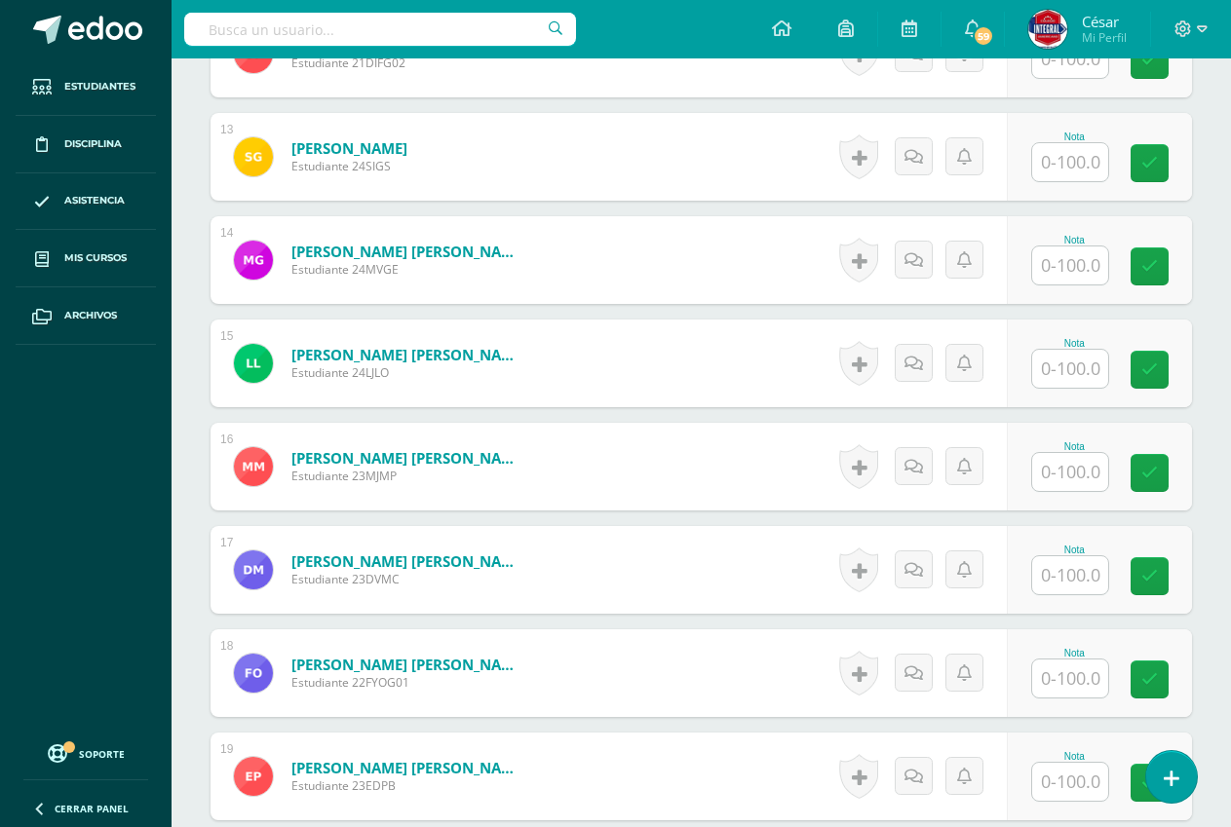
scroll to position [1799, 0]
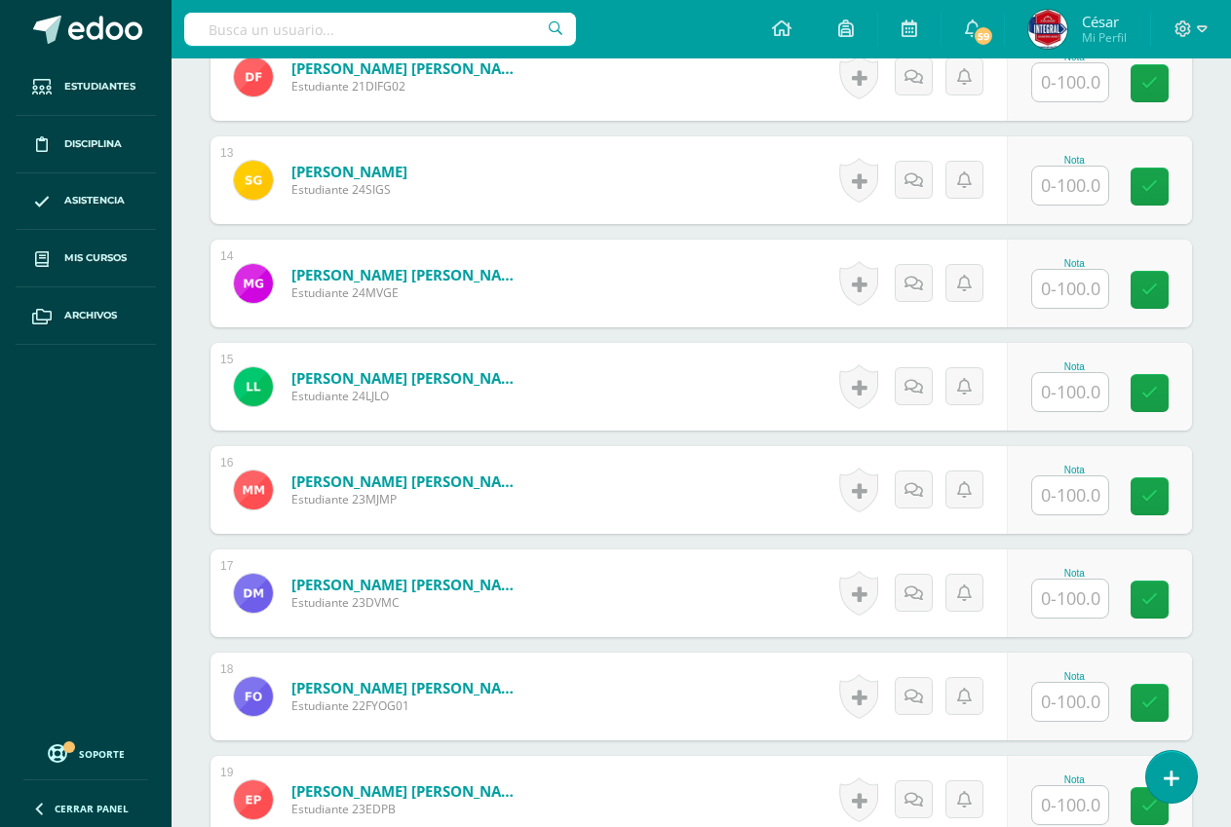
click at [1079, 394] on input "text" at bounding box center [1070, 392] width 76 height 38
type input "100"
click at [1168, 389] on icon at bounding box center [1164, 393] width 18 height 17
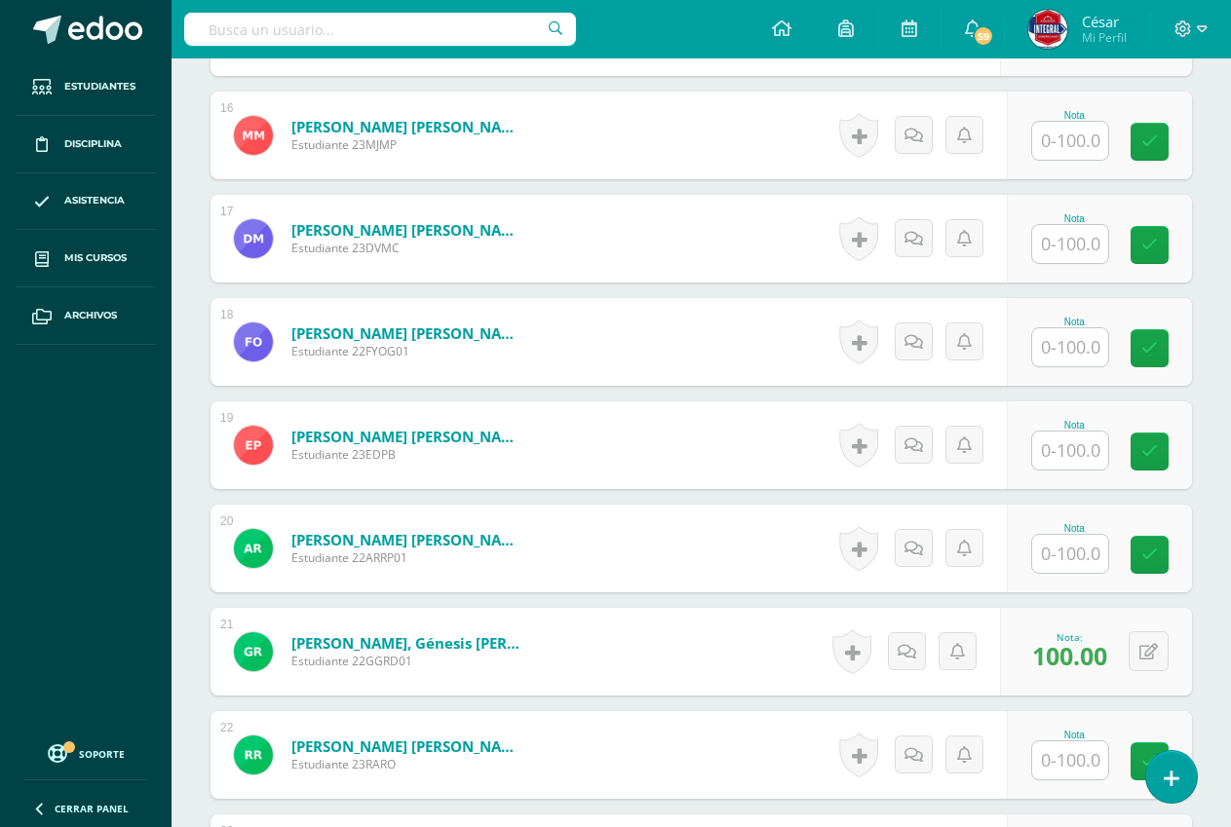
scroll to position [2188, 0]
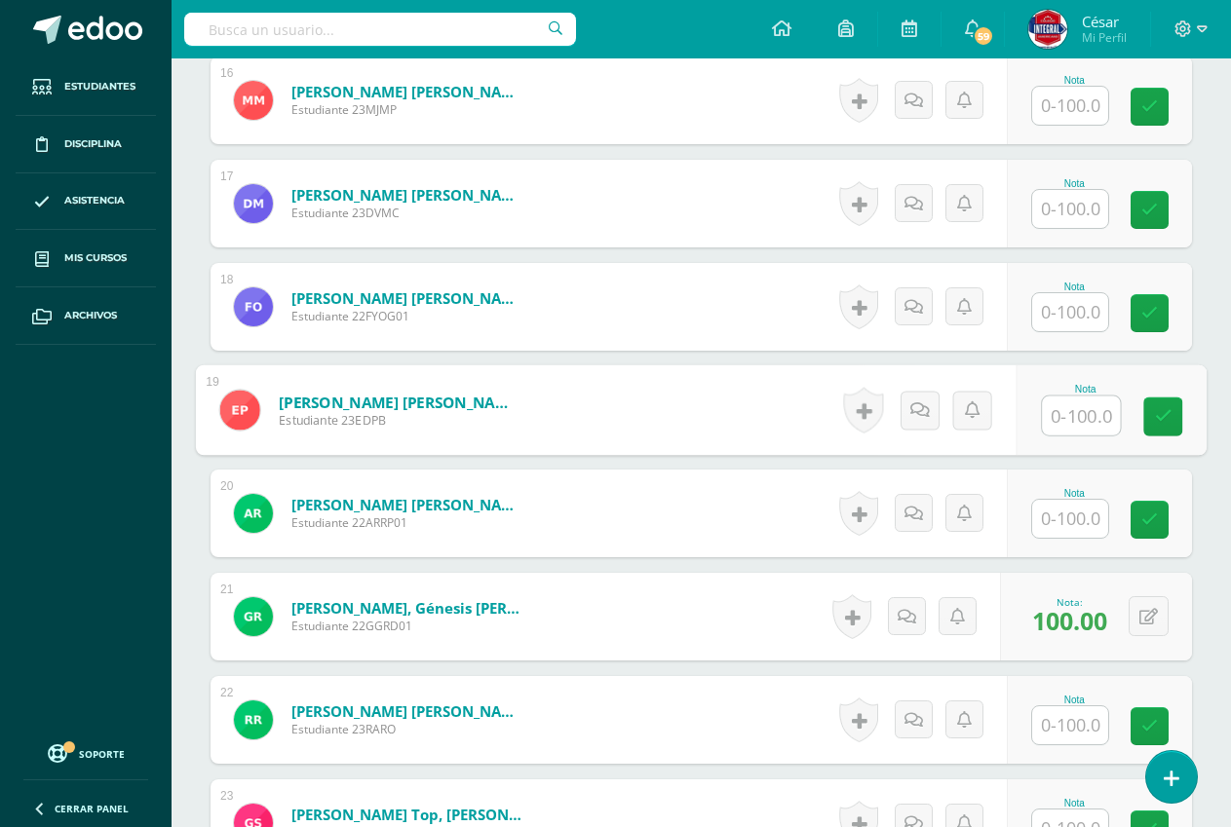
click at [1077, 416] on input "text" at bounding box center [1081, 416] width 78 height 39
type input "100"
click at [1171, 410] on link at bounding box center [1162, 417] width 39 height 39
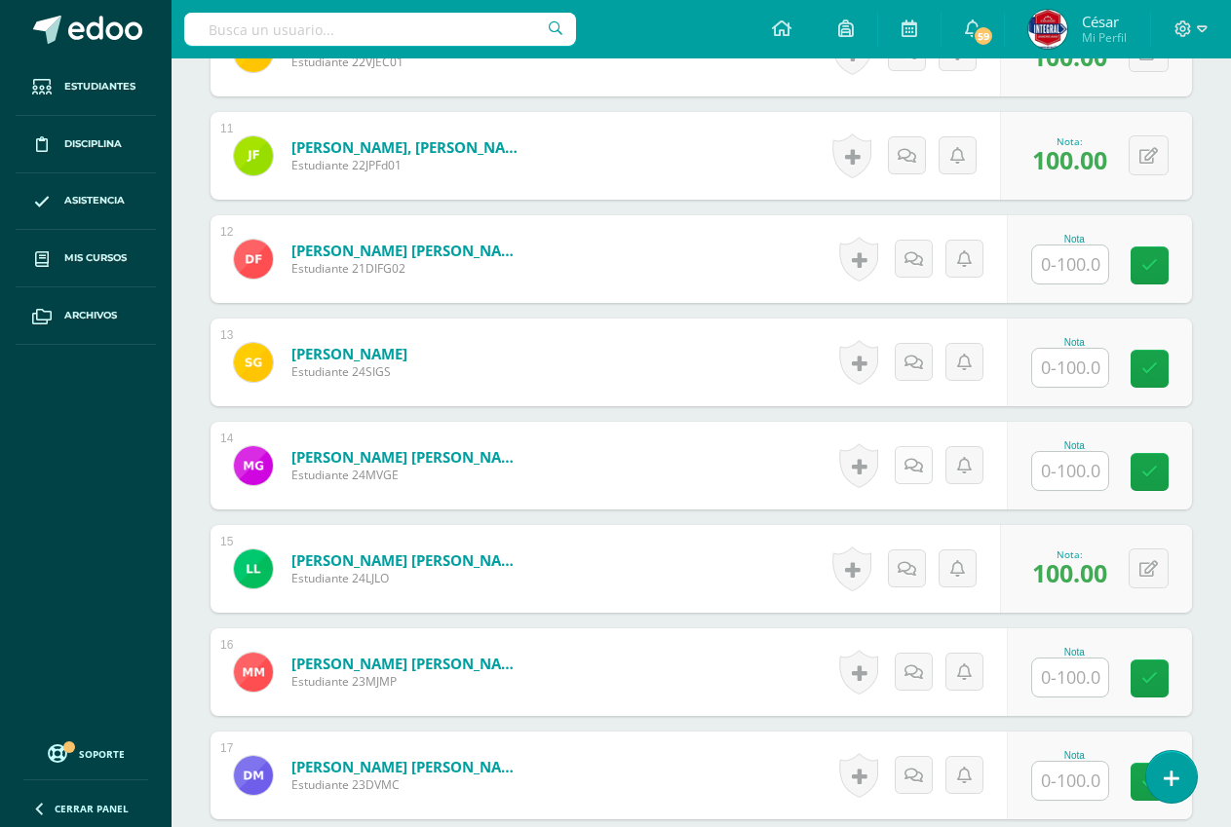
scroll to position [1604, 0]
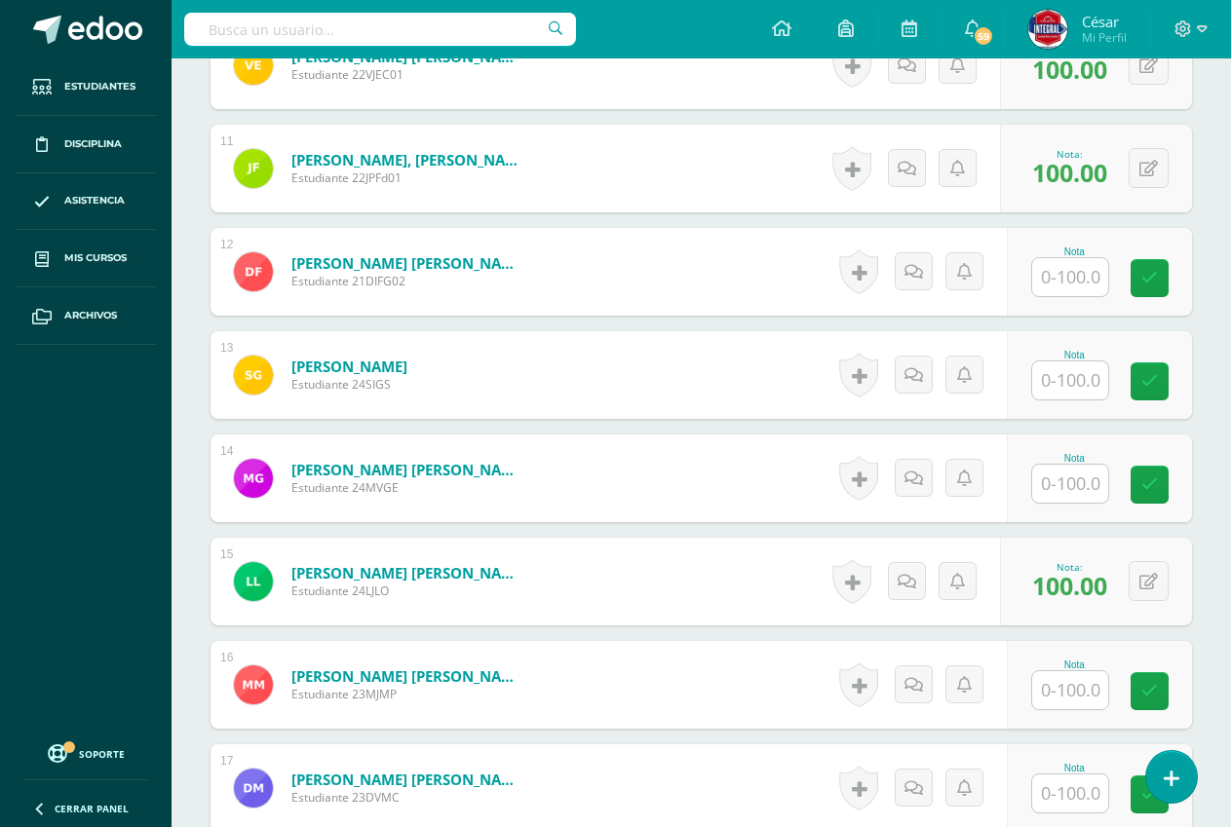
click at [1082, 269] on input "text" at bounding box center [1070, 277] width 76 height 38
type input "100"
click at [1169, 285] on icon at bounding box center [1164, 278] width 18 height 17
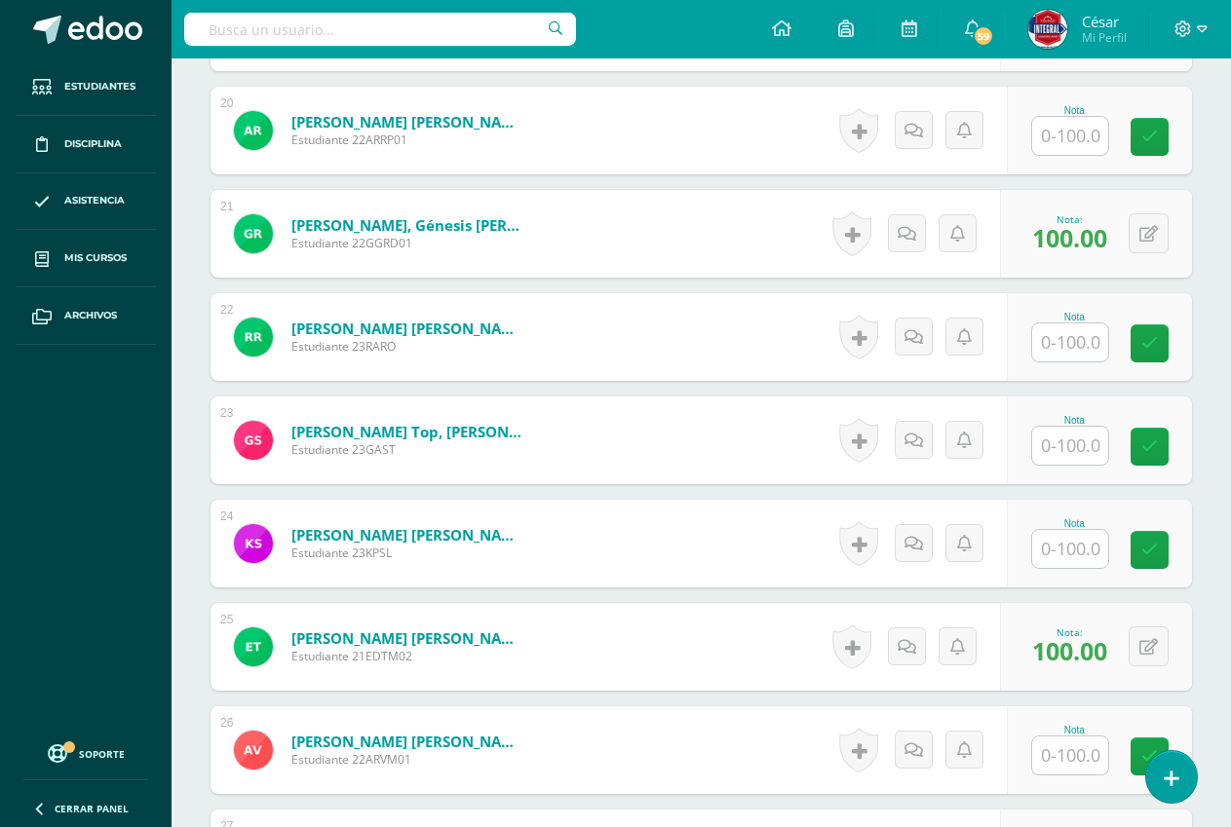
scroll to position [2675, 0]
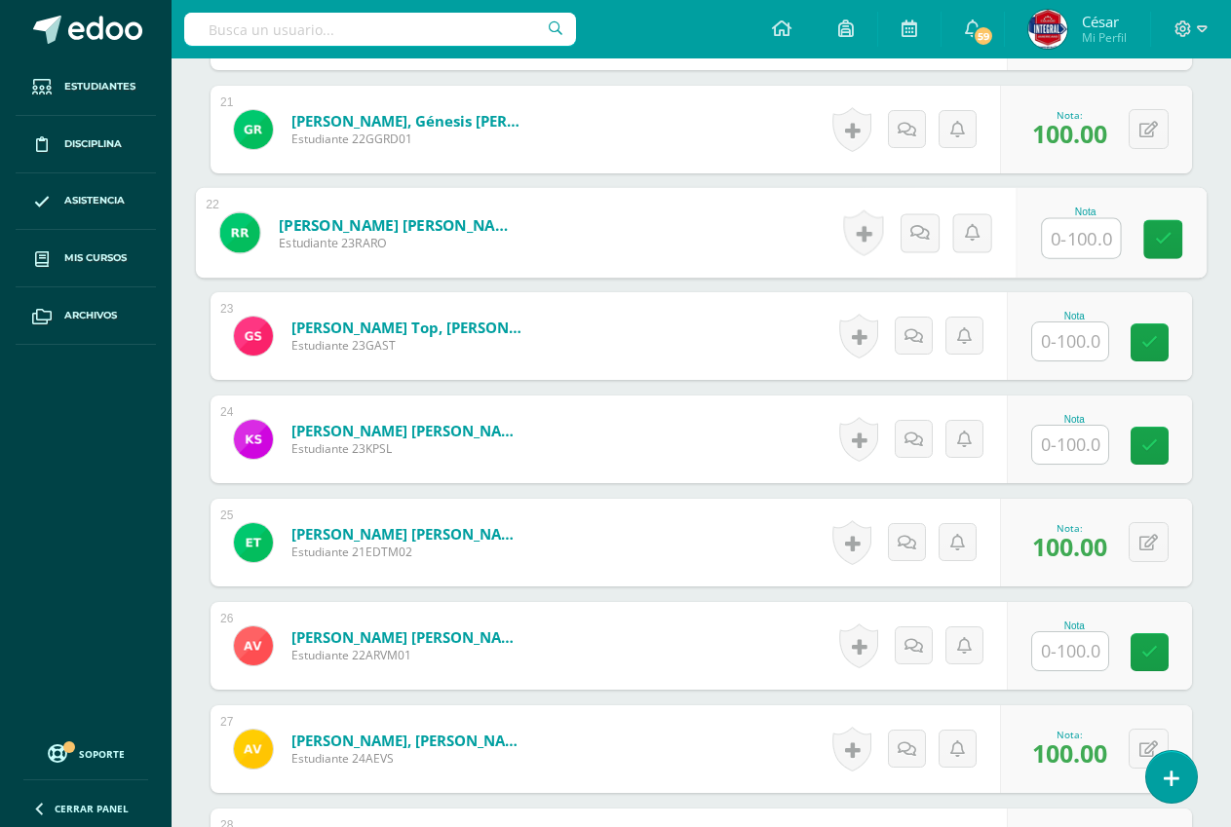
click at [1072, 248] on input "text" at bounding box center [1081, 238] width 78 height 39
type input "100"
click at [1168, 241] on icon at bounding box center [1164, 239] width 18 height 17
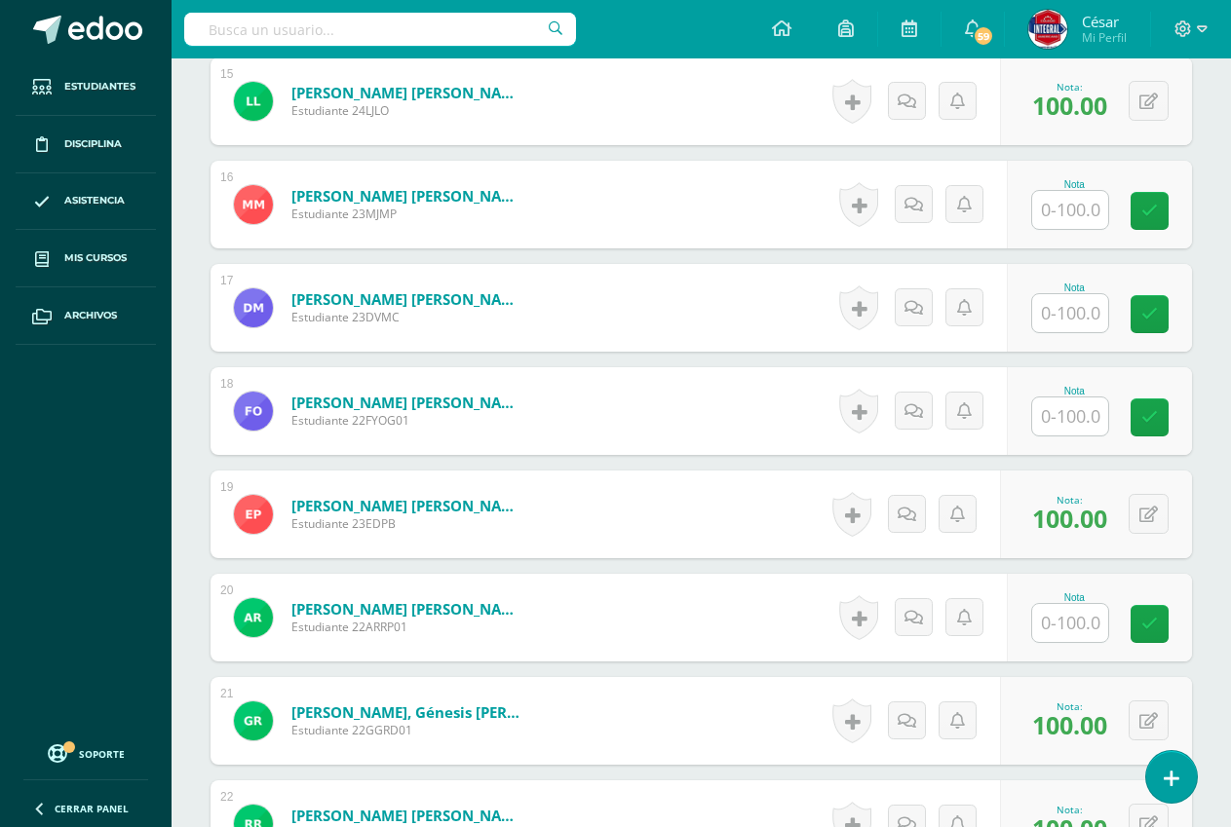
scroll to position [1993, 0]
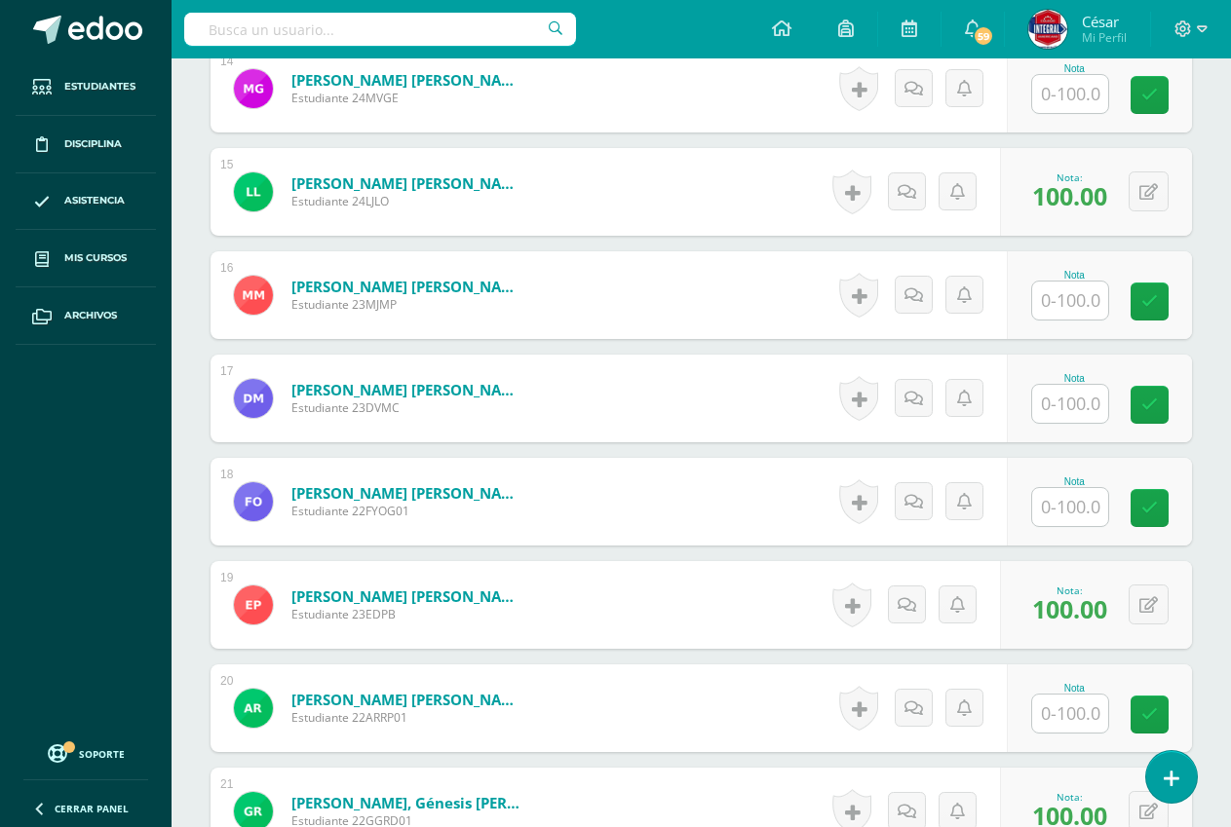
click at [1067, 308] on input "text" at bounding box center [1070, 301] width 76 height 38
type input "100"
click at [1151, 306] on link at bounding box center [1162, 302] width 39 height 39
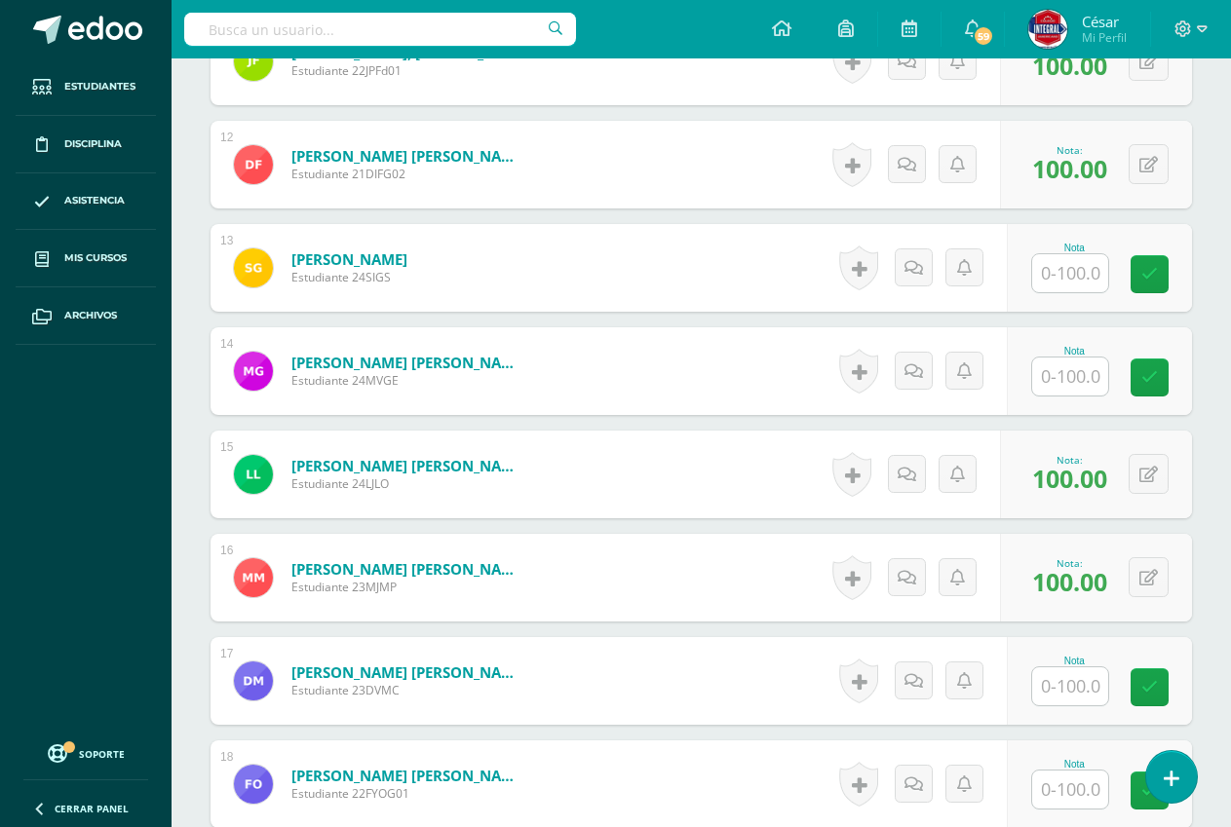
scroll to position [1701, 0]
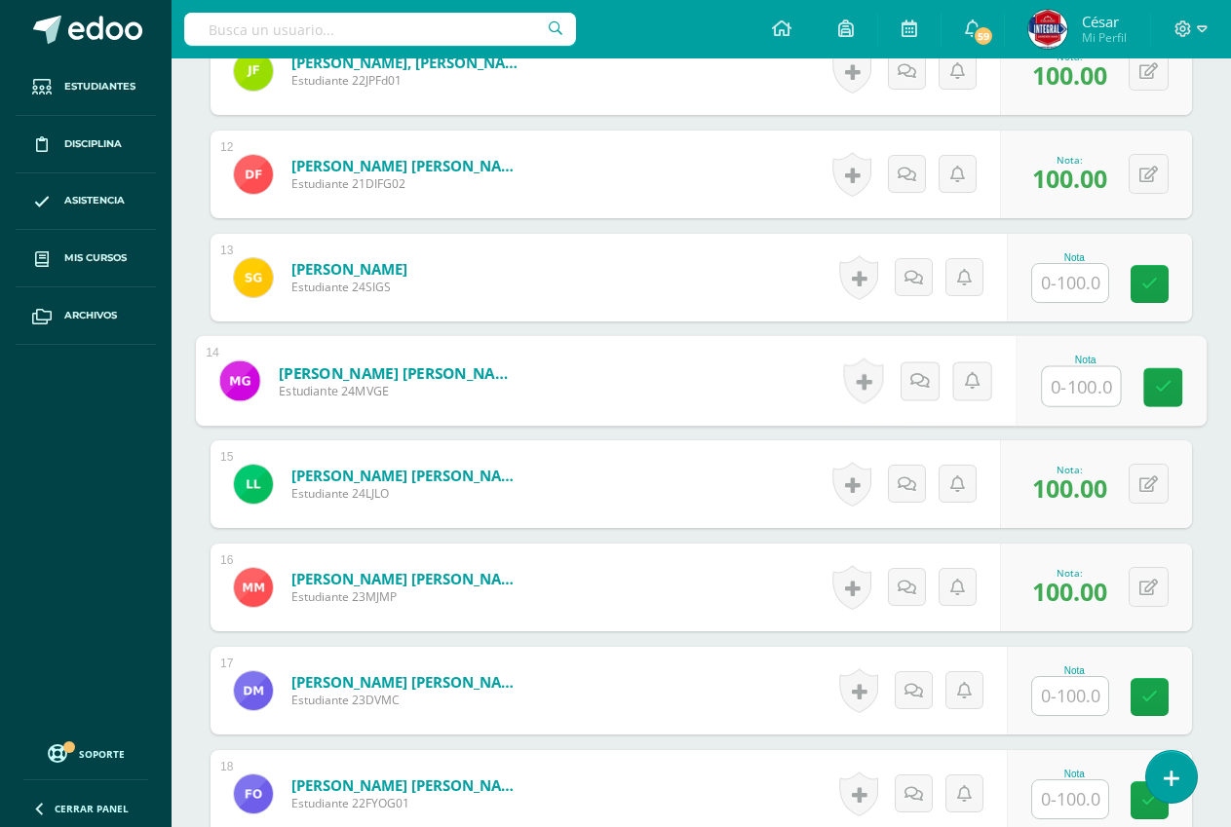
click at [1084, 384] on input "text" at bounding box center [1081, 386] width 78 height 39
type input "100"
click at [1175, 381] on link at bounding box center [1162, 387] width 39 height 39
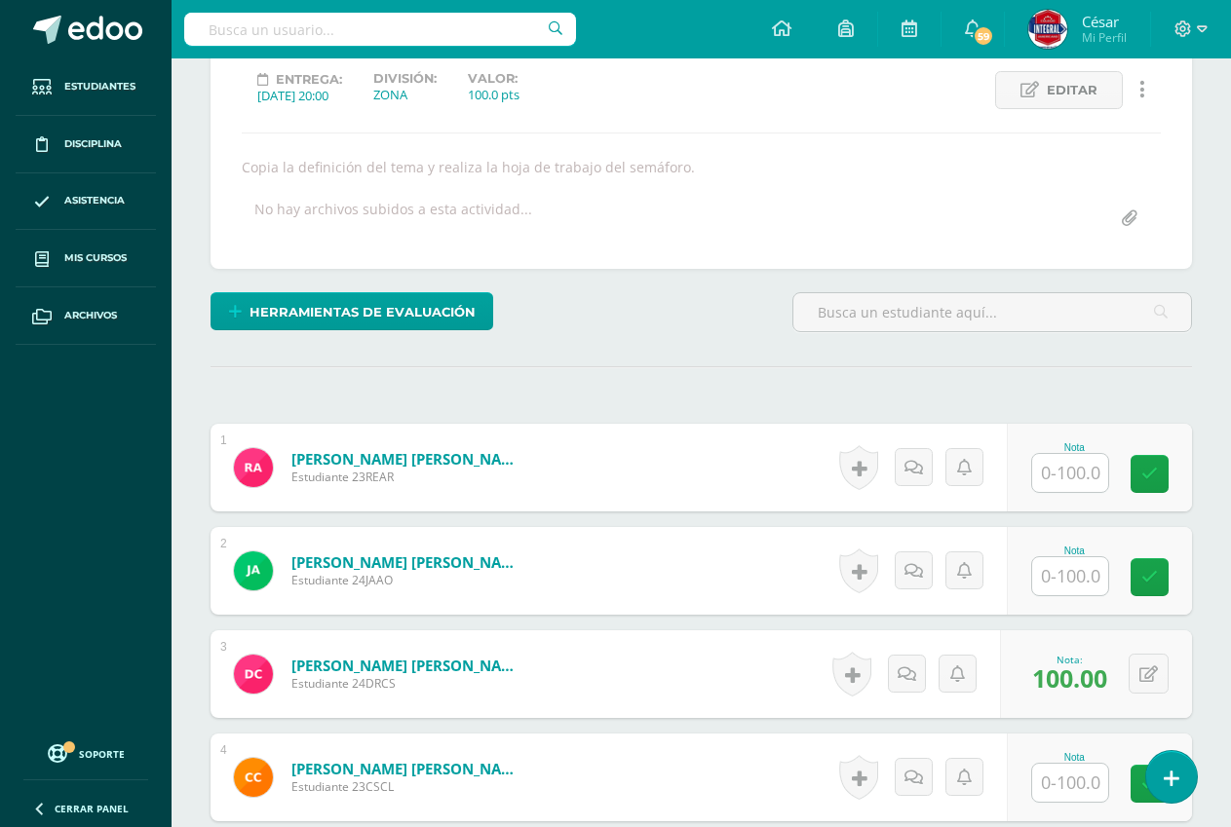
scroll to position [240, 0]
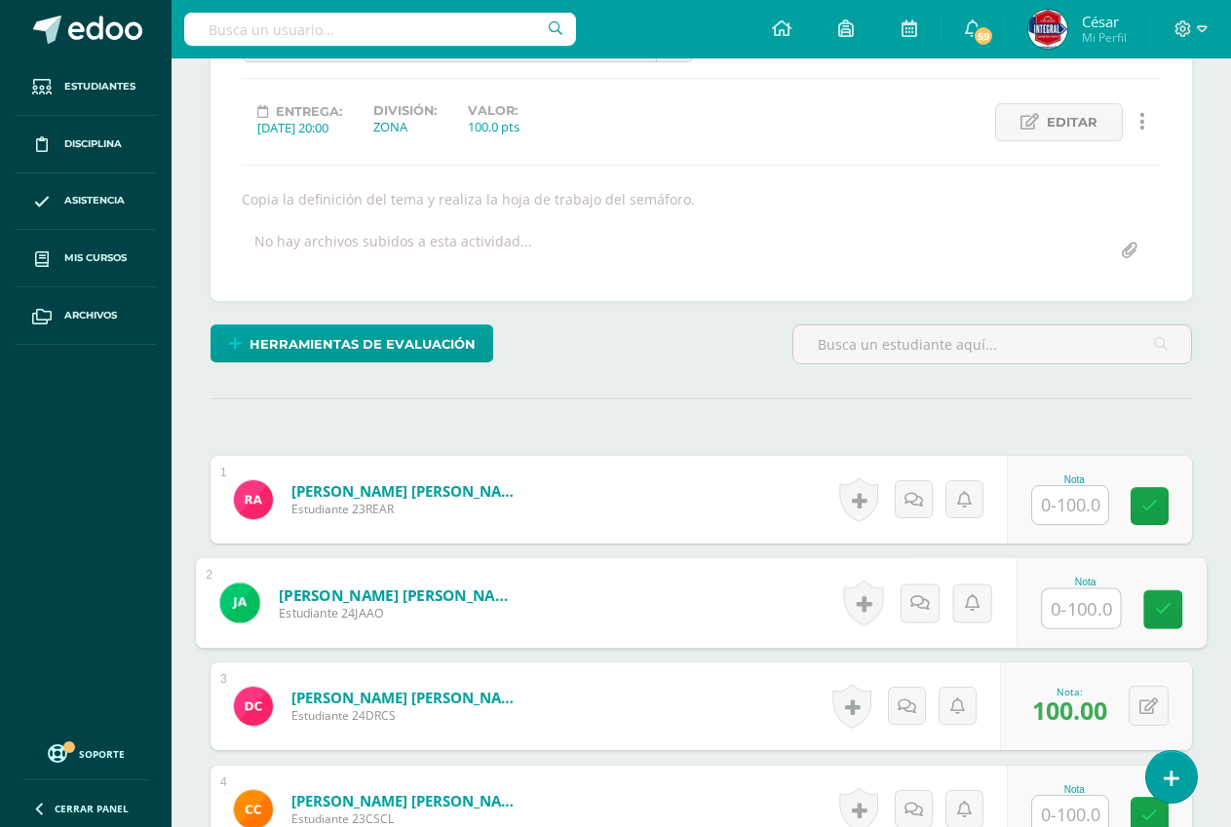
click at [1084, 613] on input "text" at bounding box center [1081, 608] width 78 height 39
type input "100"
click at [1157, 624] on link at bounding box center [1162, 609] width 39 height 39
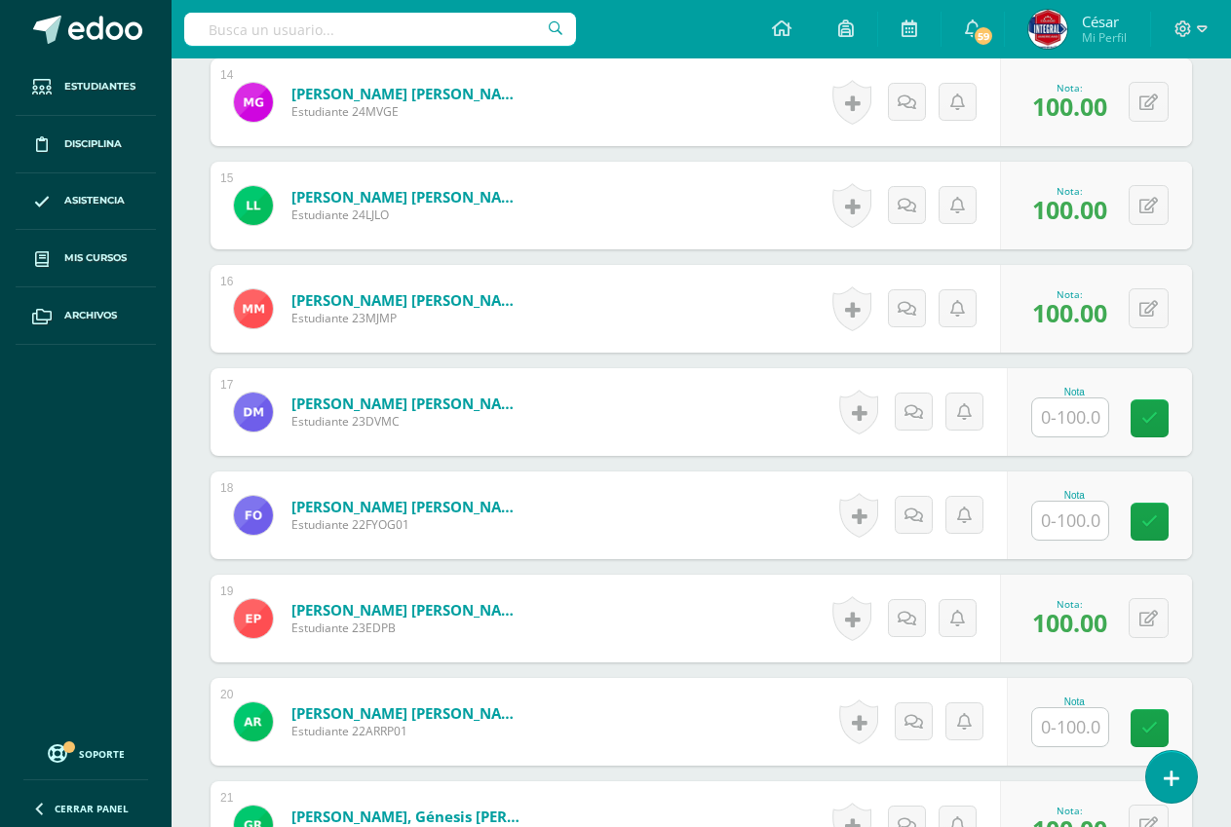
scroll to position [2091, 0]
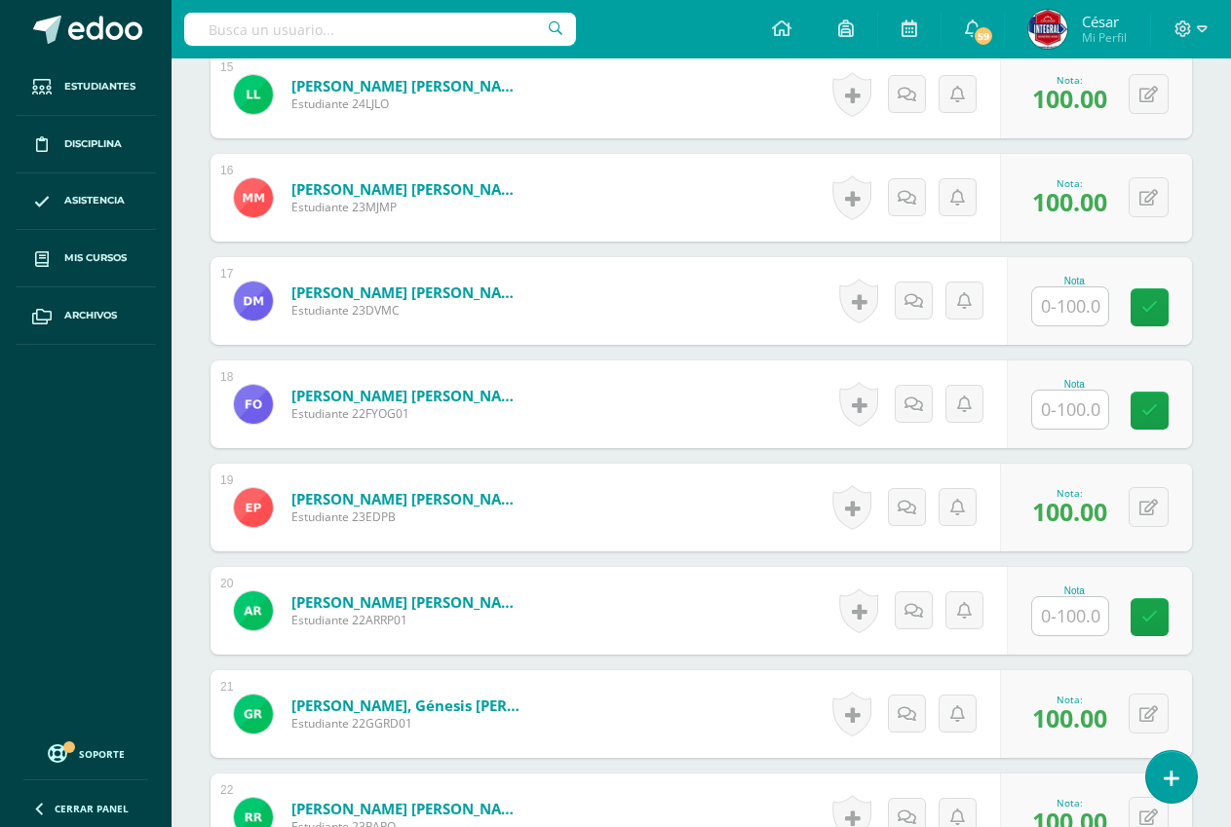
click at [1075, 618] on input "text" at bounding box center [1070, 616] width 76 height 38
type input "100"
click at [1161, 623] on icon at bounding box center [1164, 617] width 18 height 17
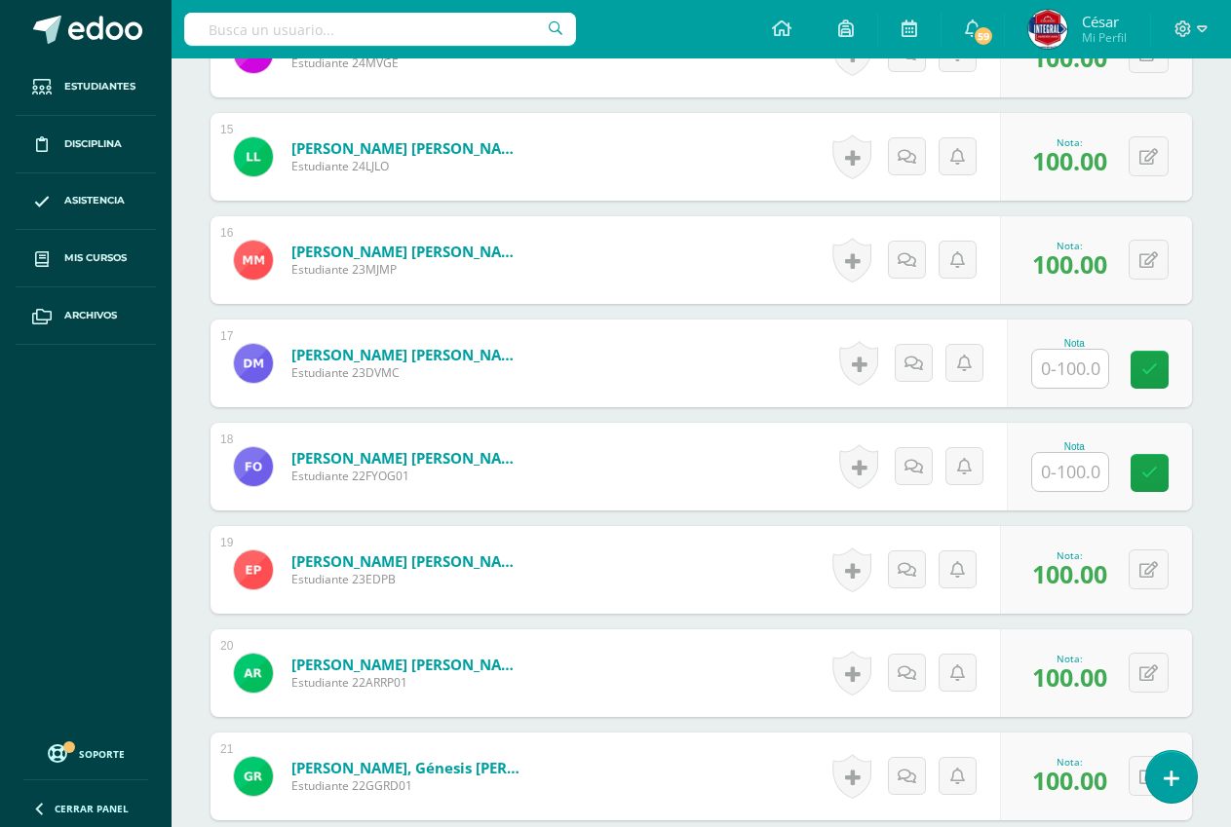
scroll to position [1993, 0]
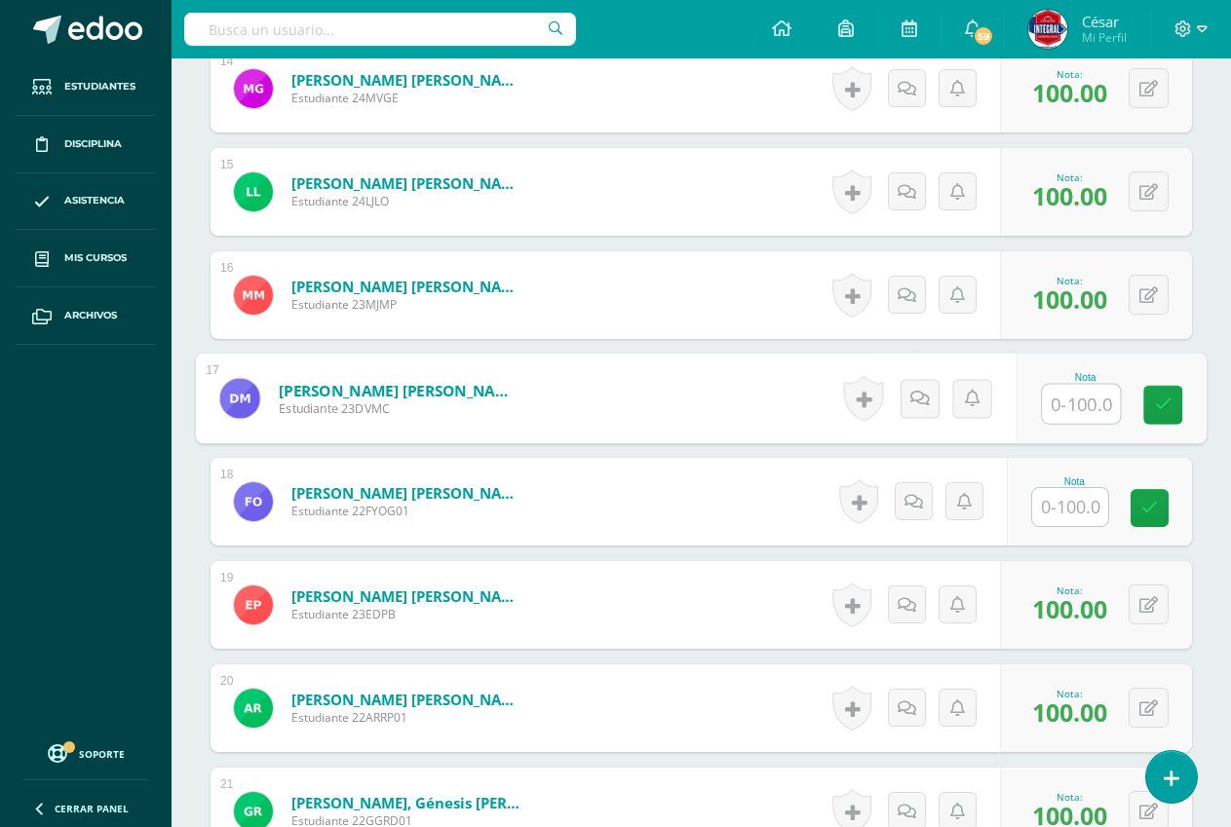
click at [1046, 403] on input "text" at bounding box center [1081, 404] width 78 height 39
type input "100"
click at [1168, 414] on link at bounding box center [1162, 405] width 39 height 39
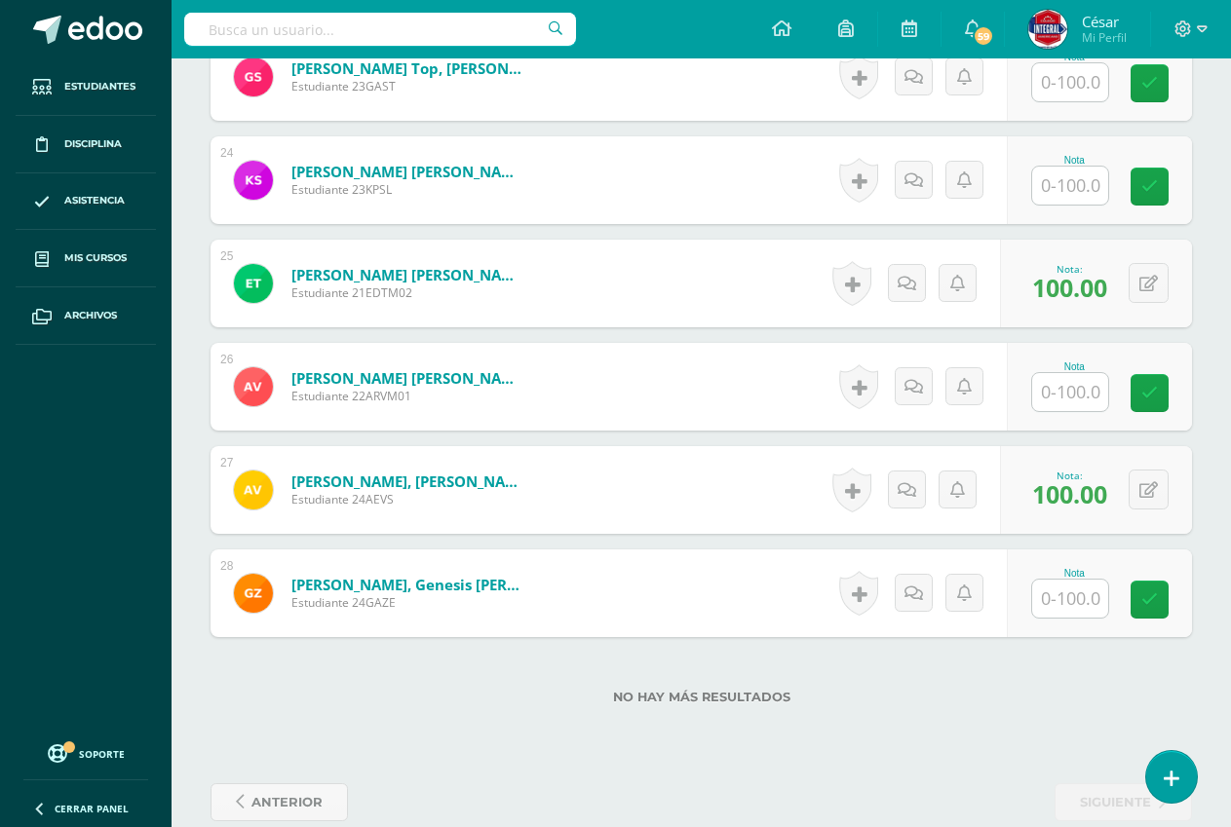
scroll to position [2968, 0]
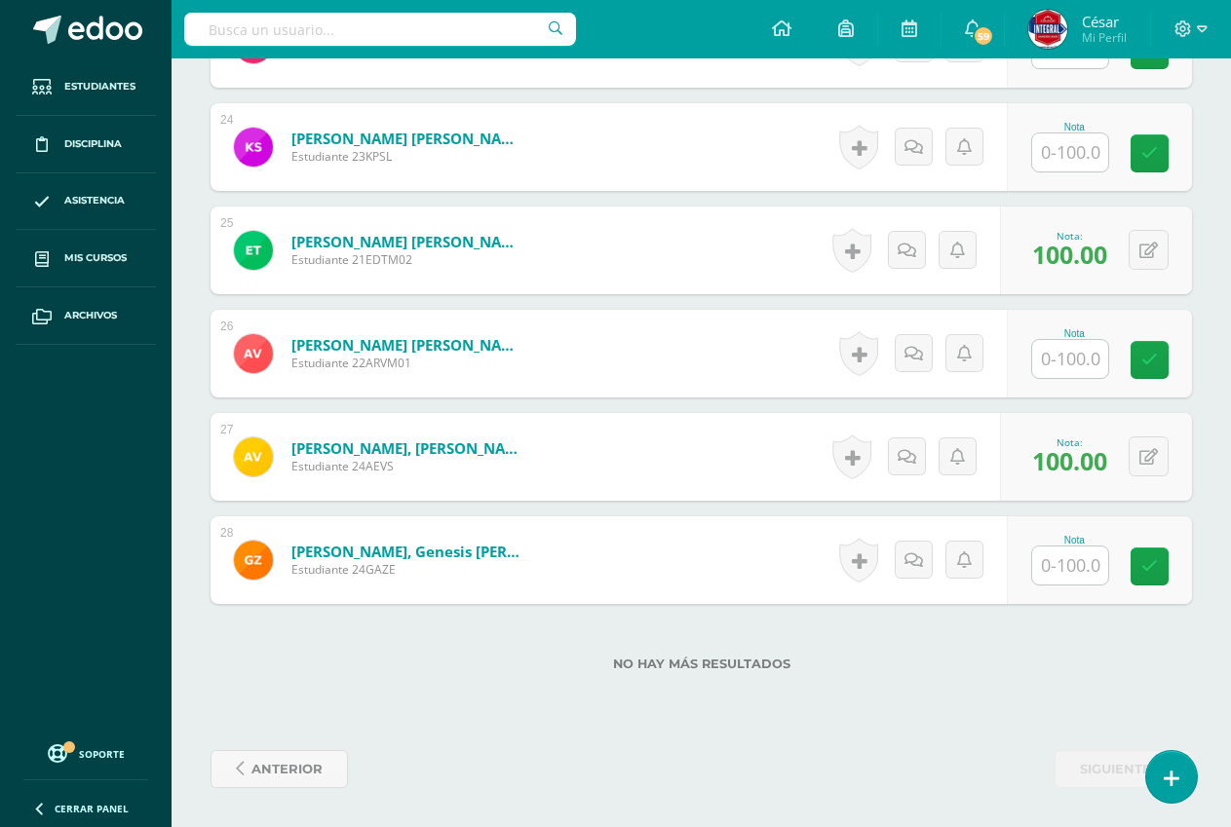
click at [1052, 560] on input "text" at bounding box center [1070, 566] width 76 height 38
type input "100"
click at [1168, 560] on icon at bounding box center [1164, 566] width 18 height 17
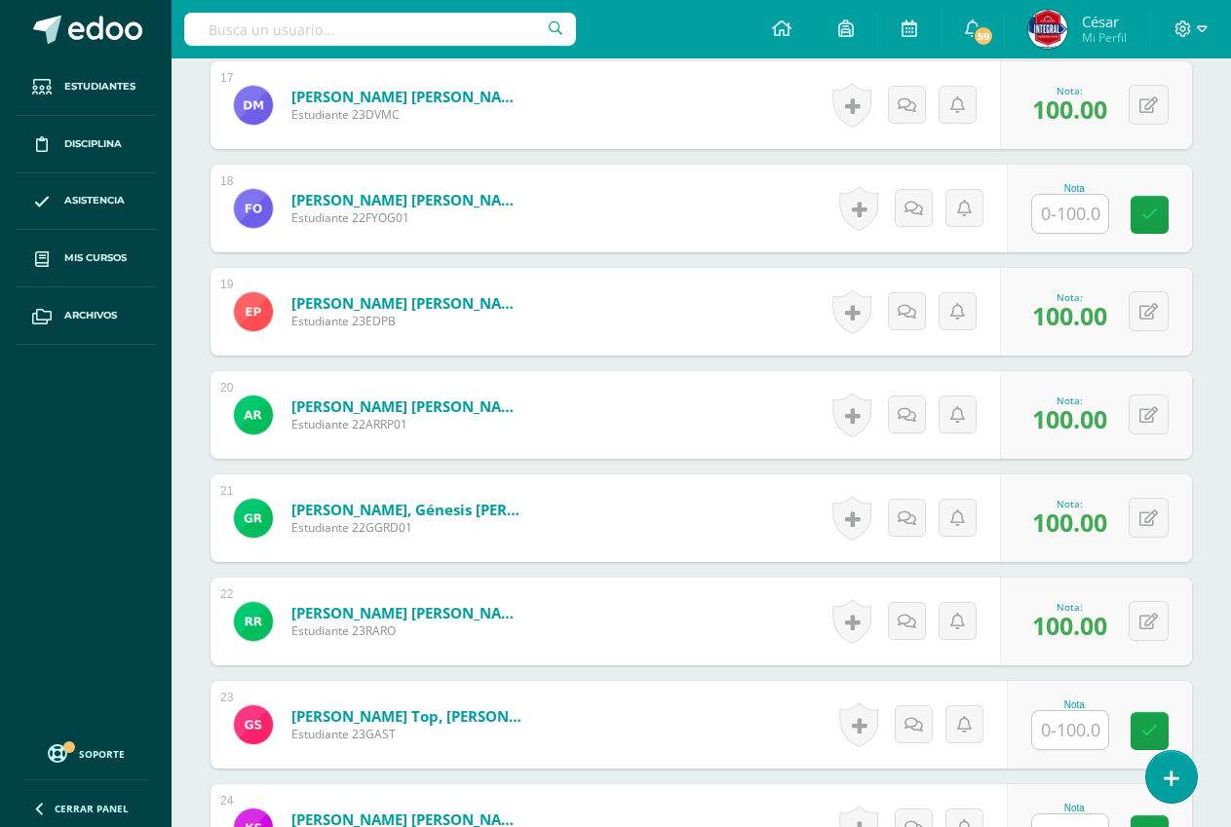
scroll to position [2286, 0]
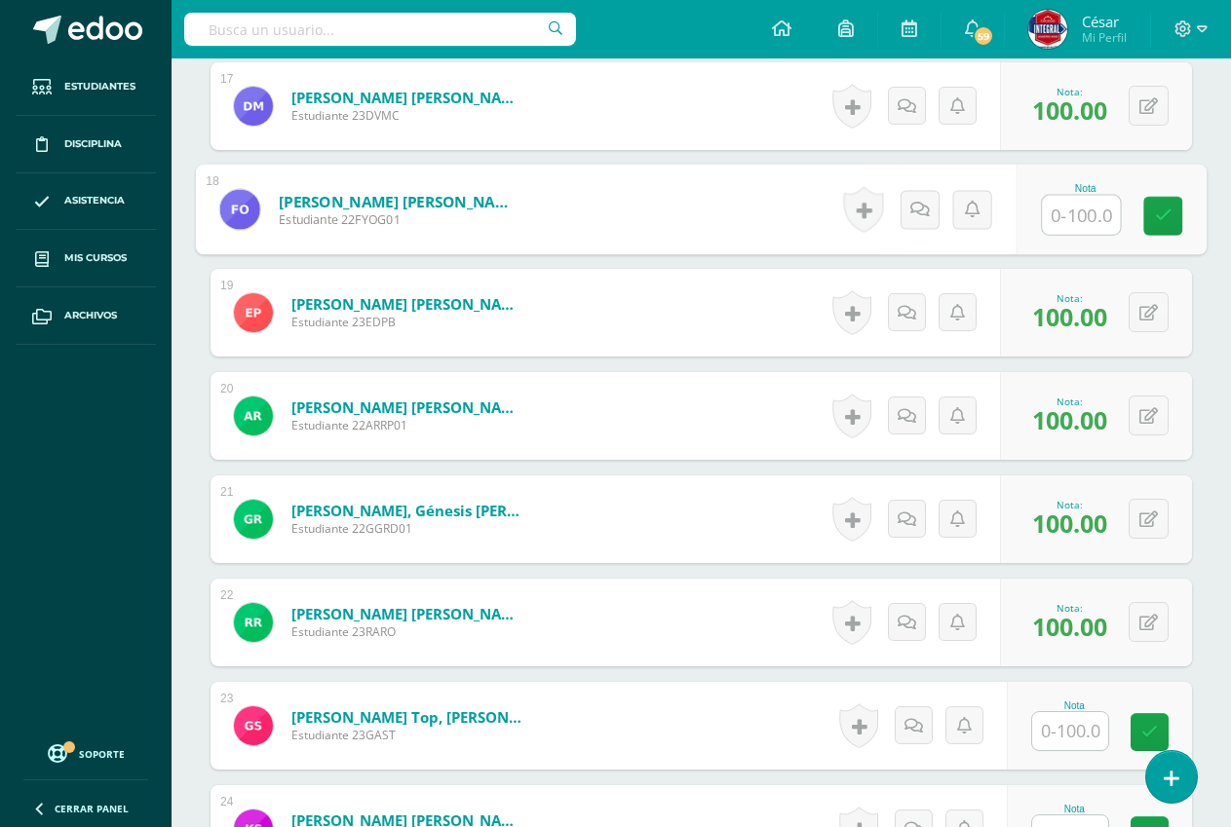
click at [1058, 216] on input "text" at bounding box center [1081, 215] width 78 height 39
type input "100"
click at [1157, 223] on icon at bounding box center [1164, 216] width 18 height 17
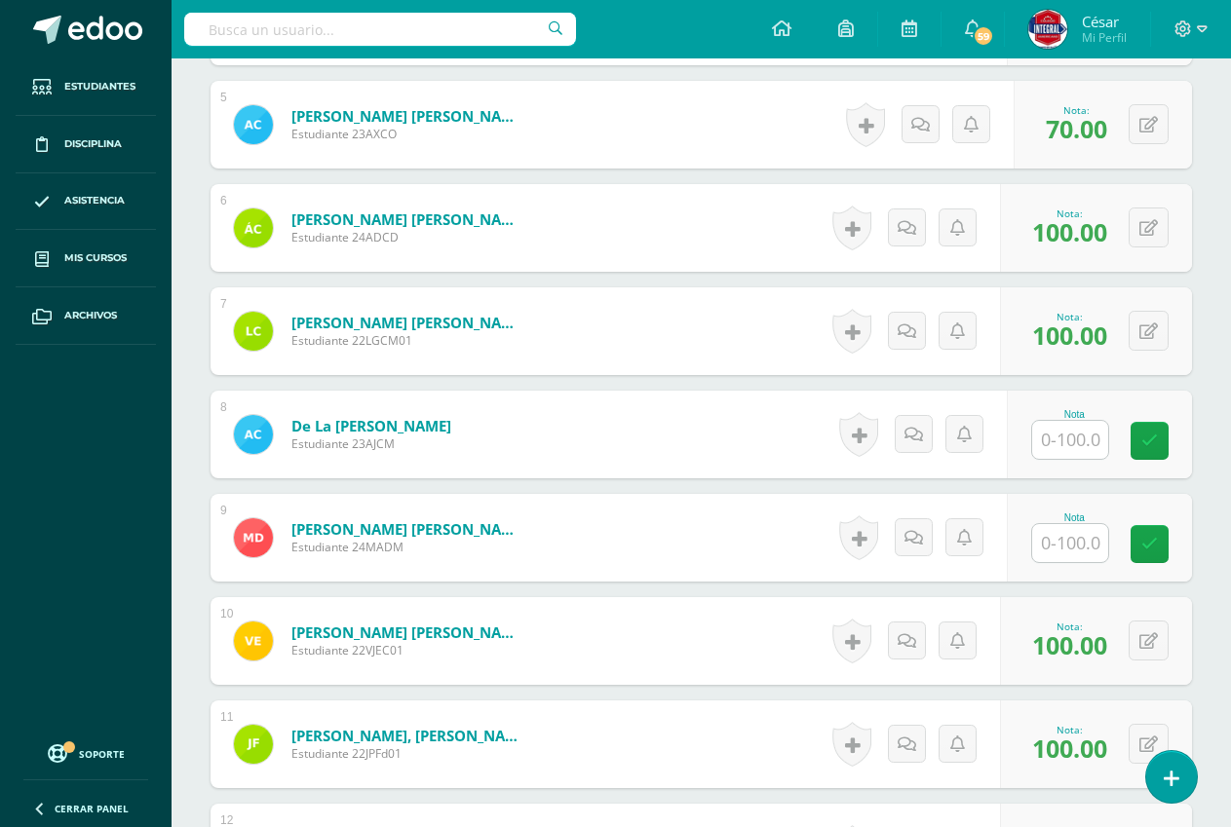
scroll to position [922, 0]
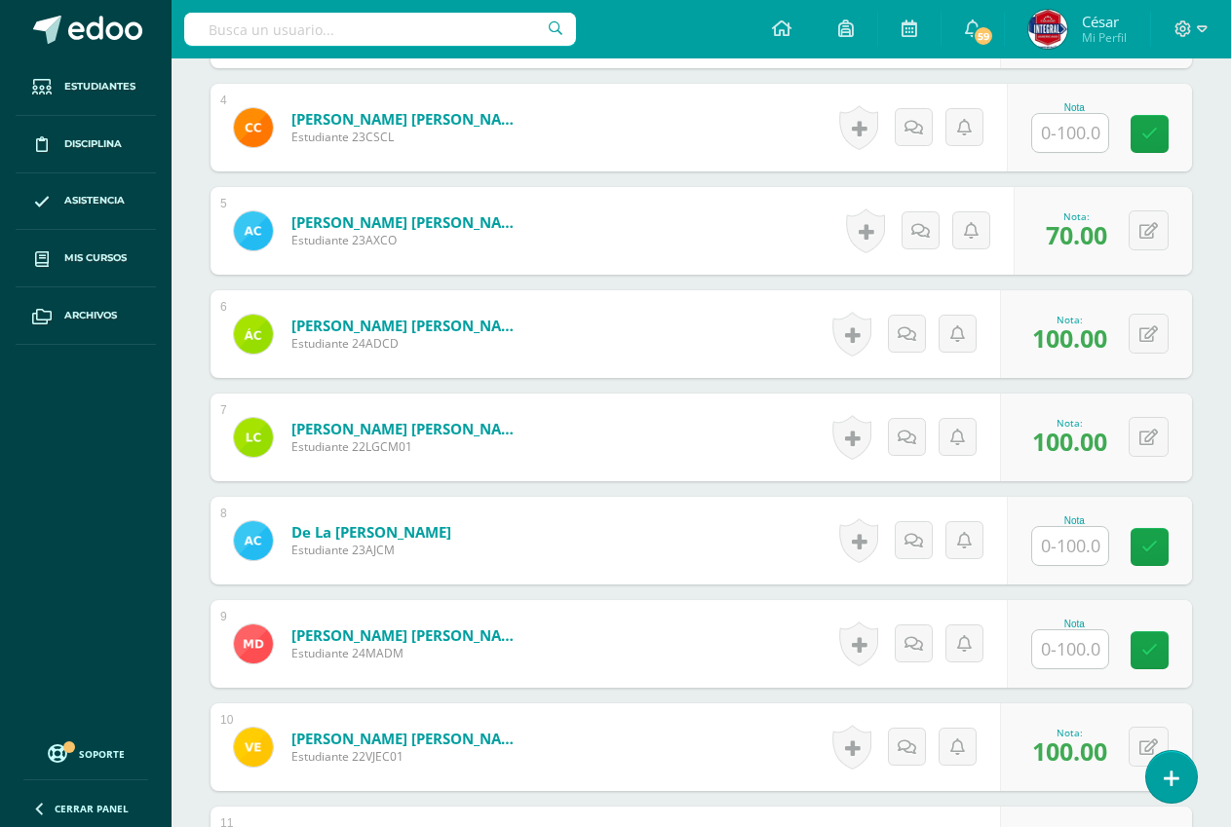
click at [1060, 553] on input "text" at bounding box center [1070, 546] width 76 height 38
type input "100"
click at [1175, 540] on link at bounding box center [1162, 547] width 39 height 39
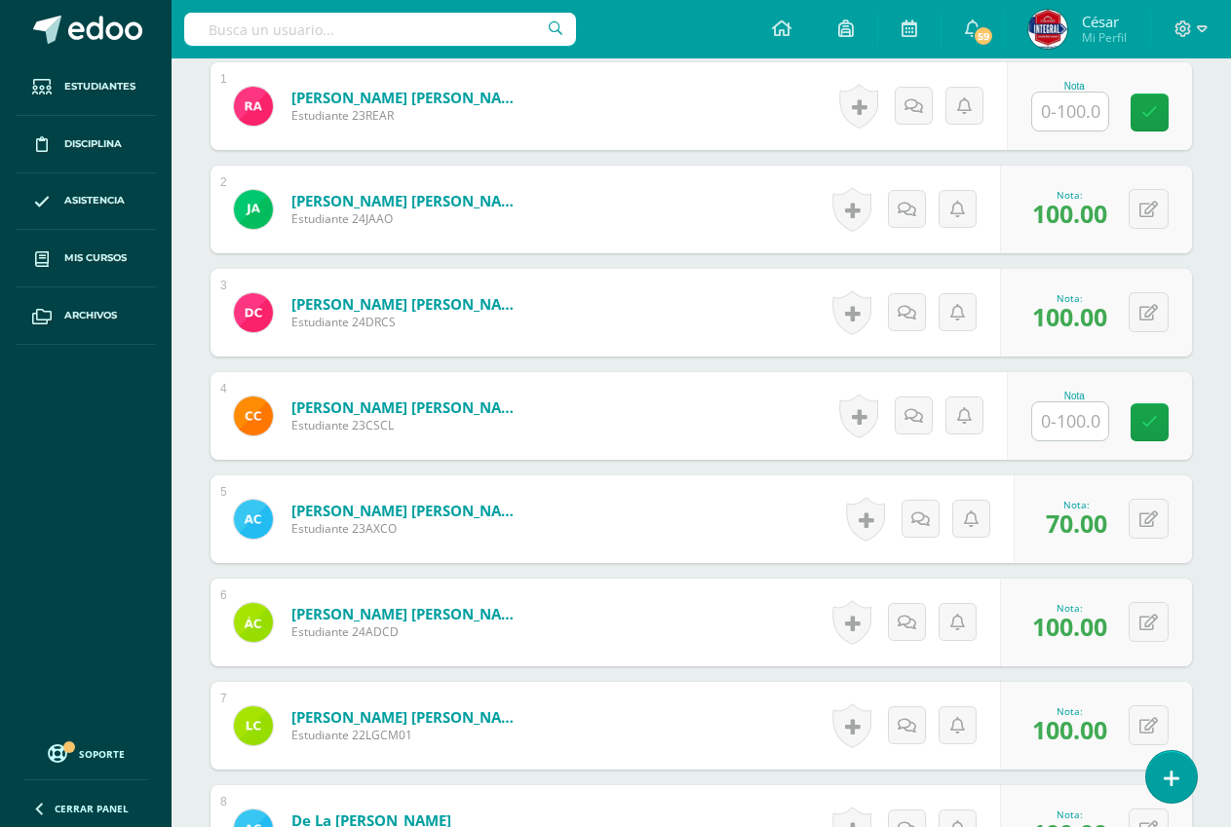
scroll to position [629, 0]
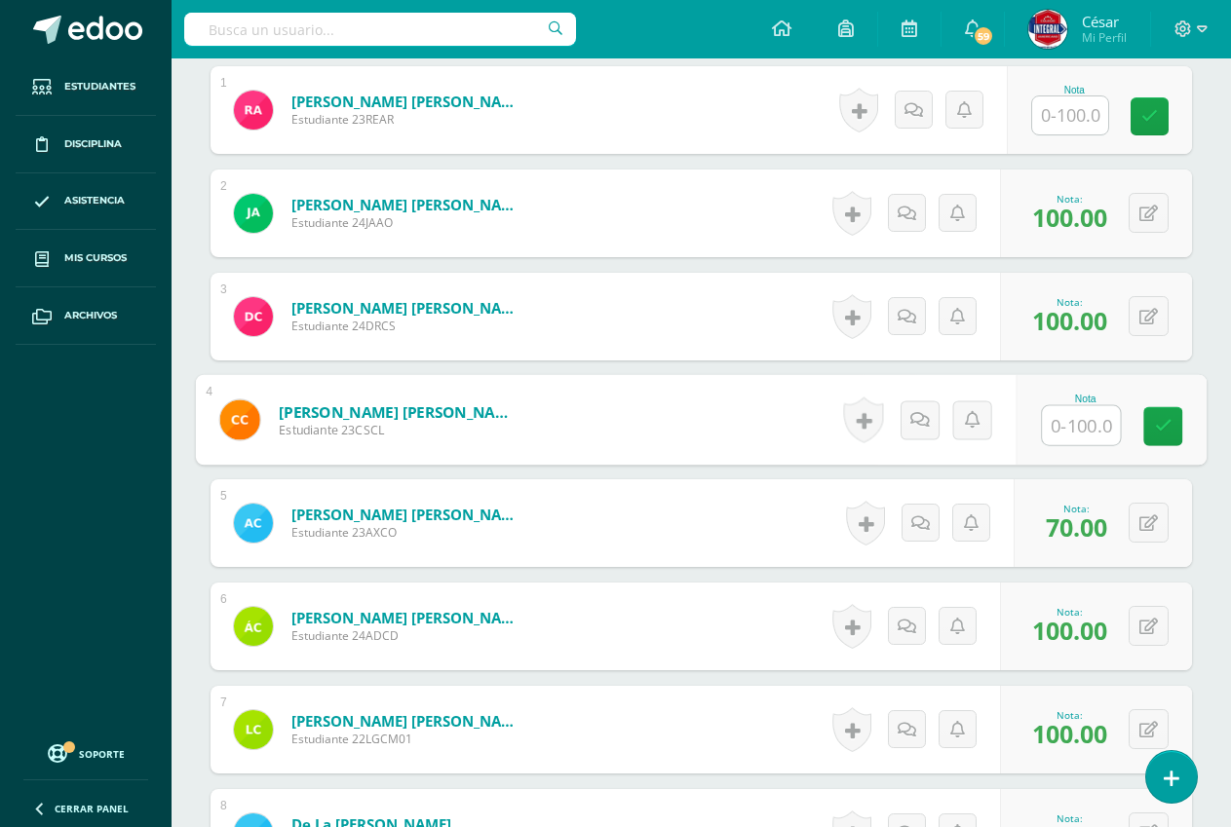
click at [1082, 429] on input "text" at bounding box center [1081, 425] width 78 height 39
type input "100"
click at [1170, 433] on icon at bounding box center [1164, 426] width 18 height 17
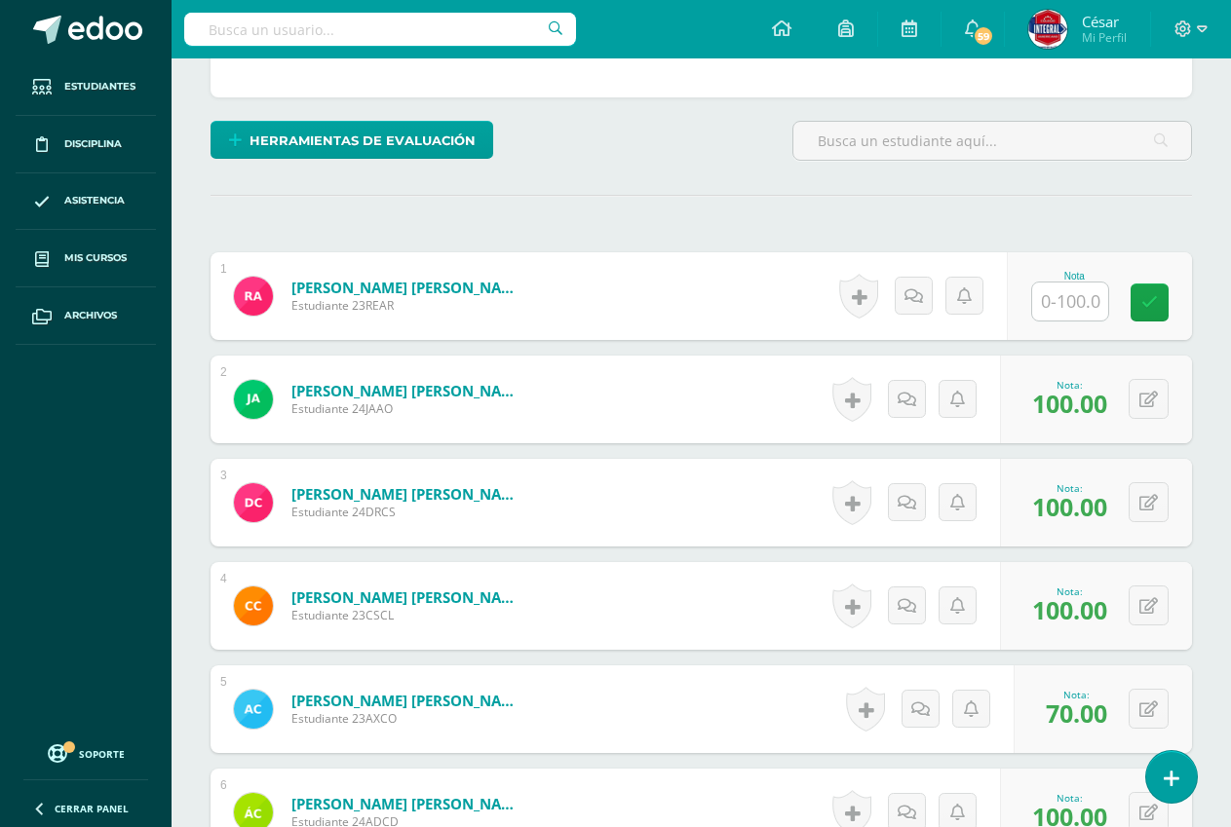
scroll to position [487, 0]
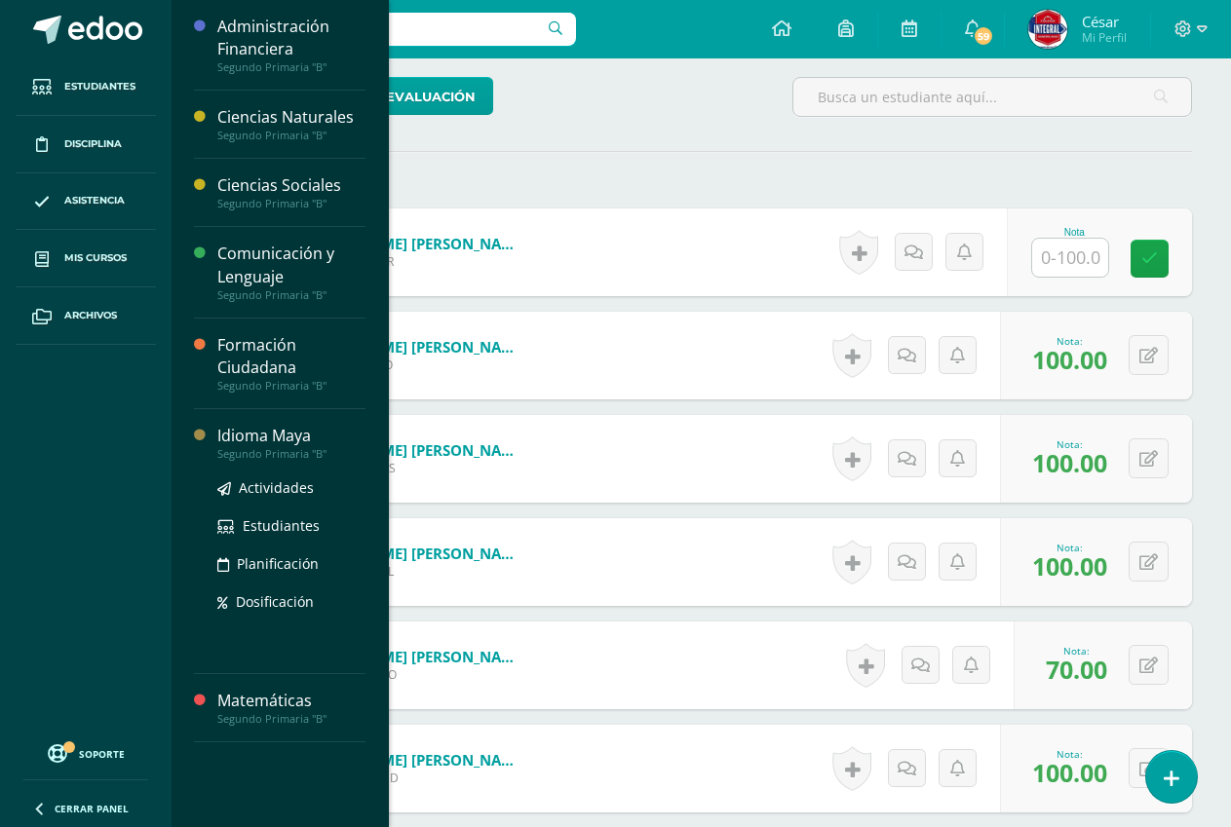
click at [300, 432] on div "Idioma Maya" at bounding box center [291, 436] width 148 height 22
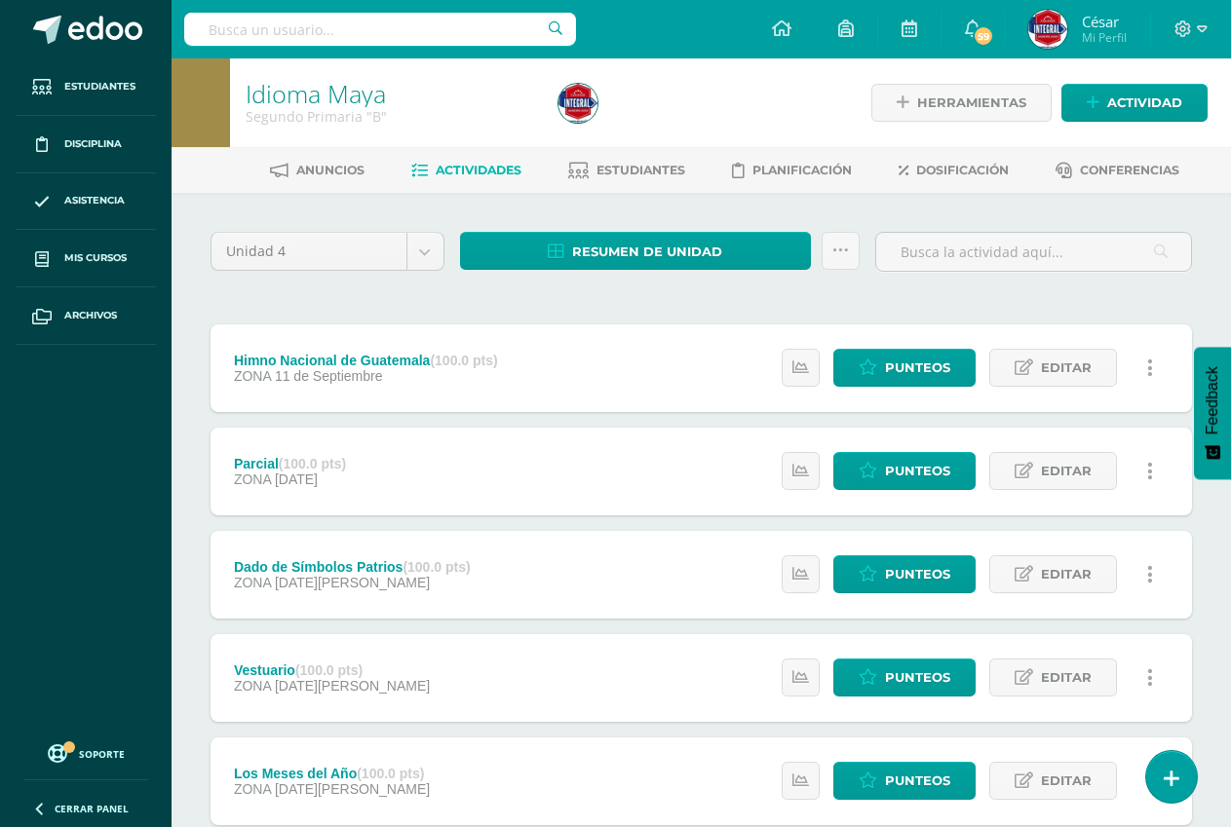
scroll to position [231, 0]
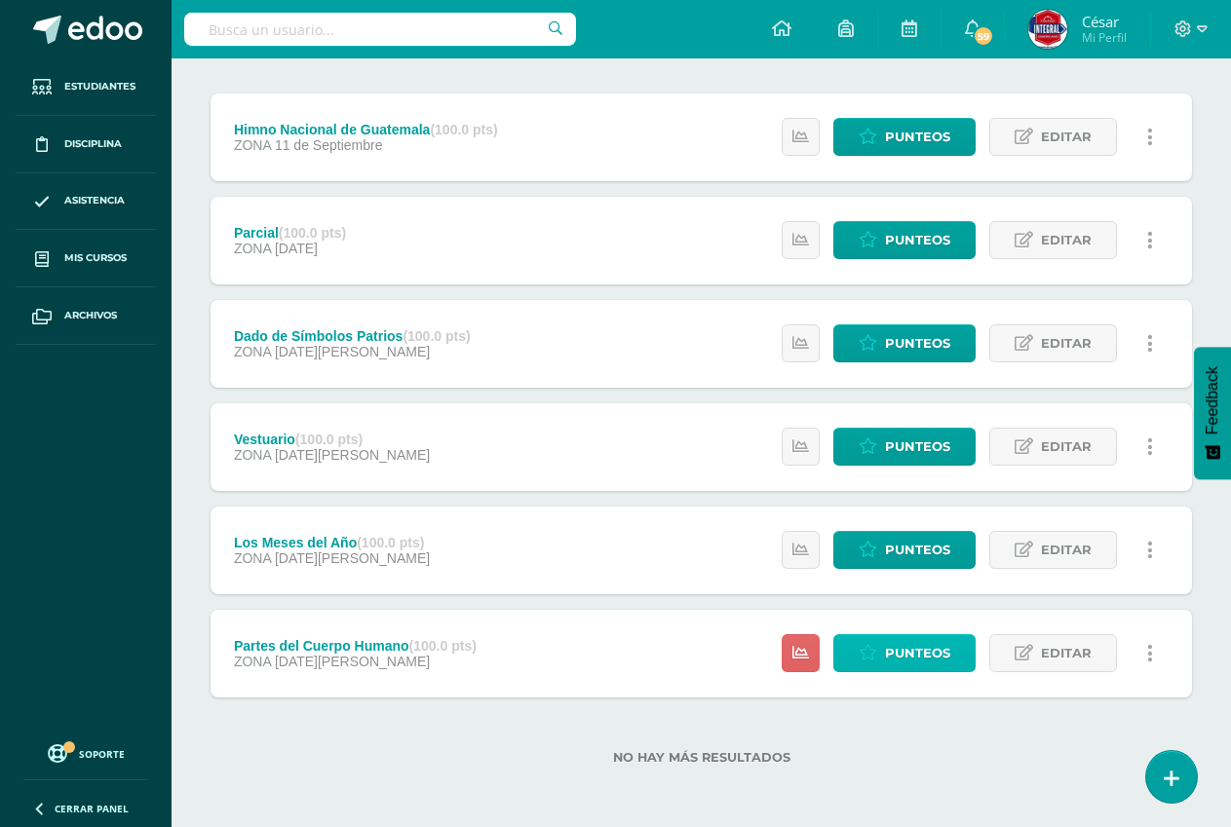
click at [907, 651] on span "Punteos" at bounding box center [917, 653] width 65 height 36
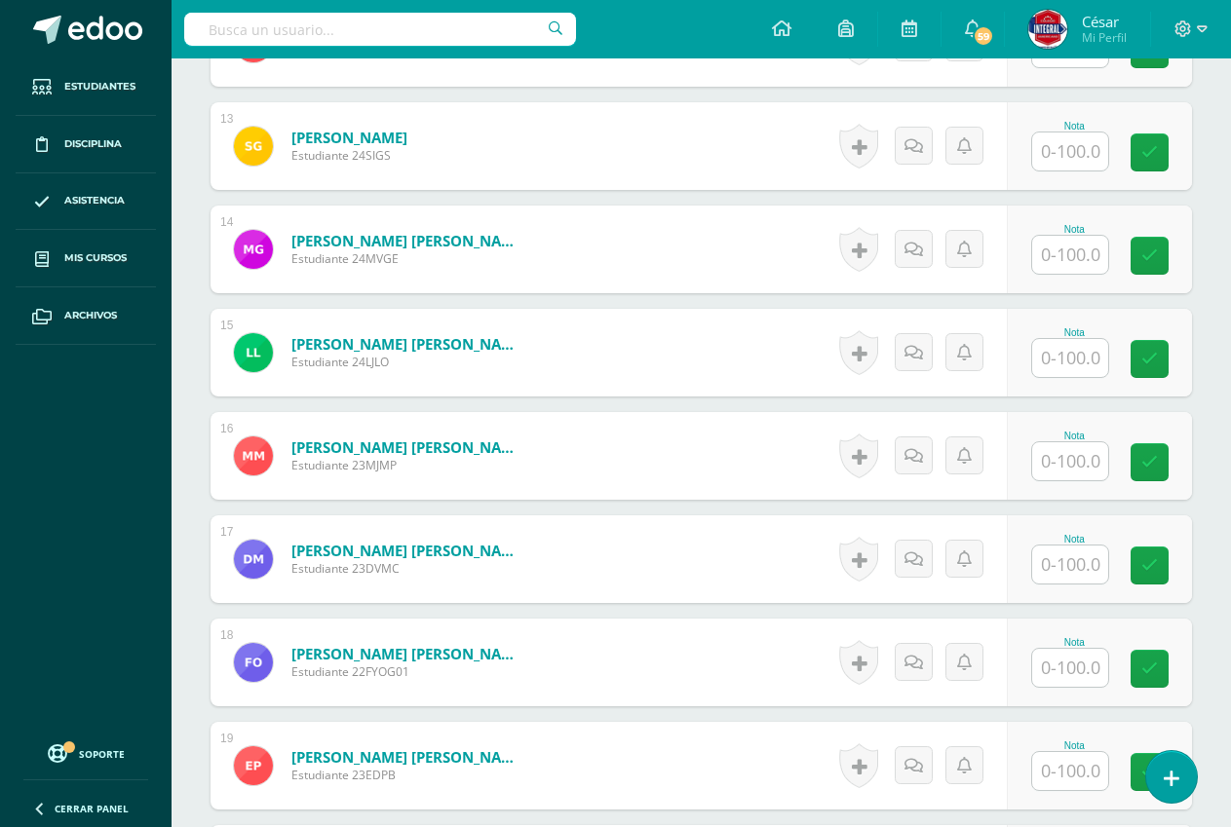
scroll to position [1854, 0]
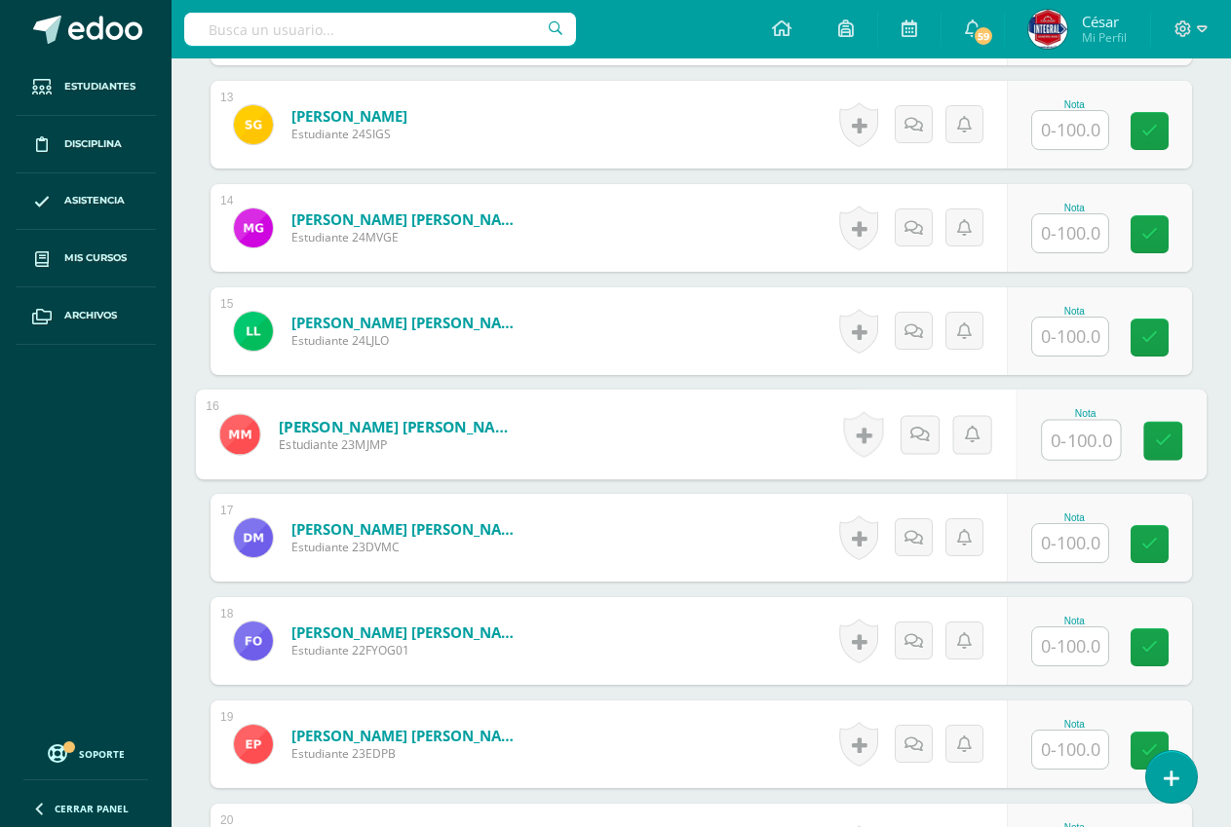
click at [1056, 441] on input "text" at bounding box center [1081, 440] width 78 height 39
type input "100"
click at [1164, 439] on icon at bounding box center [1164, 441] width 18 height 17
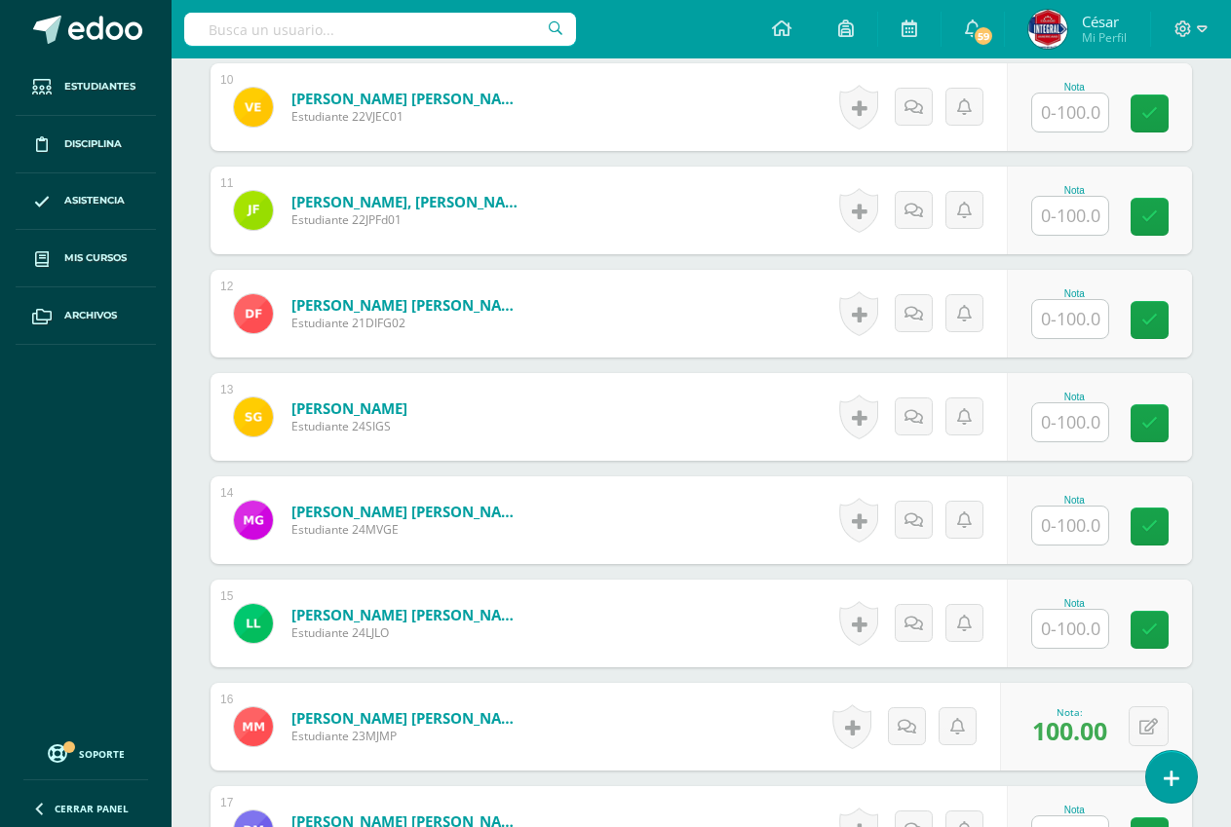
scroll to position [1464, 0]
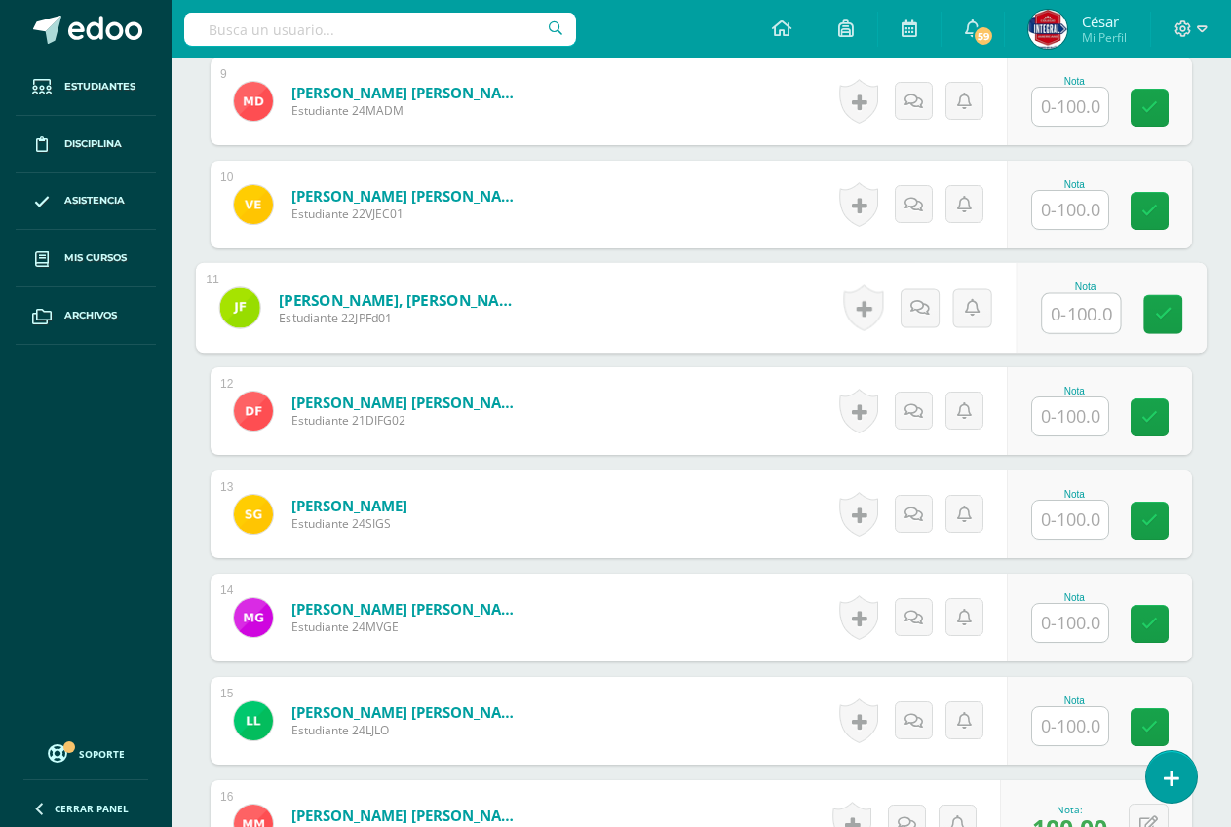
click at [1048, 318] on input "text" at bounding box center [1081, 313] width 78 height 39
type input "100"
click at [1177, 322] on link at bounding box center [1162, 314] width 39 height 39
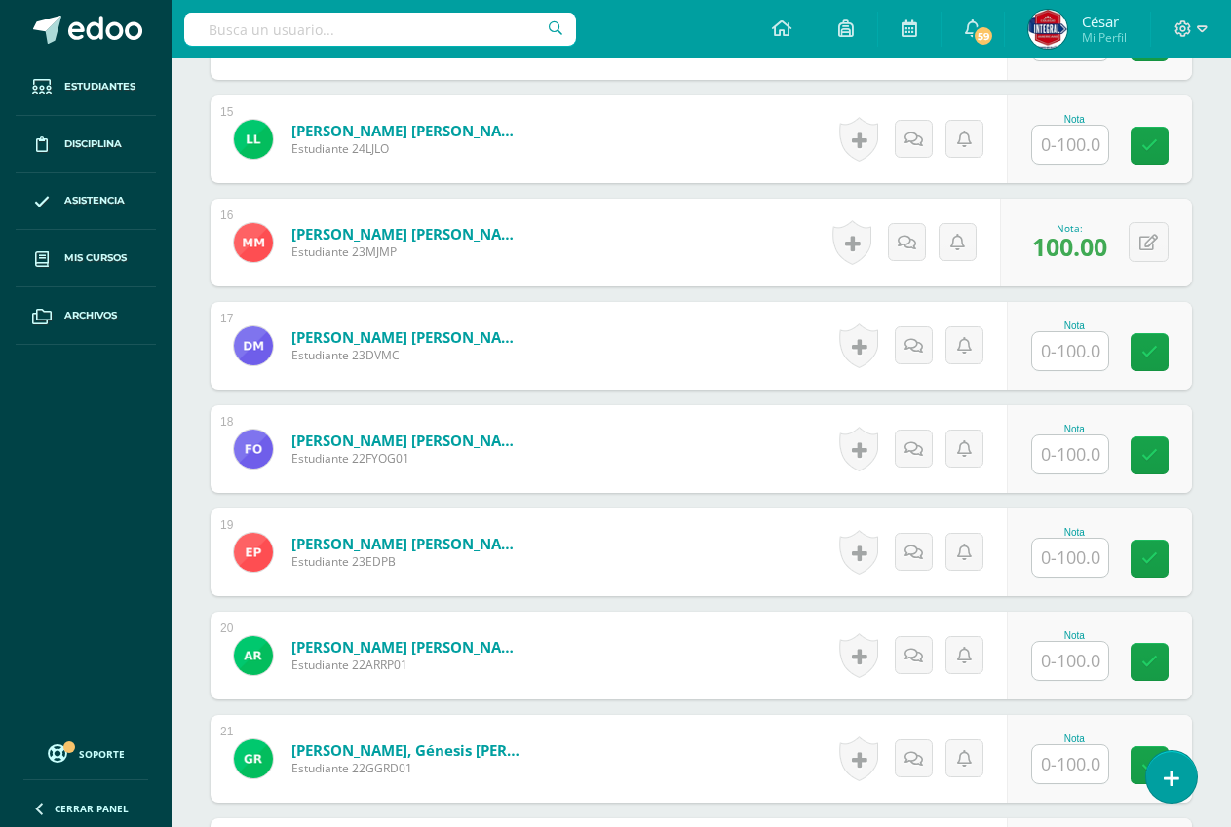
scroll to position [2146, 0]
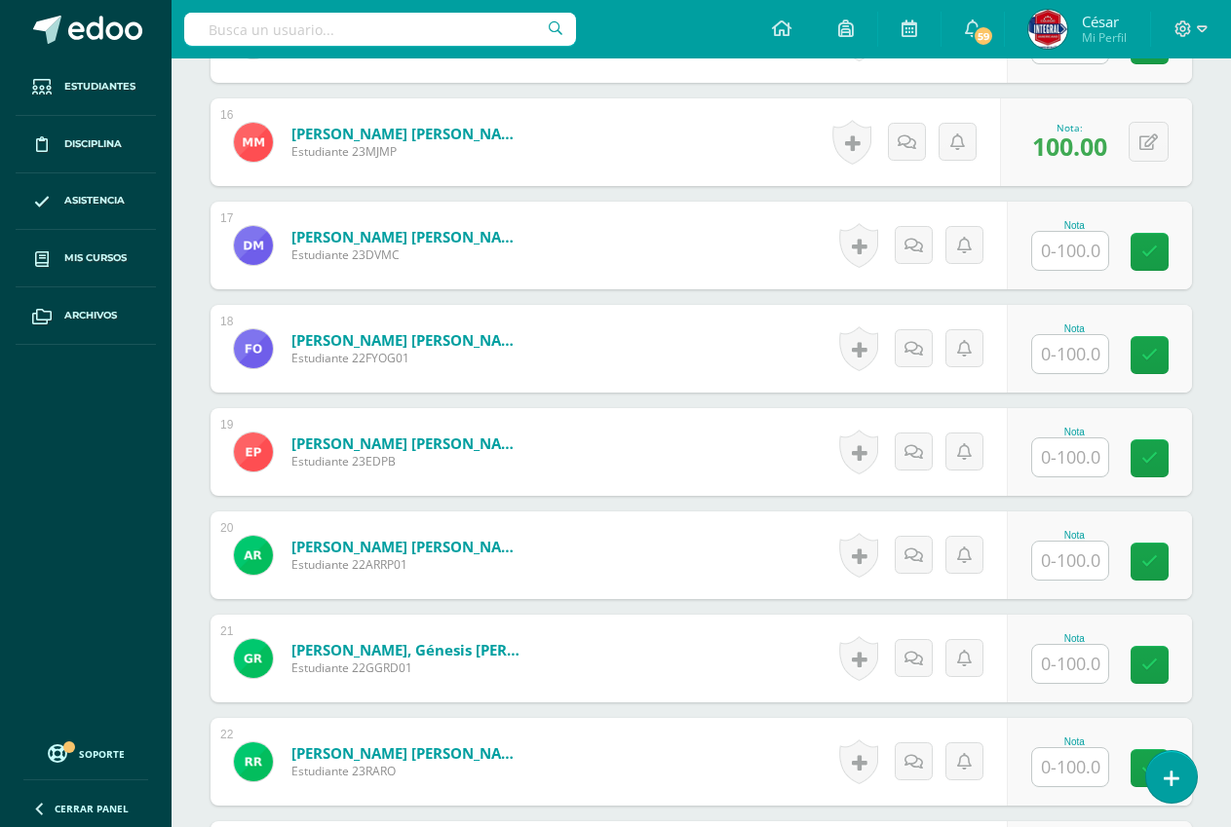
click at [1063, 452] on input "text" at bounding box center [1070, 457] width 76 height 38
type input "100"
click at [1168, 458] on icon at bounding box center [1164, 458] width 18 height 17
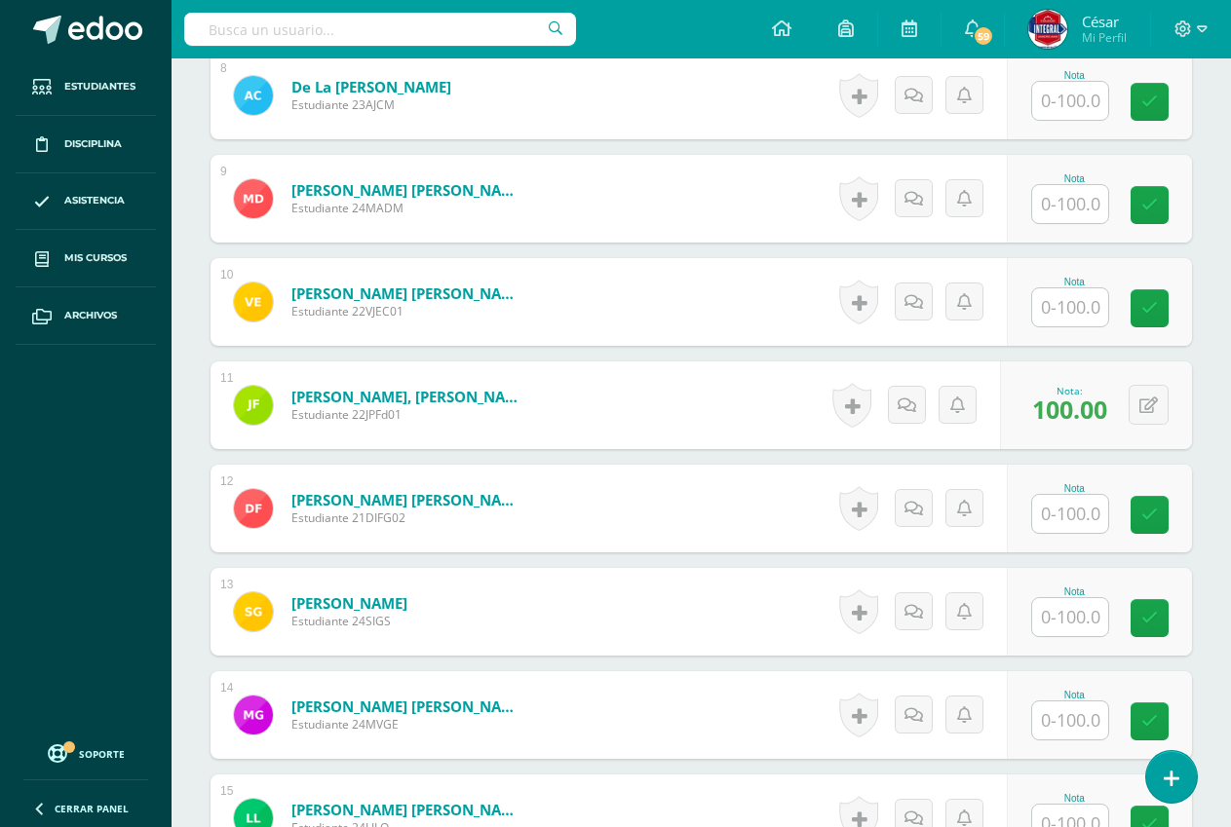
scroll to position [1270, 0]
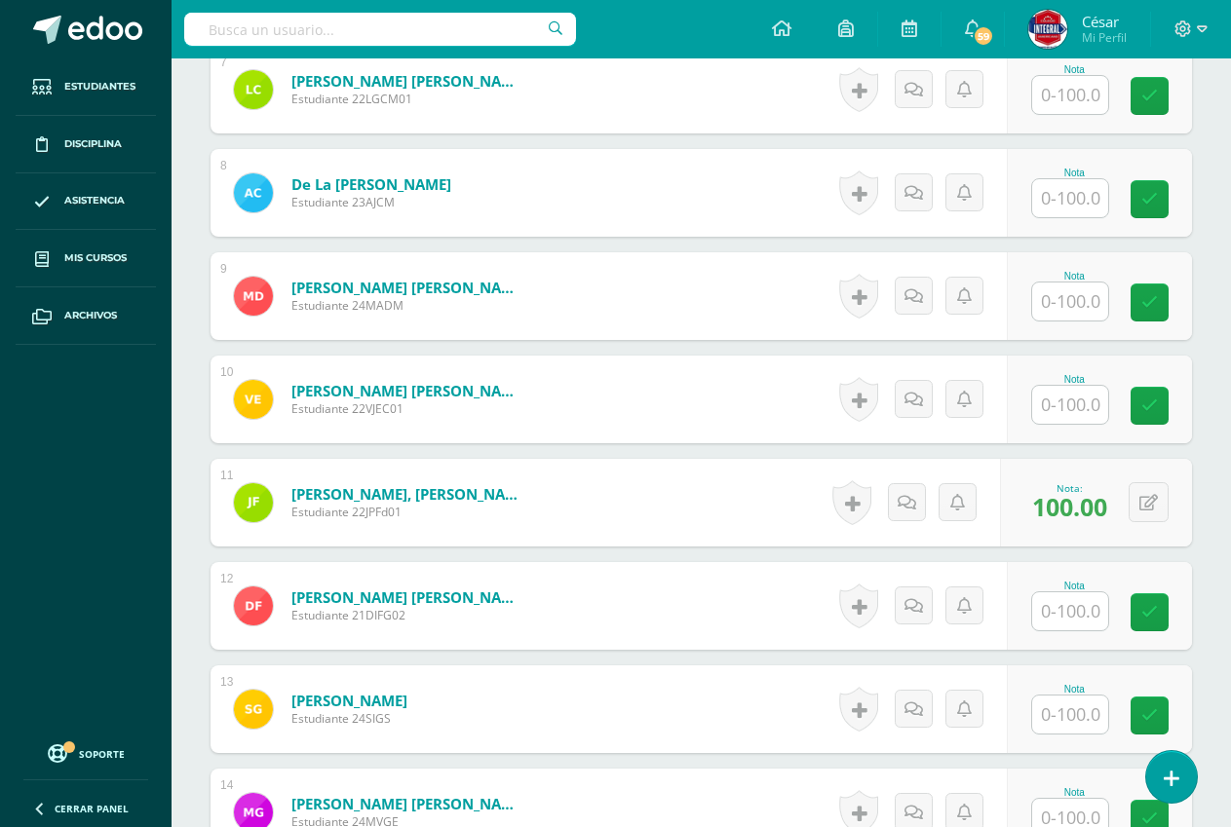
click at [1082, 302] on input "text" at bounding box center [1070, 302] width 76 height 38
type input "80"
click at [1152, 314] on link at bounding box center [1162, 303] width 39 height 39
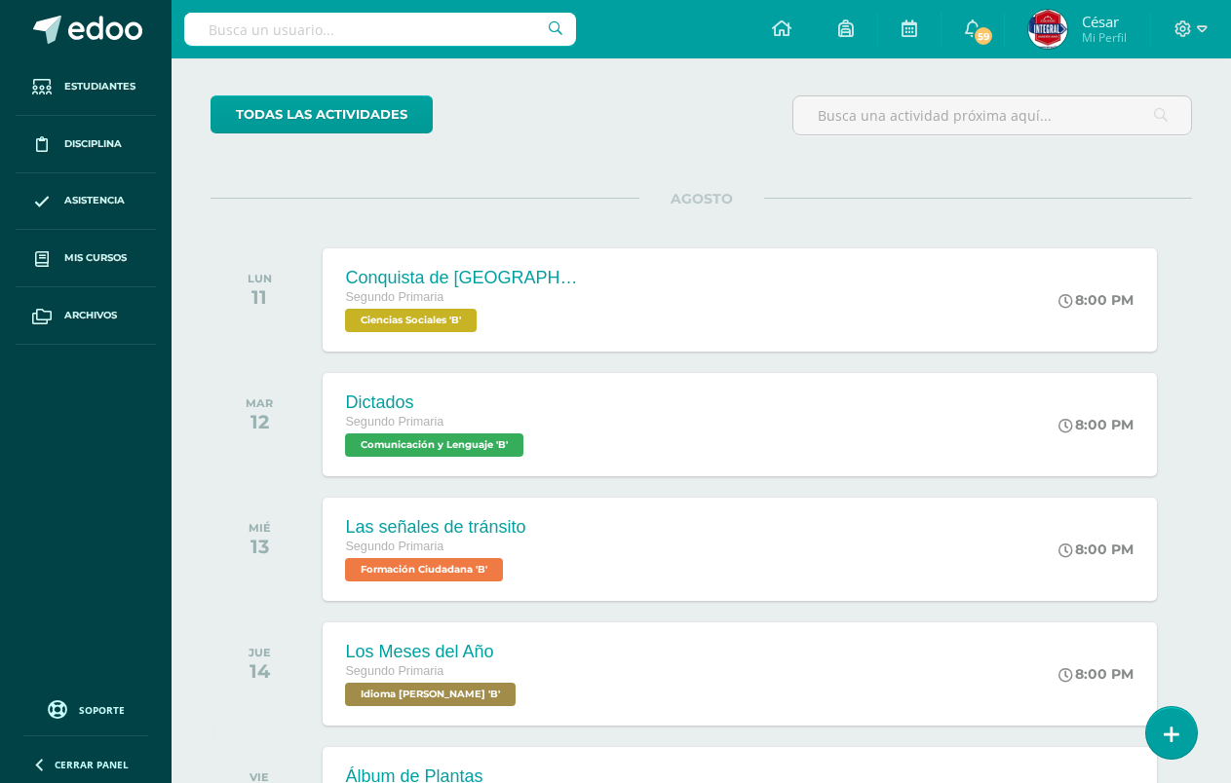
scroll to position [97, 0]
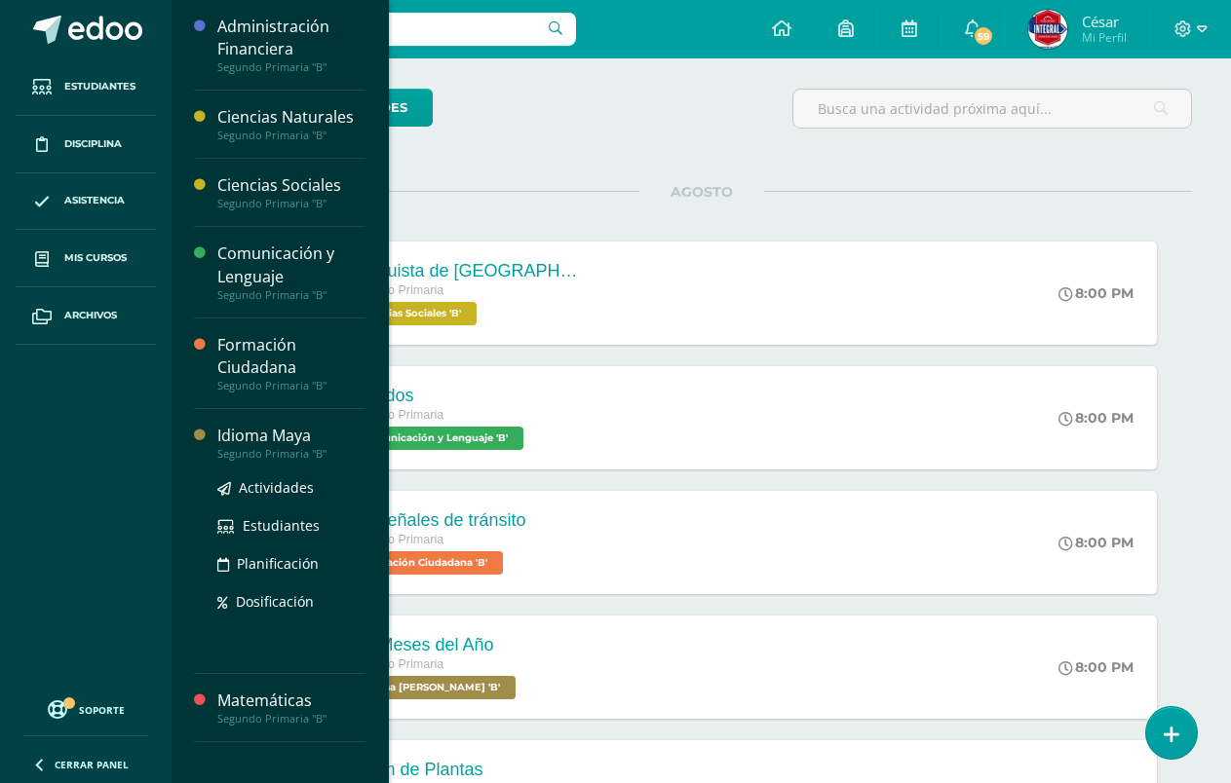
click at [204, 449] on div at bounding box center [205, 541] width 23 height 233
click at [260, 452] on div "Segundo Primaria "B"" at bounding box center [291, 454] width 148 height 14
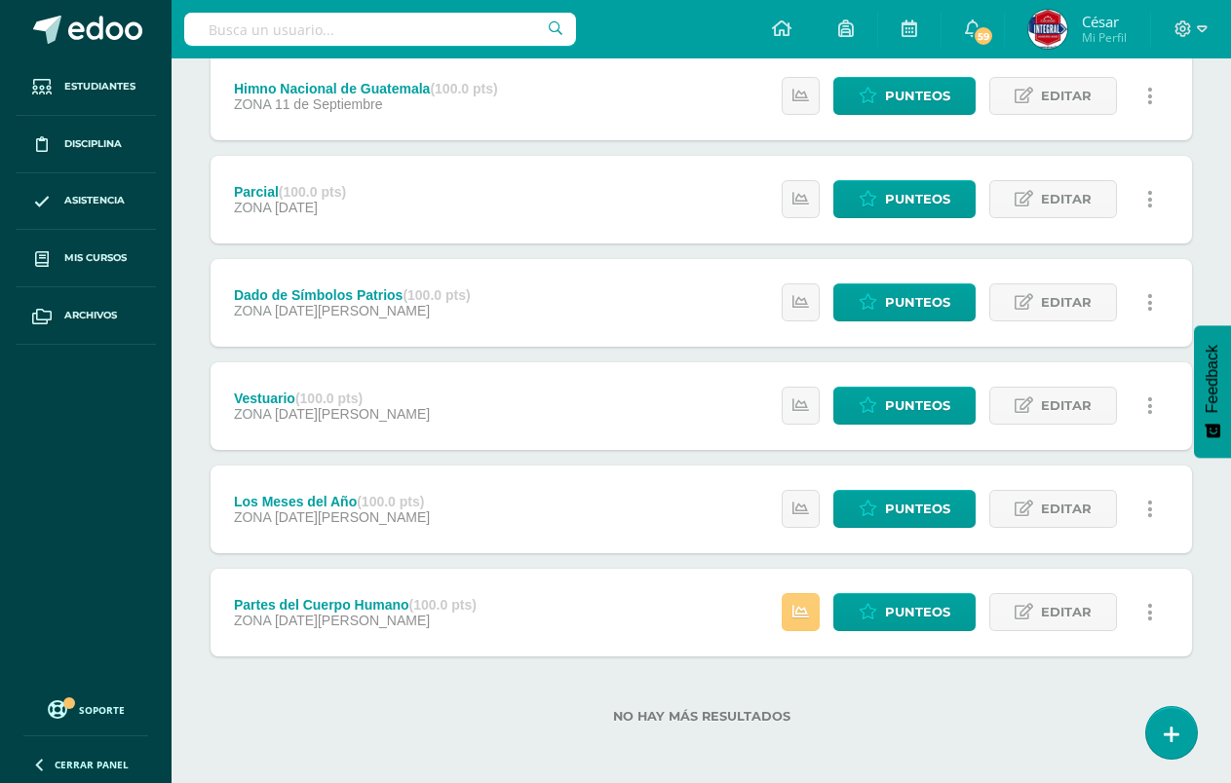
scroll to position [275, 0]
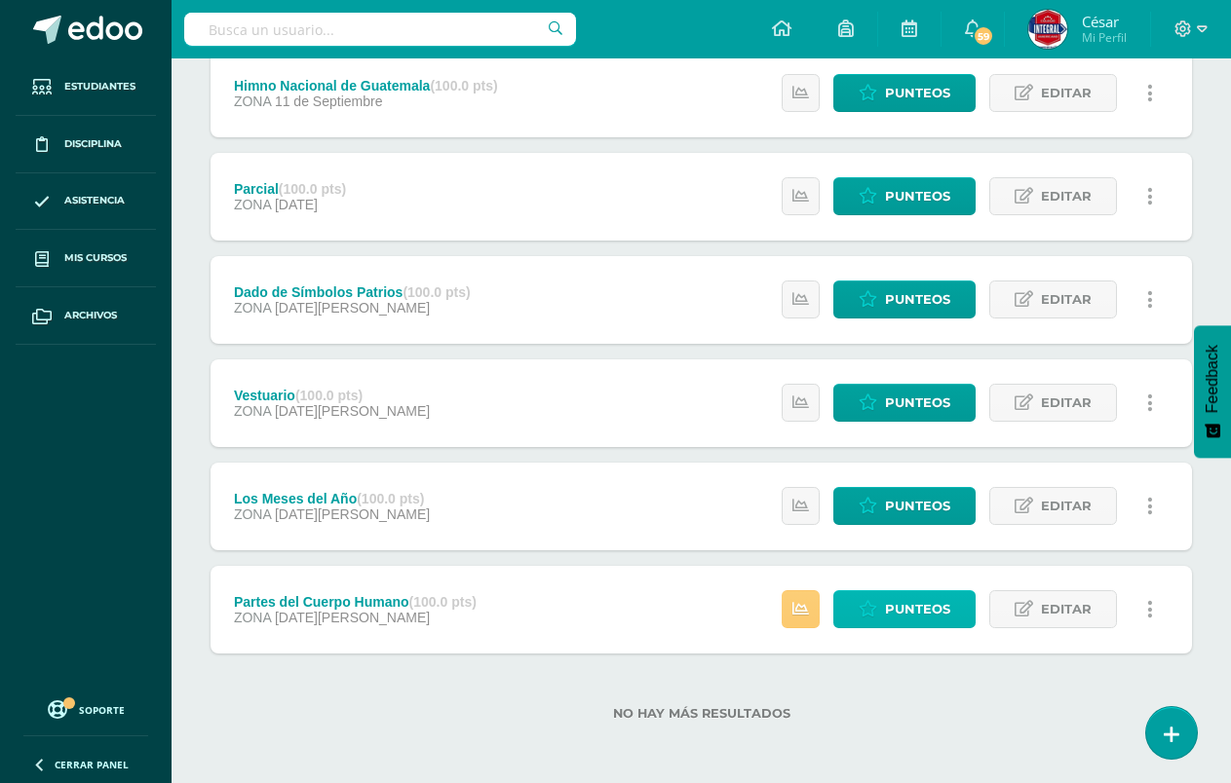
click at [901, 599] on span "Punteos" at bounding box center [917, 609] width 65 height 36
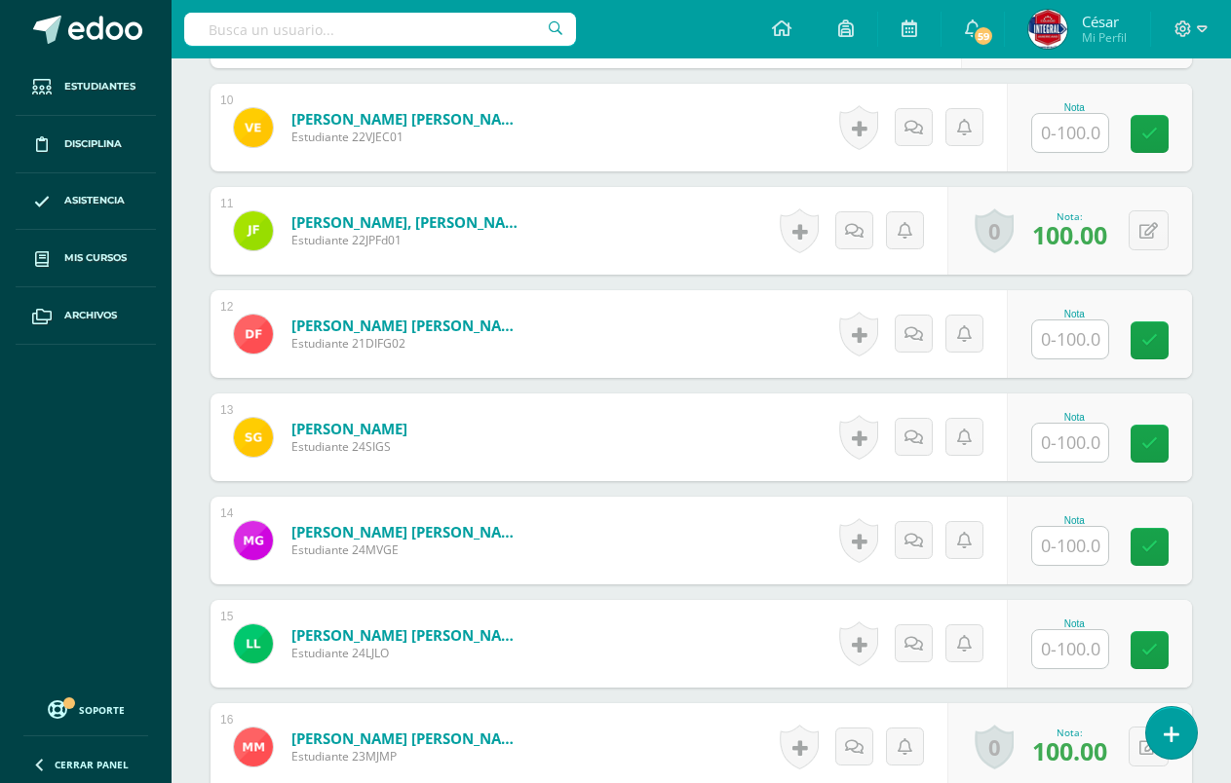
scroll to position [1560, 0]
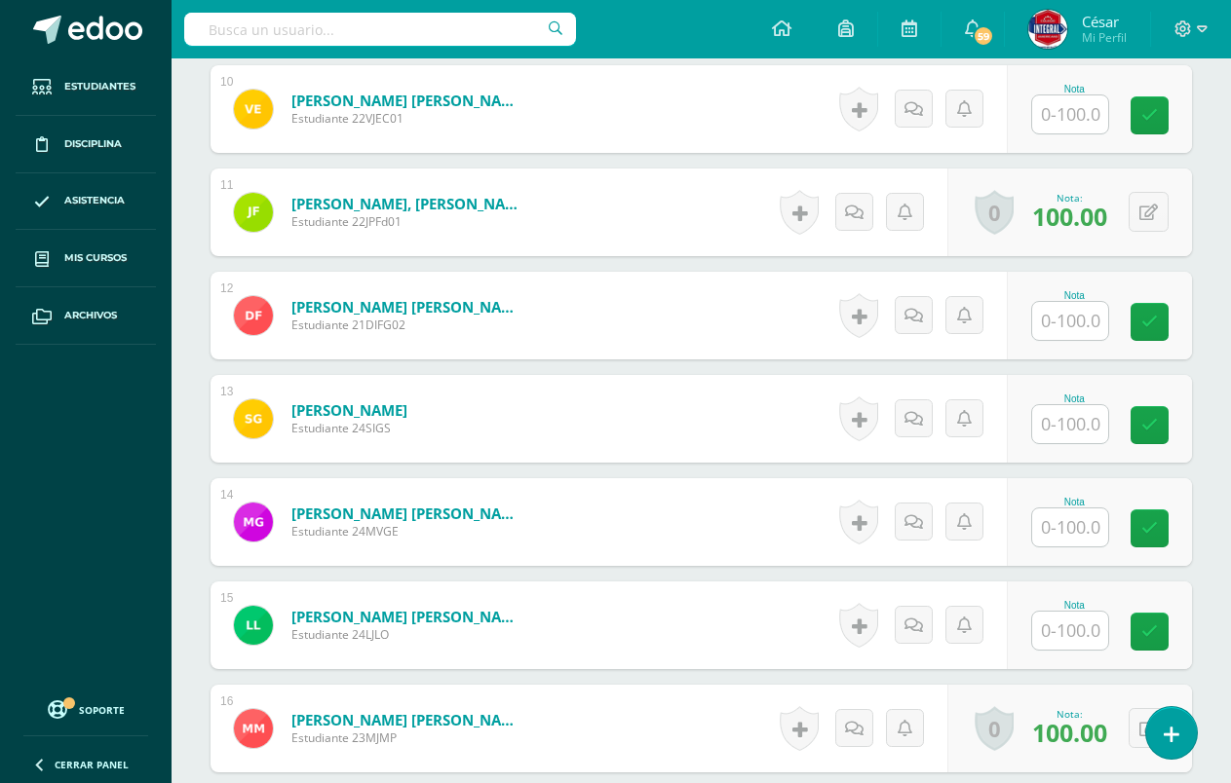
click at [1073, 539] on input "text" at bounding box center [1070, 528] width 76 height 38
click at [1161, 520] on icon at bounding box center [1164, 528] width 18 height 17
click at [1061, 544] on input "0" at bounding box center [1081, 528] width 78 height 39
type input "100"
click at [1175, 542] on link at bounding box center [1162, 529] width 39 height 39
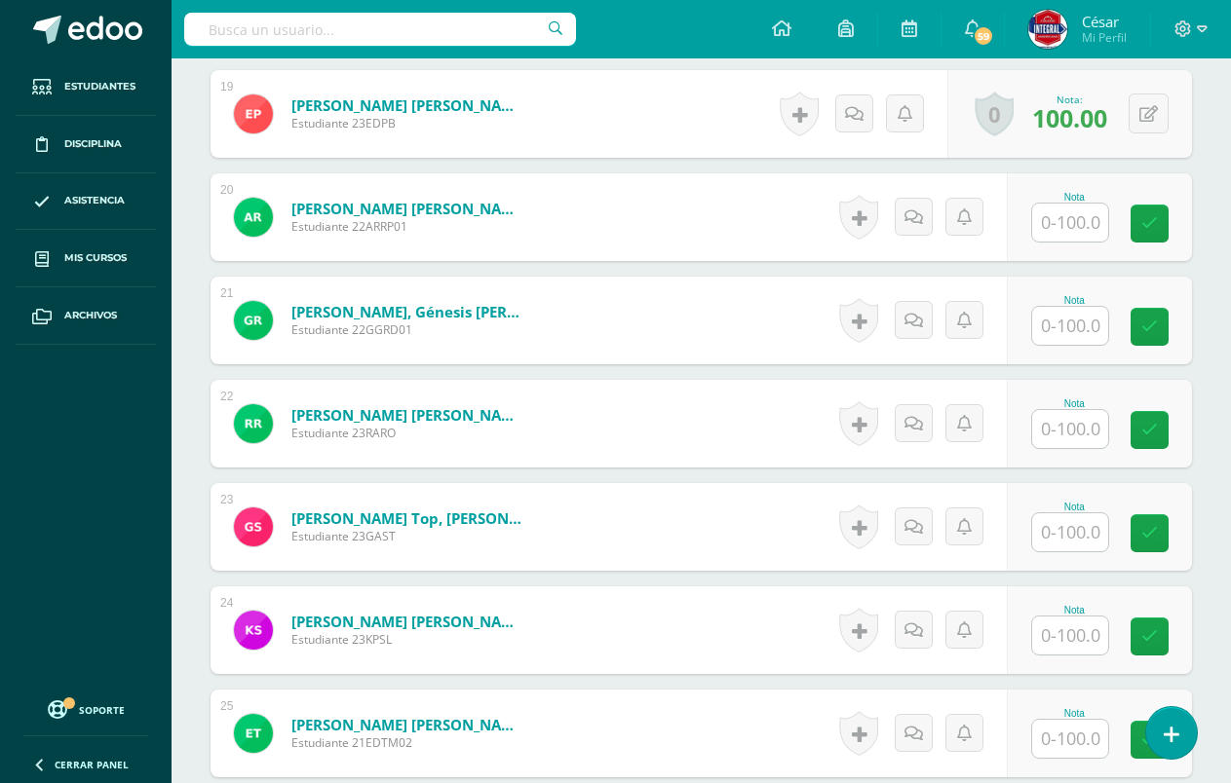
scroll to position [2534, 0]
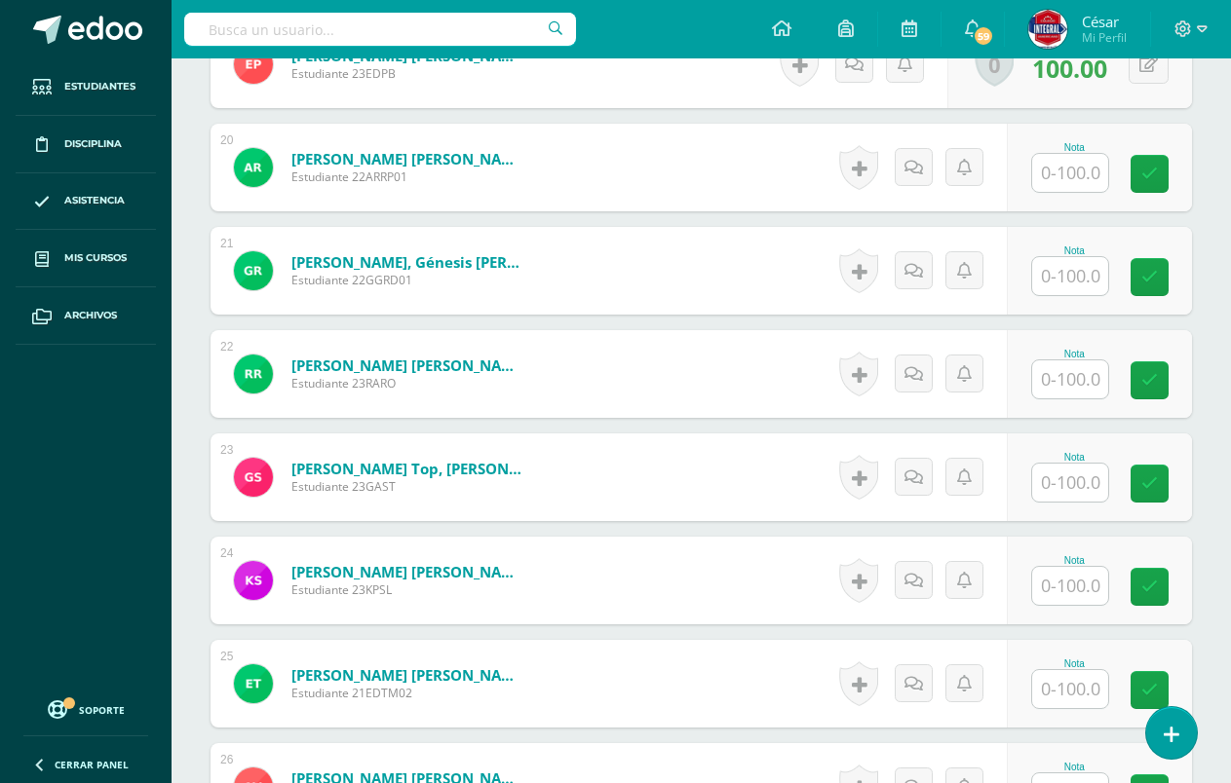
click at [1075, 389] on input "text" at bounding box center [1070, 379] width 76 height 38
type input "100"
click at [1148, 384] on link at bounding box center [1162, 380] width 39 height 39
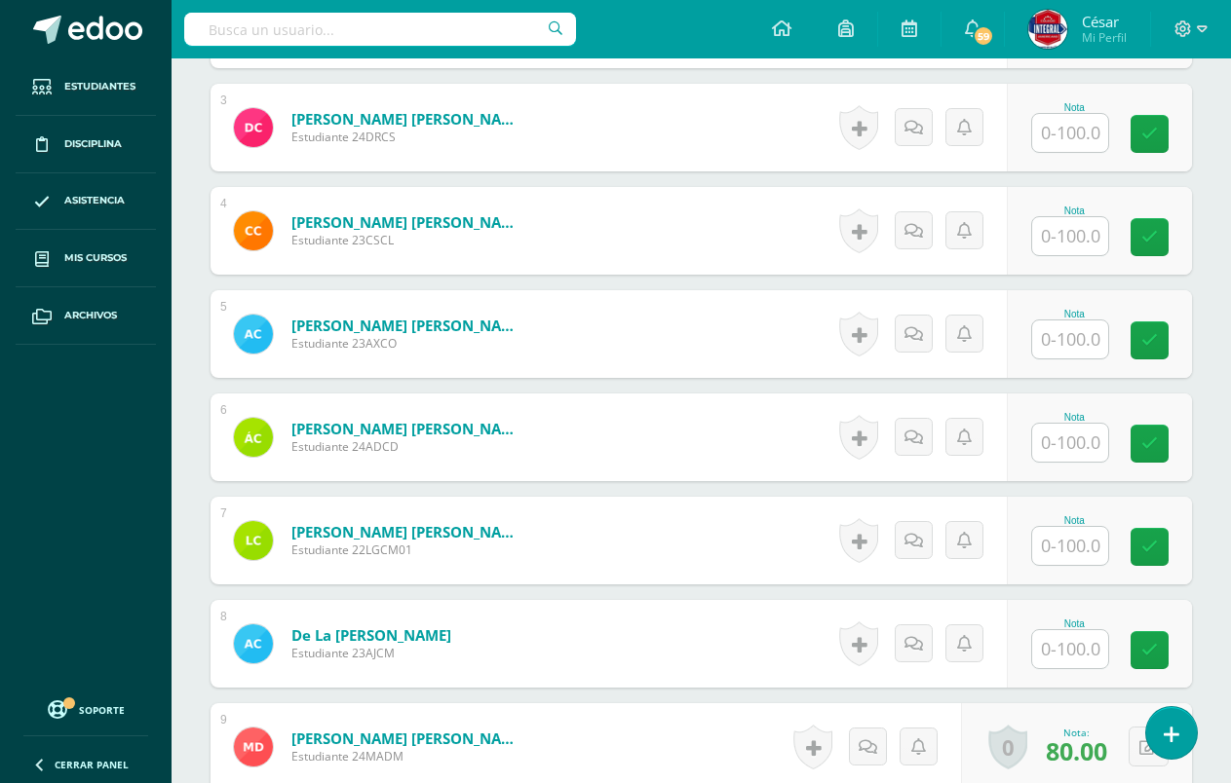
scroll to position [780, 0]
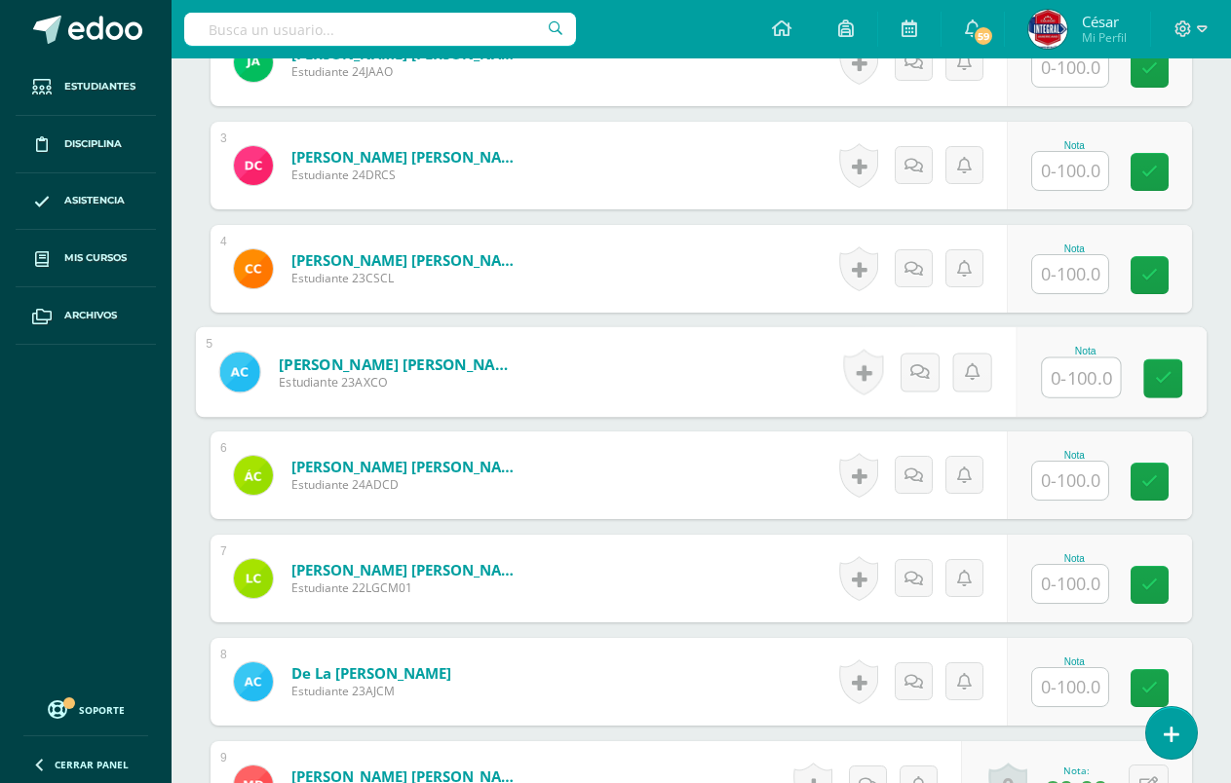
click at [1047, 378] on input "text" at bounding box center [1081, 378] width 78 height 39
type input "100"
click at [1160, 366] on link at bounding box center [1162, 379] width 39 height 39
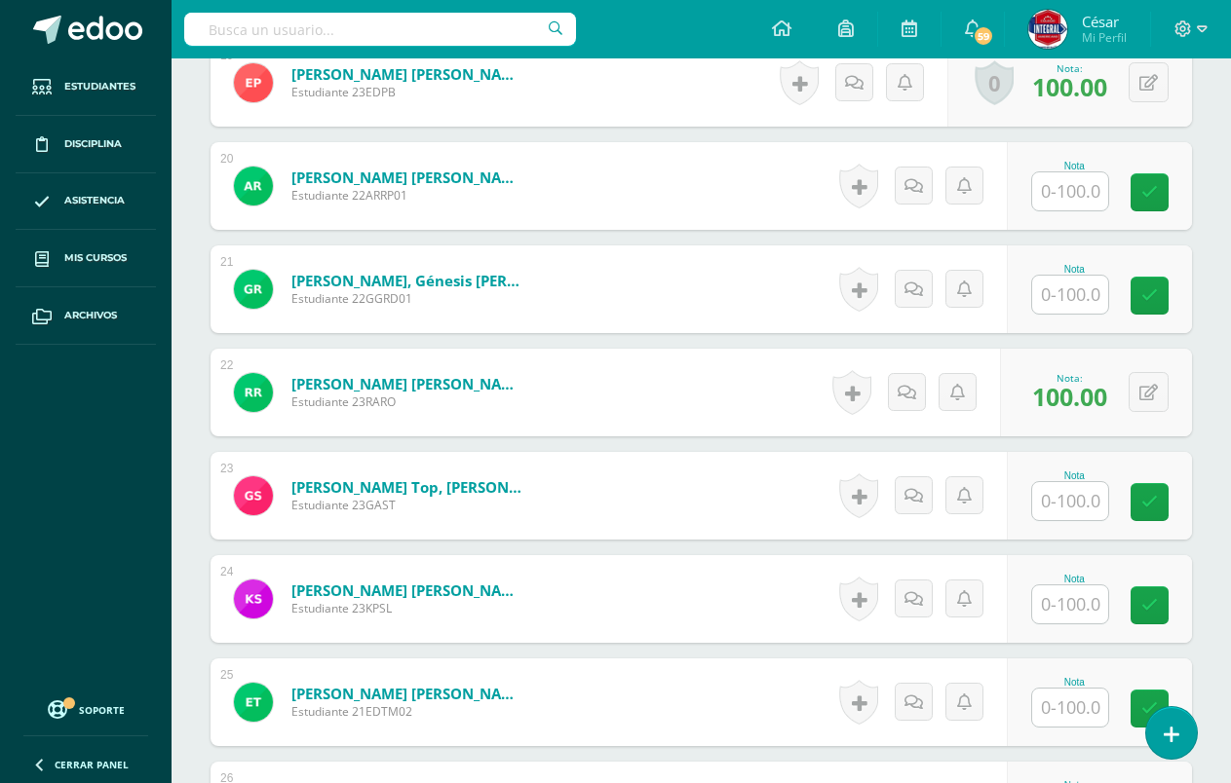
scroll to position [2632, 0]
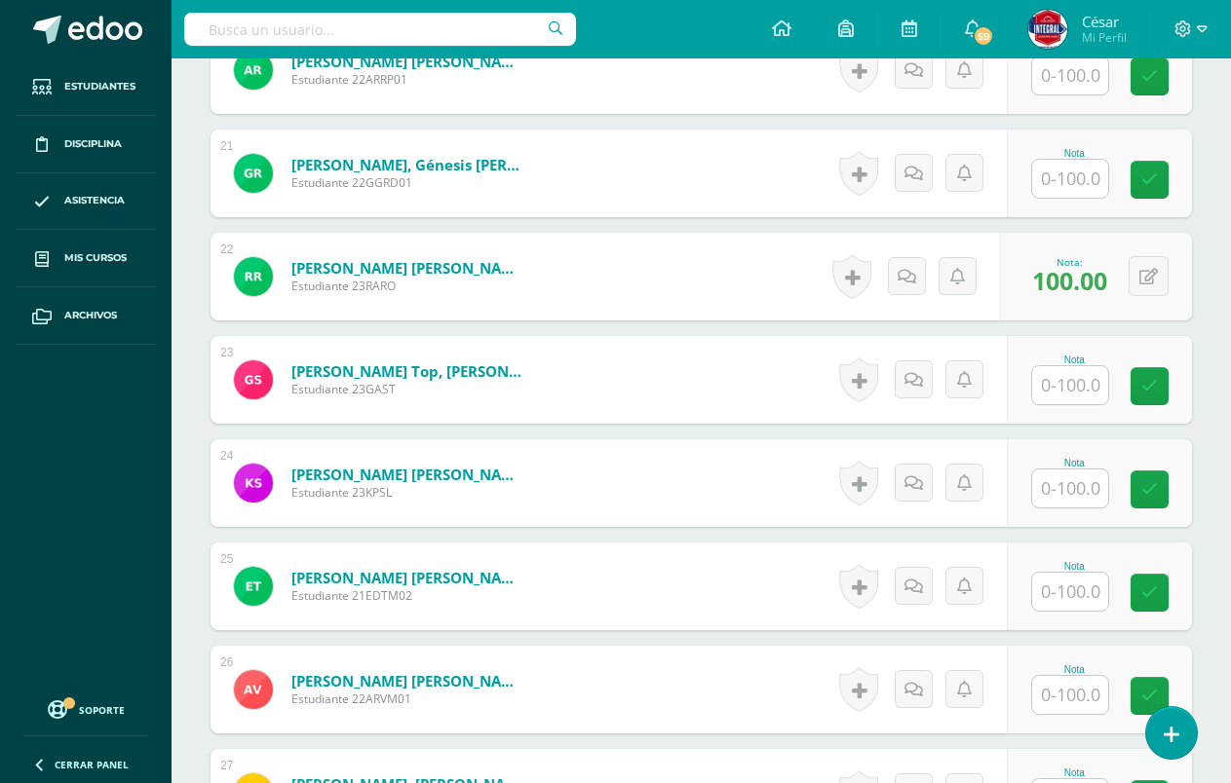
click at [1051, 499] on input "text" at bounding box center [1070, 489] width 76 height 38
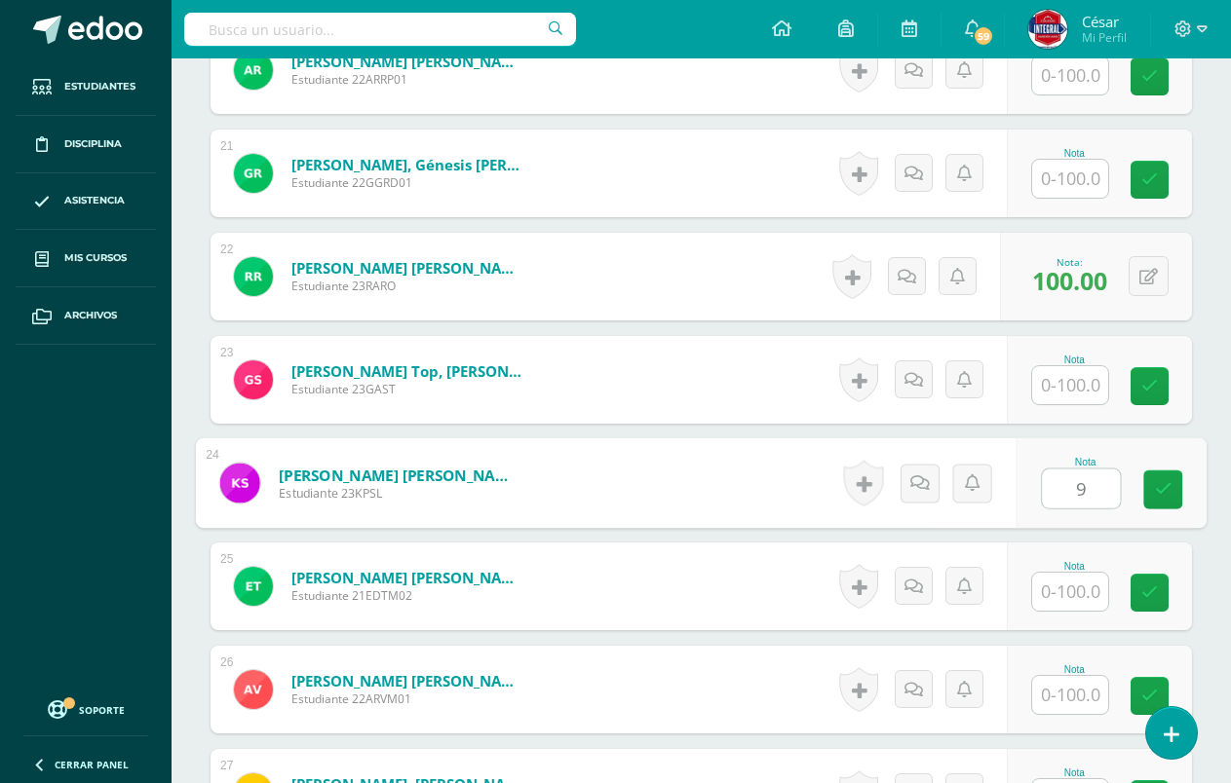
type input "95"
click at [1159, 500] on link at bounding box center [1162, 490] width 39 height 39
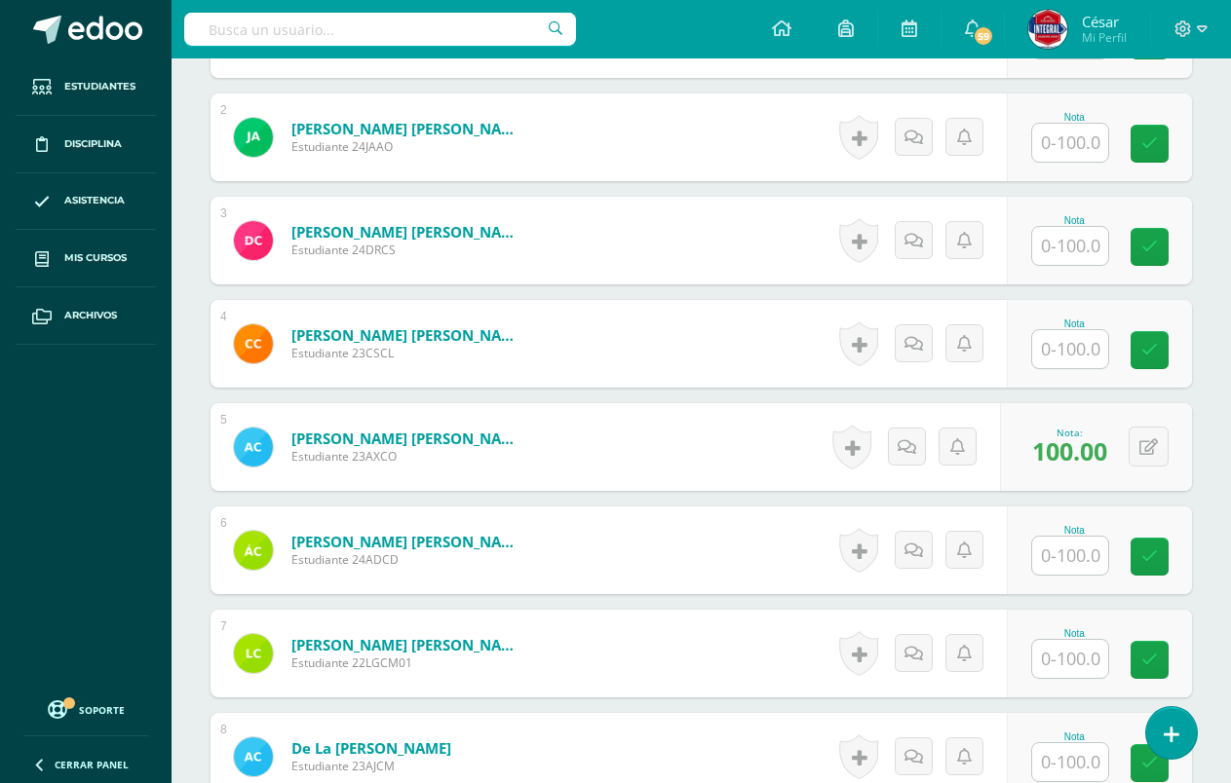
scroll to position [683, 0]
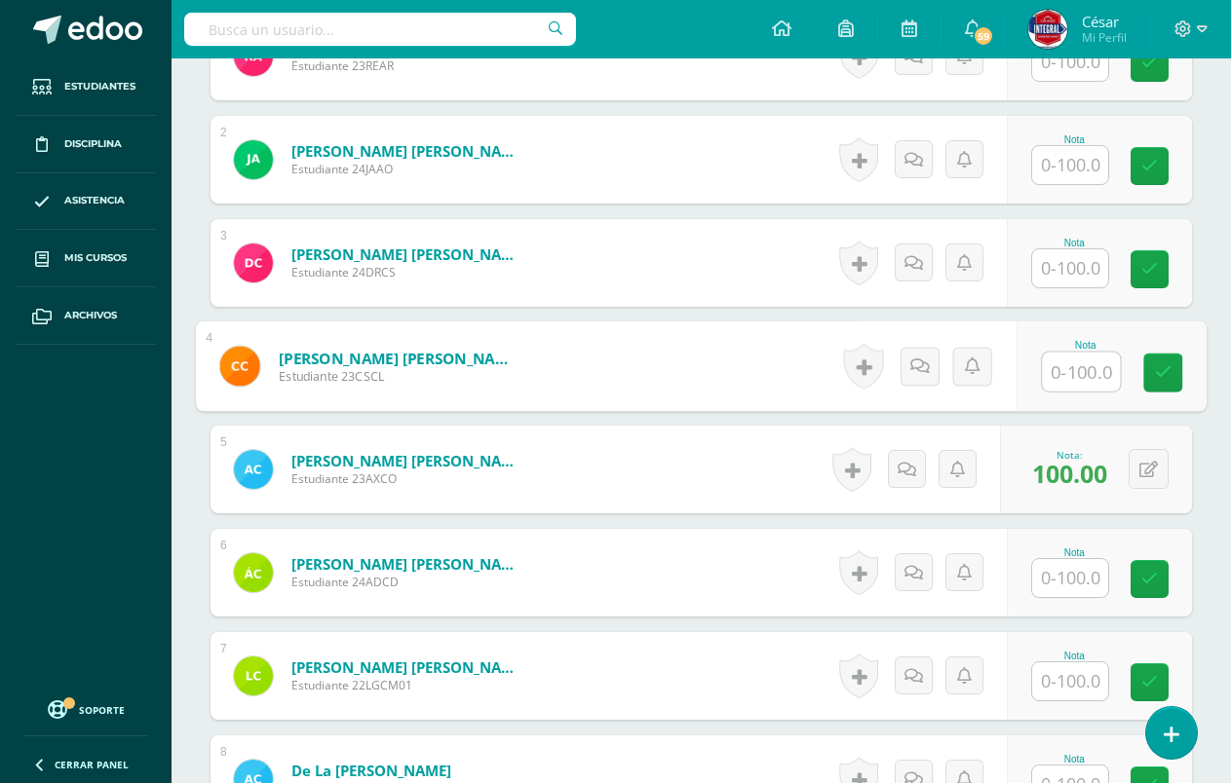
click at [1081, 372] on input "text" at bounding box center [1081, 372] width 78 height 39
type input "100"
click at [1160, 374] on icon at bounding box center [1164, 372] width 18 height 17
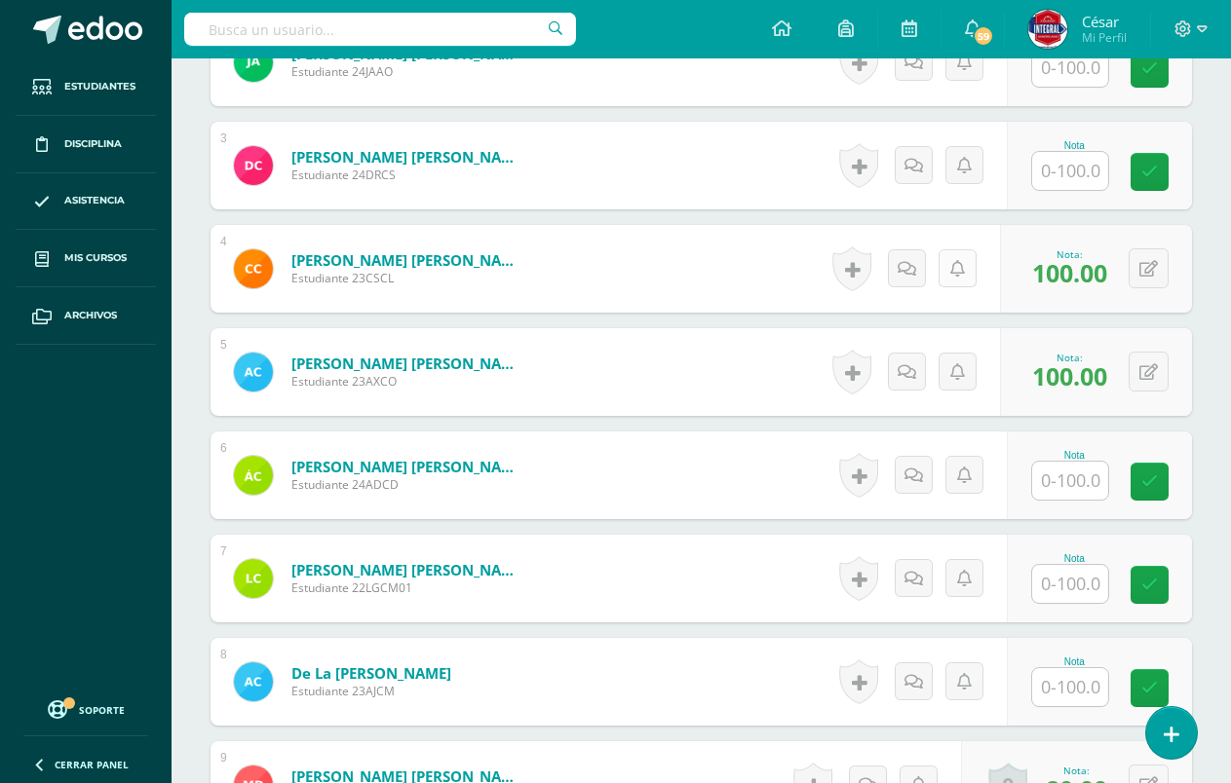
scroll to position [1170, 0]
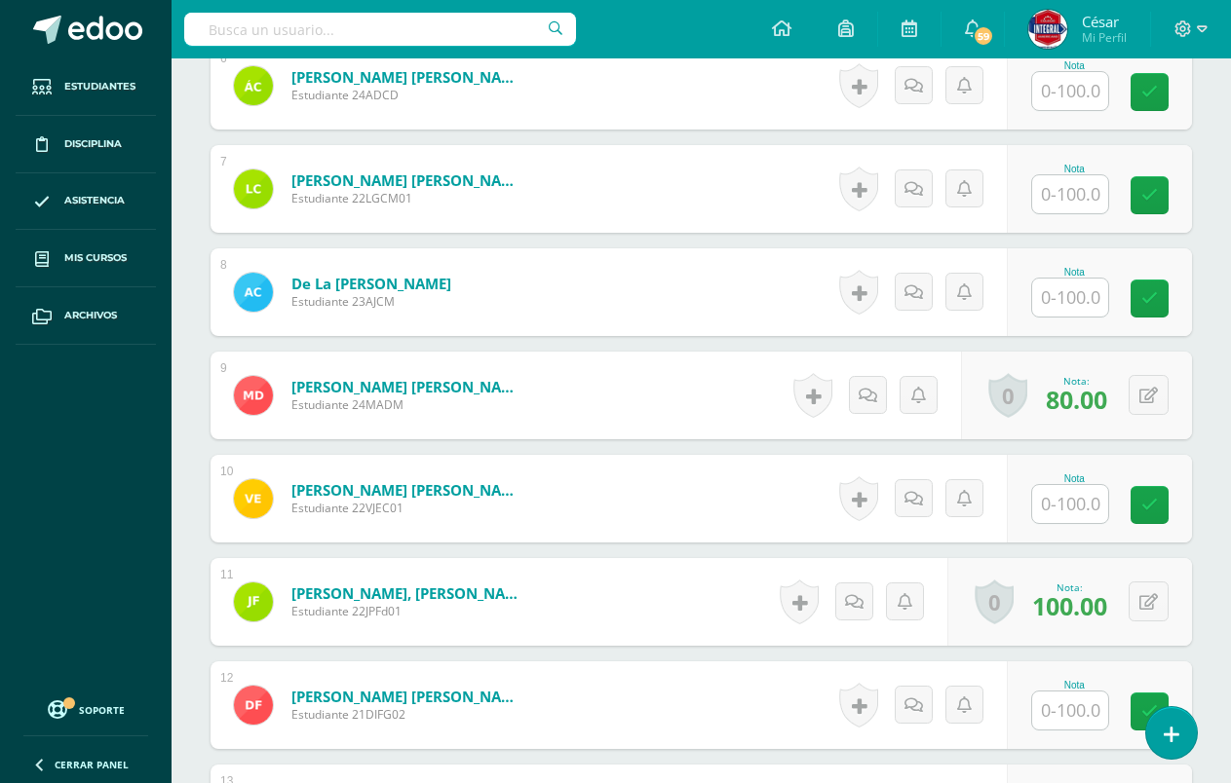
click at [1048, 205] on input "text" at bounding box center [1070, 194] width 76 height 38
type input "100"
click at [1149, 201] on link at bounding box center [1162, 195] width 39 height 39
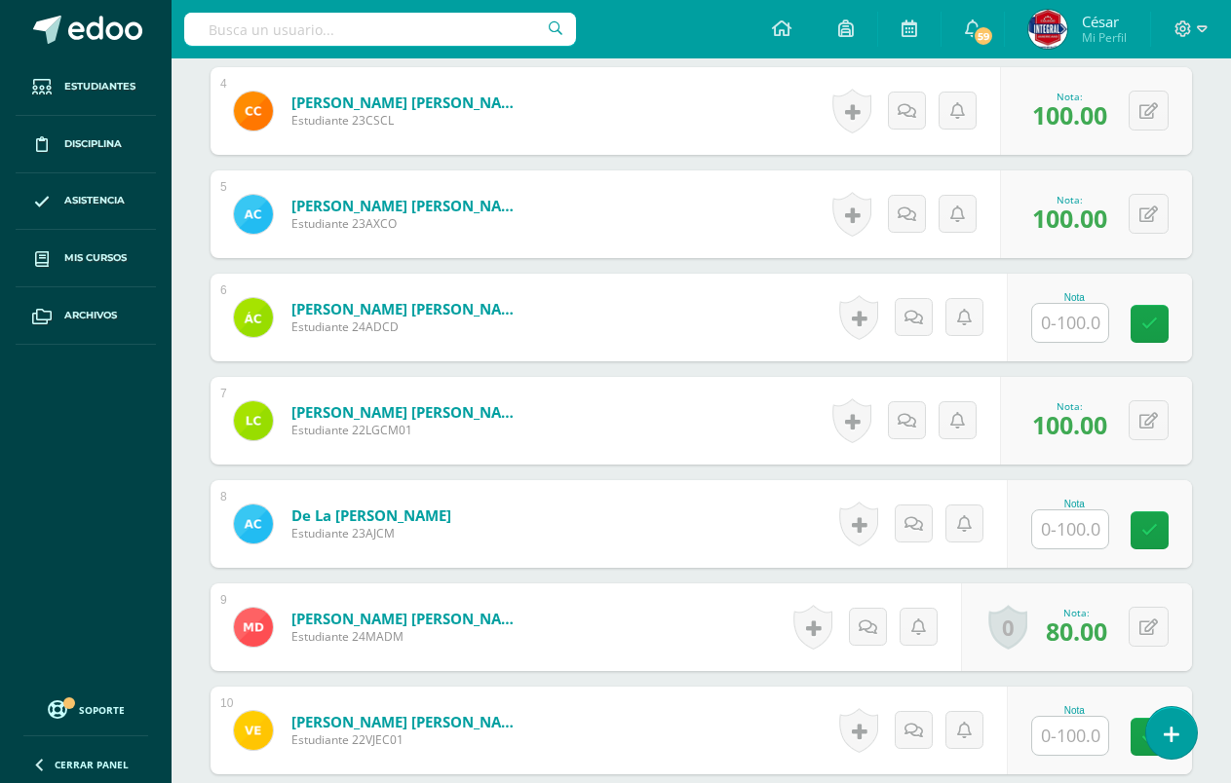
scroll to position [975, 0]
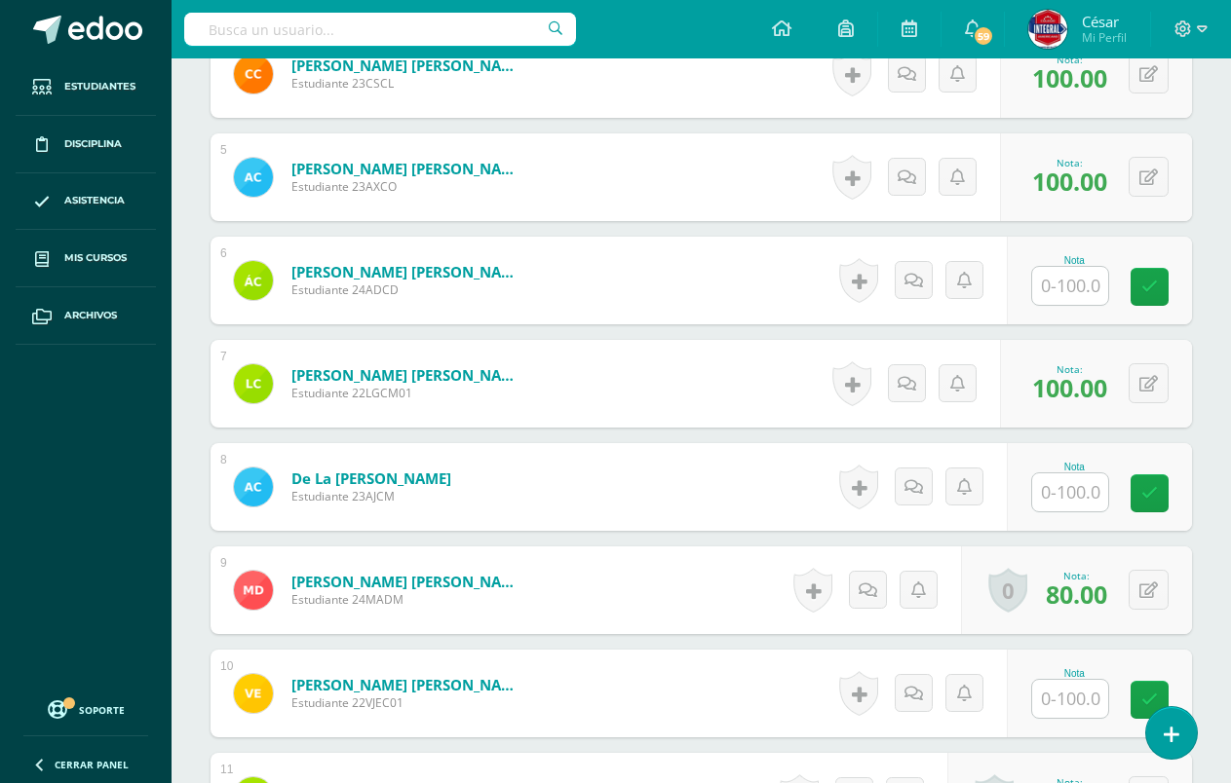
click at [1070, 500] on input "text" at bounding box center [1070, 493] width 76 height 38
type input "100"
click at [1168, 492] on icon at bounding box center [1164, 493] width 18 height 17
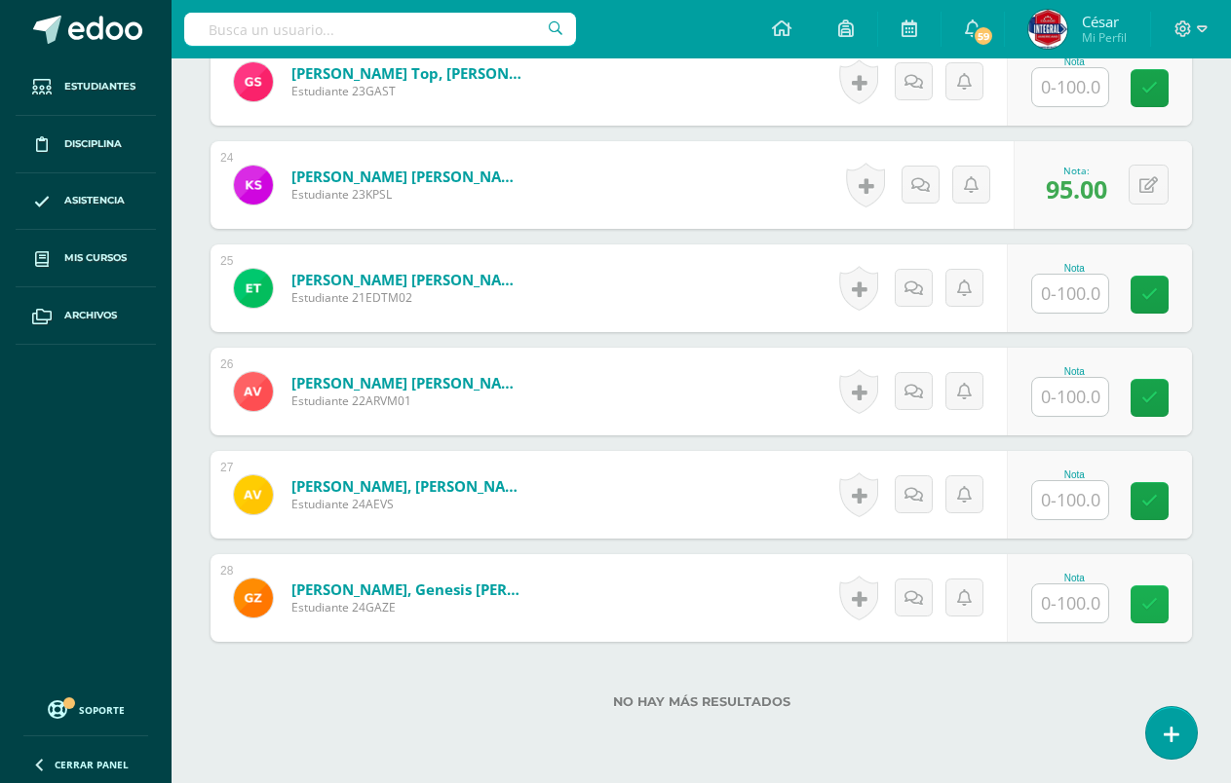
scroll to position [3012, 0]
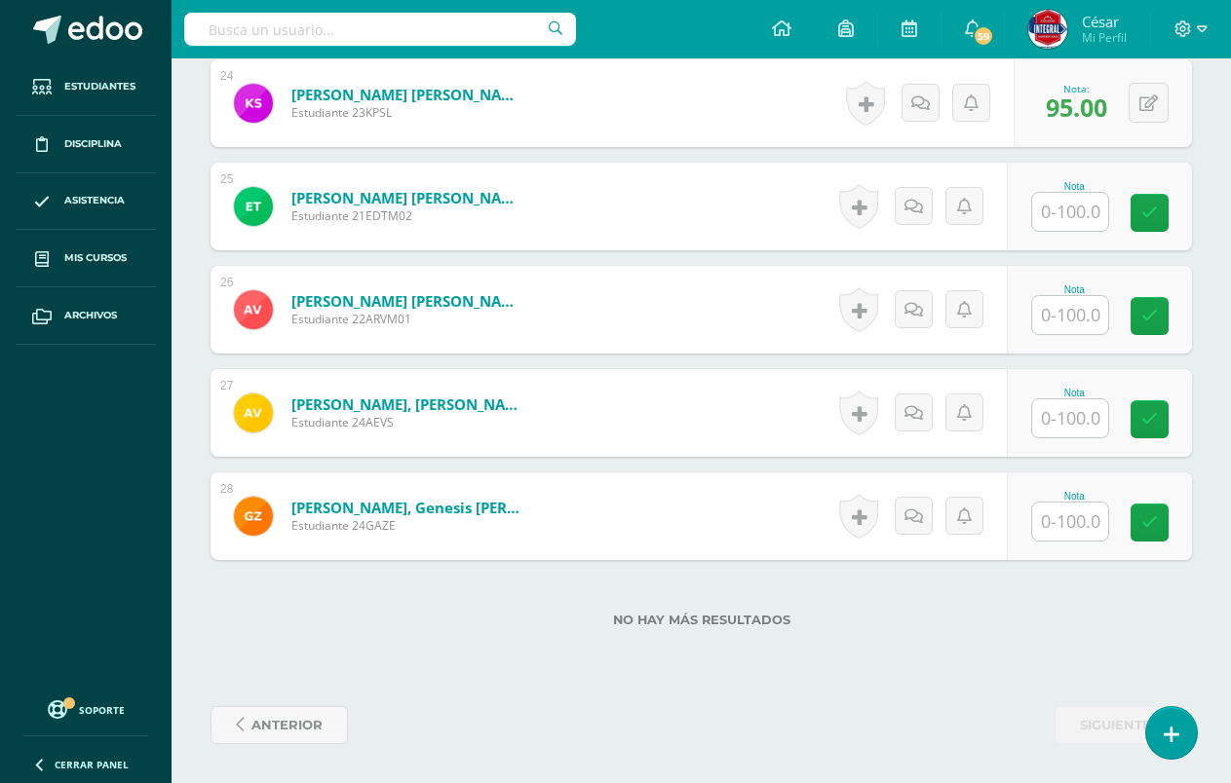
click at [1073, 417] on input "text" at bounding box center [1070, 418] width 76 height 38
type input "100"
click at [1157, 422] on icon at bounding box center [1164, 419] width 18 height 17
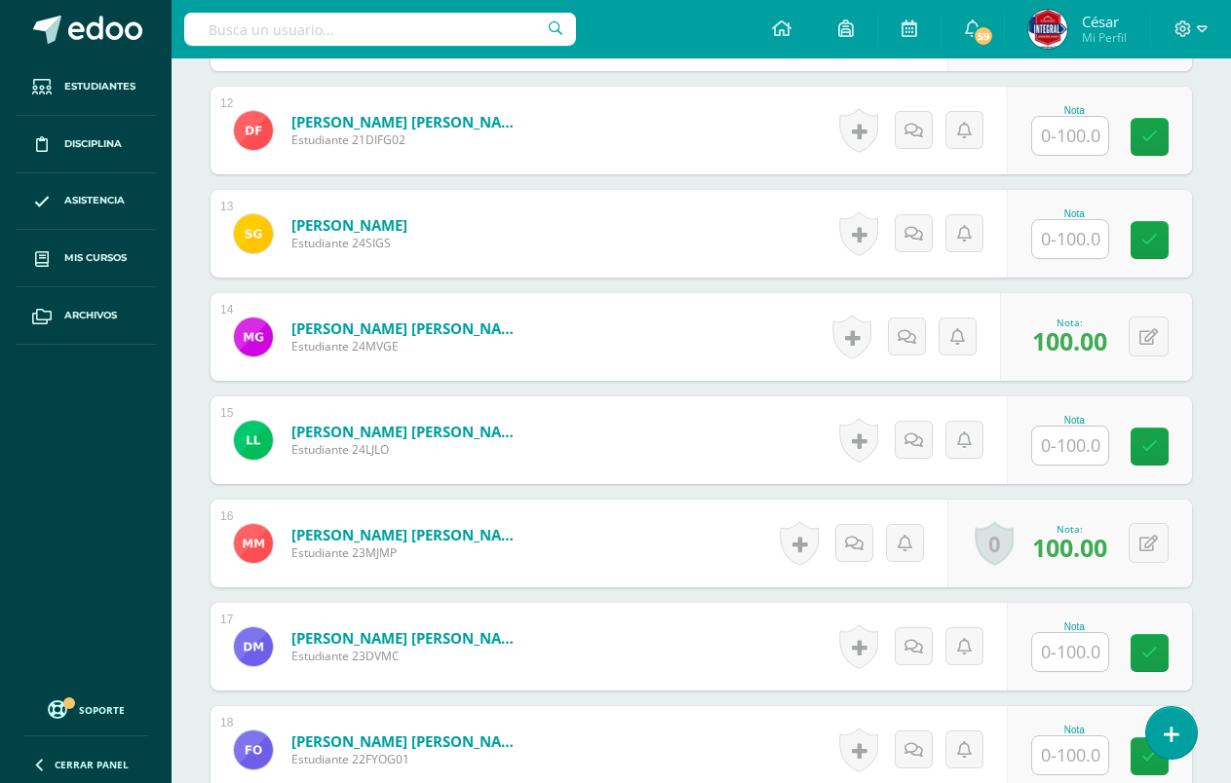
scroll to position [1648, 0]
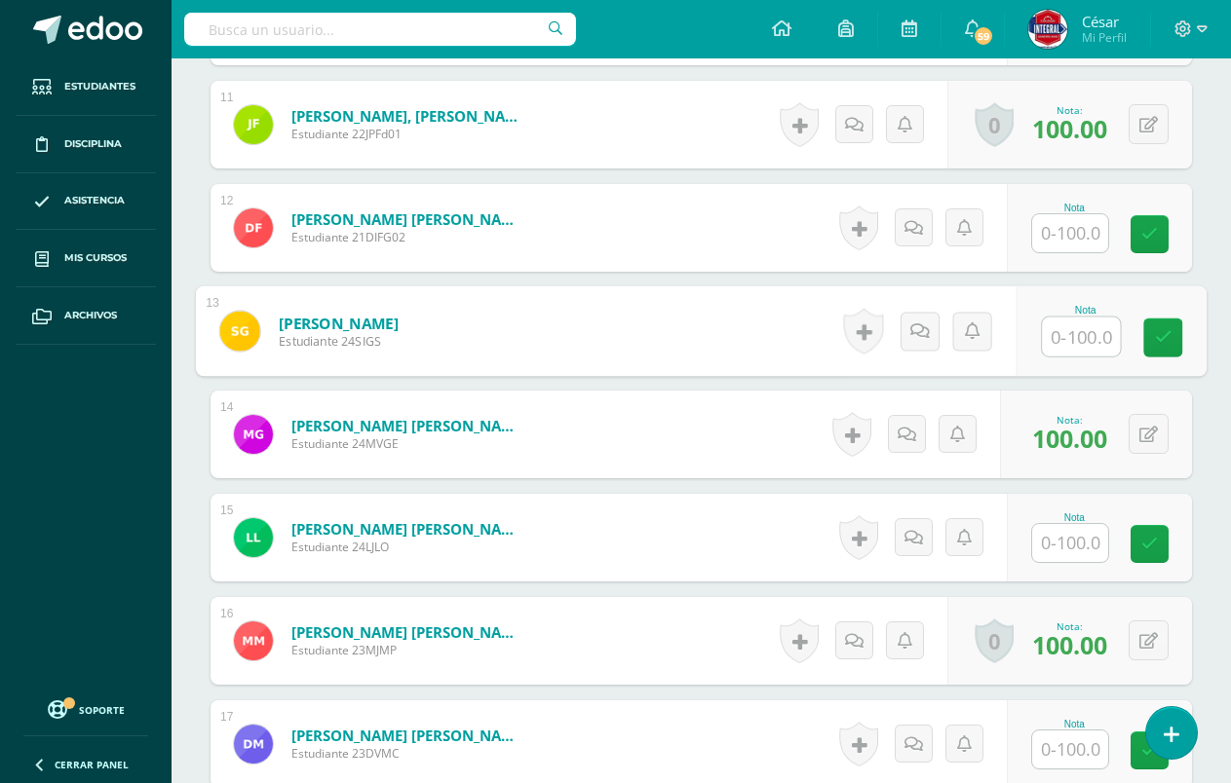
click at [1088, 341] on input "text" at bounding box center [1081, 337] width 78 height 39
type input "100"
click at [1173, 341] on link at bounding box center [1162, 338] width 39 height 39
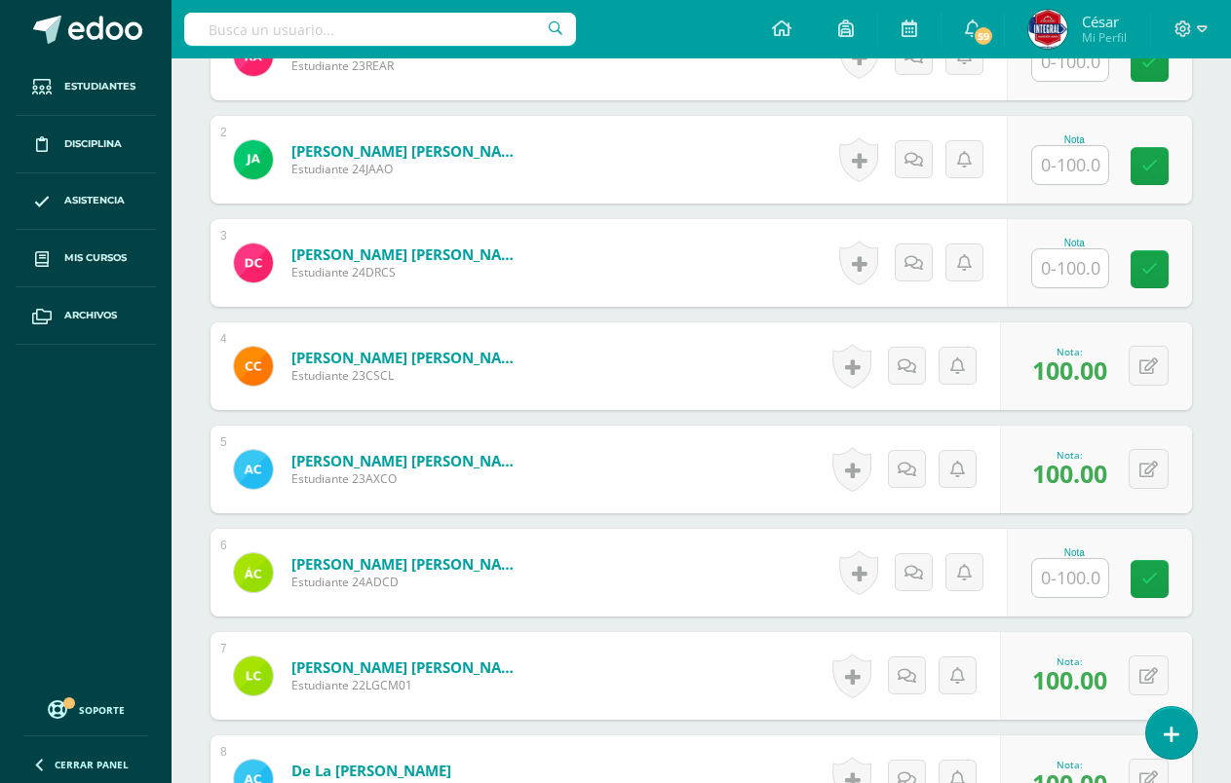
scroll to position [673, 0]
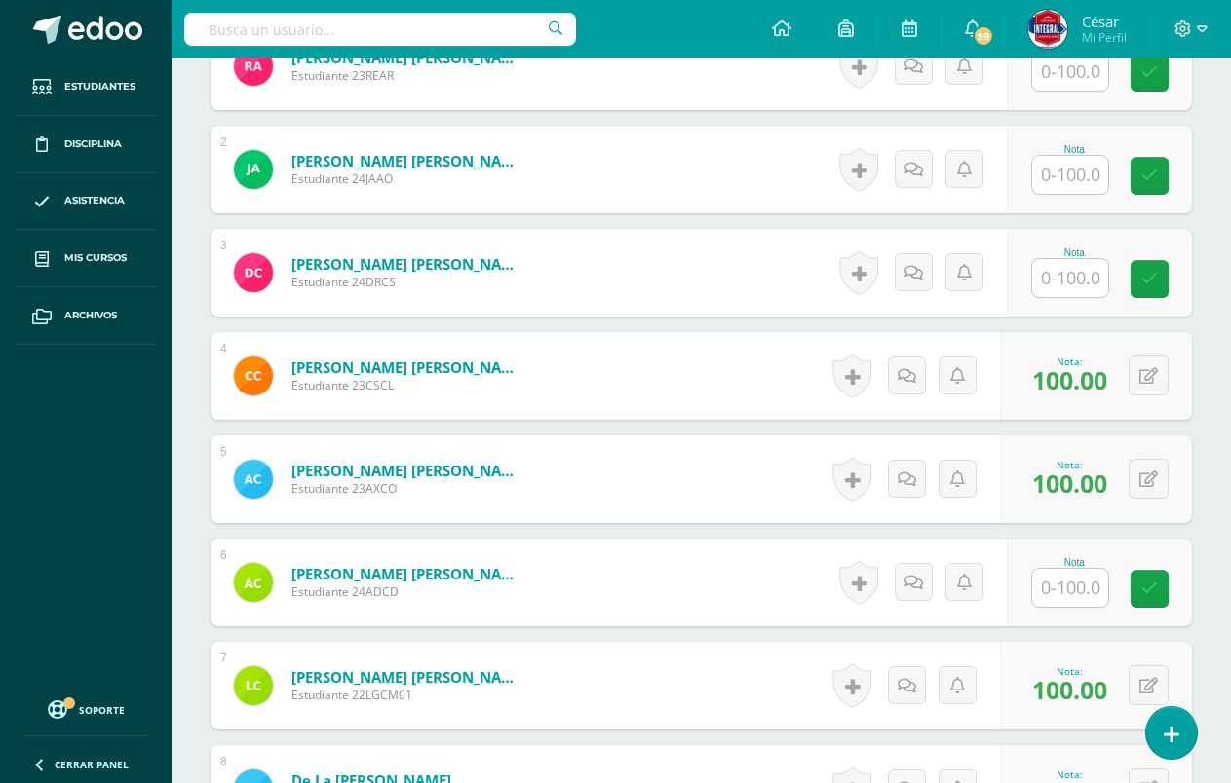
click at [1061, 282] on input "text" at bounding box center [1070, 278] width 76 height 38
type input "100"
click at [1158, 284] on icon at bounding box center [1164, 279] width 18 height 17
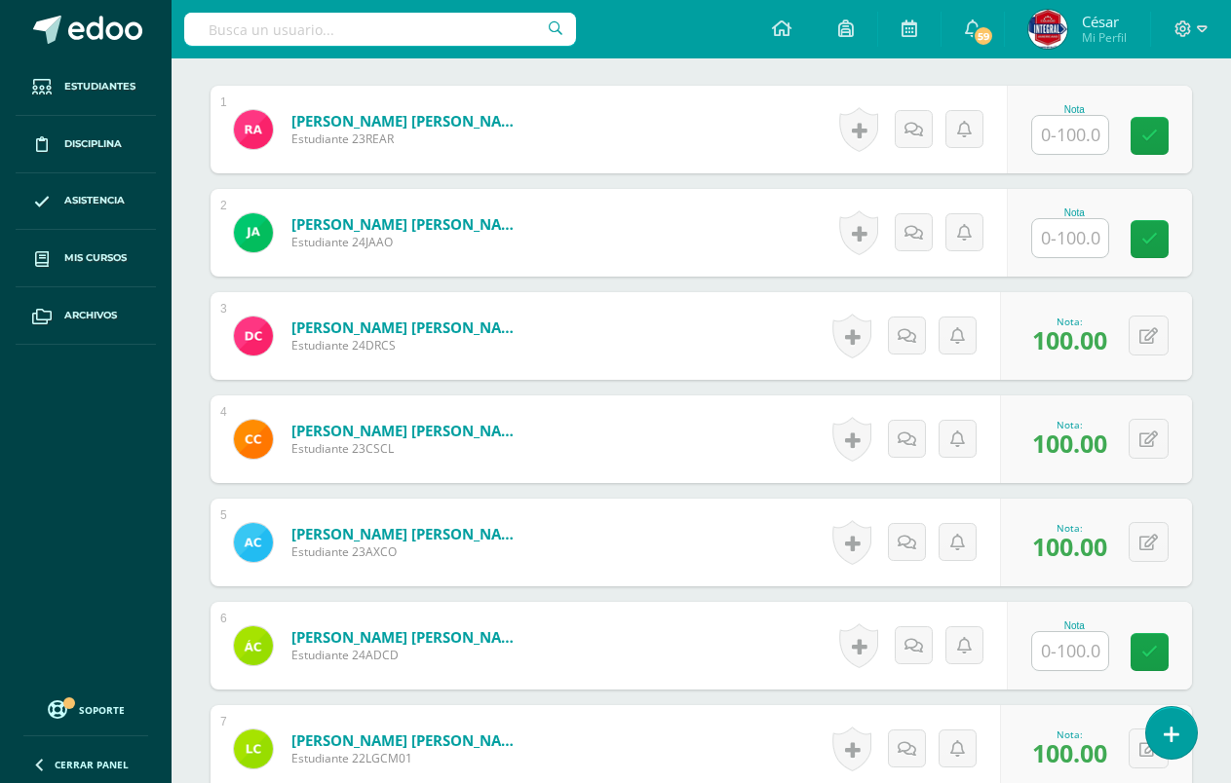
scroll to position [478, 0]
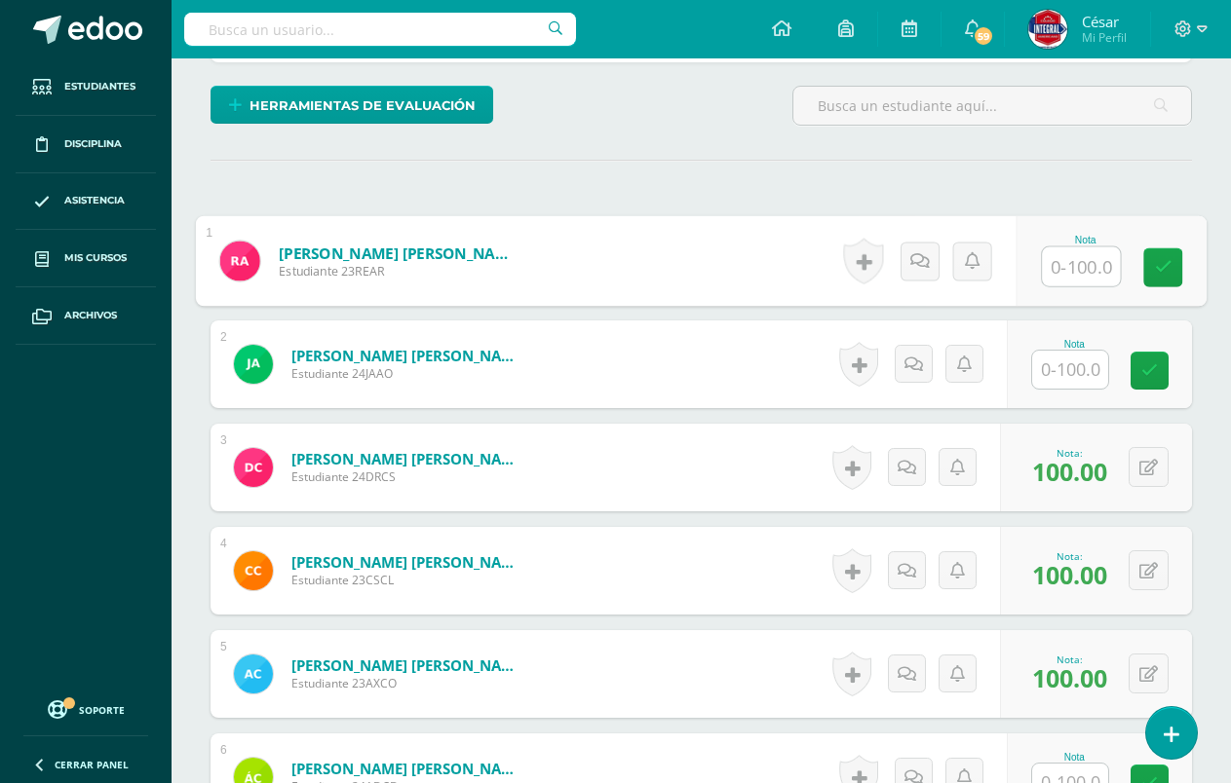
click at [1062, 259] on input "text" at bounding box center [1081, 266] width 78 height 39
type input "100"
click at [1155, 260] on icon at bounding box center [1164, 267] width 18 height 17
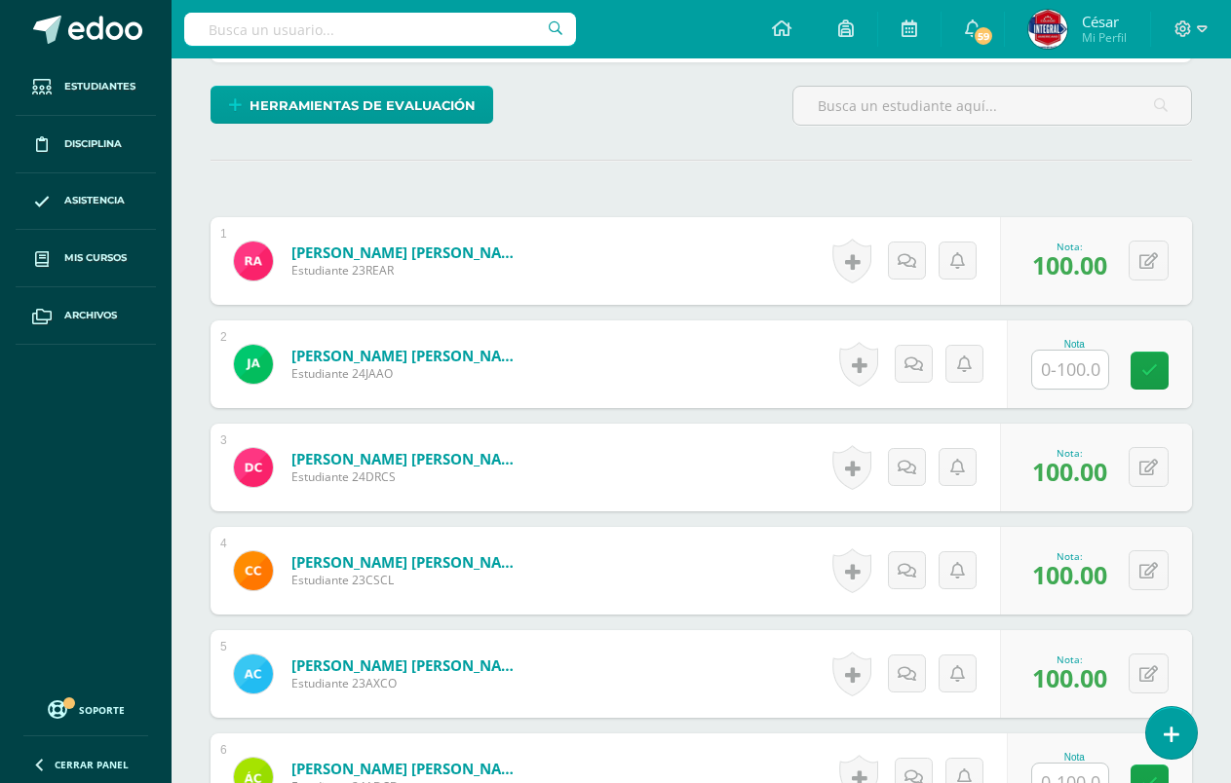
click at [1050, 405] on div "Nota" at bounding box center [1098, 365] width 185 height 88
click at [1069, 364] on input "text" at bounding box center [1081, 370] width 78 height 39
type input "90"
click at [1174, 358] on link at bounding box center [1162, 371] width 39 height 39
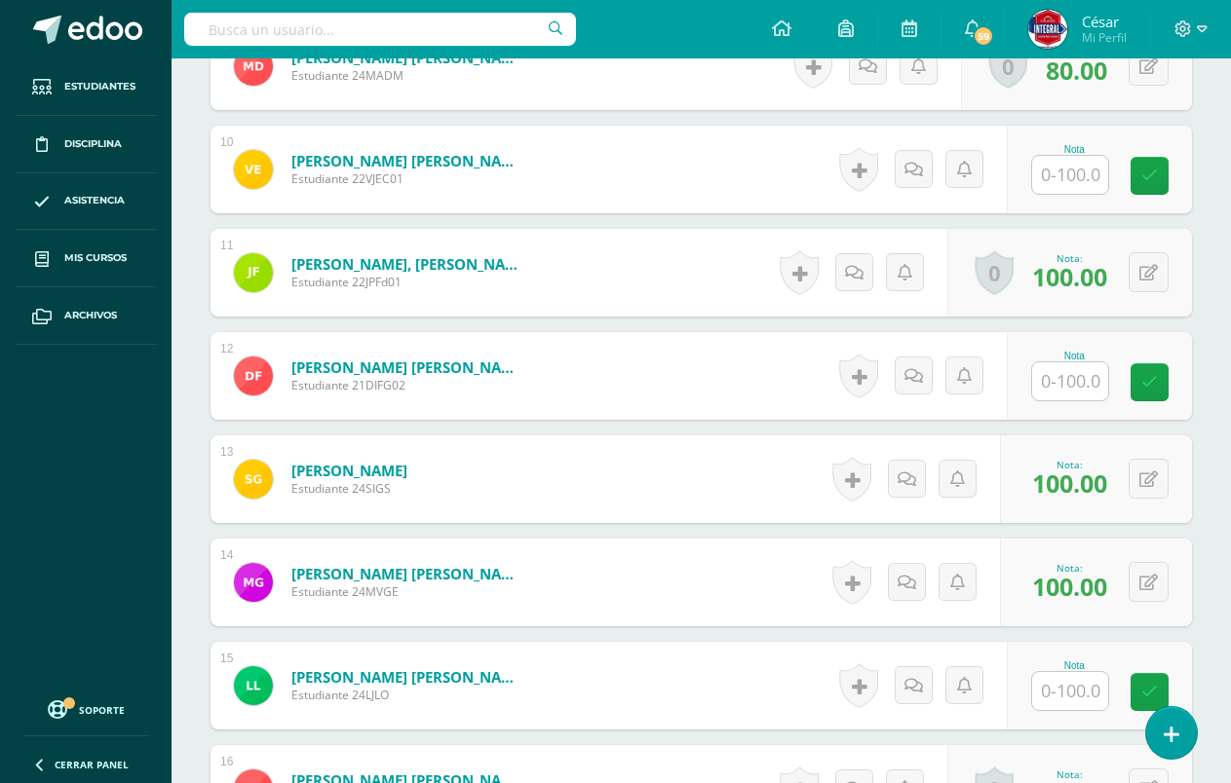
scroll to position [1550, 0]
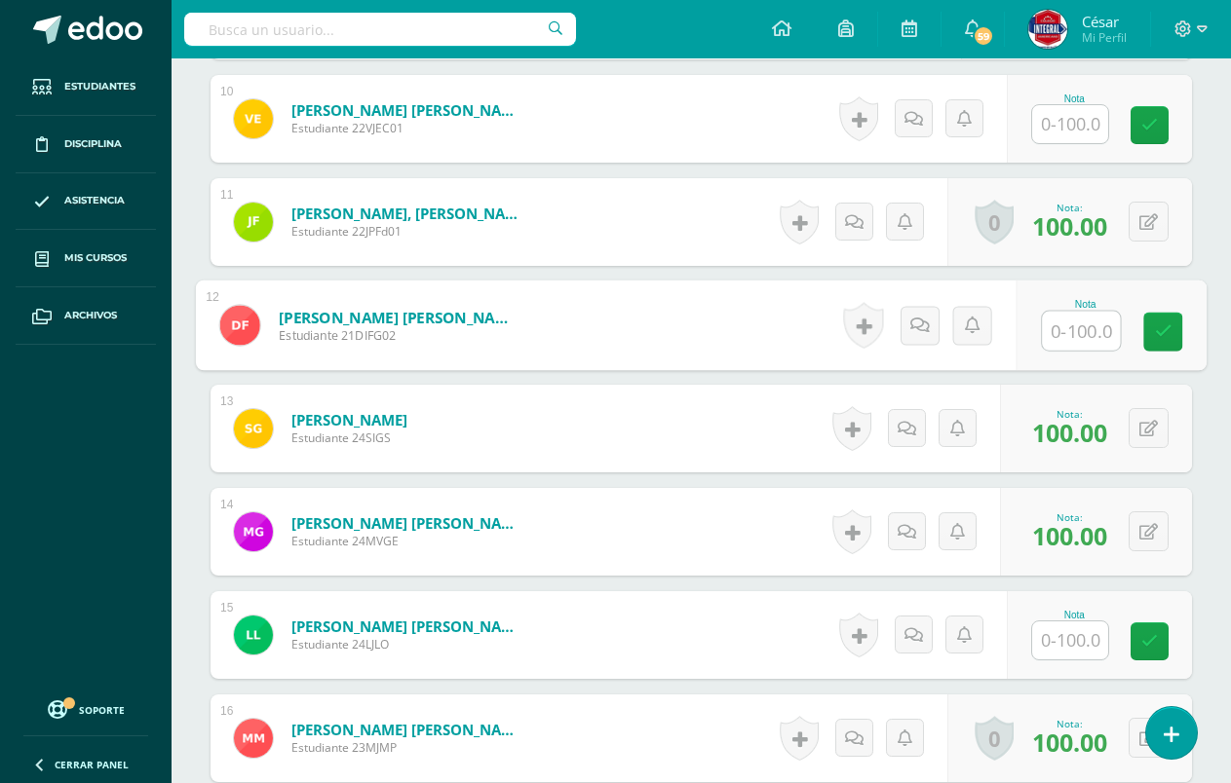
click at [1070, 326] on input "text" at bounding box center [1081, 331] width 78 height 39
type input "100"
click at [1175, 345] on link at bounding box center [1162, 332] width 39 height 39
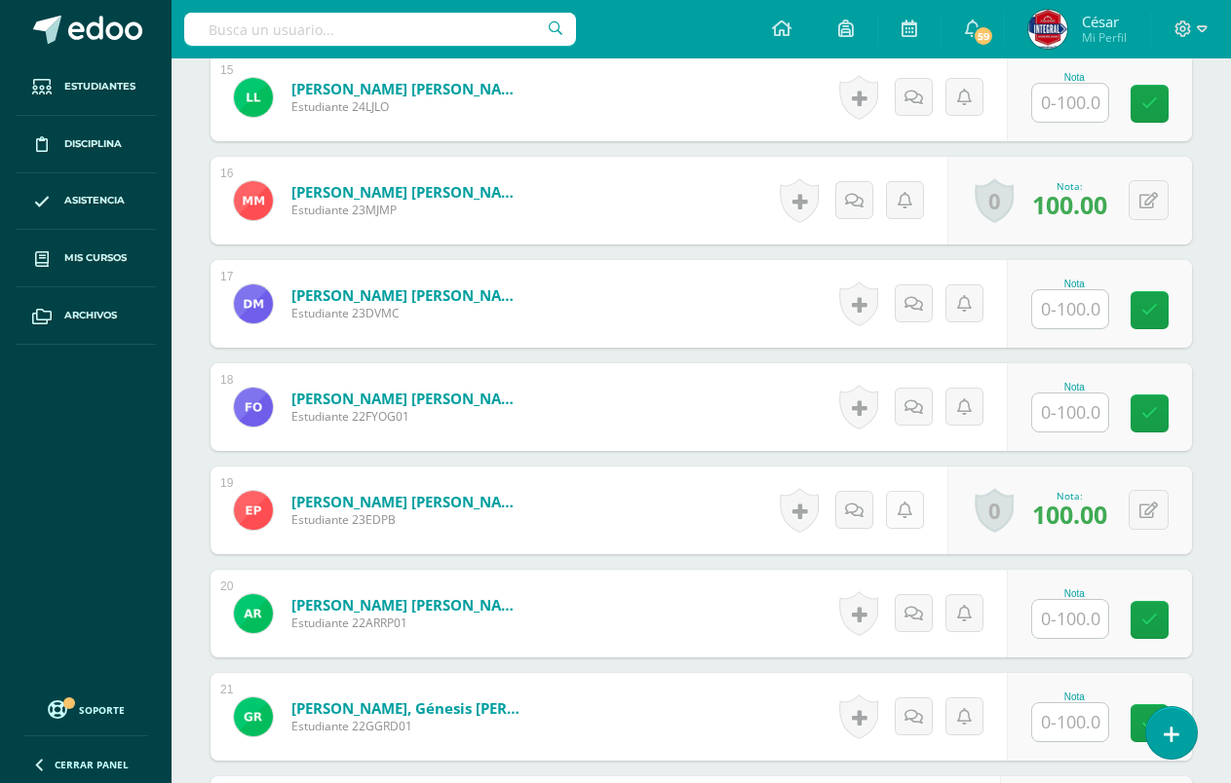
scroll to position [2135, 0]
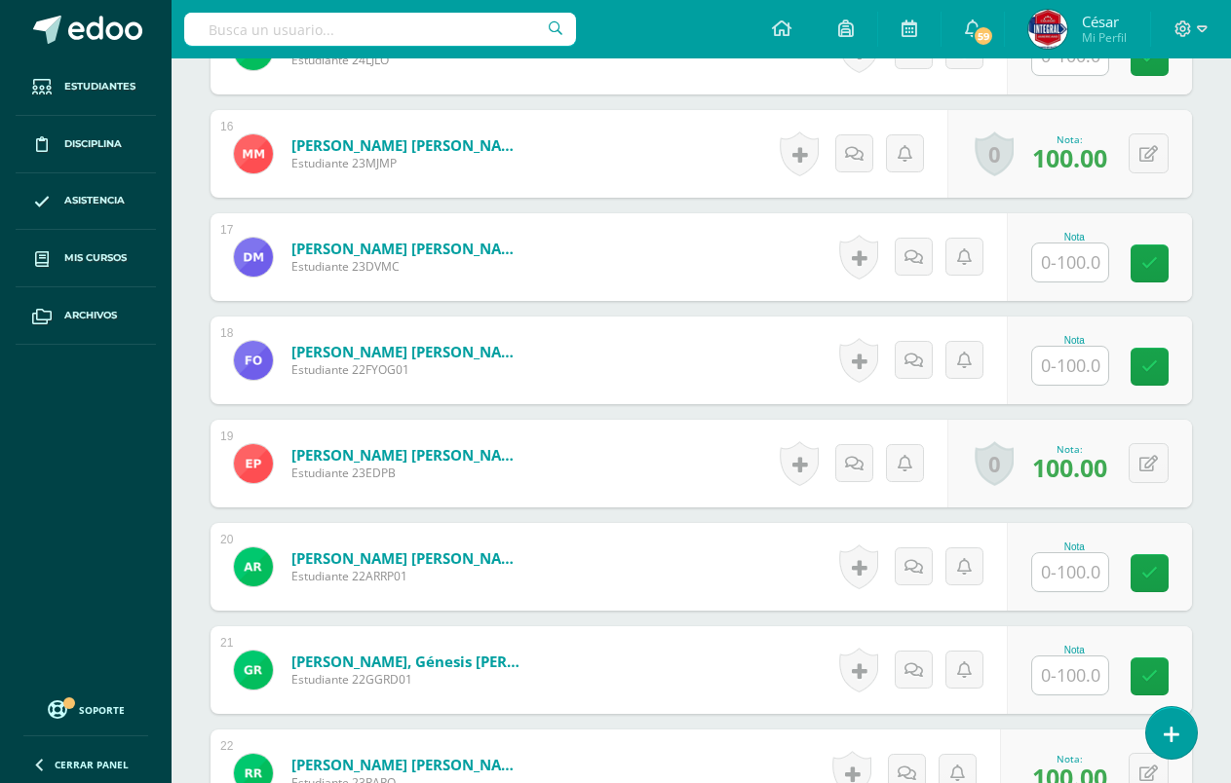
click at [1077, 365] on input "text" at bounding box center [1070, 366] width 76 height 38
type input "100"
click at [1159, 365] on icon at bounding box center [1164, 367] width 18 height 17
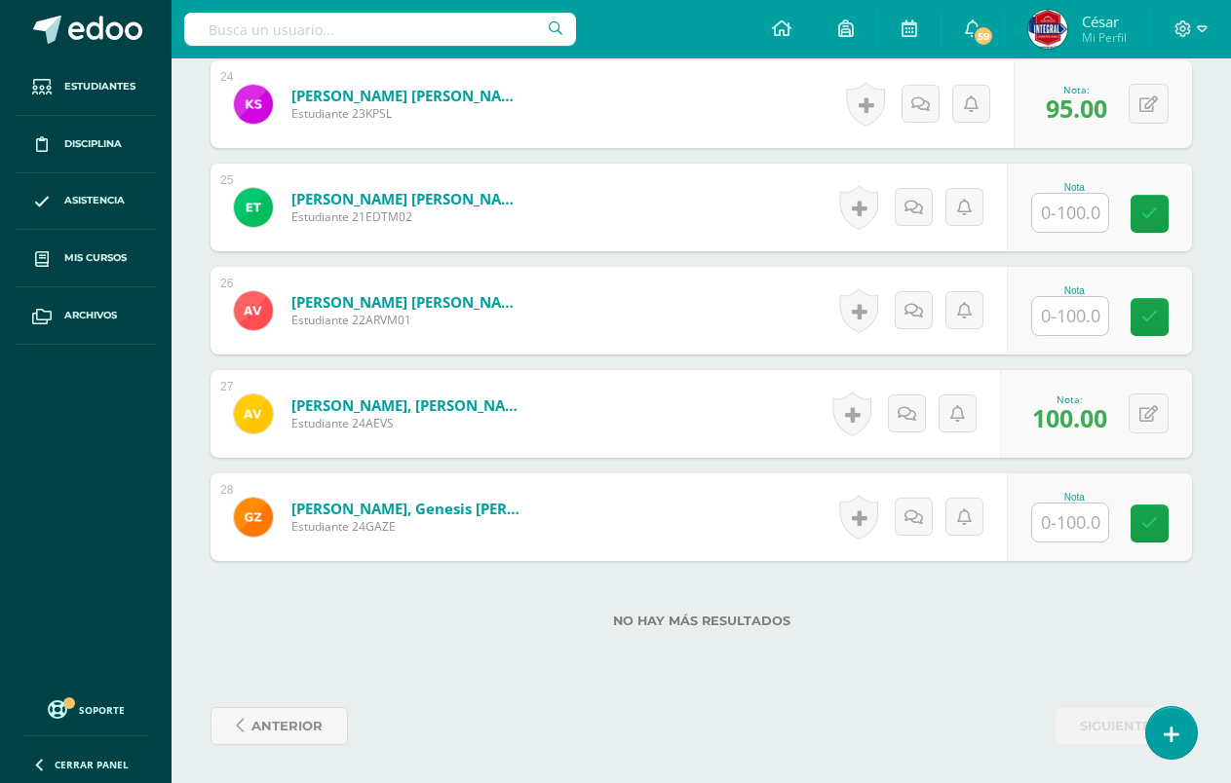
scroll to position [3012, 0]
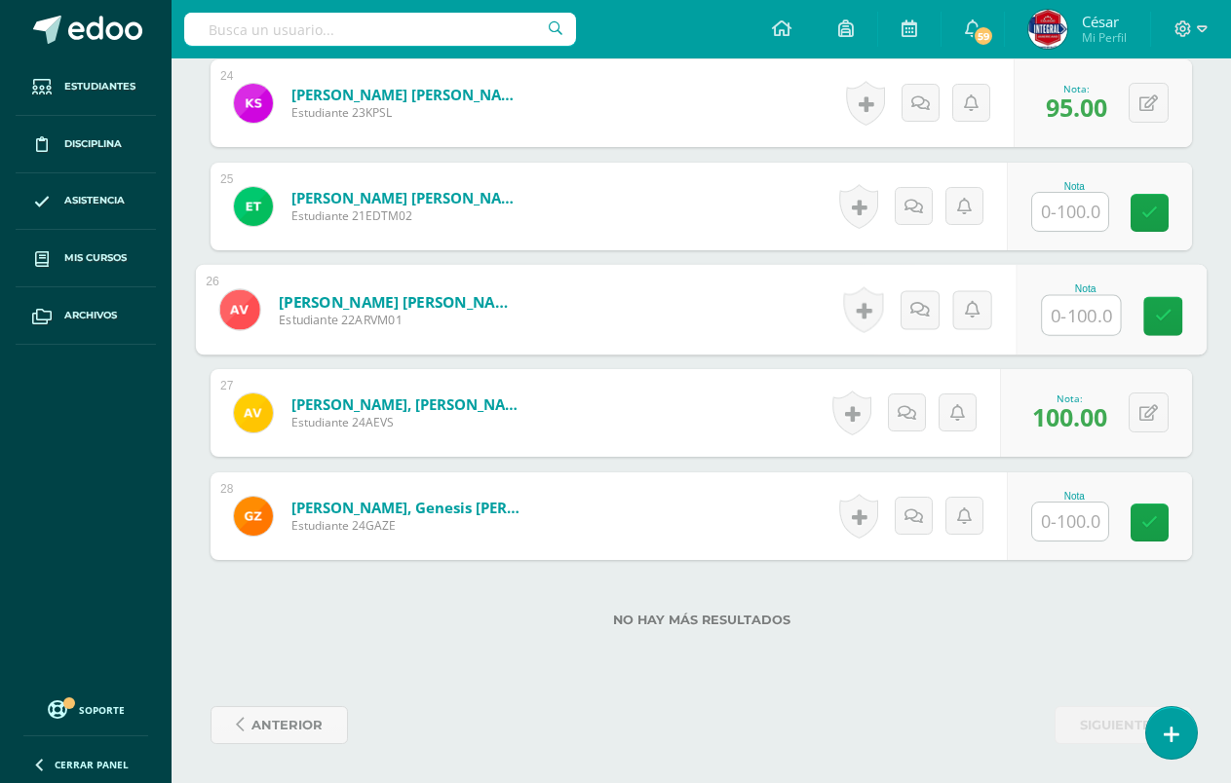
click at [1057, 323] on input "text" at bounding box center [1081, 315] width 78 height 39
type input "100"
click at [1168, 324] on icon at bounding box center [1164, 316] width 18 height 17
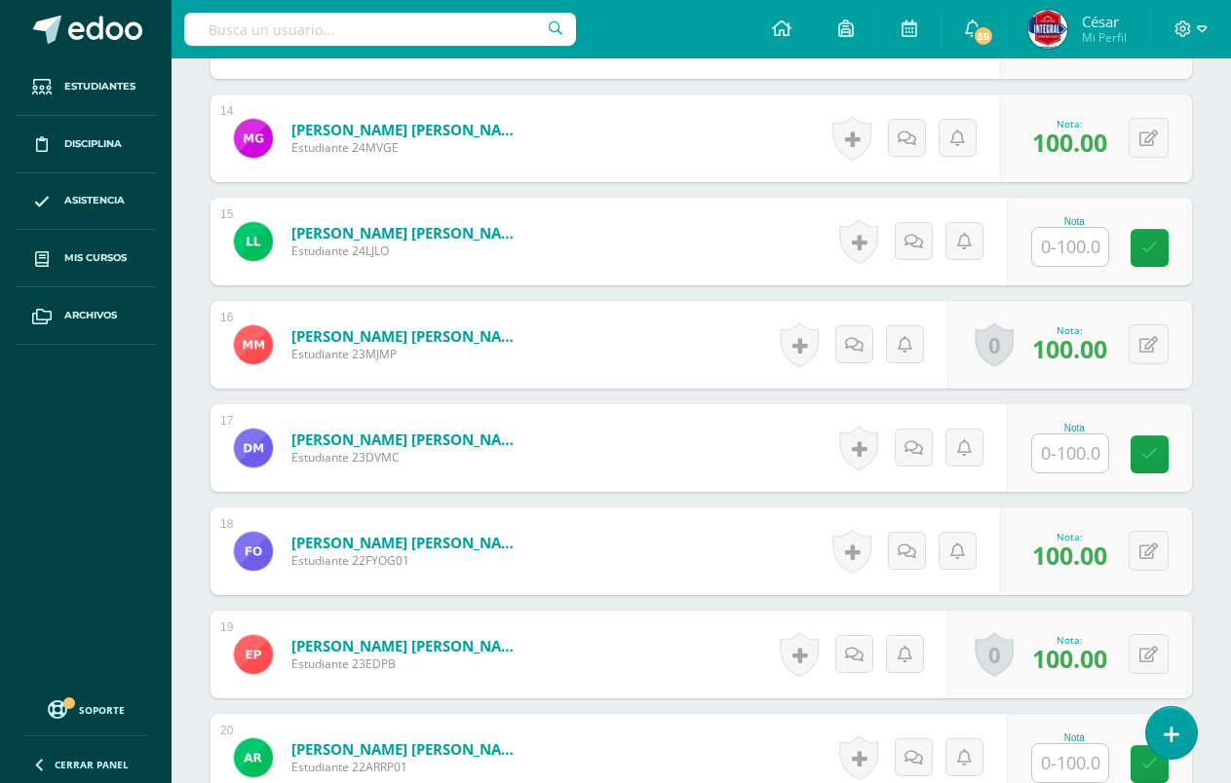
scroll to position [1940, 0]
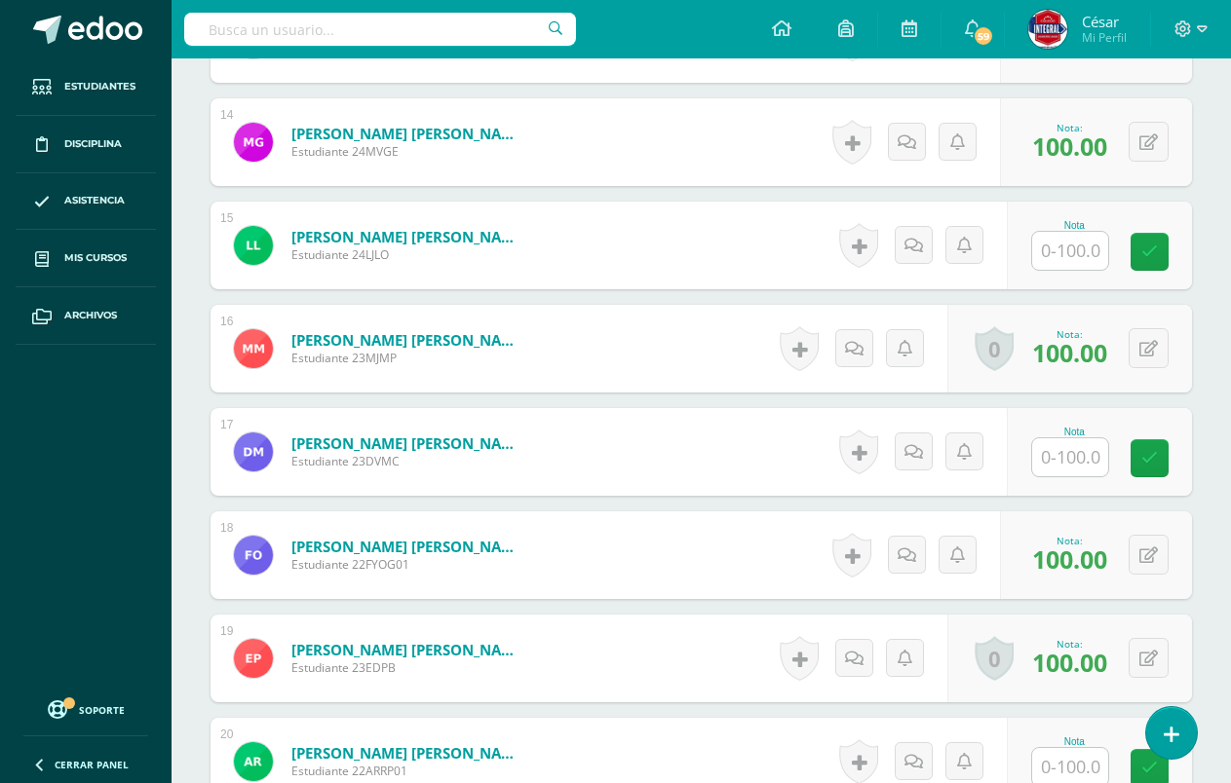
click at [1089, 264] on input "text" at bounding box center [1070, 251] width 76 height 38
type input "100"
click at [1166, 262] on link at bounding box center [1162, 252] width 39 height 39
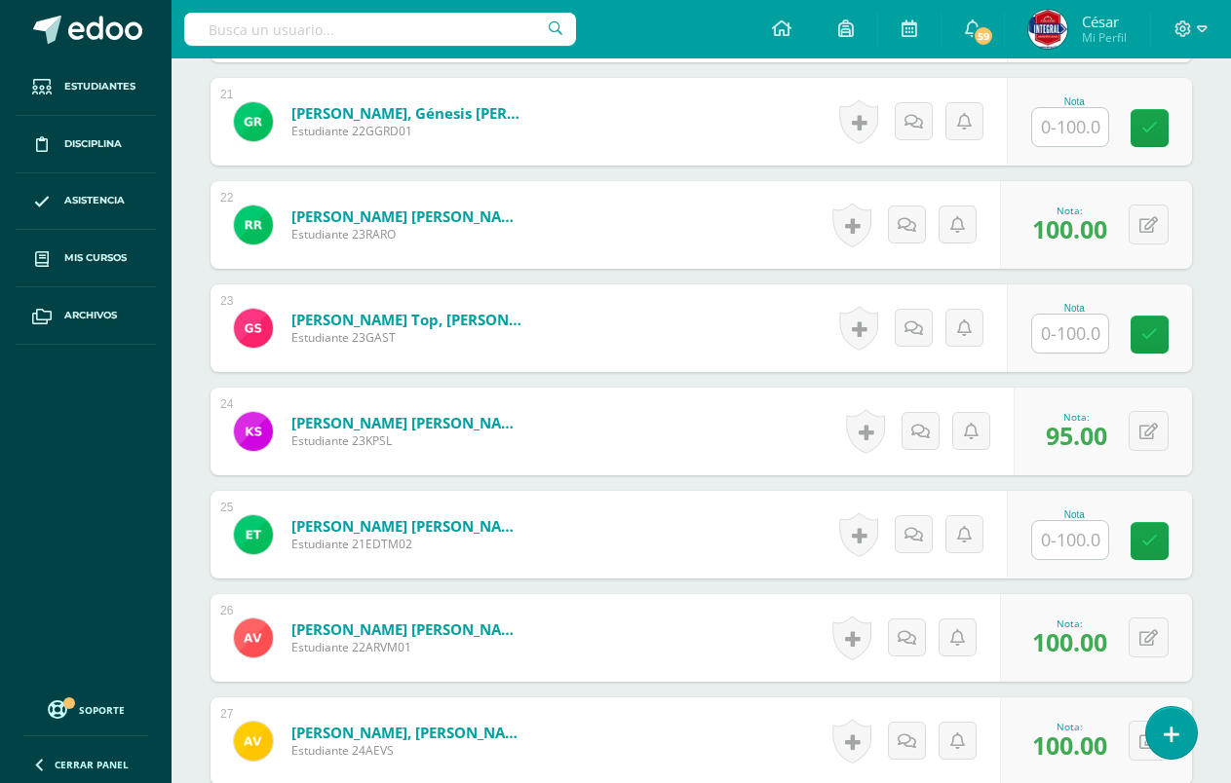
scroll to position [2622, 0]
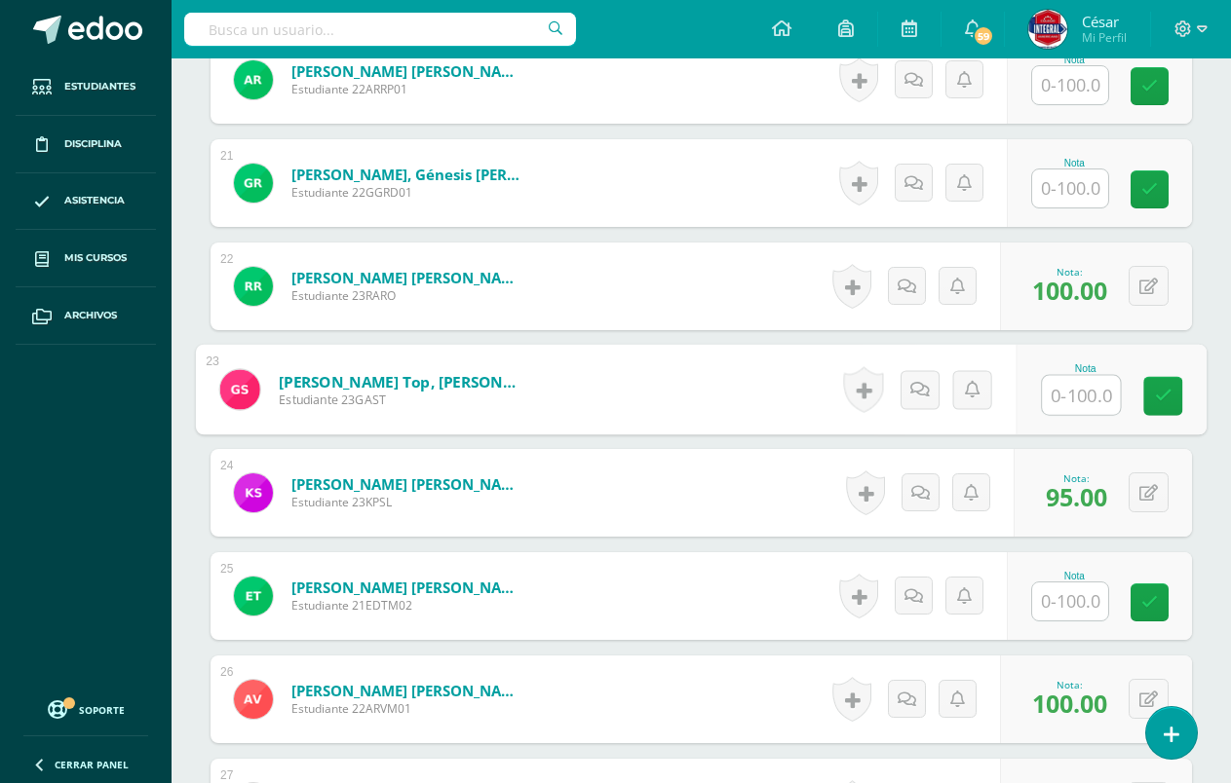
click at [1097, 399] on input "text" at bounding box center [1081, 395] width 78 height 39
type input "70"
click at [1155, 388] on icon at bounding box center [1164, 396] width 18 height 17
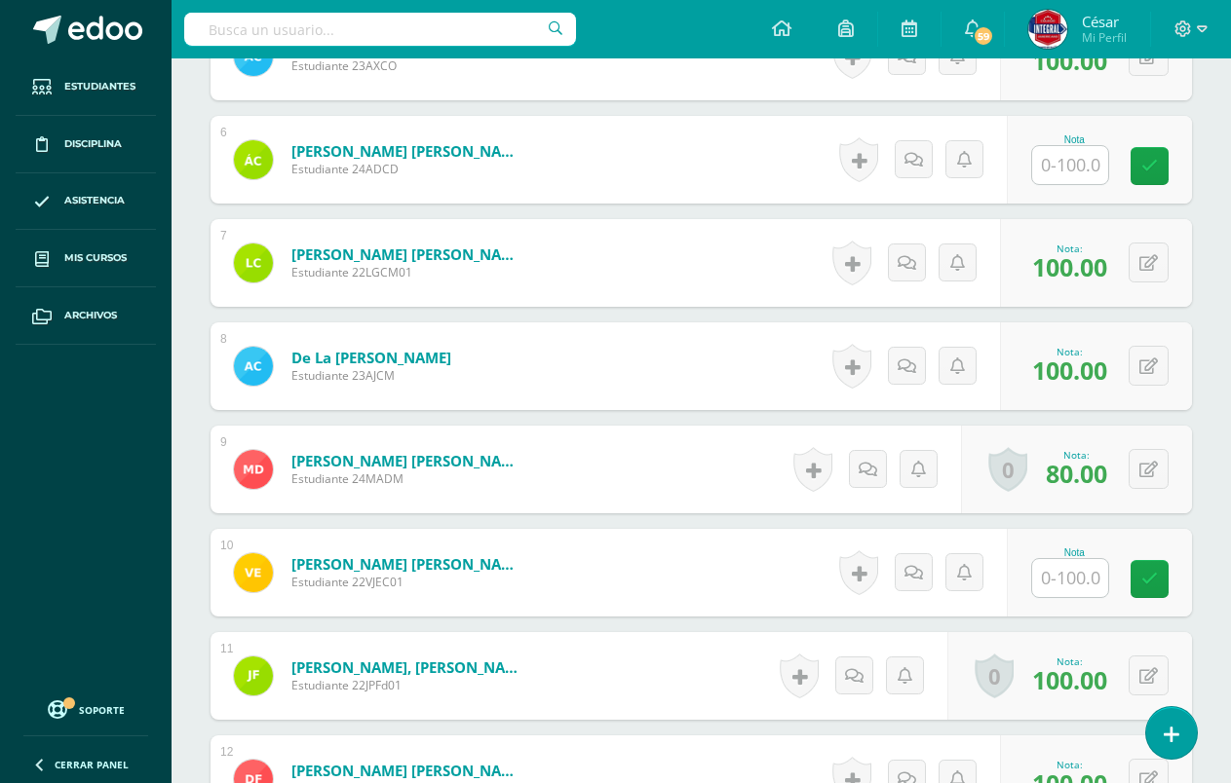
scroll to position [966, 0]
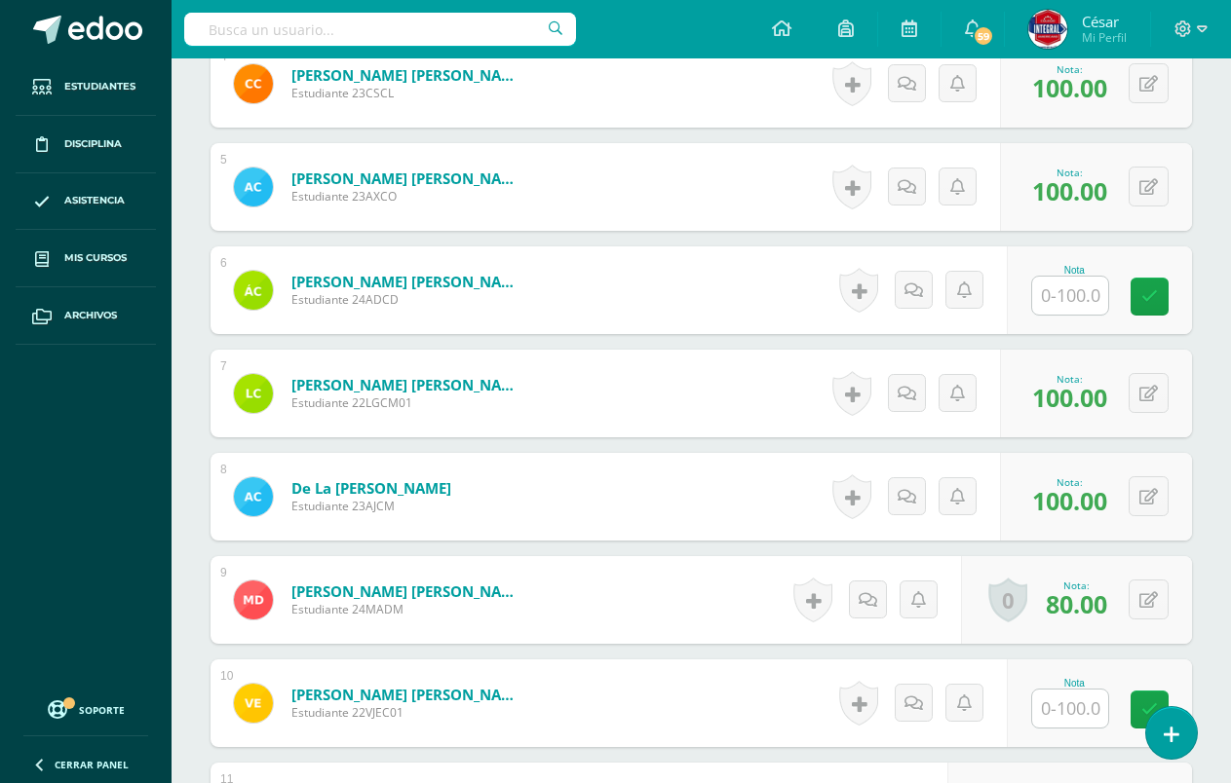
click at [1089, 286] on input "text" at bounding box center [1070, 296] width 76 height 38
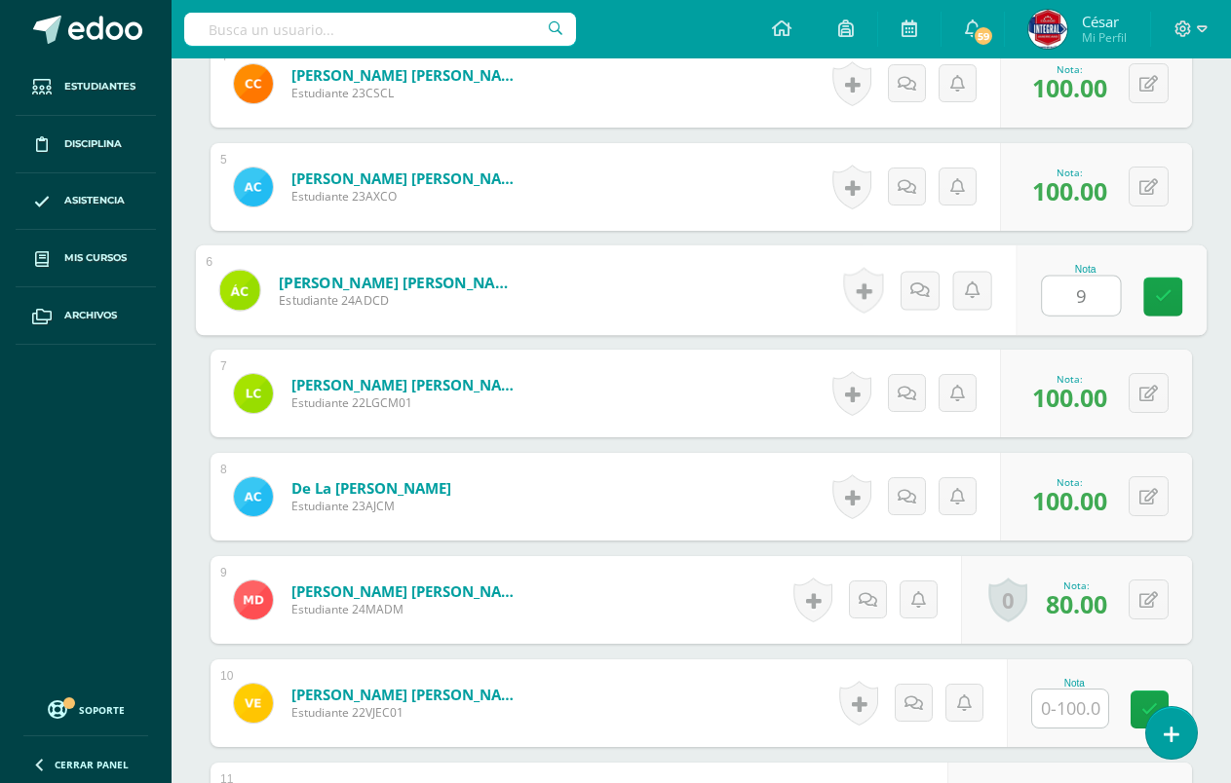
type input "90"
click at [1170, 314] on link at bounding box center [1162, 297] width 39 height 39
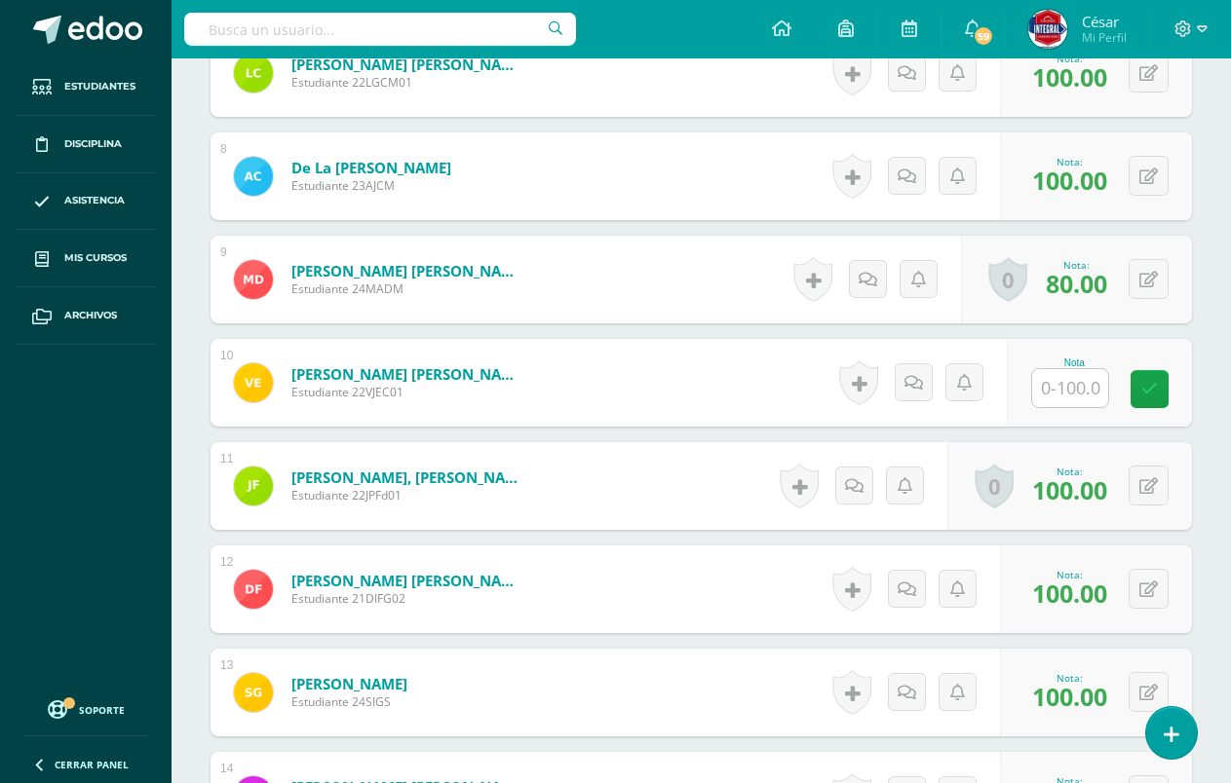
scroll to position [1258, 0]
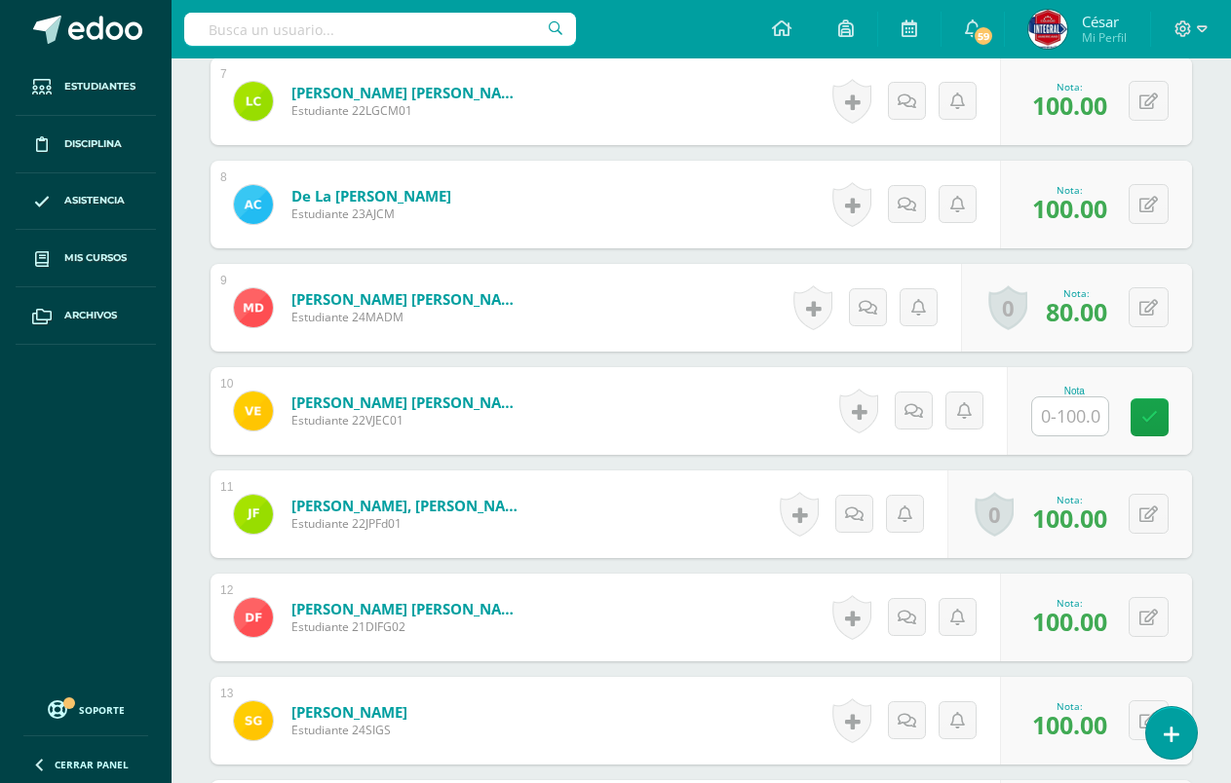
click at [1096, 420] on input "text" at bounding box center [1070, 417] width 76 height 38
type input "70"
click at [1152, 426] on link at bounding box center [1162, 417] width 39 height 39
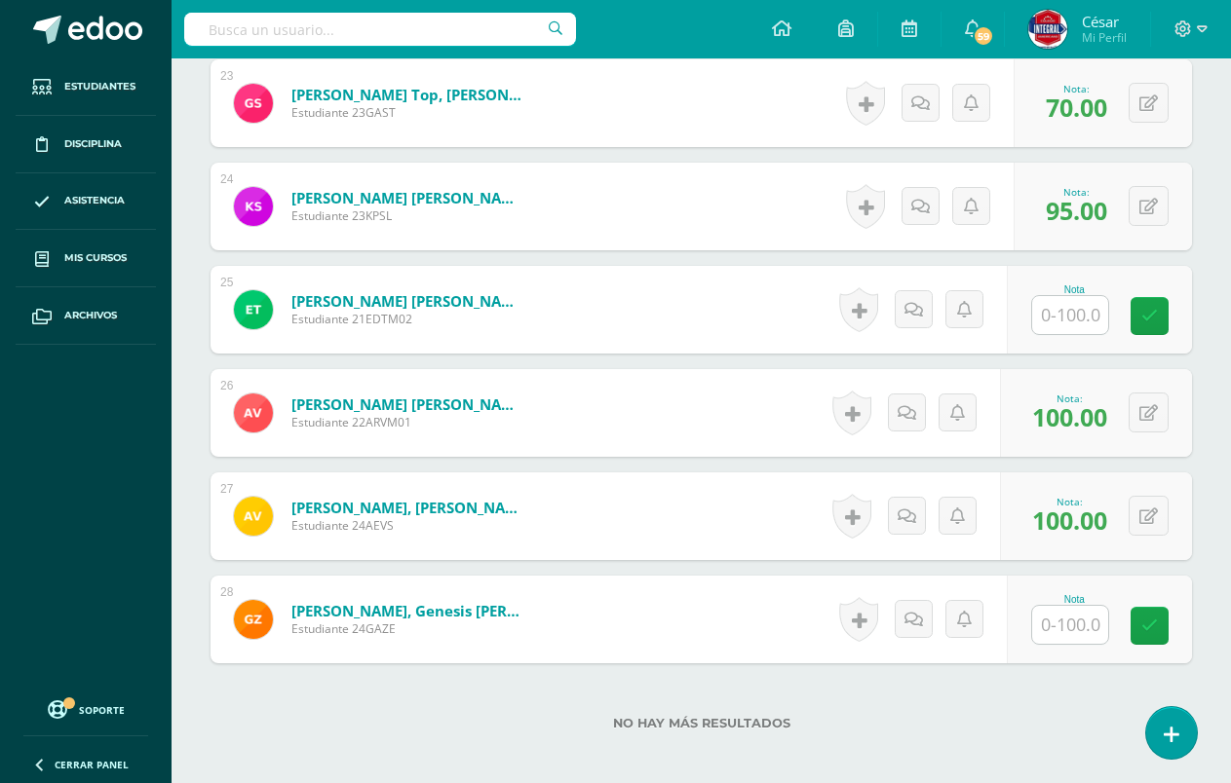
scroll to position [3012, 0]
